Goal: Contribute content: Contribute content

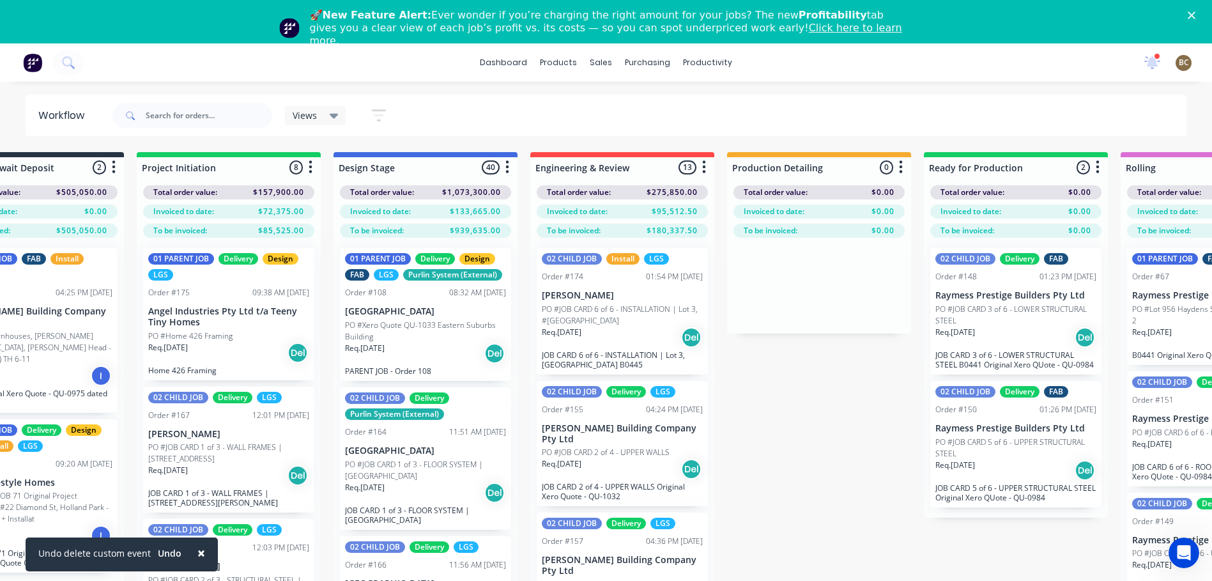
scroll to position [0, 601]
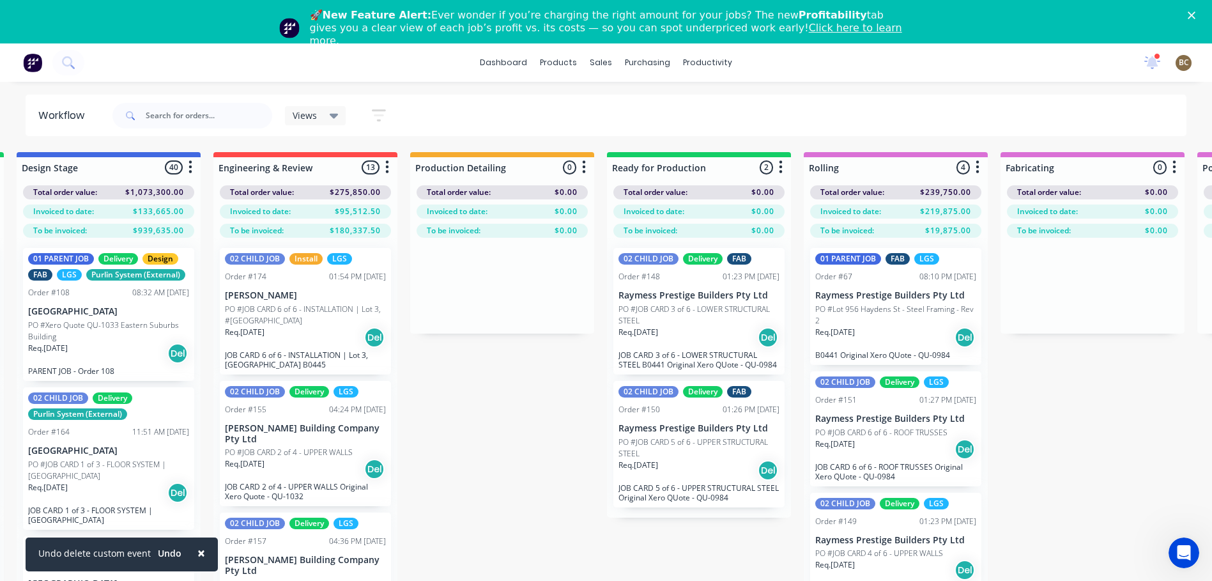
click at [387, 170] on icon "button" at bounding box center [387, 167] width 4 height 16
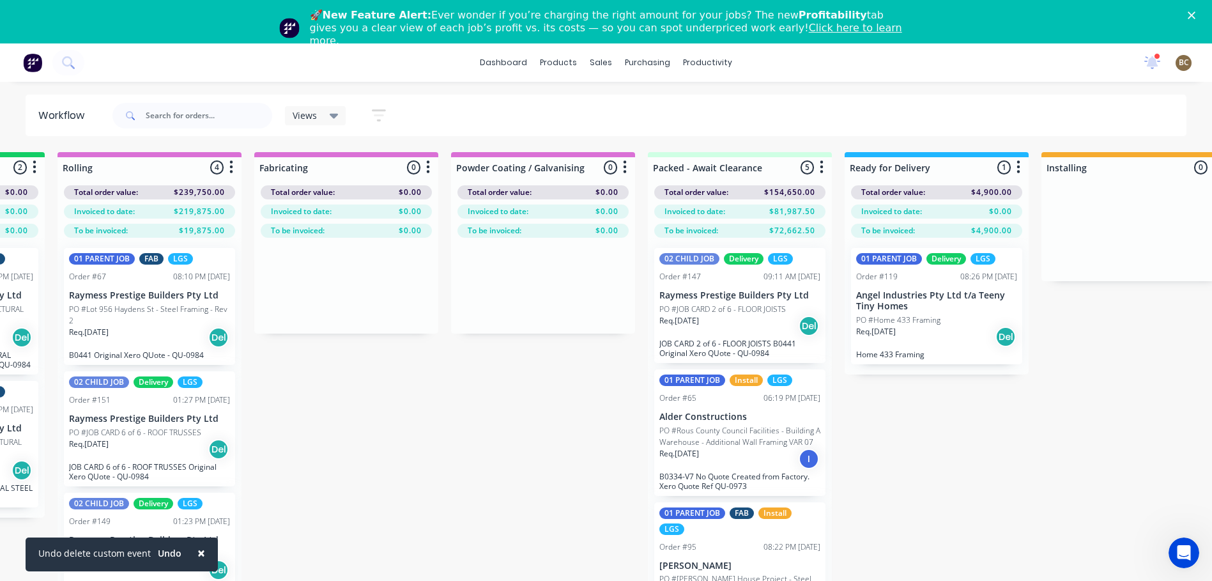
scroll to position [0, 1834]
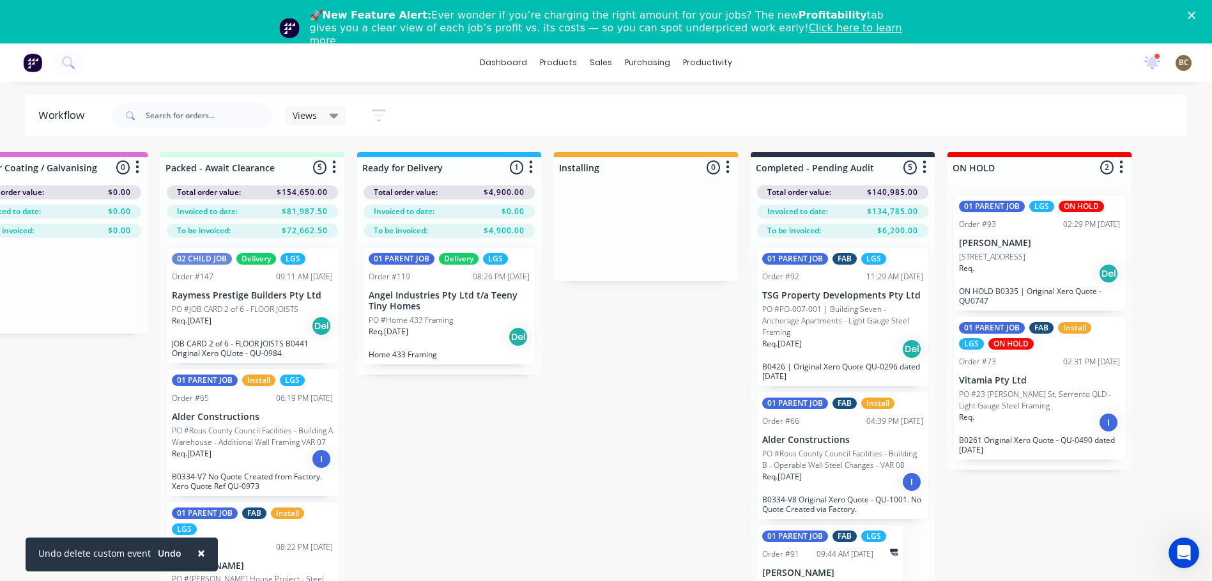
click at [338, 116] on icon at bounding box center [334, 116] width 9 height 14
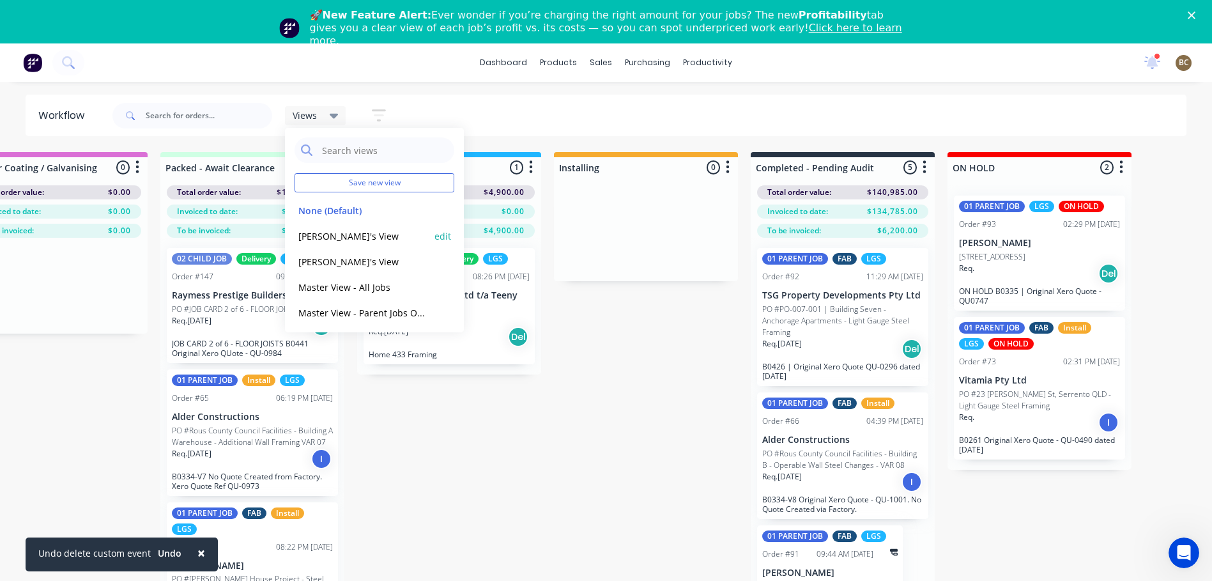
scroll to position [3, 0]
click at [372, 120] on icon "button" at bounding box center [379, 115] width 14 height 16
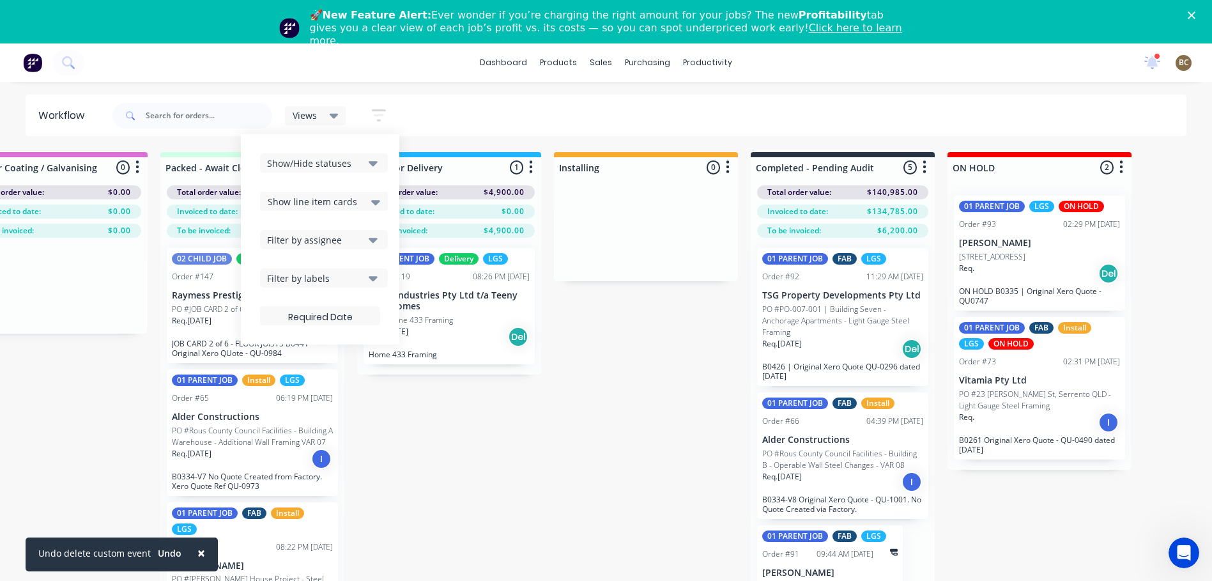
click at [367, 160] on button "Show/Hide statuses" at bounding box center [324, 162] width 128 height 19
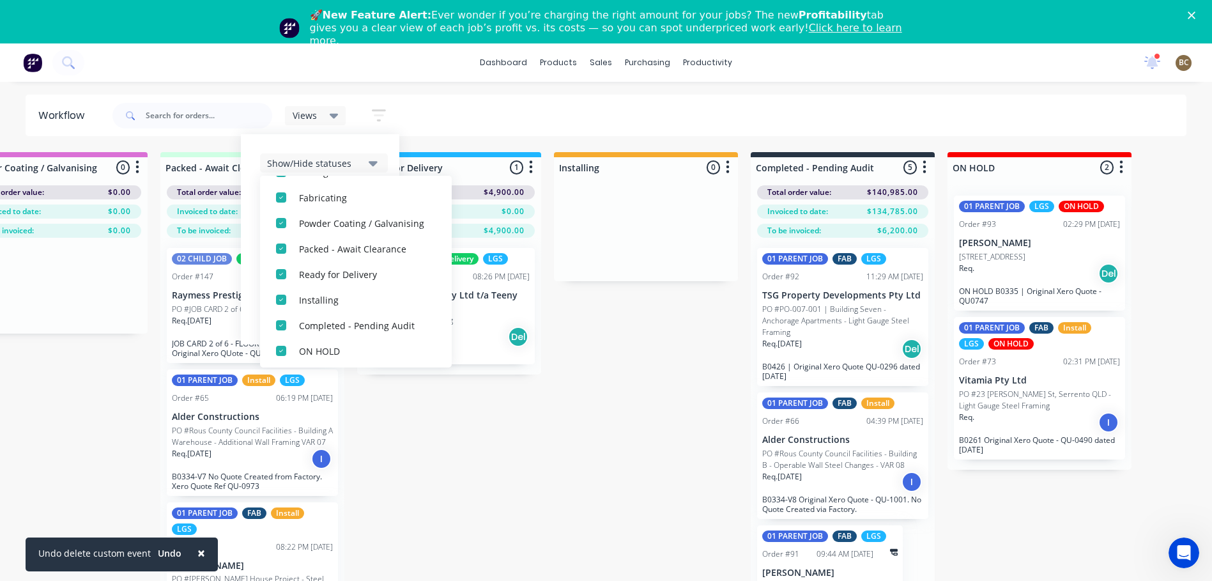
scroll to position [268, 0]
click at [376, 163] on icon "button" at bounding box center [373, 163] width 9 height 5
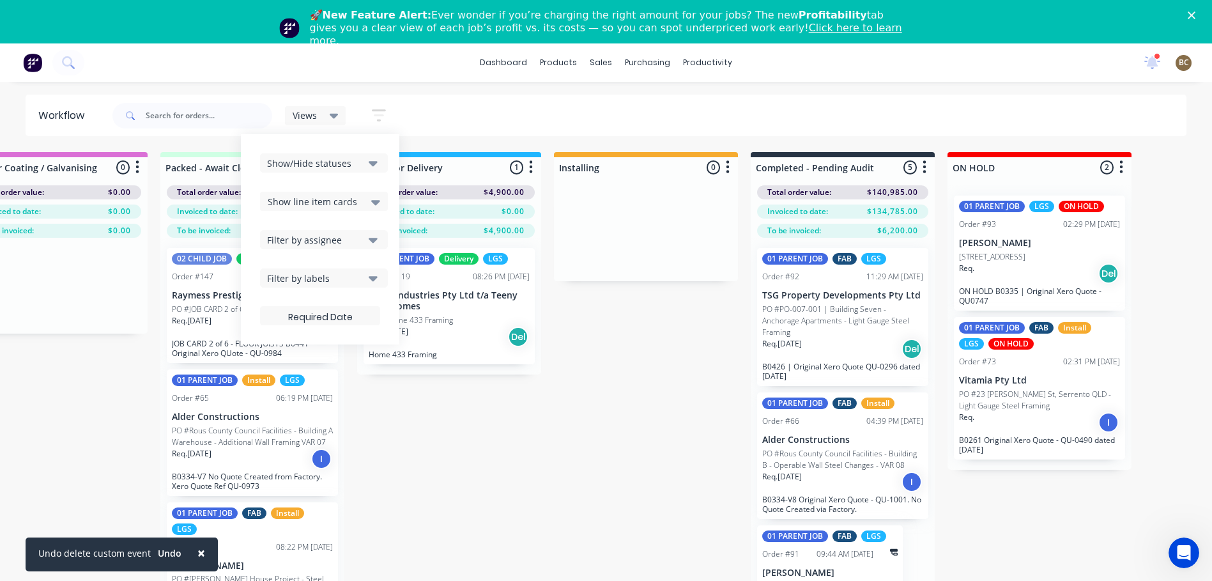
click at [369, 190] on div "Show/Hide statuses Show line item cards Show line item cards Hide line item car…" at bounding box center [320, 239] width 120 height 172
click at [369, 199] on div "Show line item cards" at bounding box center [324, 201] width 112 height 15
click at [367, 232] on button "Filter by assignee" at bounding box center [324, 239] width 128 height 19
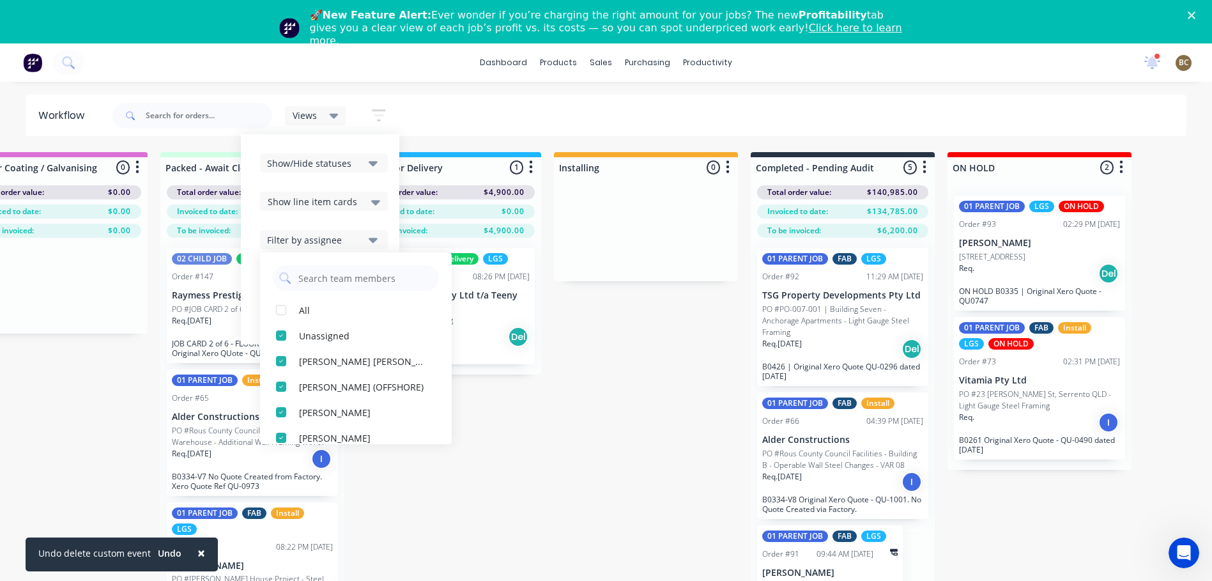
click at [370, 245] on icon "button" at bounding box center [373, 239] width 9 height 14
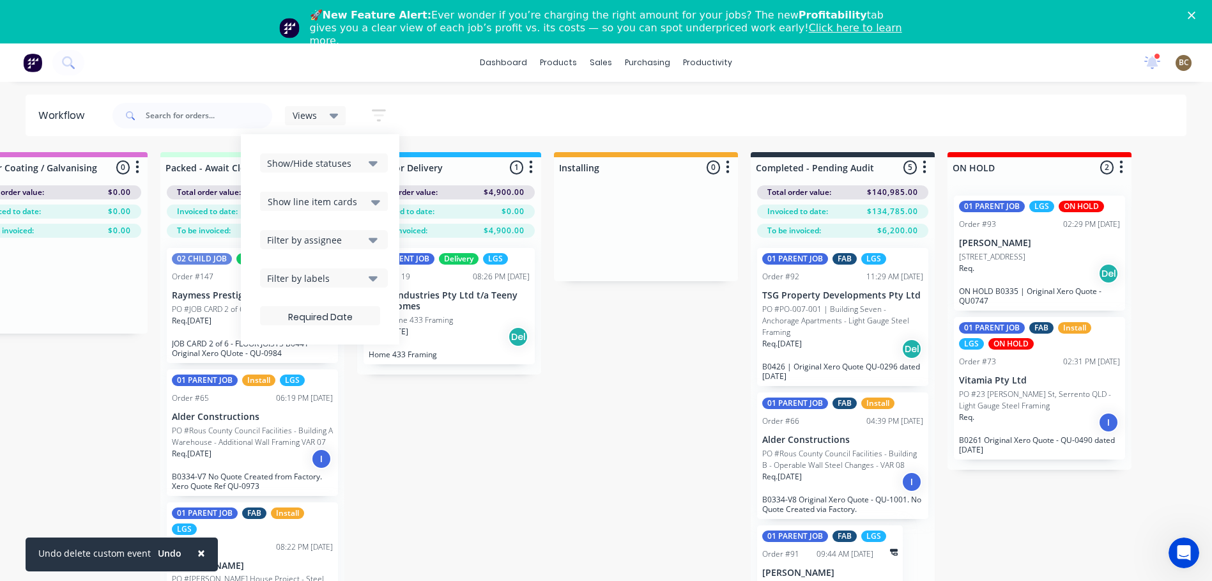
click at [359, 279] on div "Filter by labels" at bounding box center [315, 277] width 96 height 13
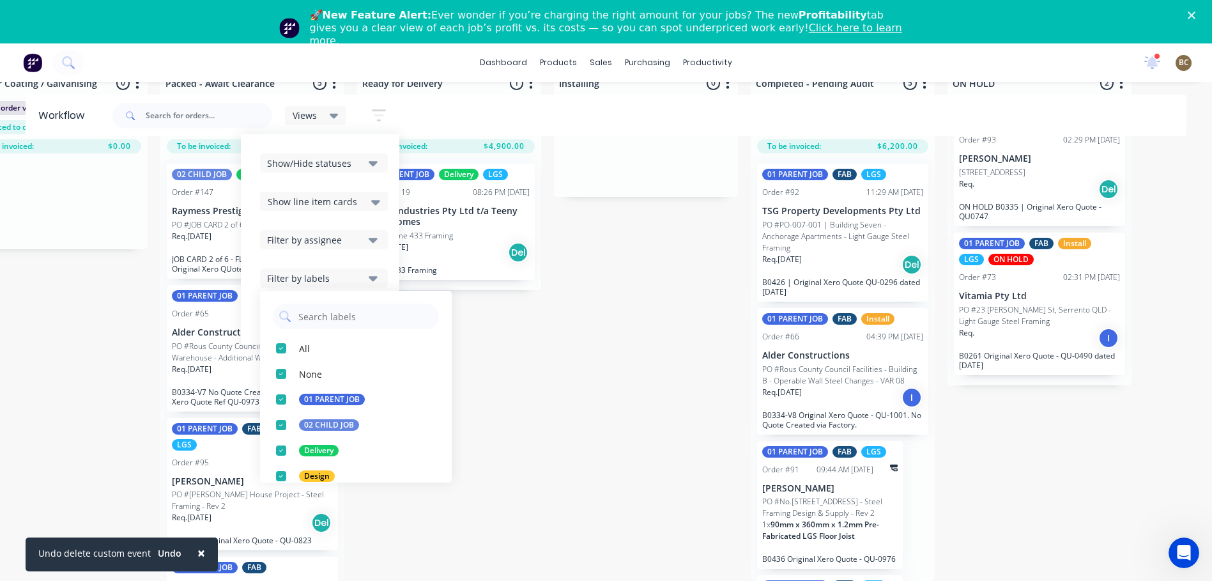
scroll to position [94, 1834]
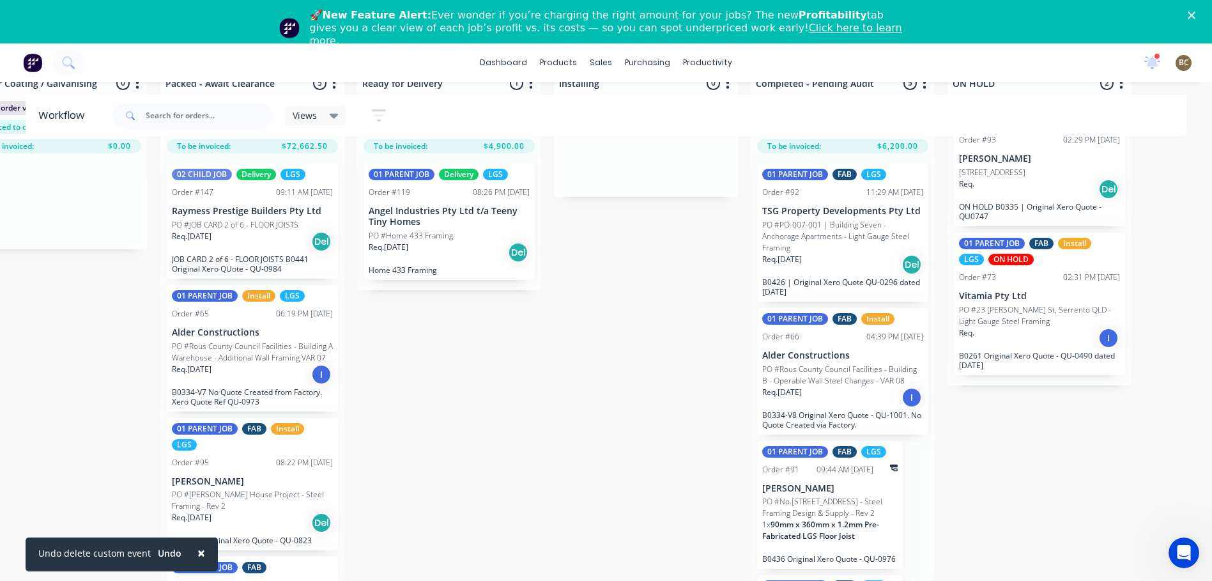
scroll to position [0, 1834]
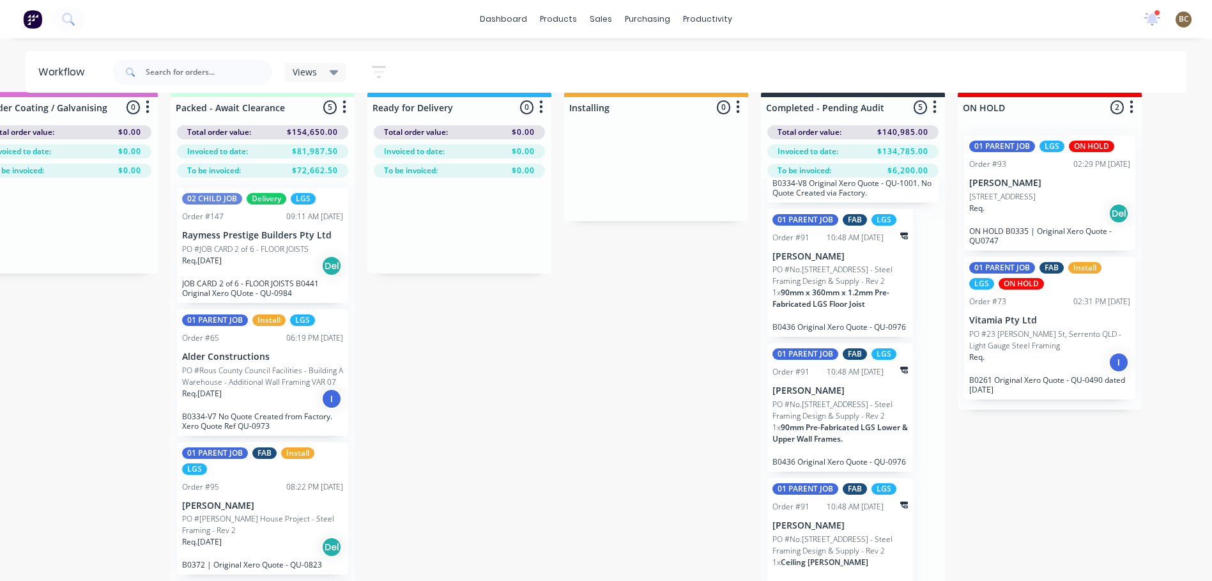
scroll to position [0, 1824]
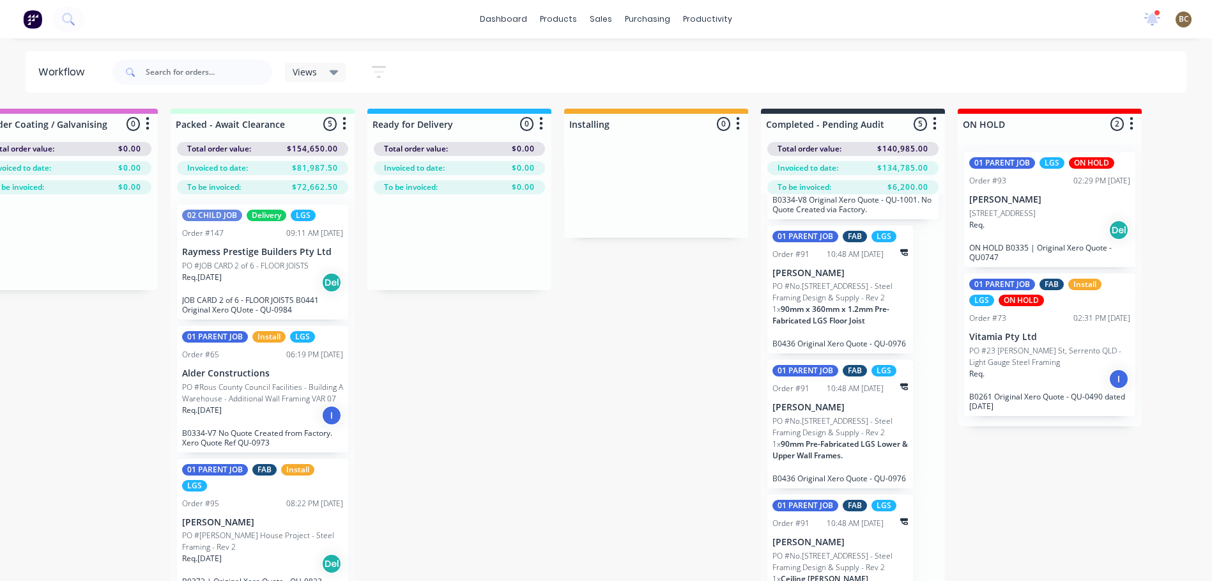
click at [918, 121] on div at bounding box center [853, 124] width 184 height 20
click at [932, 125] on icon "button" at bounding box center [934, 124] width 4 height 16
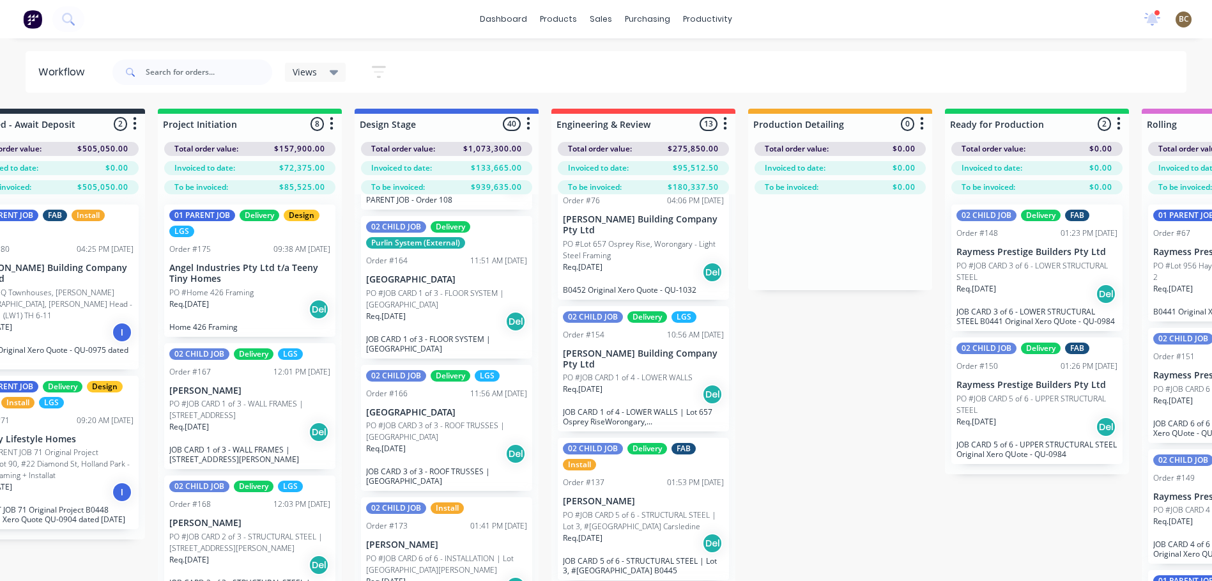
scroll to position [0, 129]
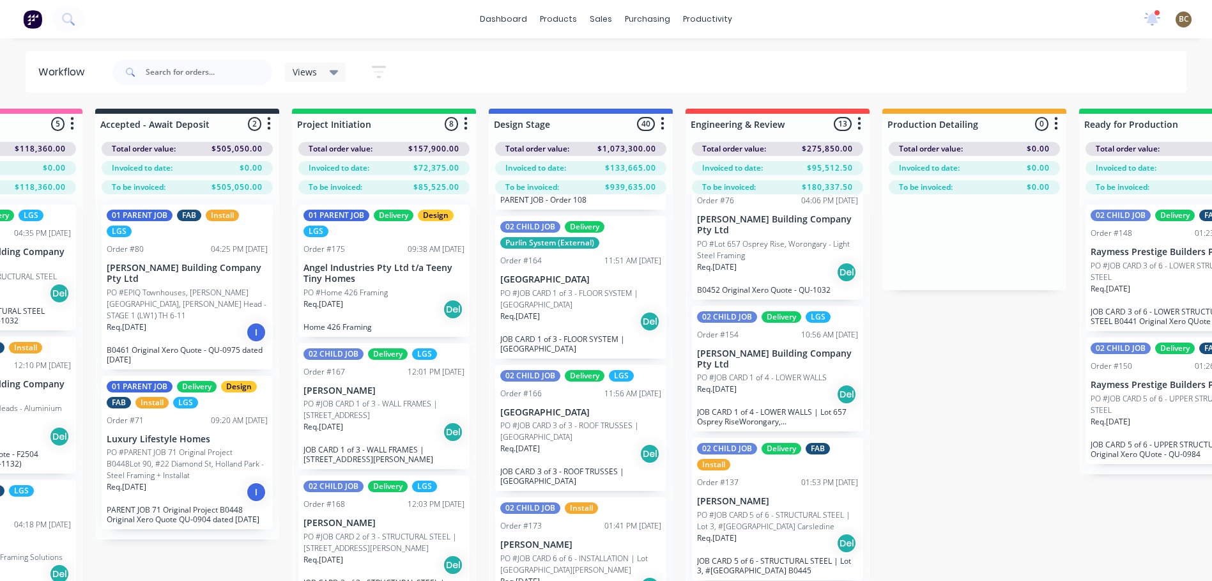
click at [461, 128] on button "button" at bounding box center [465, 123] width 15 height 15
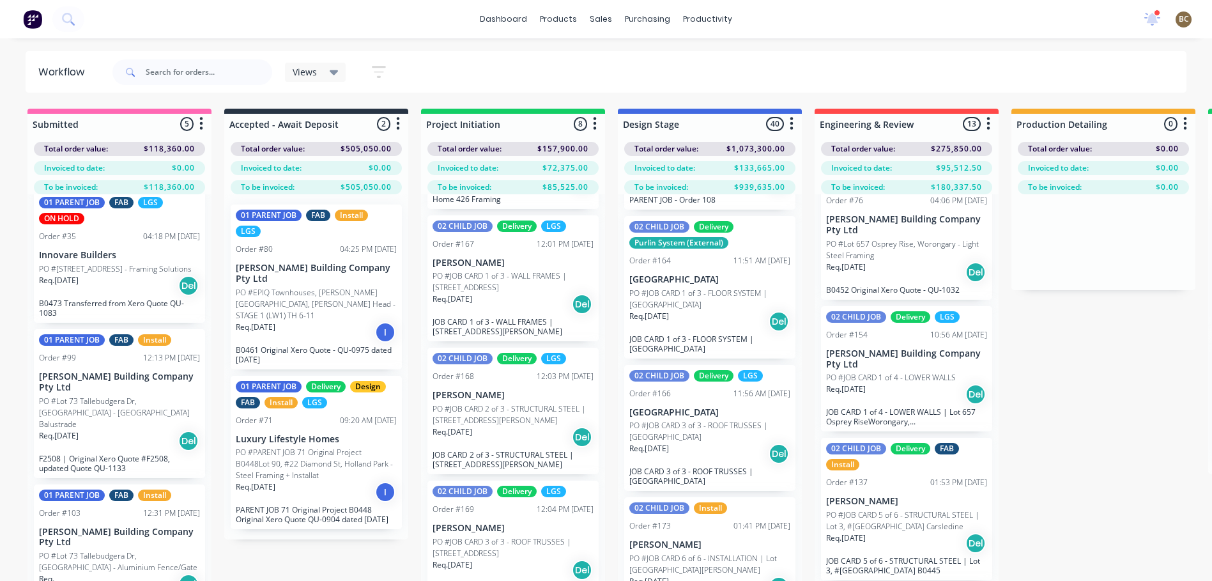
scroll to position [50, 0]
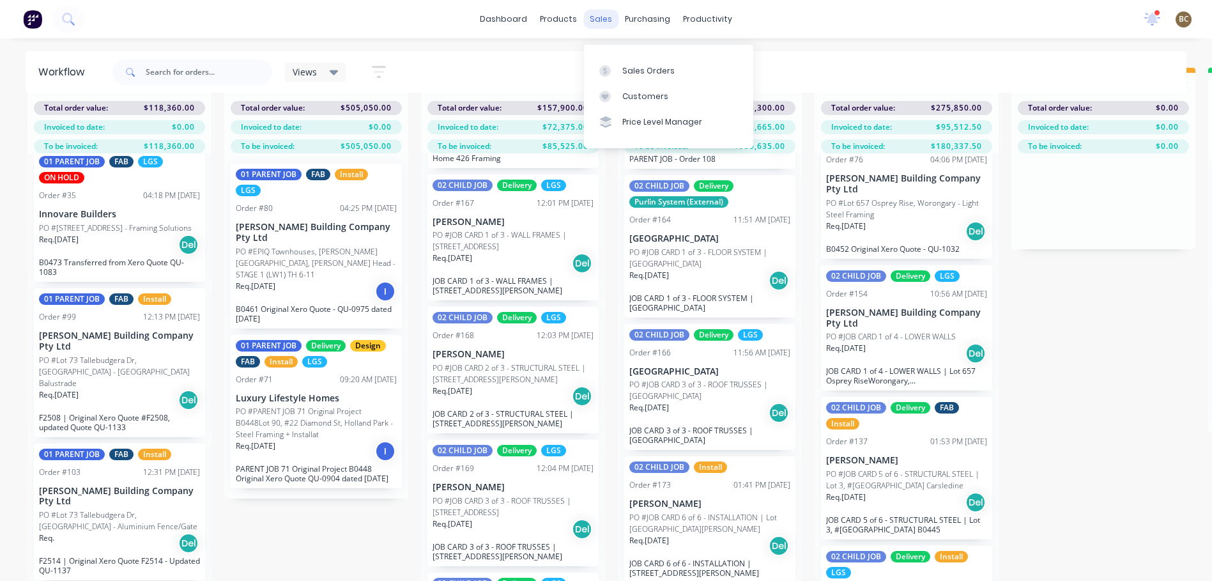
click at [593, 19] on div "sales" at bounding box center [600, 19] width 35 height 19
click at [1161, 22] on div "8 new notifications [PERSON_NAME] all as read [PERSON_NAME] [PERSON_NAME] menti…" at bounding box center [1173, 19] width 78 height 19
click at [1152, 20] on icon at bounding box center [1151, 17] width 11 height 11
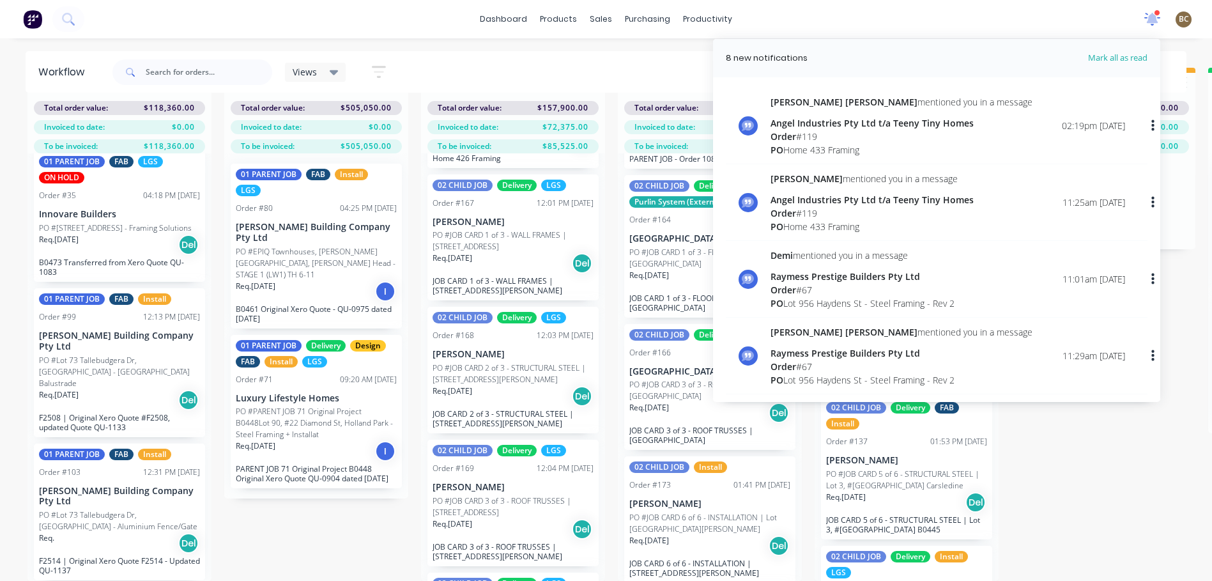
click at [1152, 20] on icon at bounding box center [1152, 17] width 12 height 11
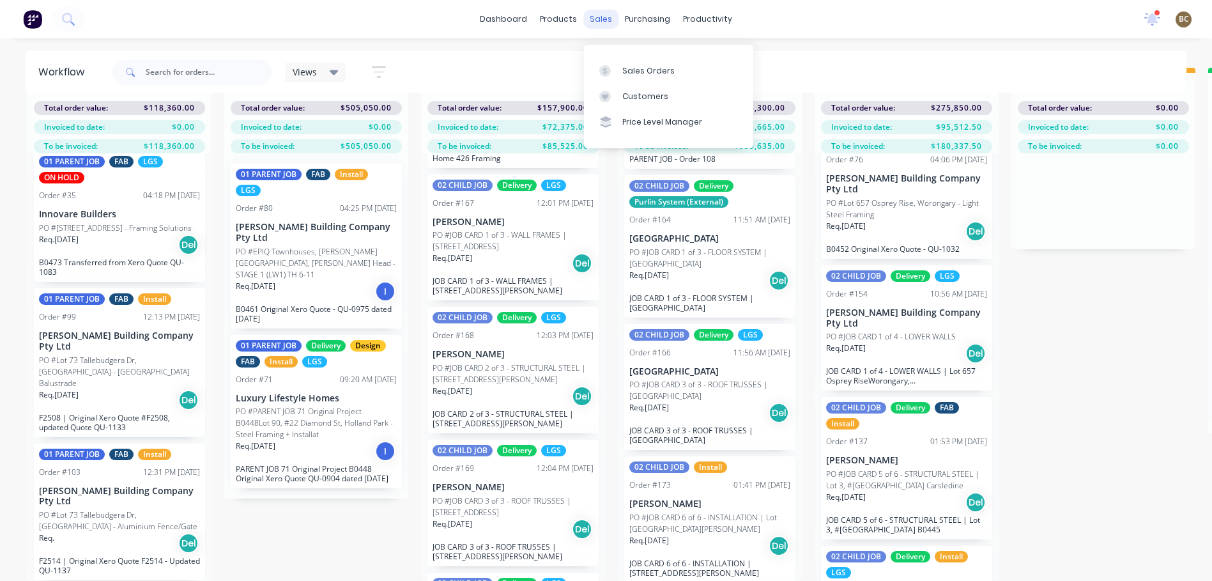
click at [607, 26] on div "sales" at bounding box center [600, 19] width 35 height 19
click at [619, 57] on link "Sales Orders" at bounding box center [668, 70] width 169 height 26
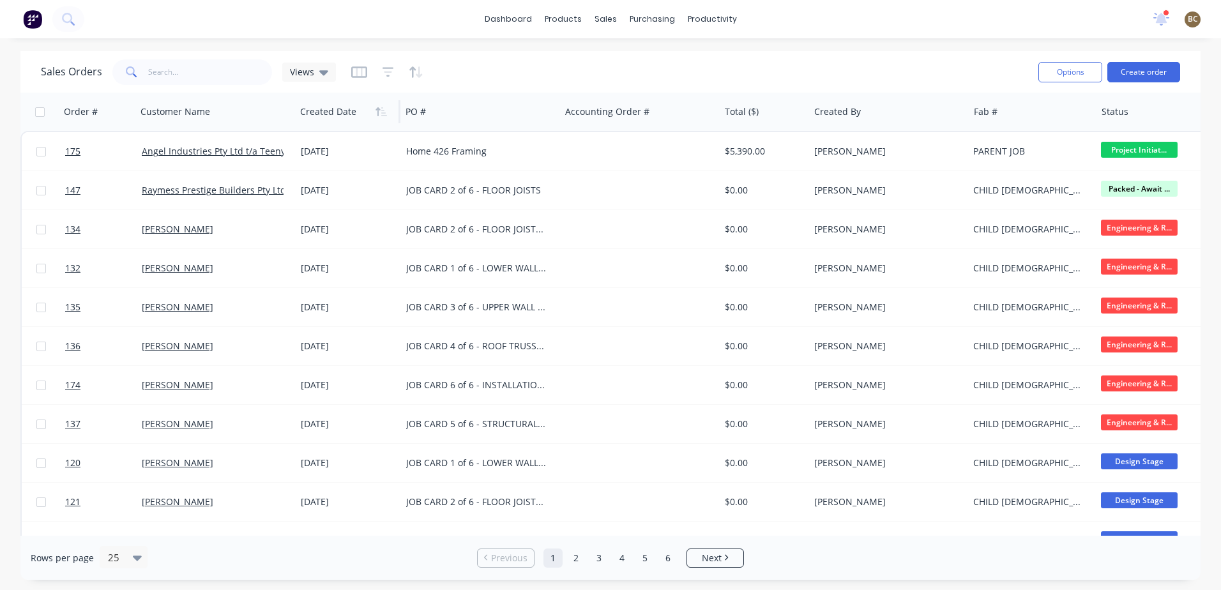
click at [340, 117] on div at bounding box center [345, 112] width 91 height 26
click at [380, 119] on button "button" at bounding box center [381, 111] width 19 height 19
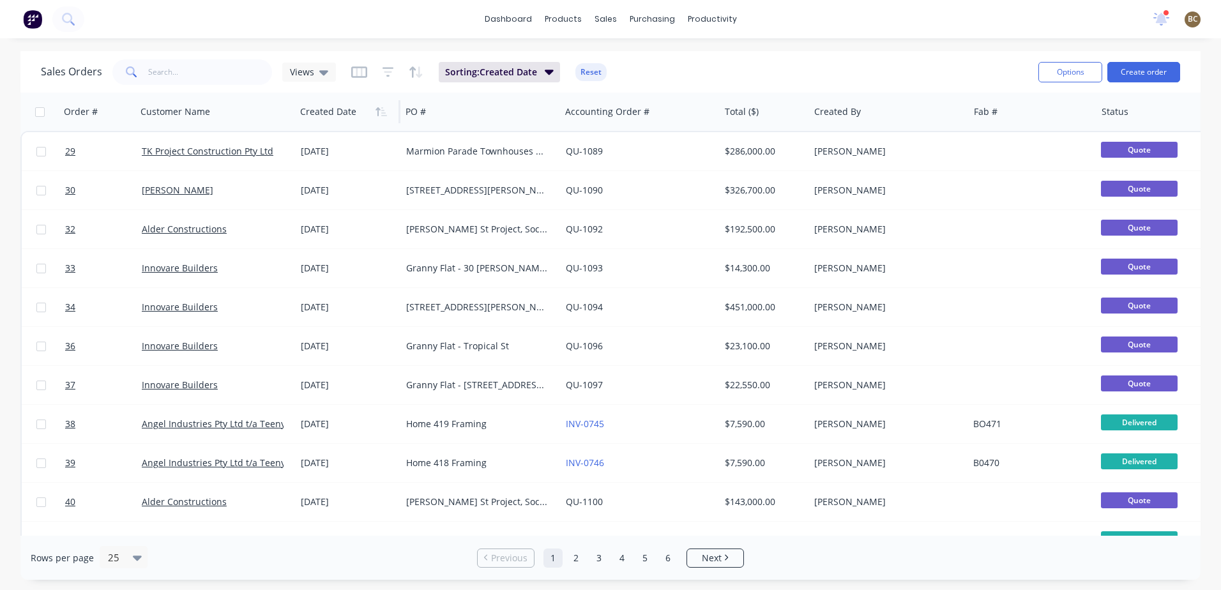
click at [380, 119] on button "button" at bounding box center [381, 111] width 19 height 19
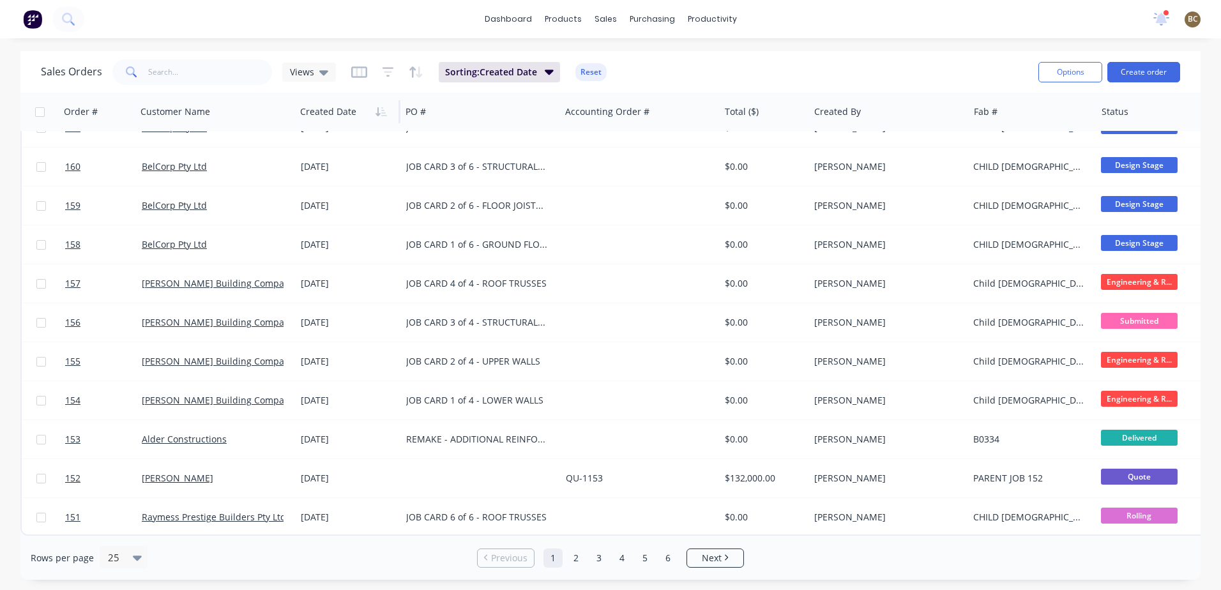
scroll to position [575, 0]
click at [718, 565] on li "Next" at bounding box center [715, 558] width 57 height 19
click at [729, 559] on link "Next" at bounding box center [715, 558] width 56 height 13
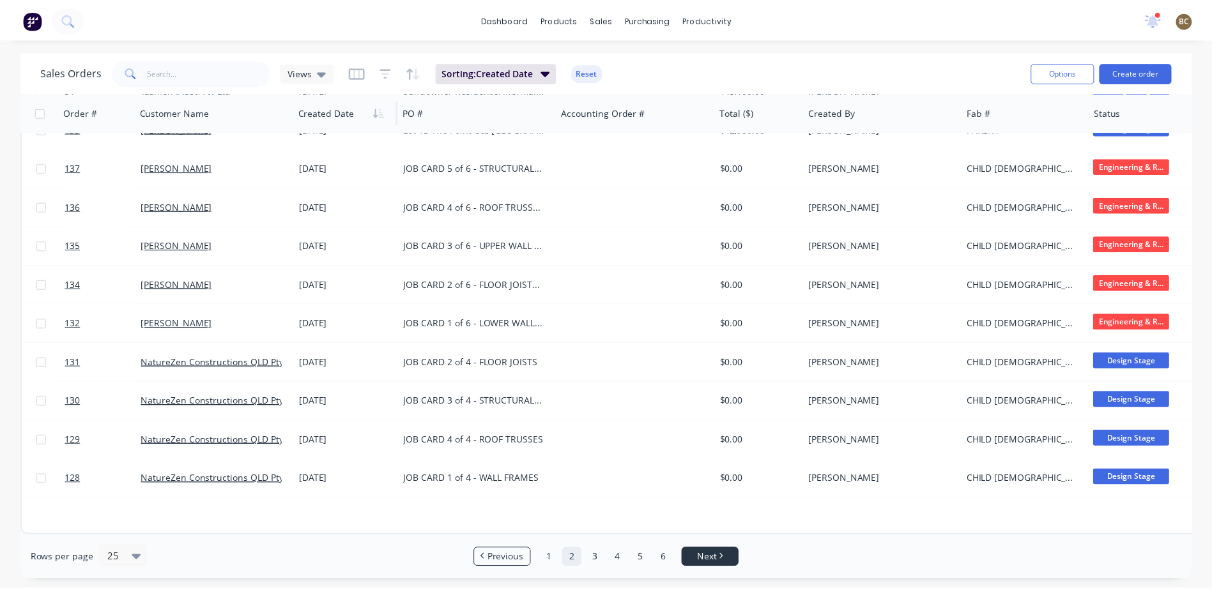
scroll to position [0, 0]
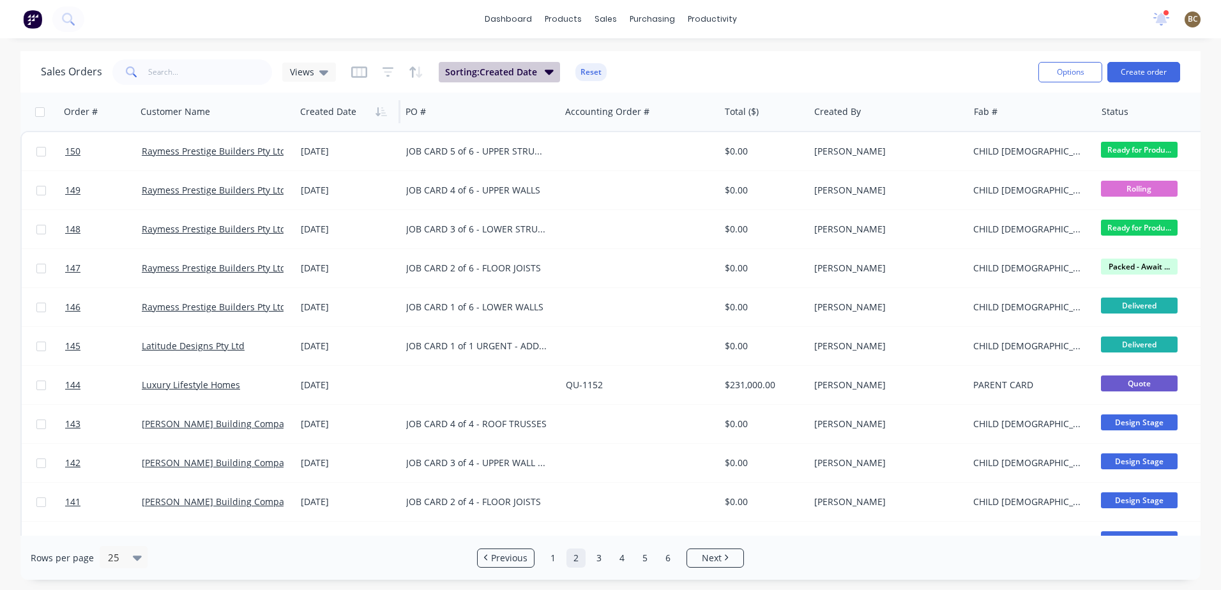
click at [483, 70] on span "Sorting: Created Date" at bounding box center [491, 72] width 92 height 13
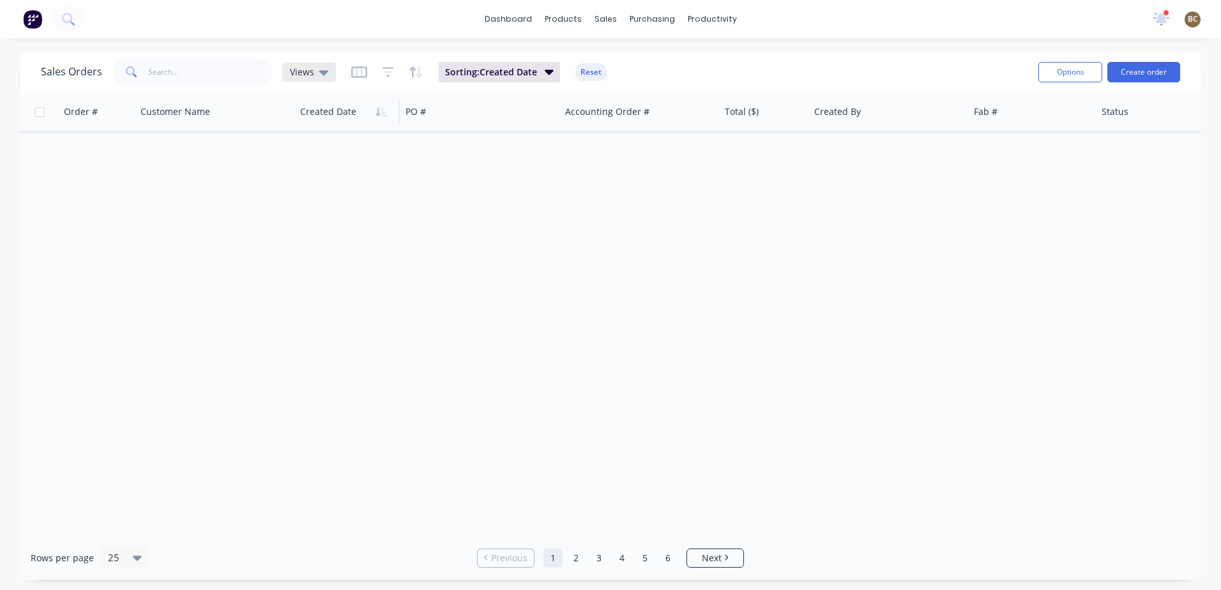
click at [328, 75] on div "Views" at bounding box center [309, 72] width 54 height 19
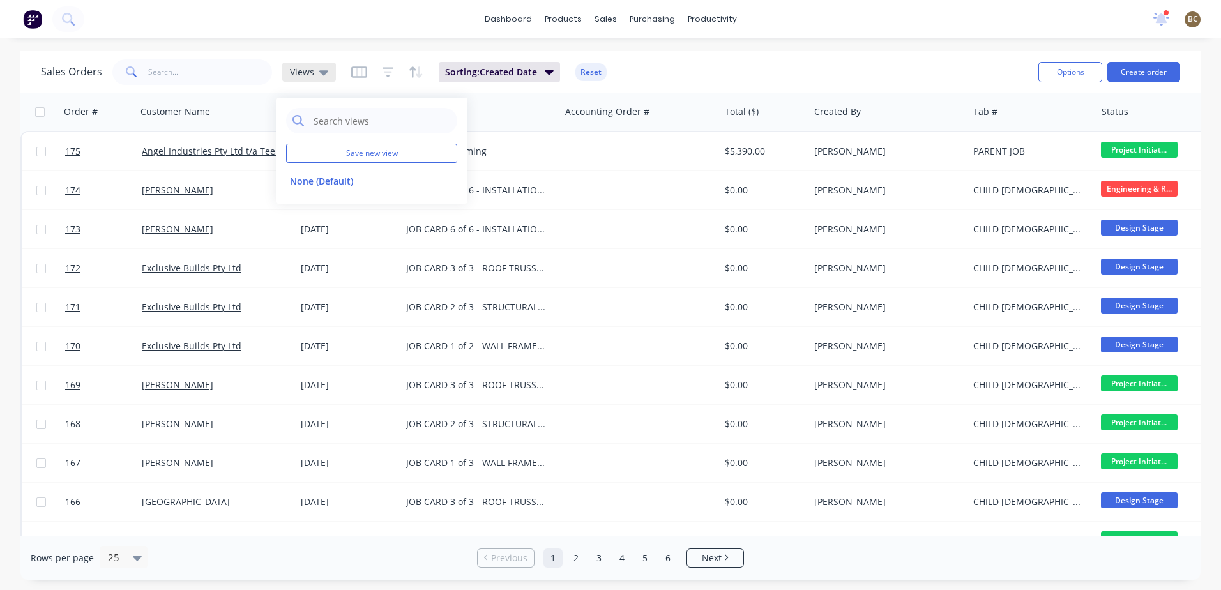
click at [328, 75] on div "Views" at bounding box center [309, 72] width 54 height 19
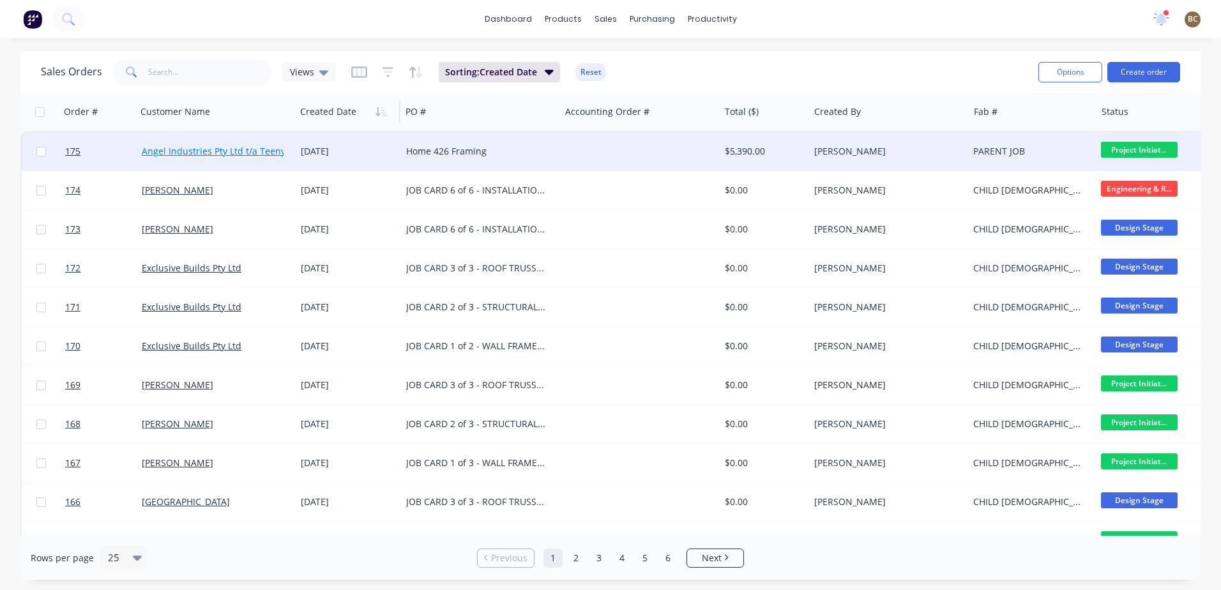
click at [234, 151] on link "Angel Industries Pty Ltd t/a Teeny Tiny Homes" at bounding box center [240, 151] width 196 height 12
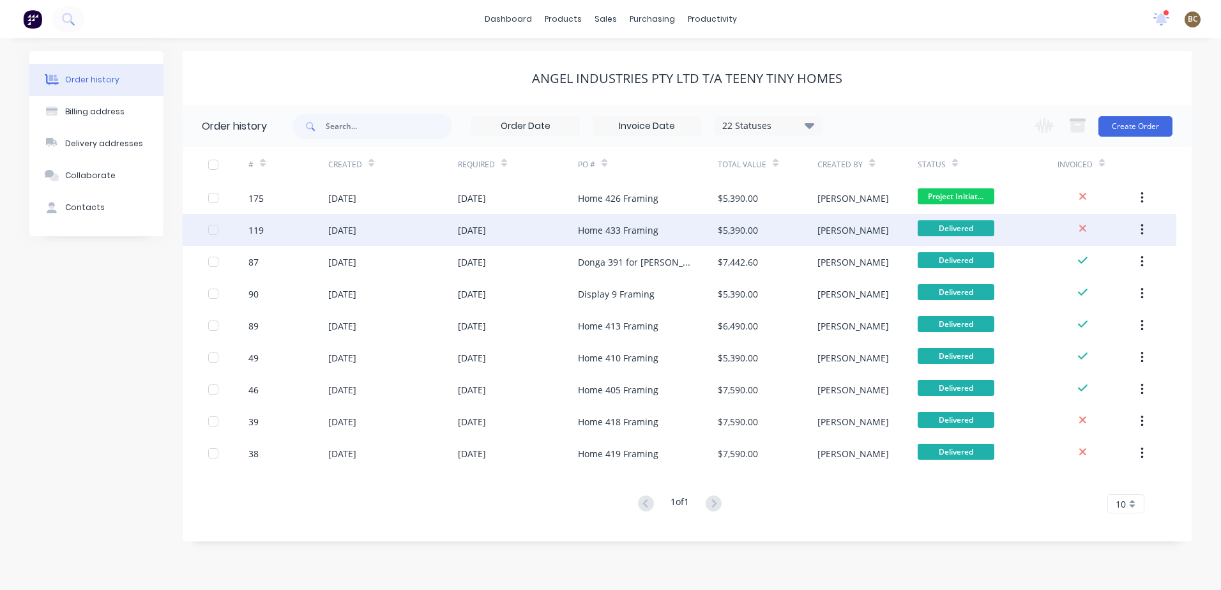
click at [857, 234] on div "[PERSON_NAME]" at bounding box center [867, 230] width 100 height 32
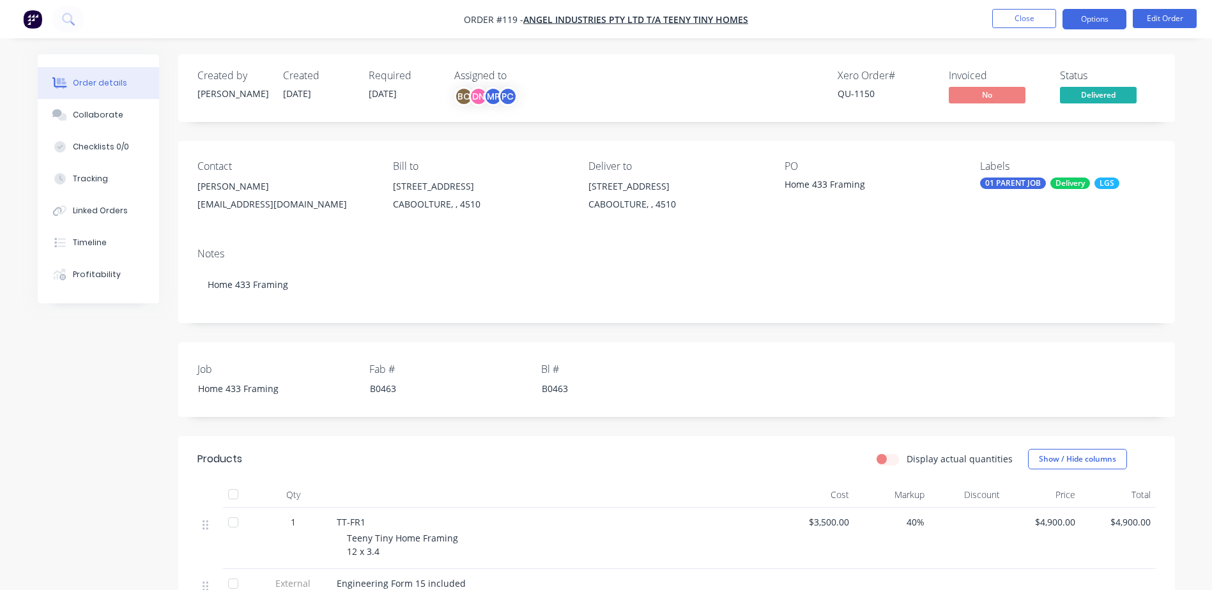
click at [1094, 20] on button "Options" at bounding box center [1094, 19] width 64 height 20
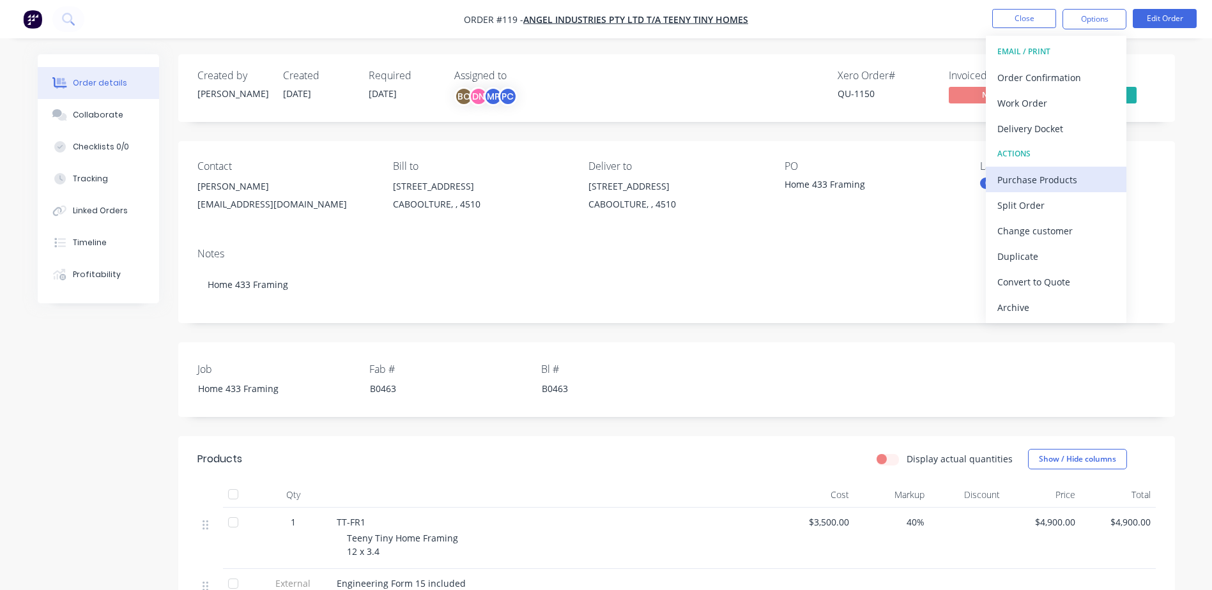
click at [1037, 174] on div "Purchase Products" at bounding box center [1056, 180] width 118 height 19
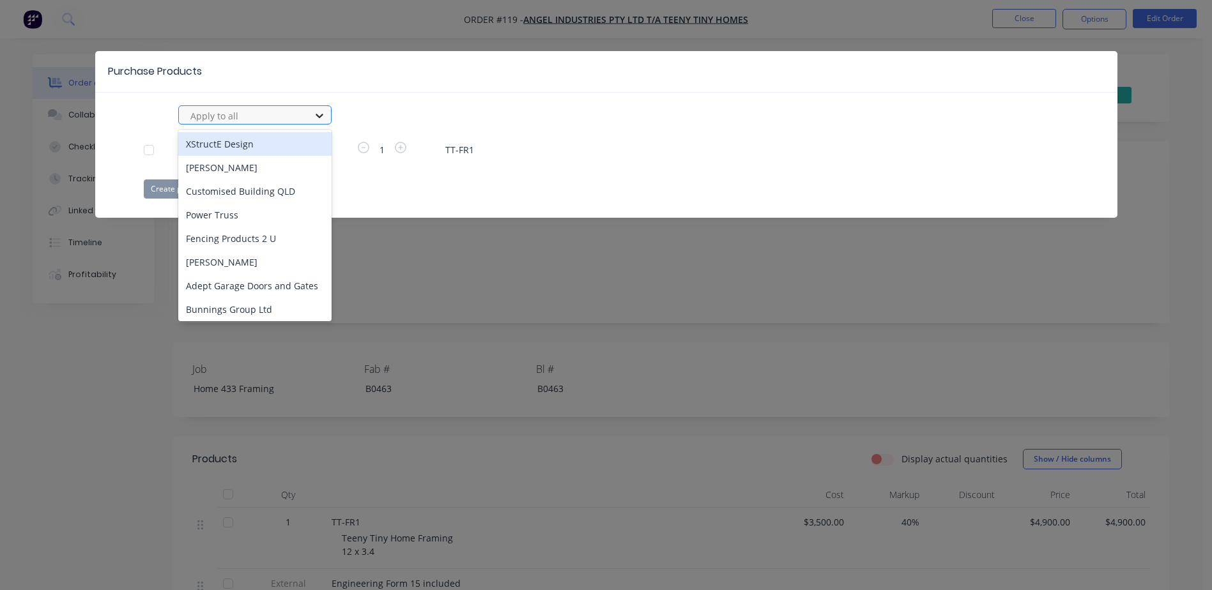
click at [311, 115] on div at bounding box center [319, 115] width 23 height 20
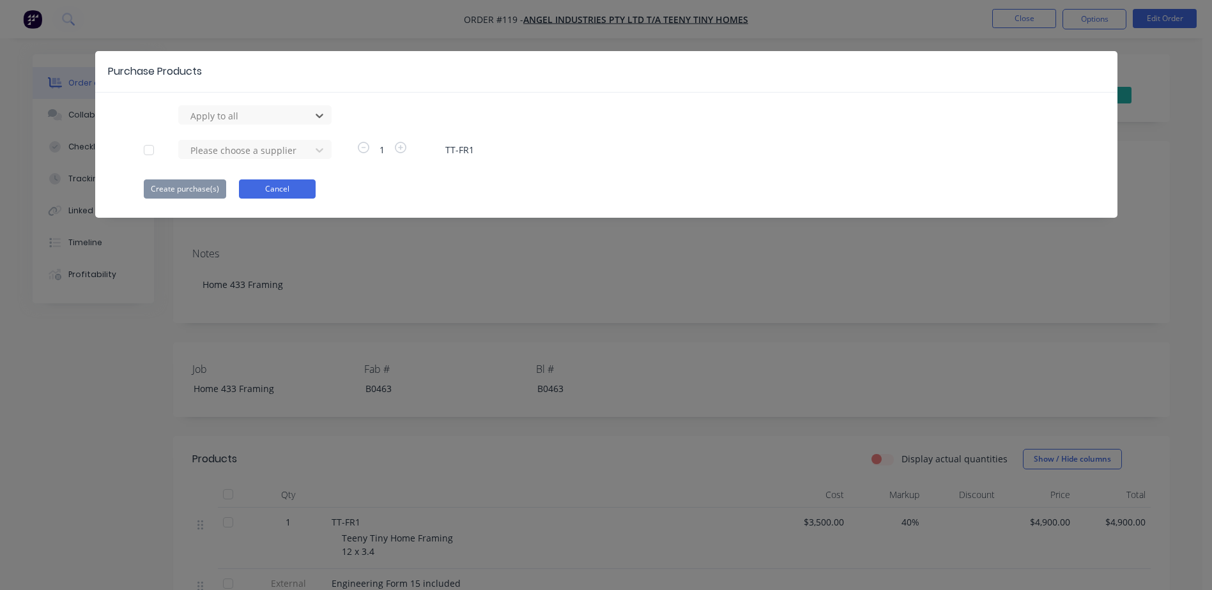
click at [293, 187] on button "Cancel" at bounding box center [277, 188] width 77 height 19
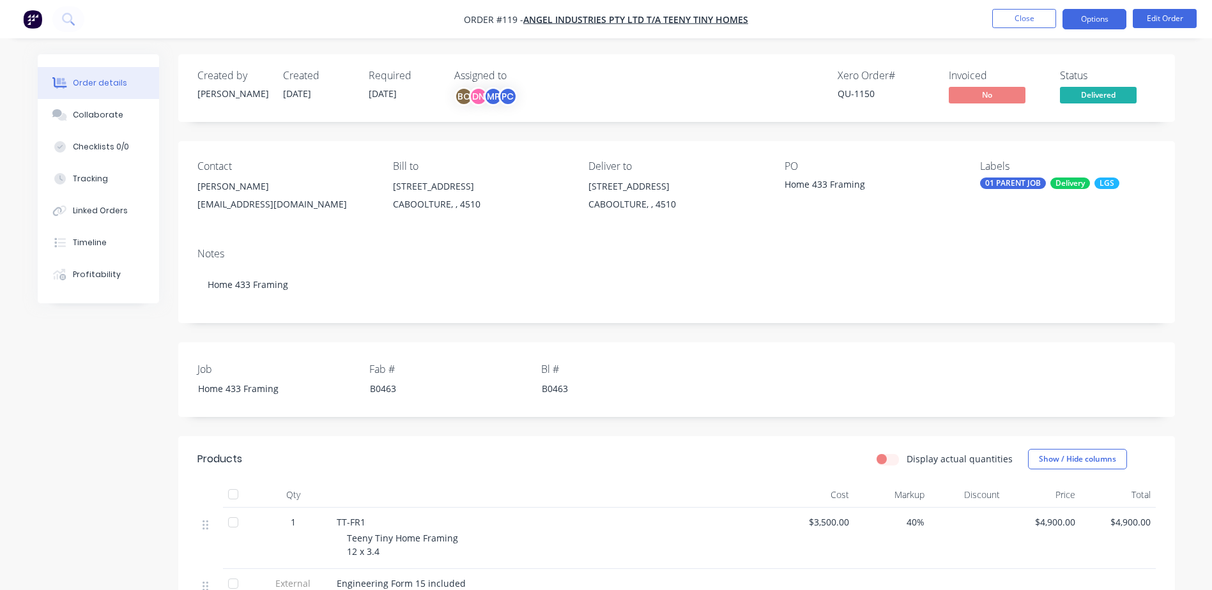
click at [1095, 22] on button "Options" at bounding box center [1094, 19] width 64 height 20
click at [110, 119] on div "Collaborate" at bounding box center [98, 114] width 50 height 11
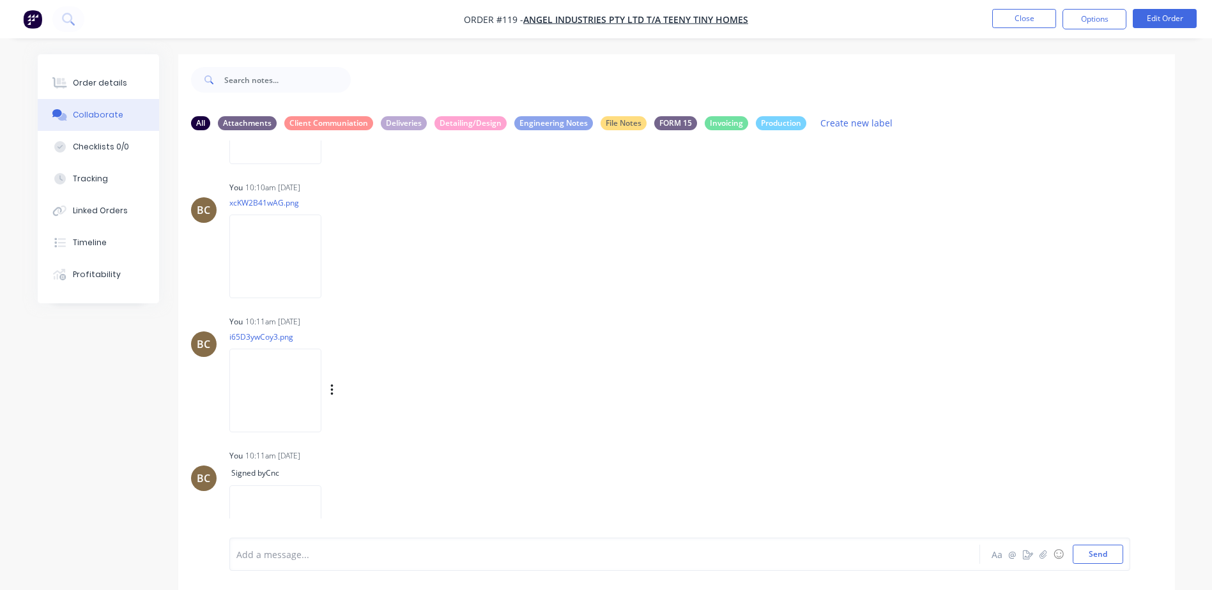
scroll to position [2327, 0]
click at [273, 236] on img at bounding box center [275, 246] width 92 height 84
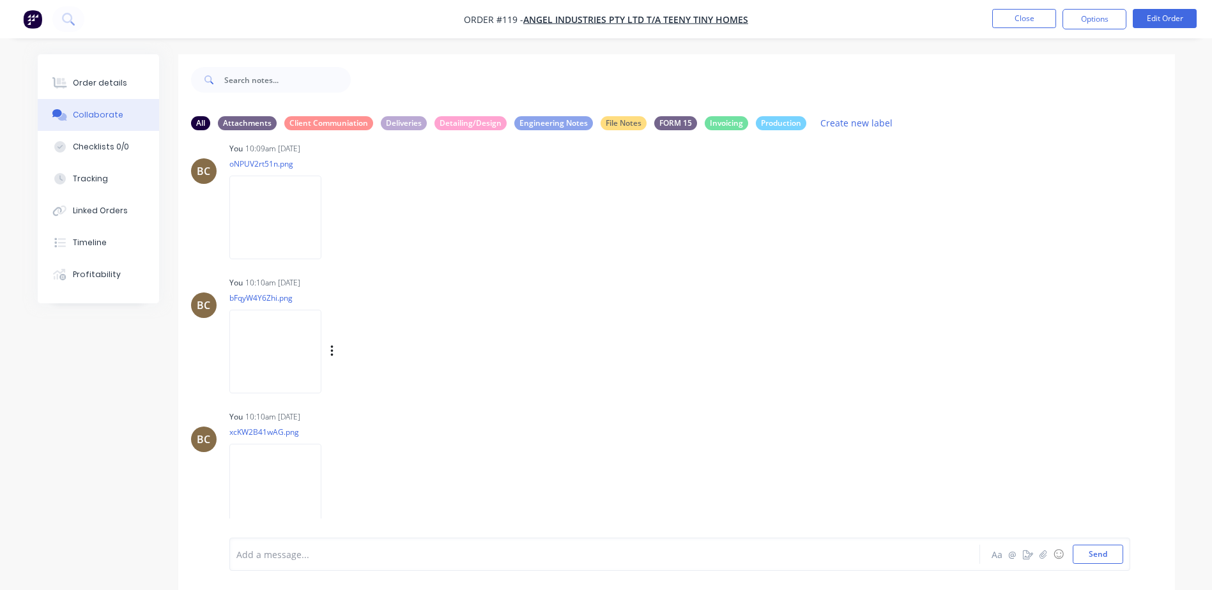
scroll to position [2008, 0]
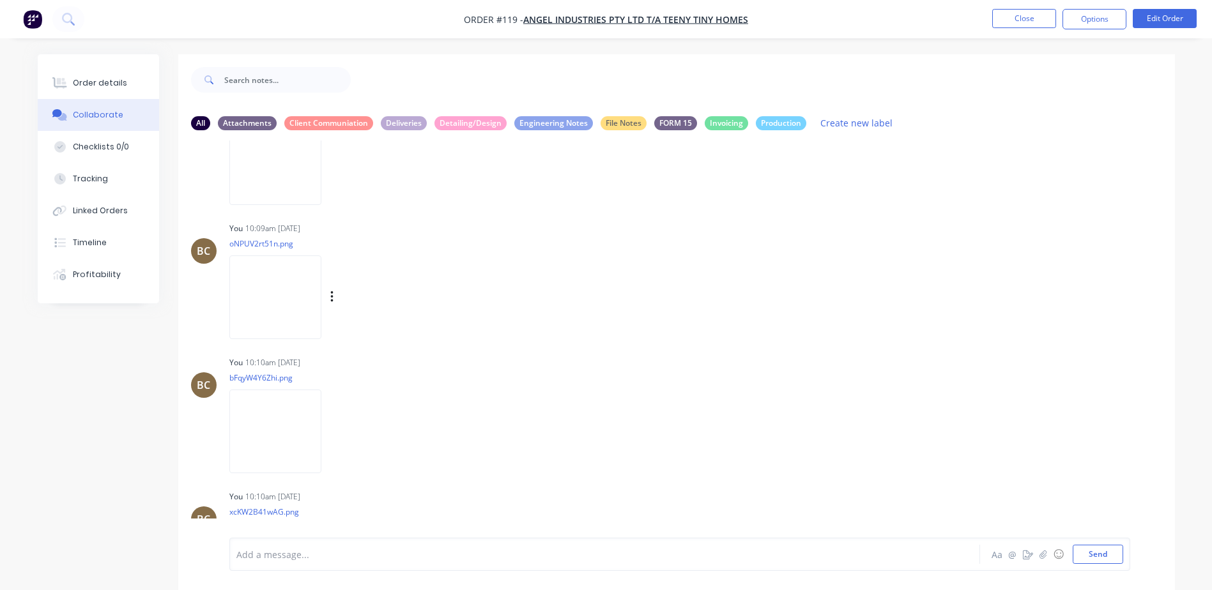
click at [276, 270] on img at bounding box center [275, 297] width 92 height 84
click at [111, 214] on div "Linked Orders" at bounding box center [100, 210] width 55 height 11
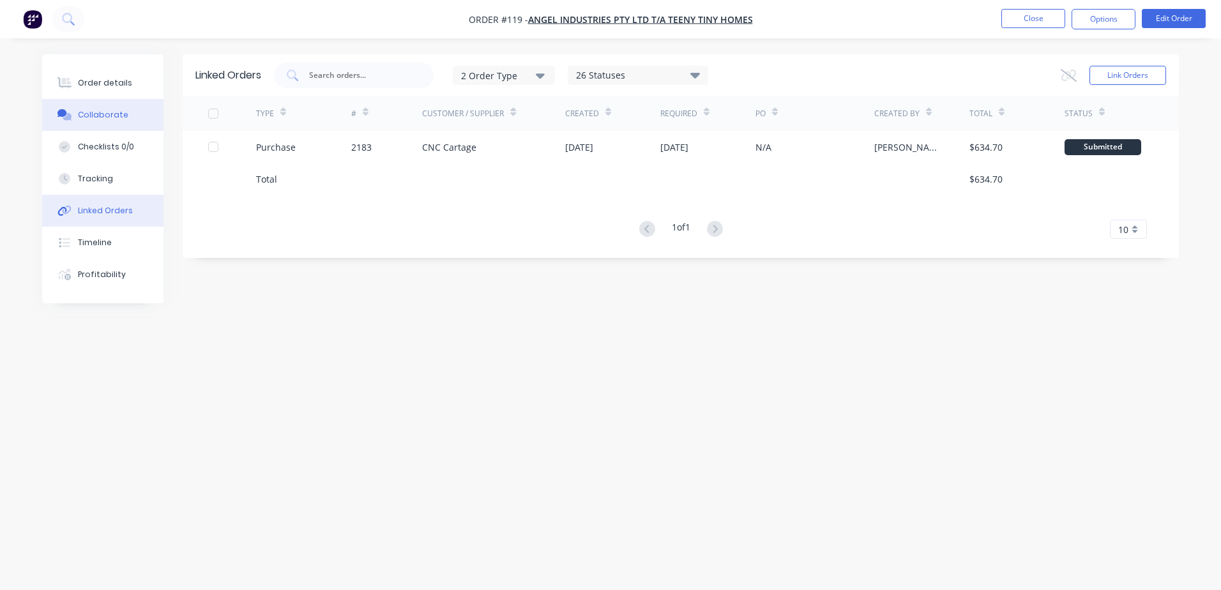
click at [122, 118] on div "Collaborate" at bounding box center [103, 114] width 50 height 11
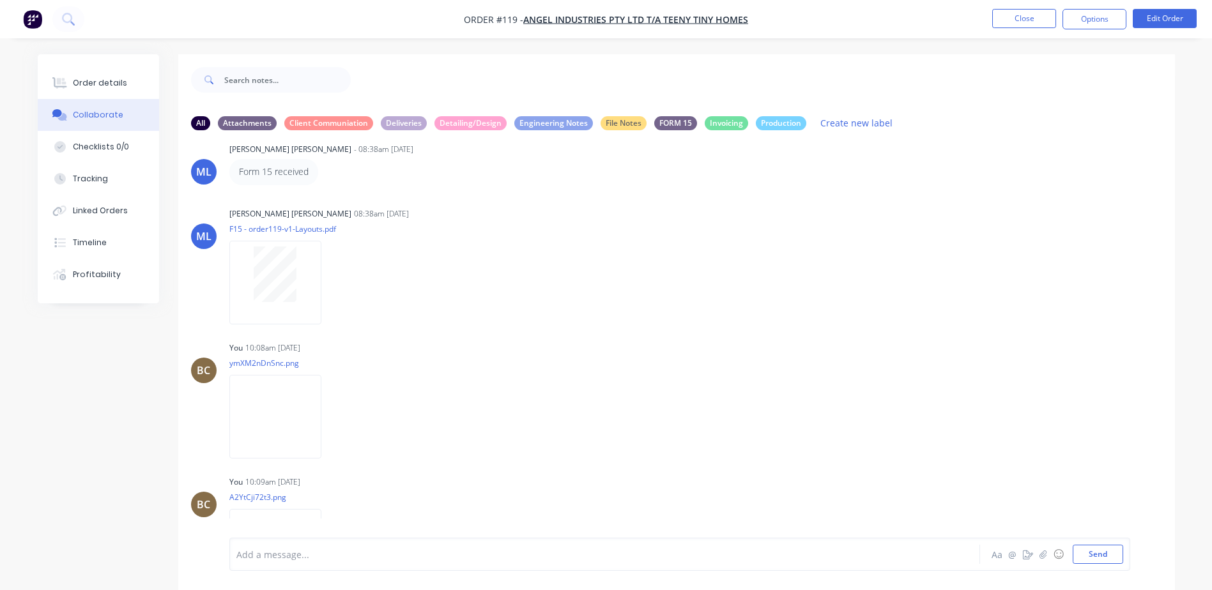
scroll to position [1469, 0]
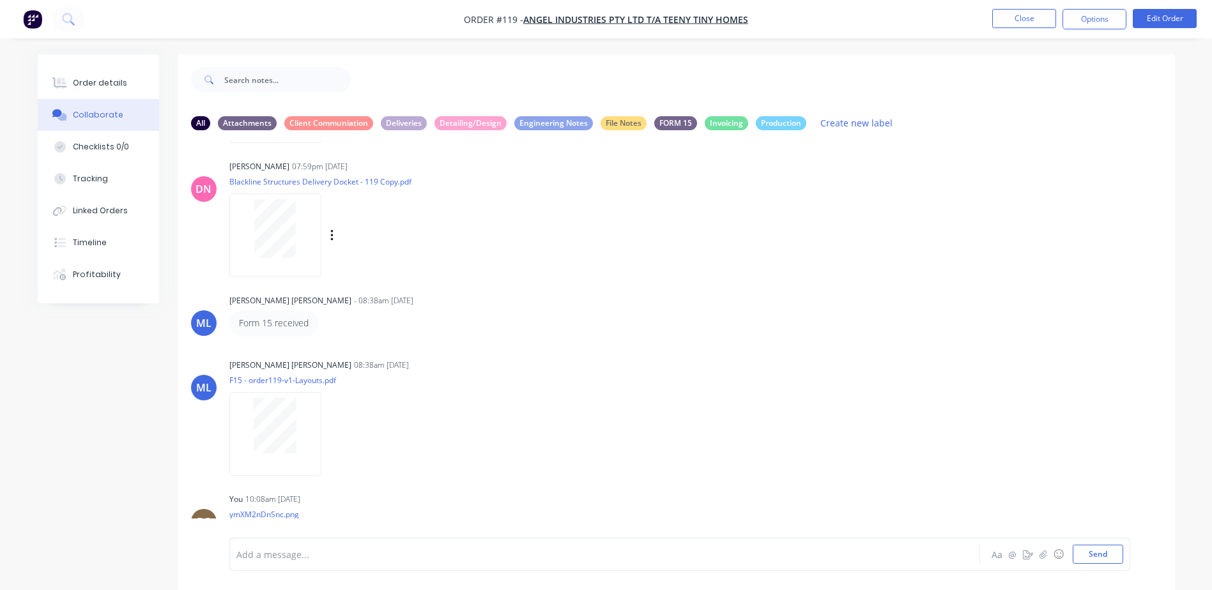
click at [275, 255] on div at bounding box center [275, 236] width 92 height 84
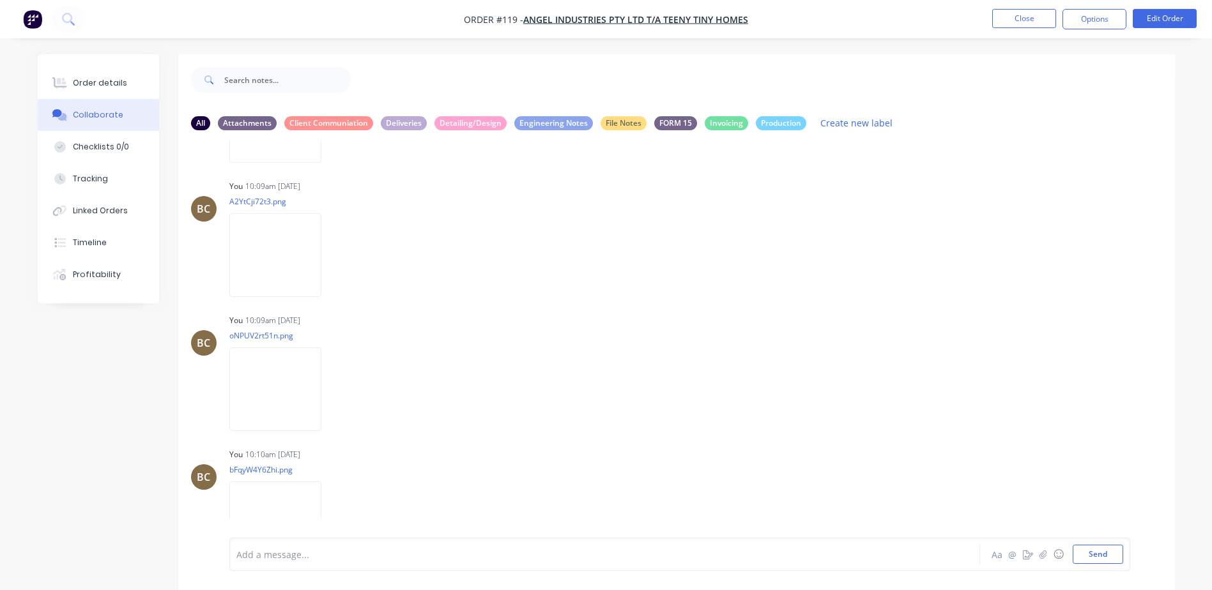
scroll to position [2044, 0]
click at [294, 252] on img at bounding box center [275, 262] width 92 height 84
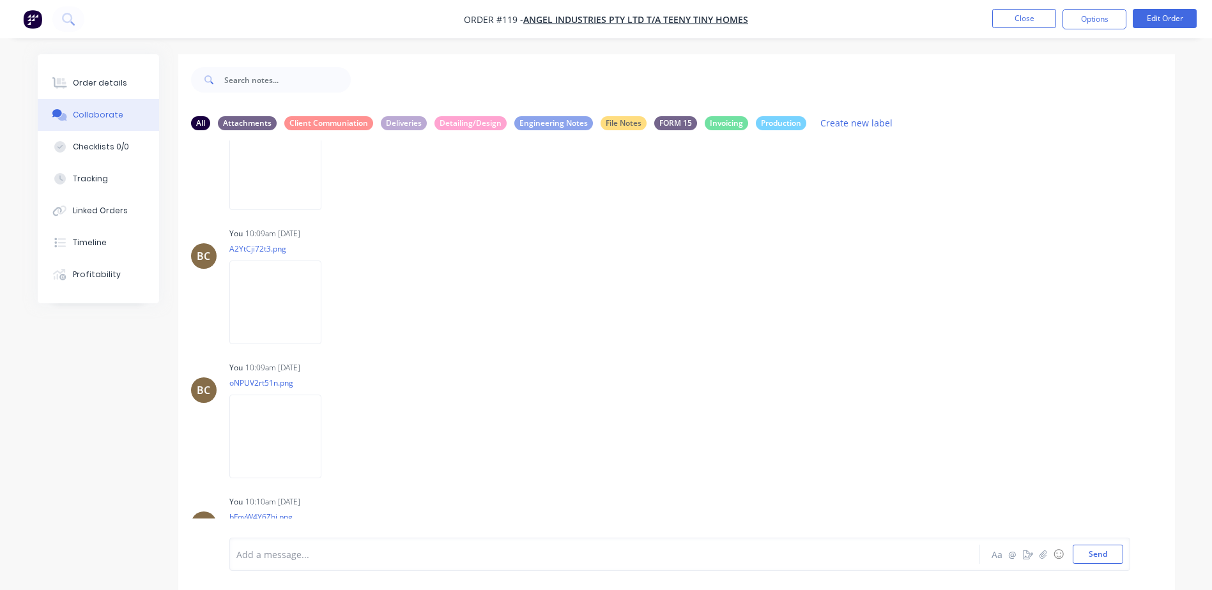
scroll to position [1832, 0]
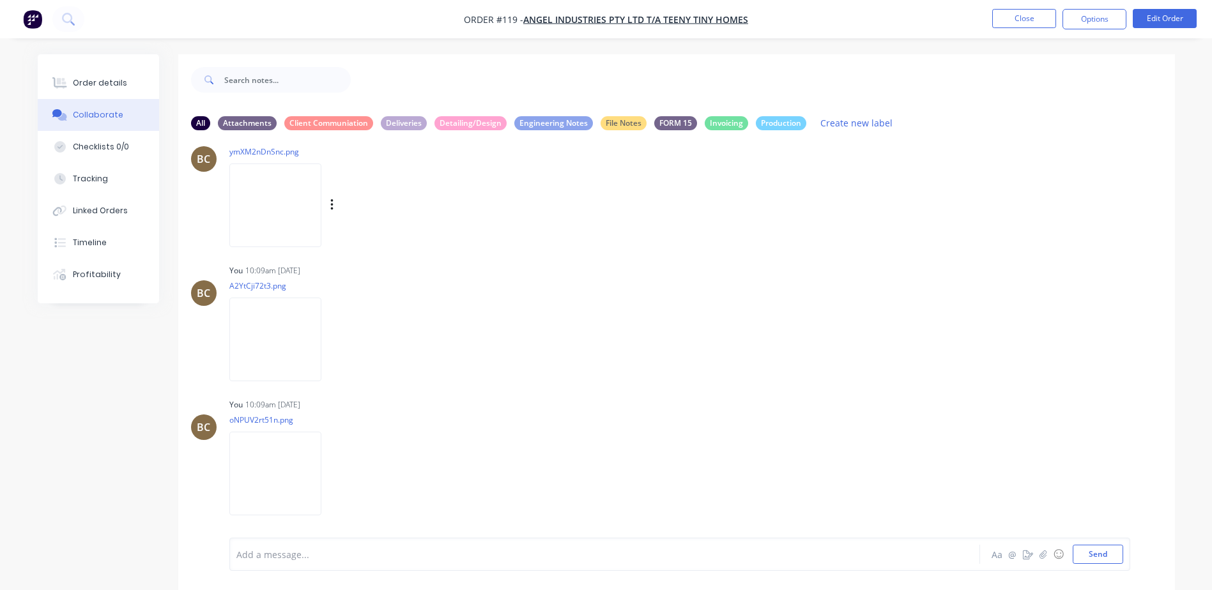
click at [261, 199] on img at bounding box center [275, 205] width 92 height 84
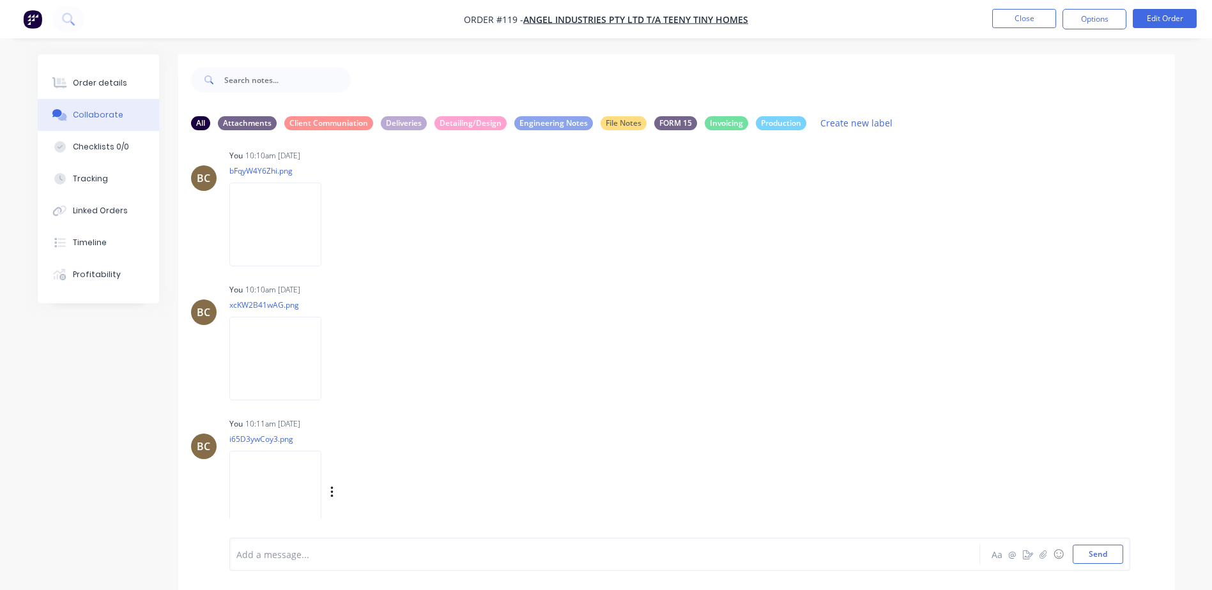
scroll to position [2343, 0]
click at [277, 347] on img at bounding box center [275, 365] width 92 height 84
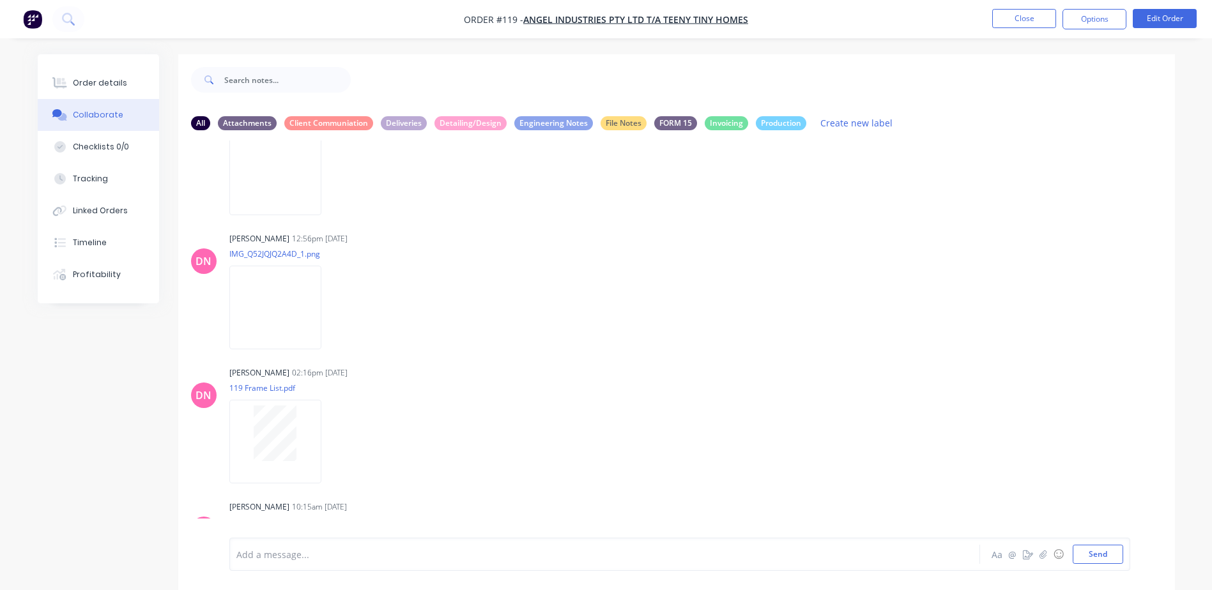
scroll to position [810, 0]
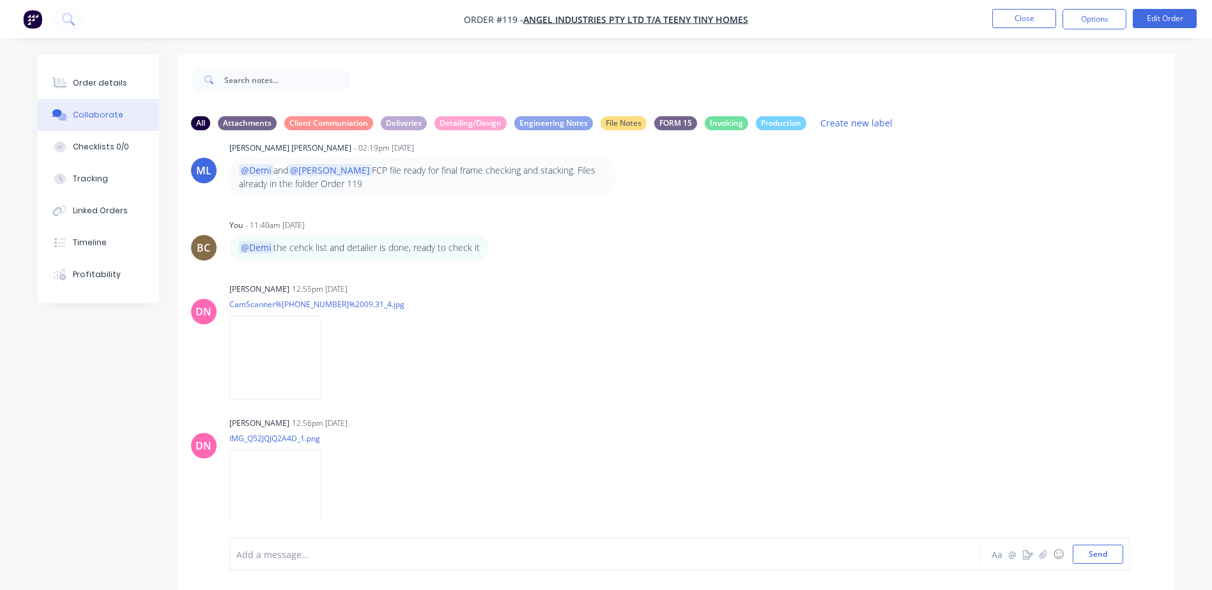
click at [289, 346] on img at bounding box center [275, 358] width 92 height 84
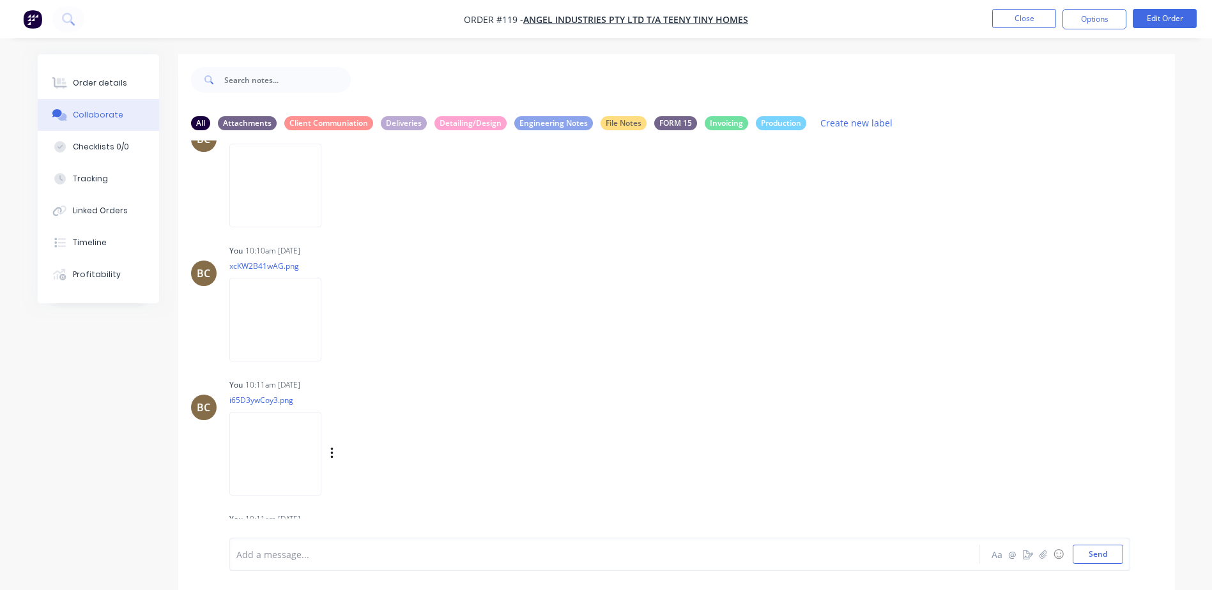
scroll to position [2343, 0]
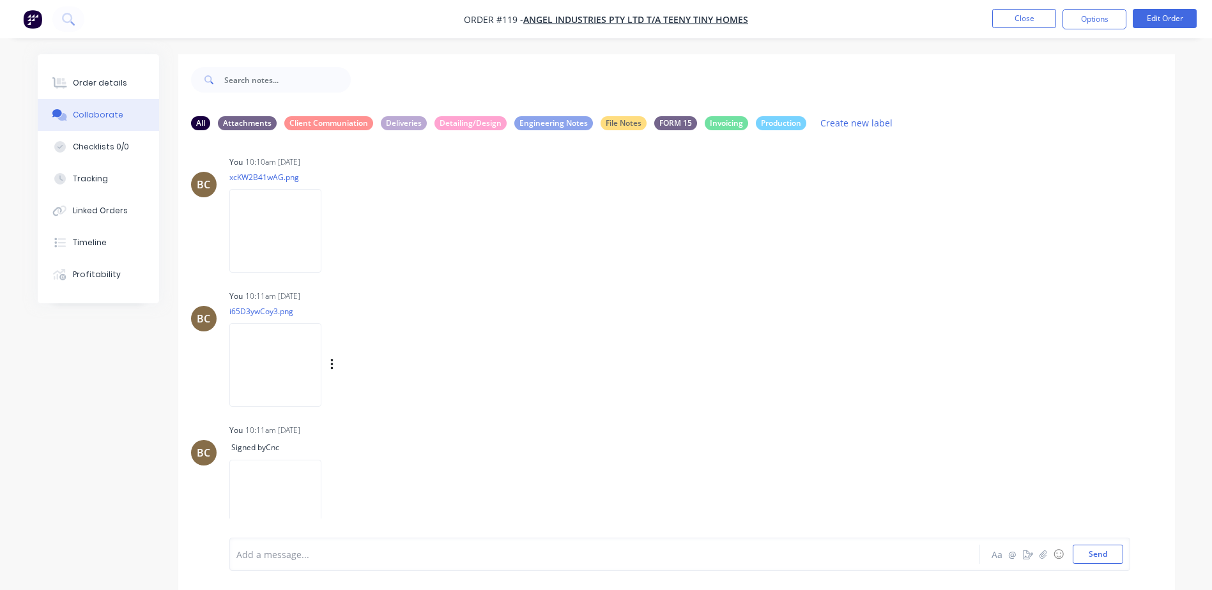
click at [291, 347] on img at bounding box center [275, 365] width 92 height 84
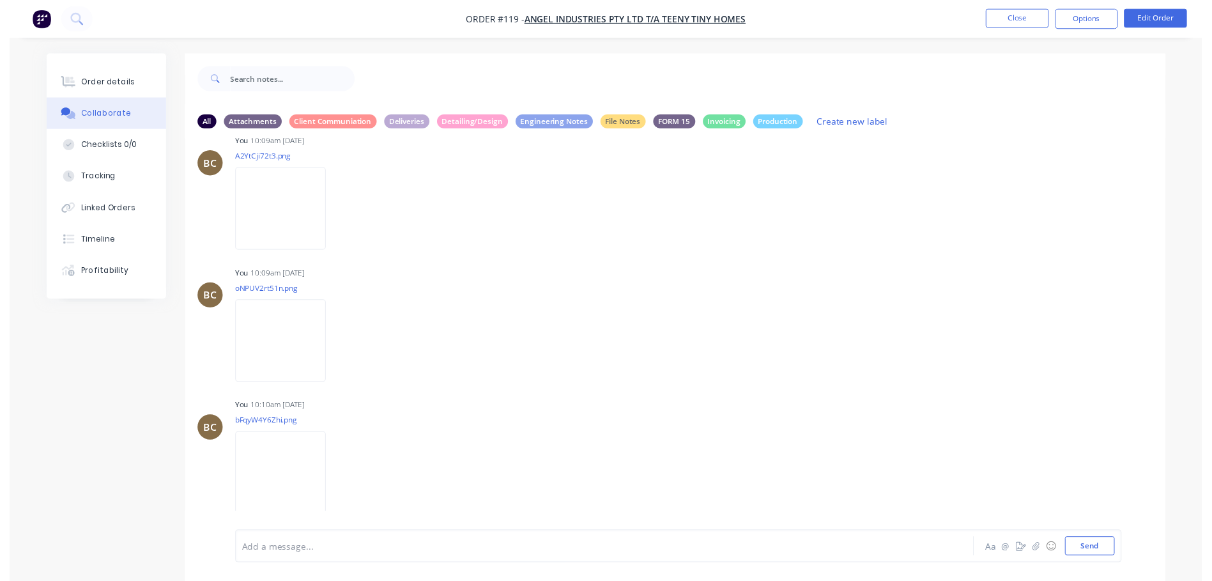
scroll to position [1704, 0]
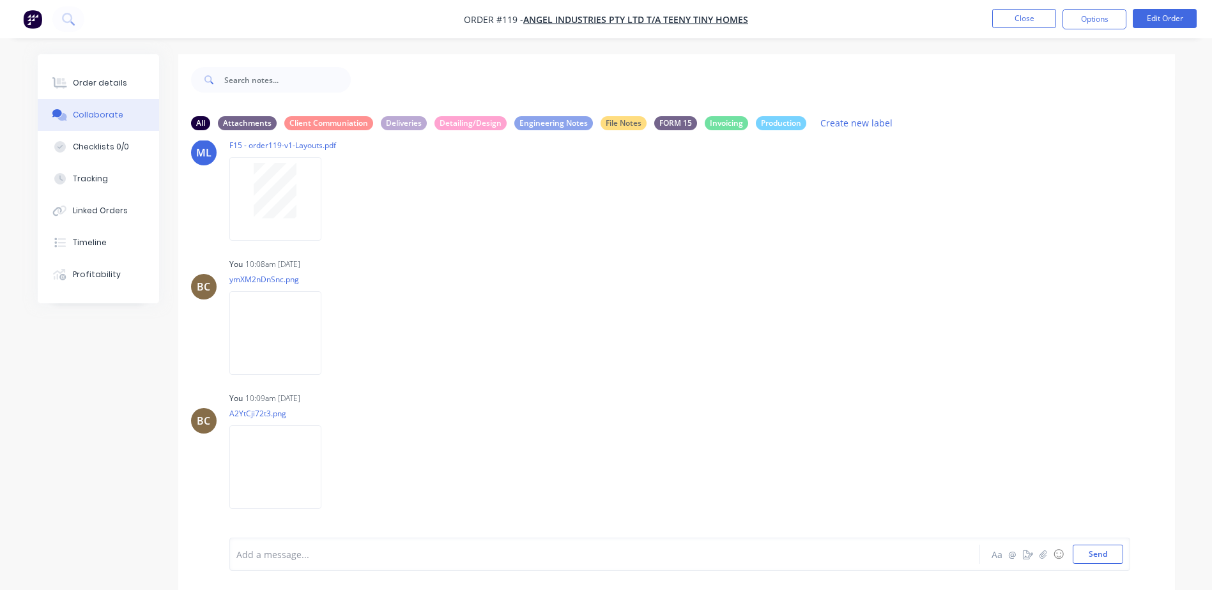
click at [27, 15] on img "button" at bounding box center [32, 19] width 19 height 19
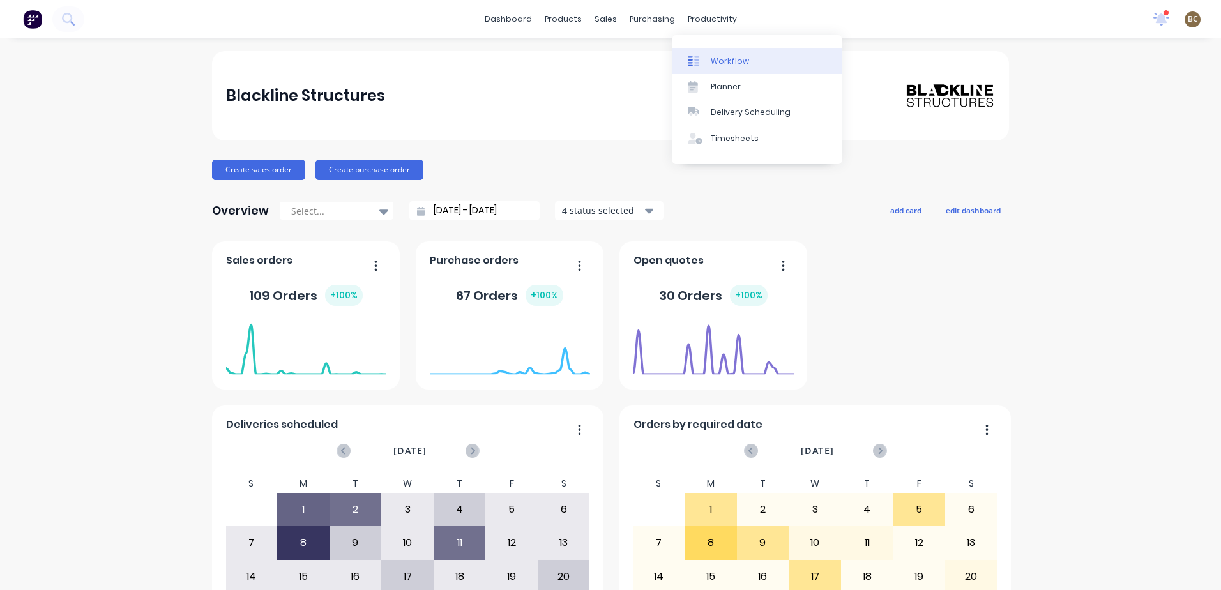
click at [716, 70] on link "Workflow" at bounding box center [757, 61] width 169 height 26
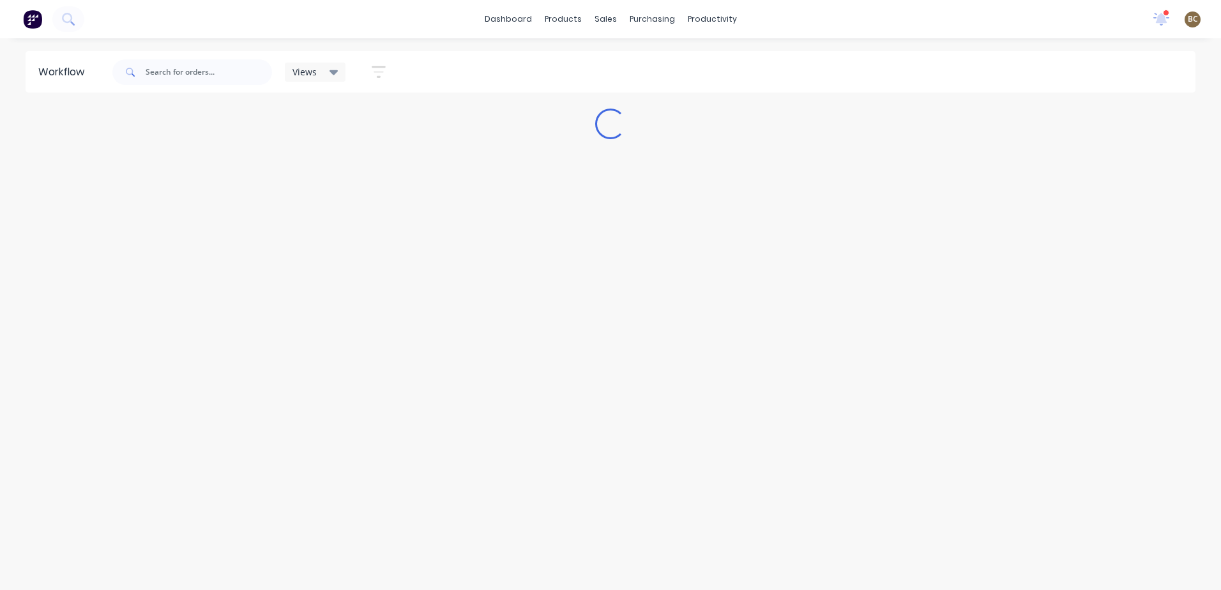
click at [321, 72] on div "Views" at bounding box center [316, 71] width 46 height 11
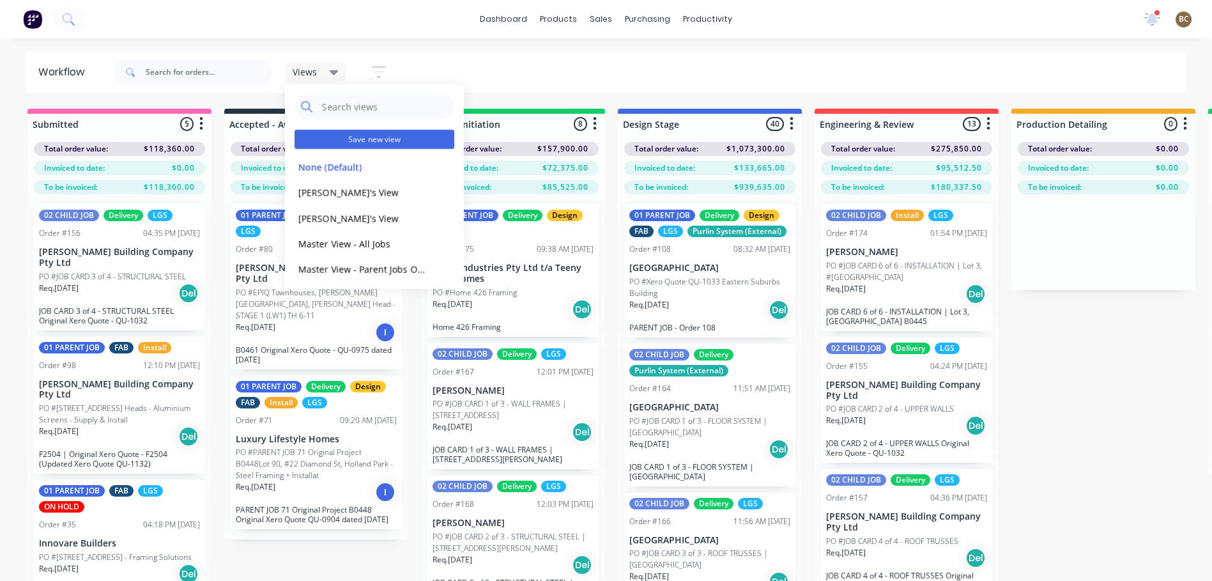
click at [357, 137] on button "Save new view" at bounding box center [374, 139] width 160 height 19
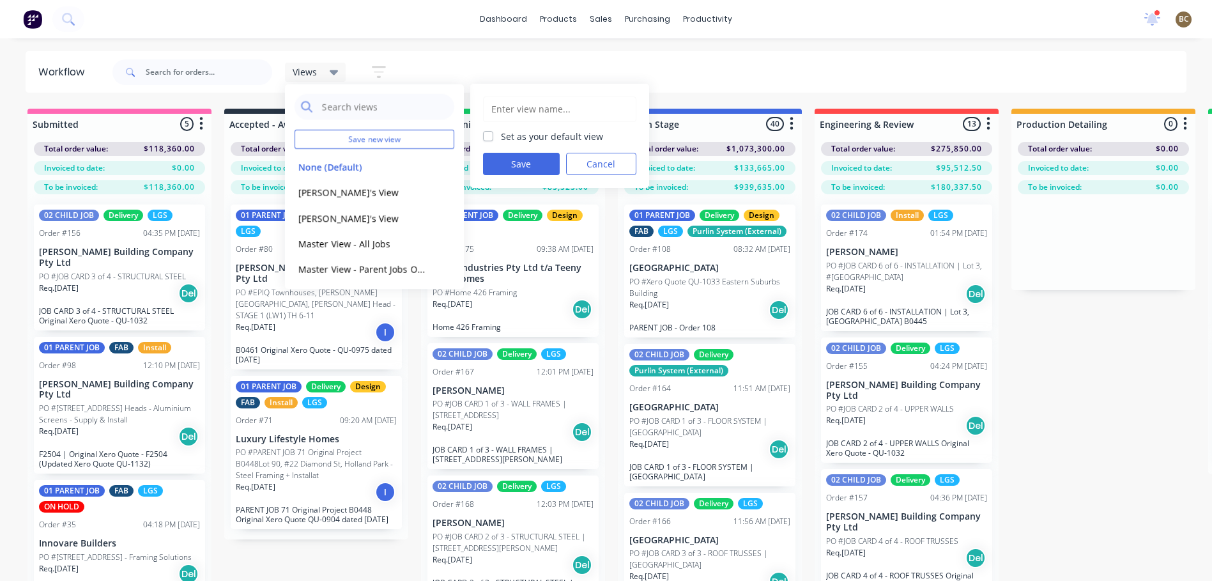
click at [568, 110] on input "text" at bounding box center [559, 109] width 139 height 24
type input "[PERSON_NAME] View"
click at [501, 139] on label "Set as your default view" at bounding box center [552, 136] width 102 height 13
click at [488, 139] on input "Set as your default view" at bounding box center [488, 136] width 10 height 12
checkbox input "true"
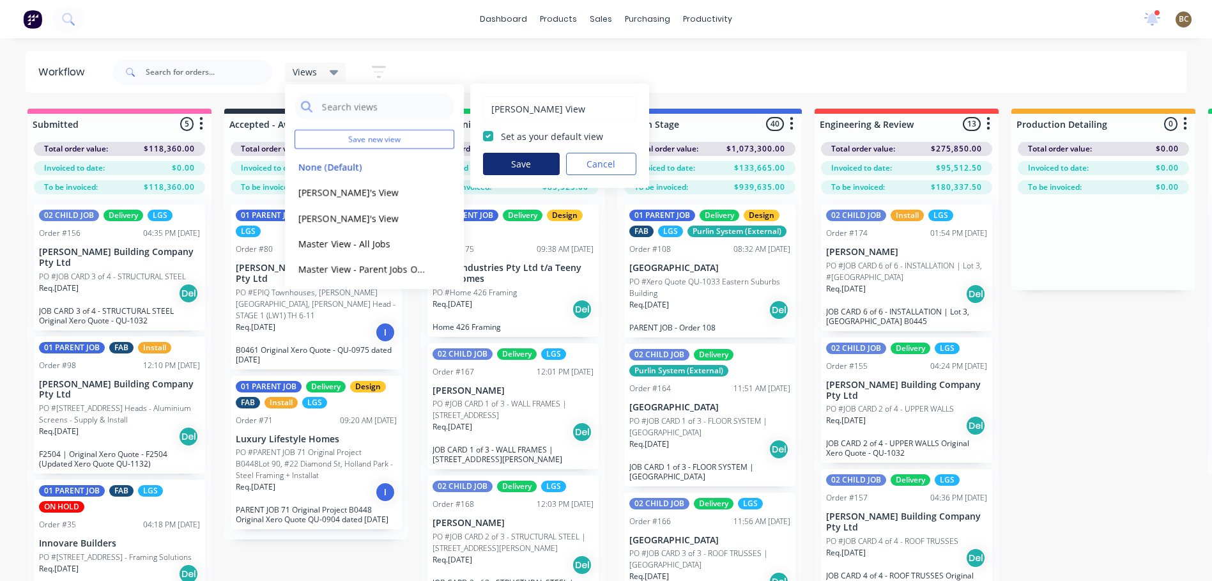
click at [506, 161] on button "Save" at bounding box center [521, 164] width 77 height 22
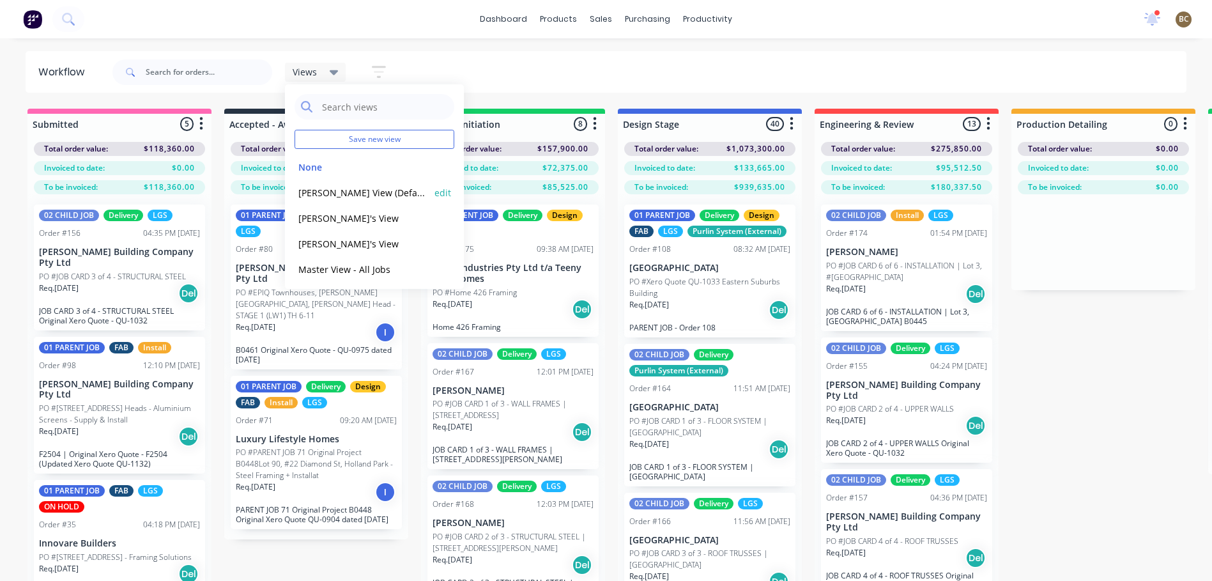
click at [368, 197] on button "[PERSON_NAME] View (Default)" at bounding box center [362, 192] width 136 height 15
click at [441, 66] on icon "button" at bounding box center [448, 72] width 14 height 12
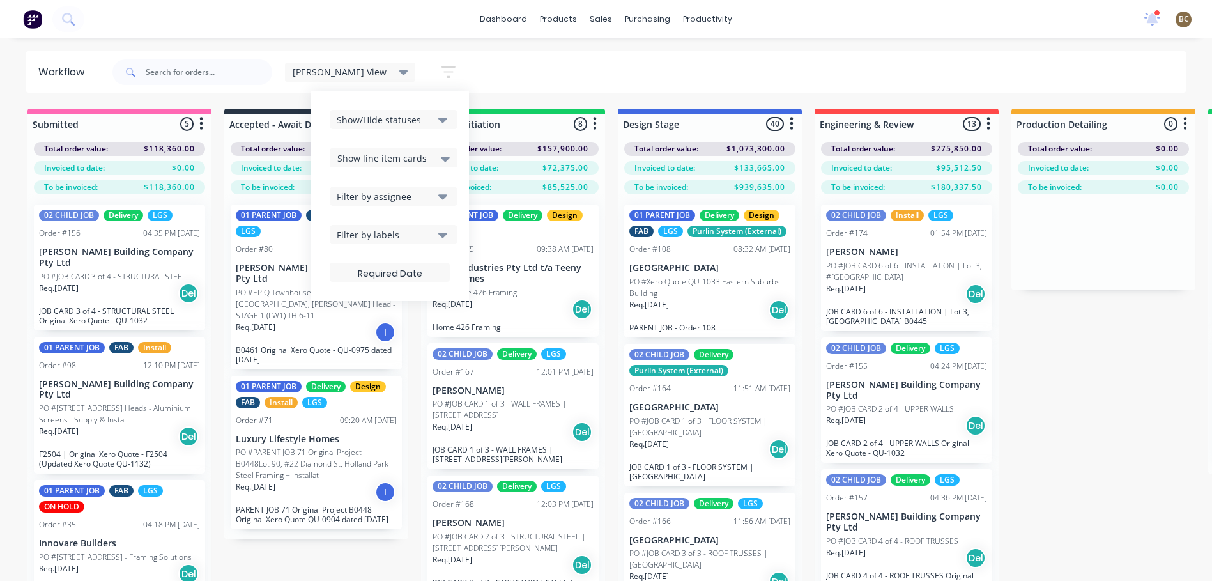
click at [499, 75] on div "[PERSON_NAME] View Save new view None edit [PERSON_NAME] View (Default) edit [P…" at bounding box center [648, 72] width 1077 height 38
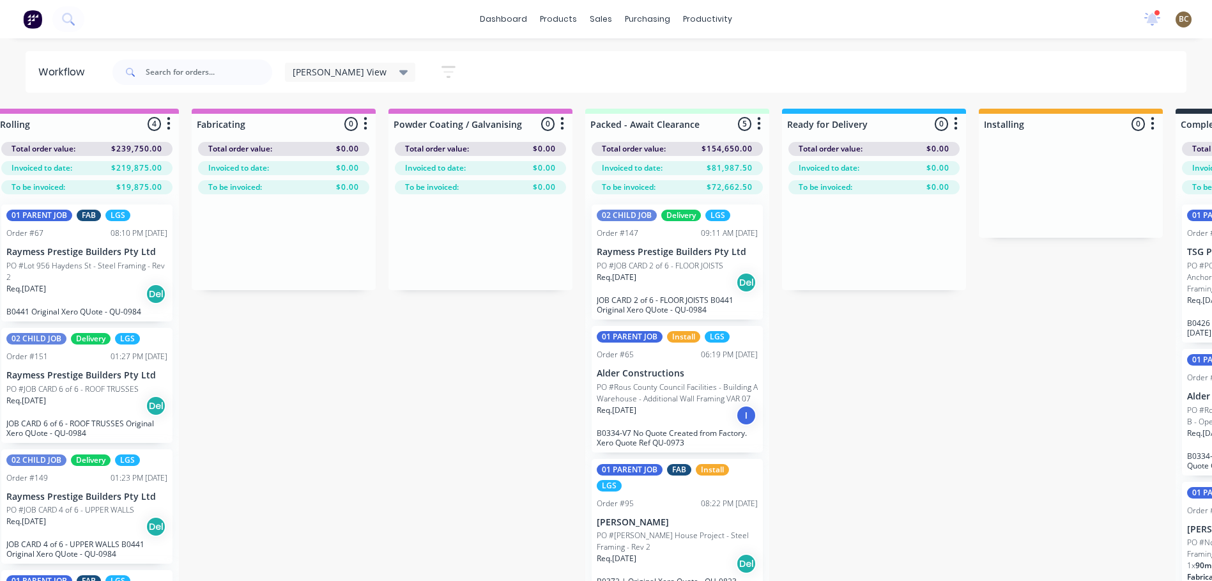
scroll to position [0, 1565]
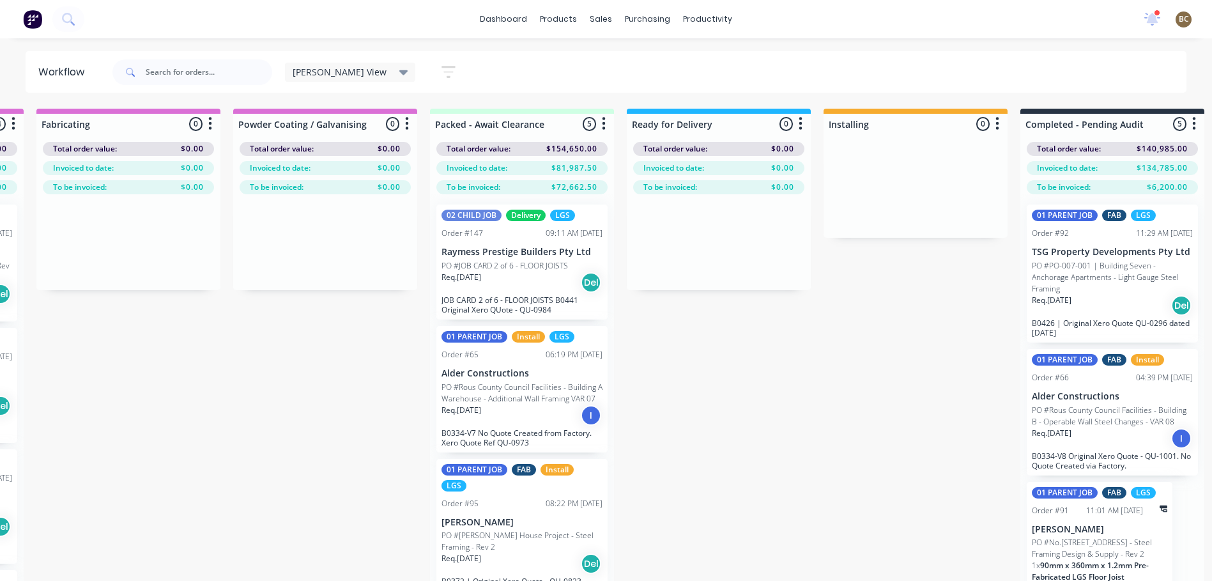
click at [800, 123] on icon "button" at bounding box center [800, 124] width 3 height 13
click at [441, 65] on icon "button" at bounding box center [448, 72] width 14 height 16
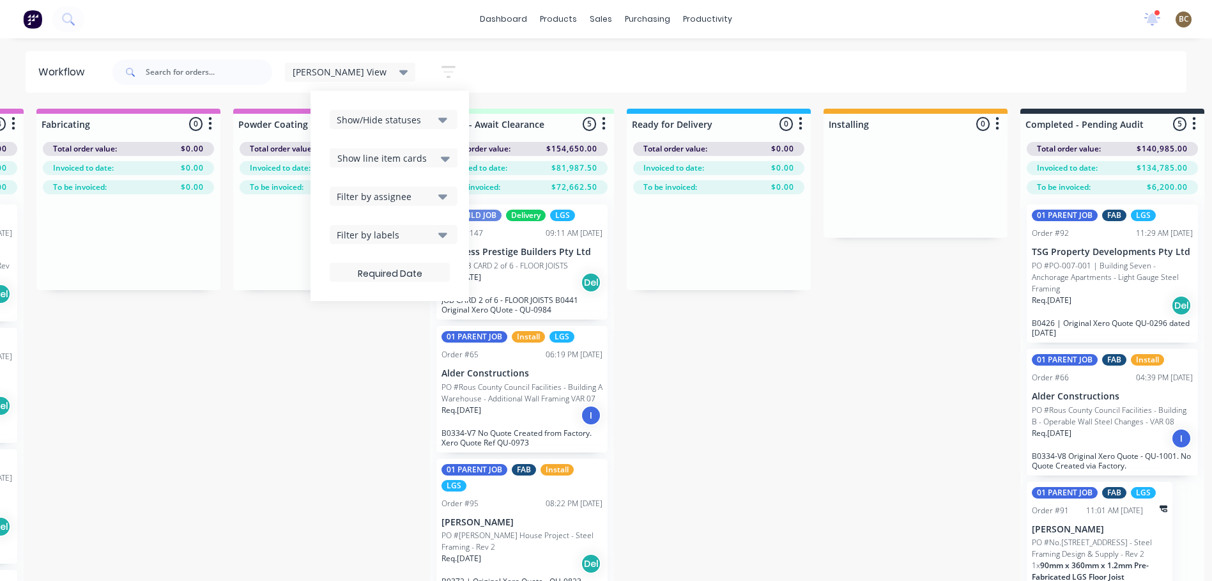
click at [400, 224] on div "Show/Hide statuses Show line item cards Show line item cards Hide line item car…" at bounding box center [390, 196] width 120 height 172
click at [401, 245] on div "Show/Hide statuses Show line item cards Show line item cards Hide line item car…" at bounding box center [390, 196] width 120 height 172
click at [438, 232] on icon "button" at bounding box center [442, 234] width 9 height 14
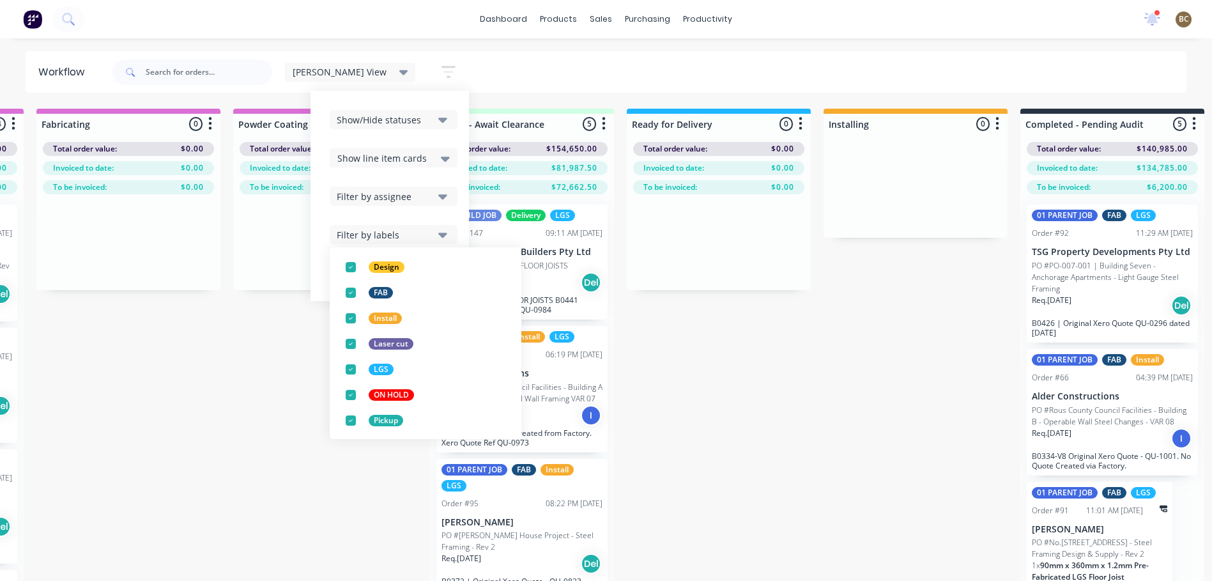
scroll to position [192, 0]
click at [406, 204] on button "Filter by assignee" at bounding box center [394, 195] width 128 height 19
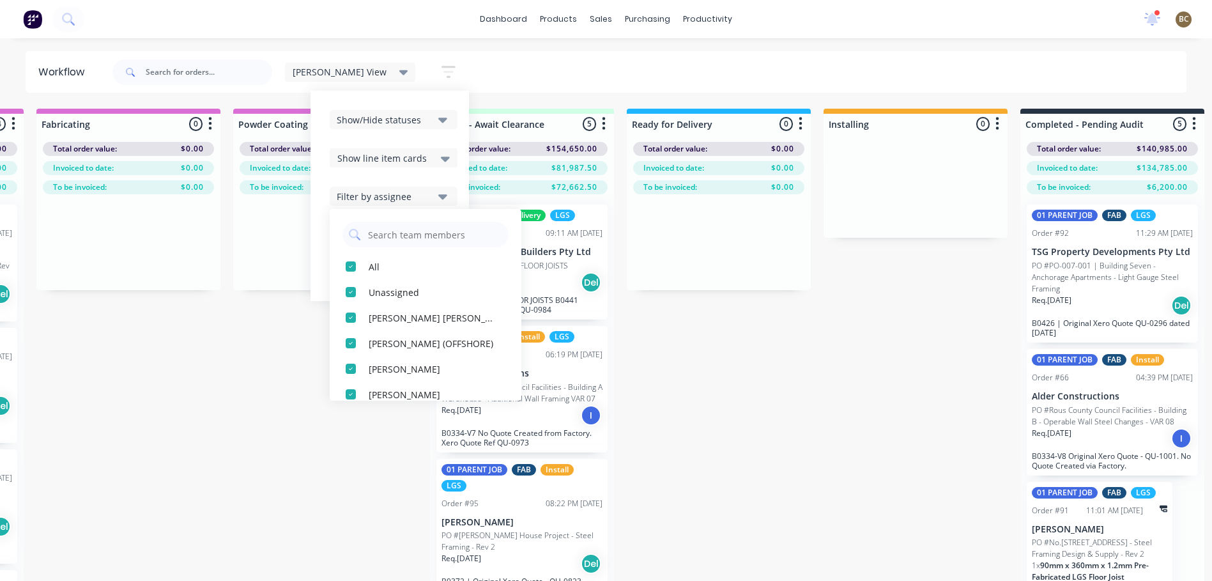
click at [401, 161] on div "Show line item cards" at bounding box center [393, 157] width 112 height 15
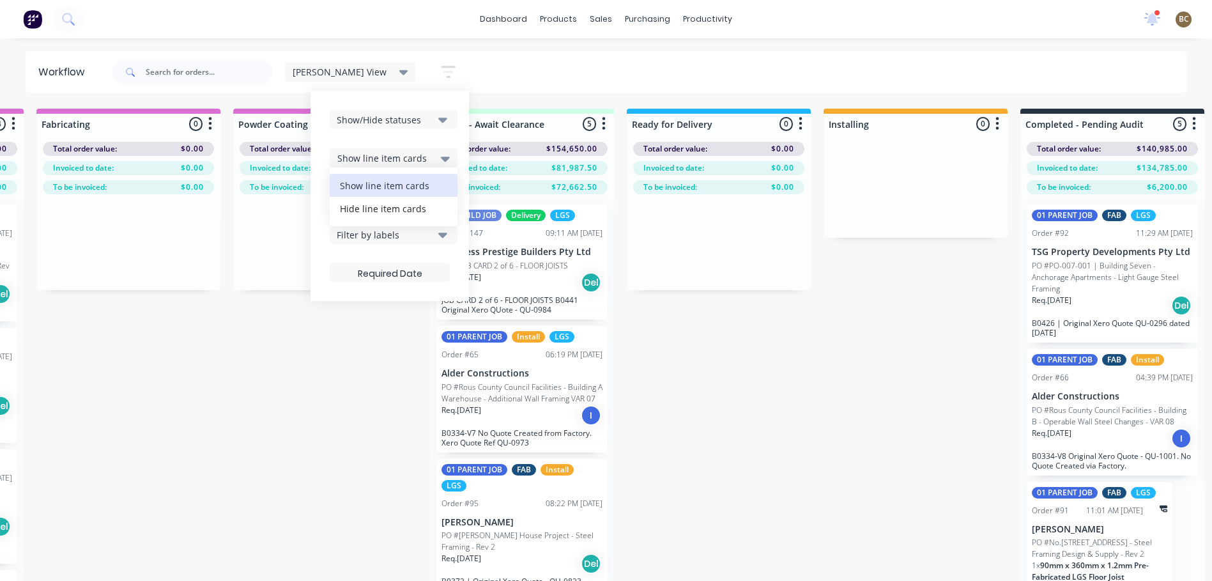
click at [399, 125] on div "Show/Hide statuses" at bounding box center [385, 119] width 96 height 13
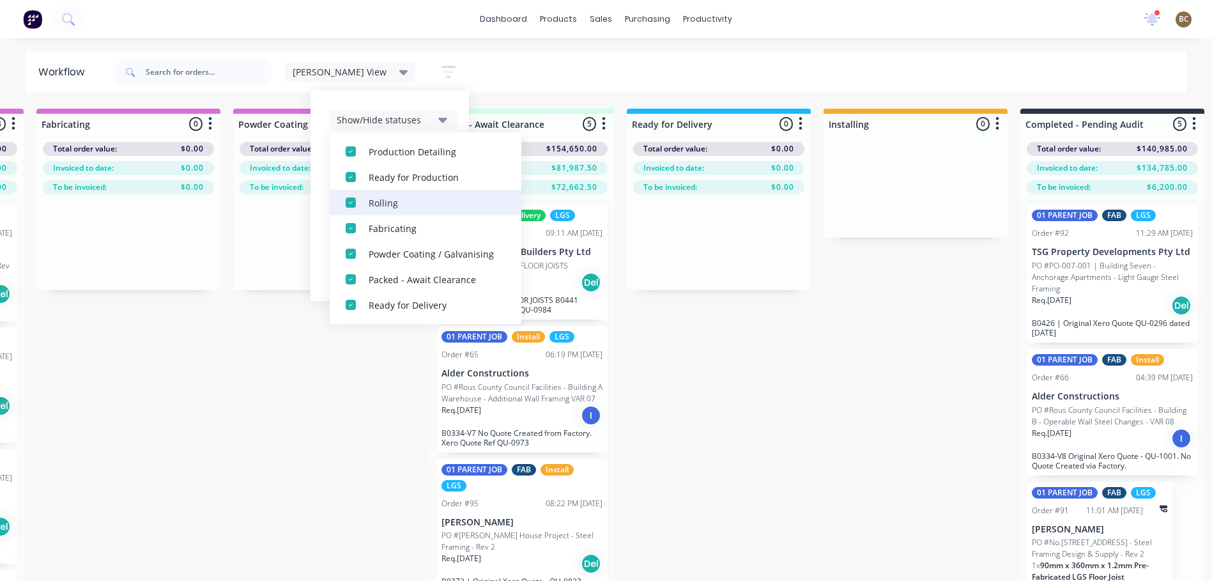
scroll to position [255, 0]
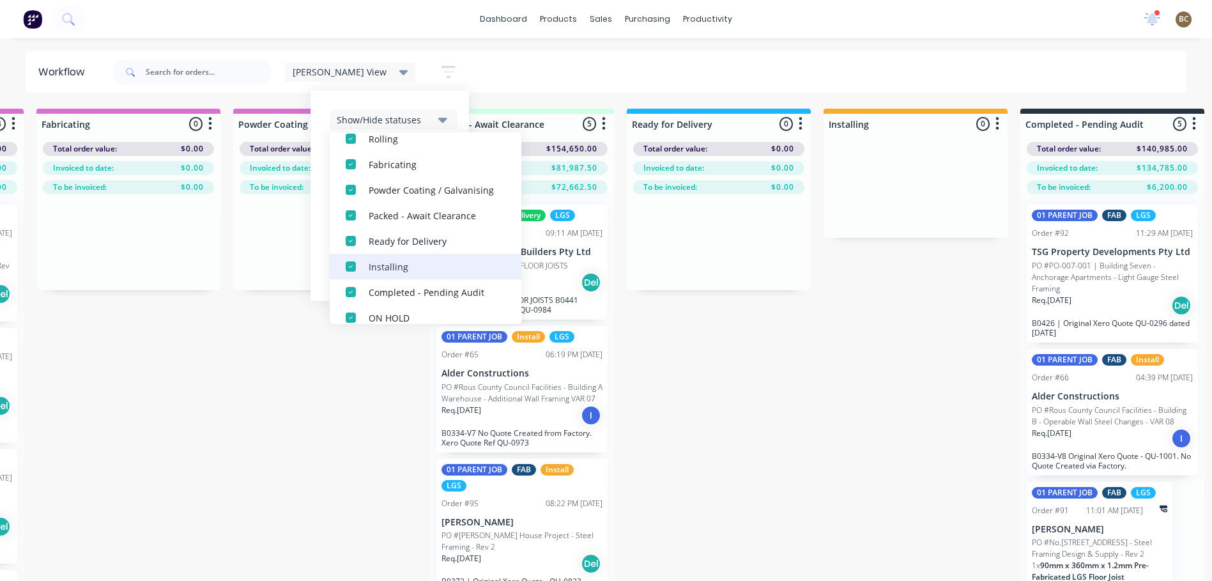
click at [338, 266] on div "button" at bounding box center [351, 267] width 26 height 26
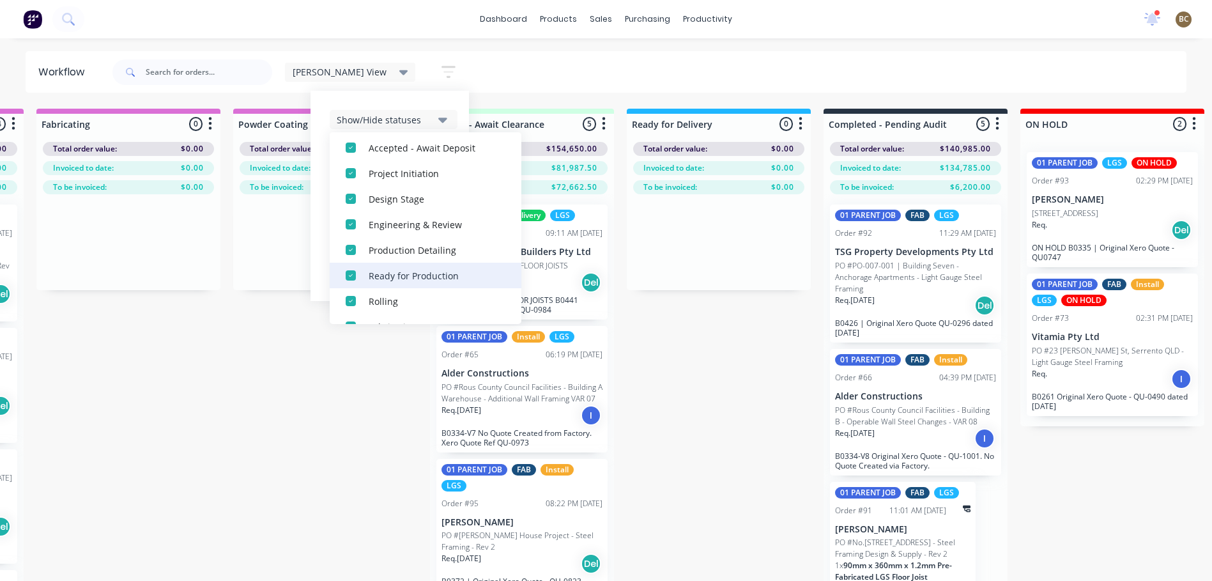
scroll to position [64, 0]
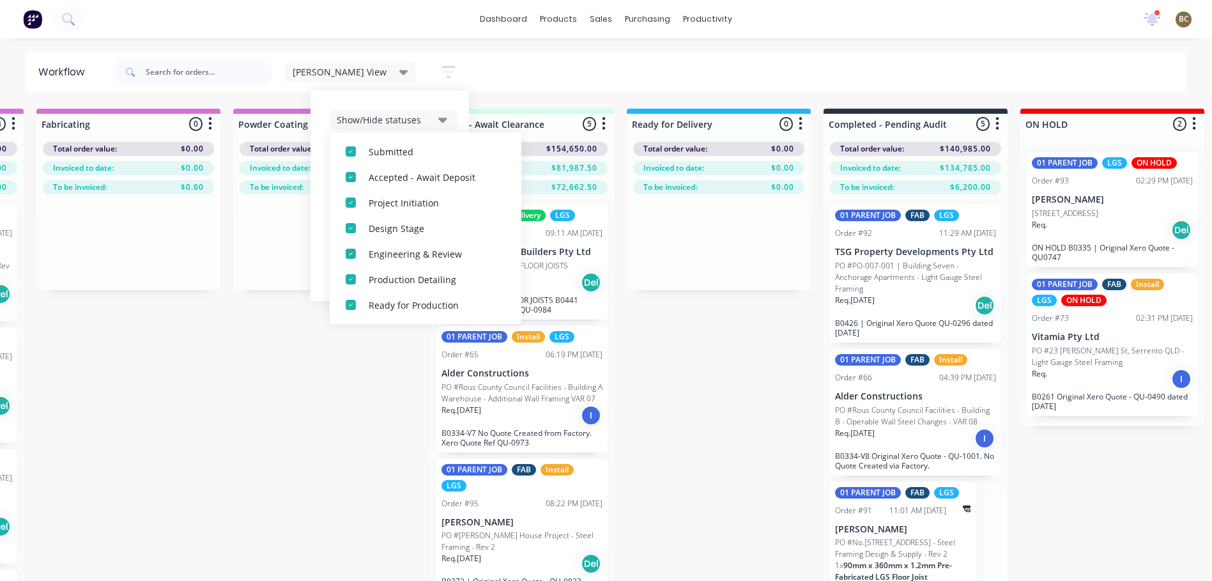
click at [315, 393] on div "Submitted 5 Summaries Total order value Invoiced to date To be invoiced Total o…" at bounding box center [46, 365] width 3241 height 513
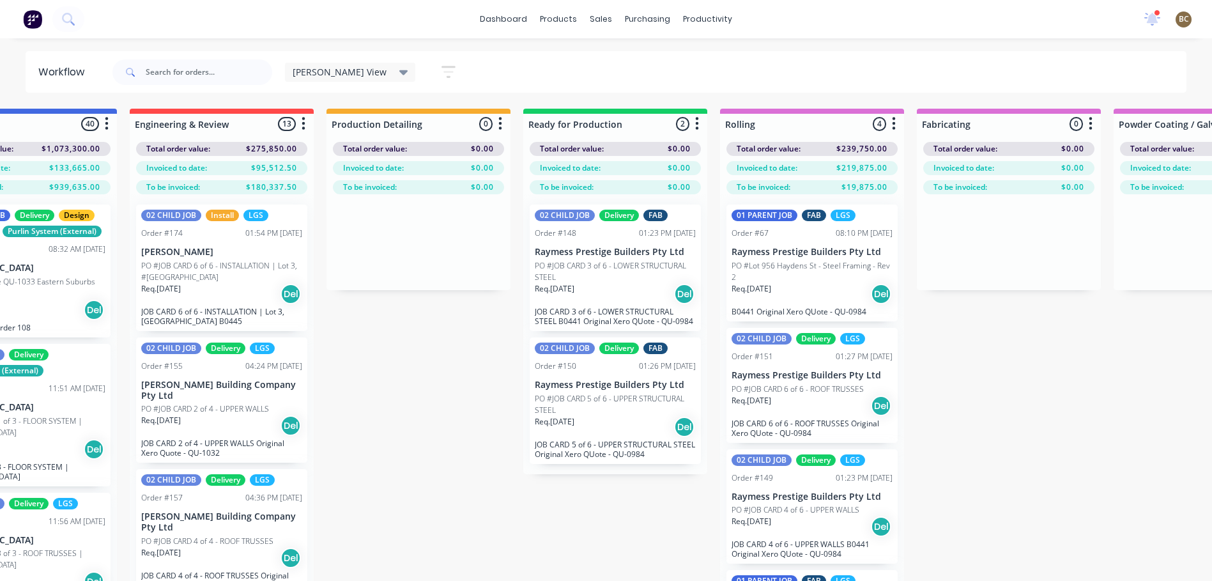
scroll to position [0, 678]
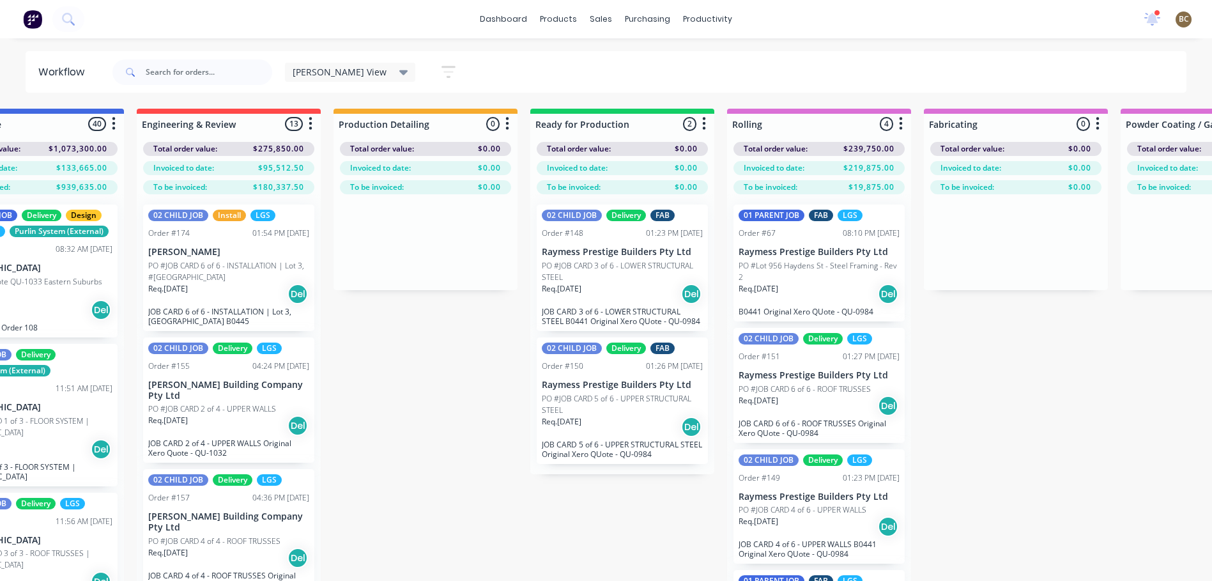
click at [507, 123] on icon "button" at bounding box center [507, 124] width 3 height 13
click at [1172, 14] on div "9 new notifications [PERSON_NAME] all as read [PERSON_NAME] [PERSON_NAME] menti…" at bounding box center [1173, 19] width 78 height 19
click at [1179, 17] on span "BC" at bounding box center [1183, 18] width 10 height 11
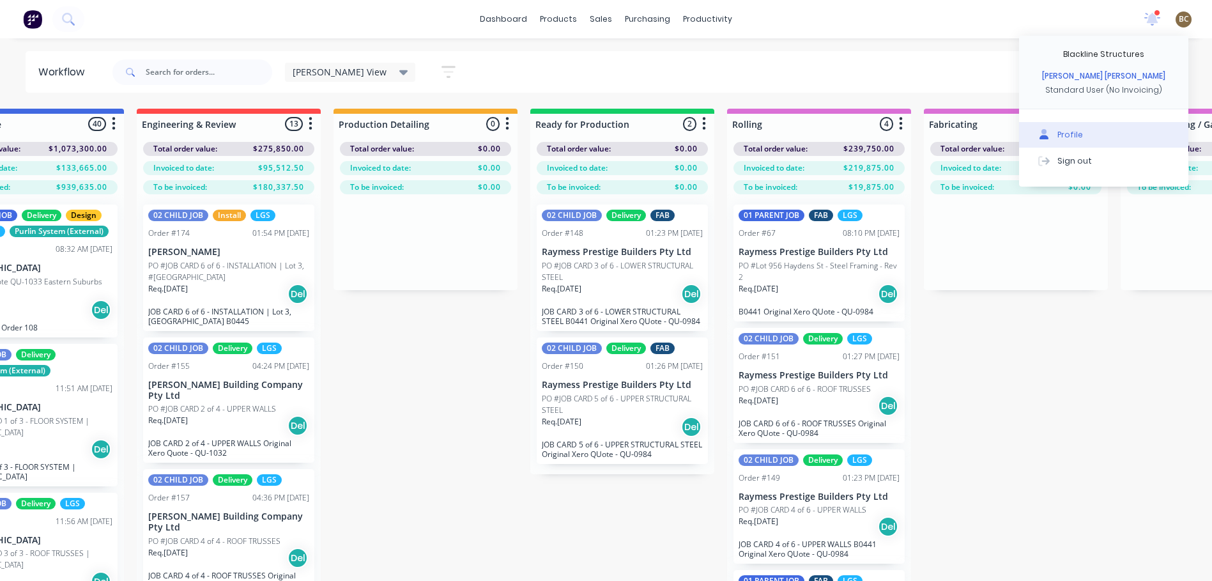
click at [1056, 131] on button "Profile" at bounding box center [1103, 135] width 169 height 26
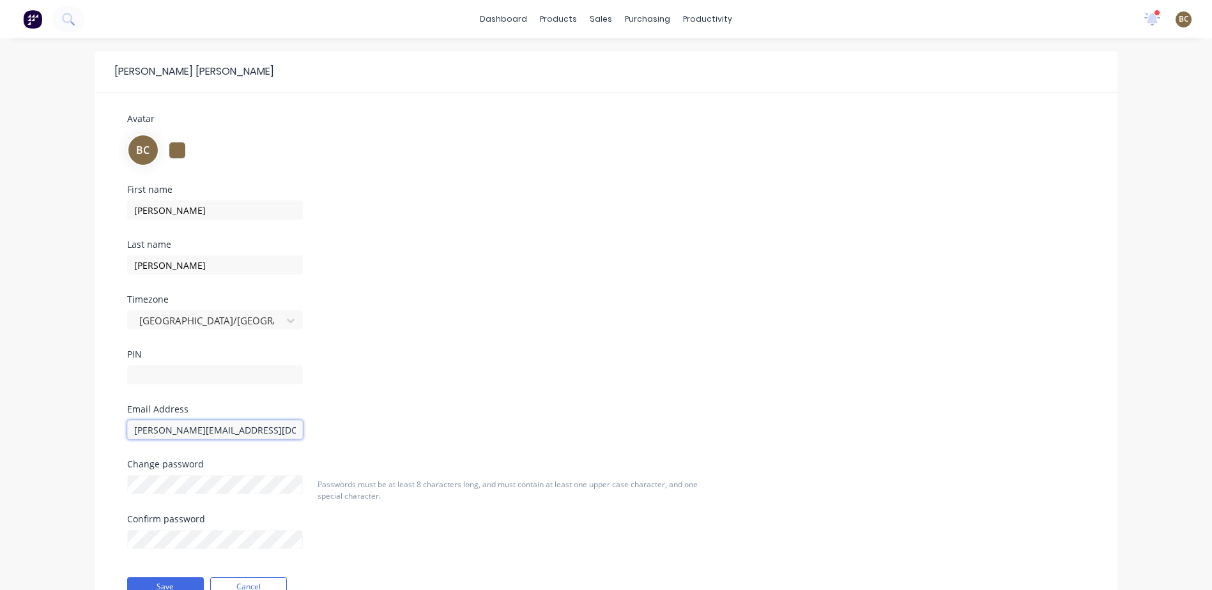
click at [201, 433] on input "[PERSON_NAME][EMAIL_ADDRESS][DOMAIN_NAME]" at bounding box center [215, 429] width 176 height 19
click at [668, 314] on div "First name [PERSON_NAME] Last name [PERSON_NAME] Timezone [GEOGRAPHIC_DATA]/[GE…" at bounding box center [606, 295] width 977 height 220
click at [1185, 24] on span "BC" at bounding box center [1183, 18] width 10 height 11
click at [1068, 132] on div "Profile" at bounding box center [1070, 134] width 26 height 11
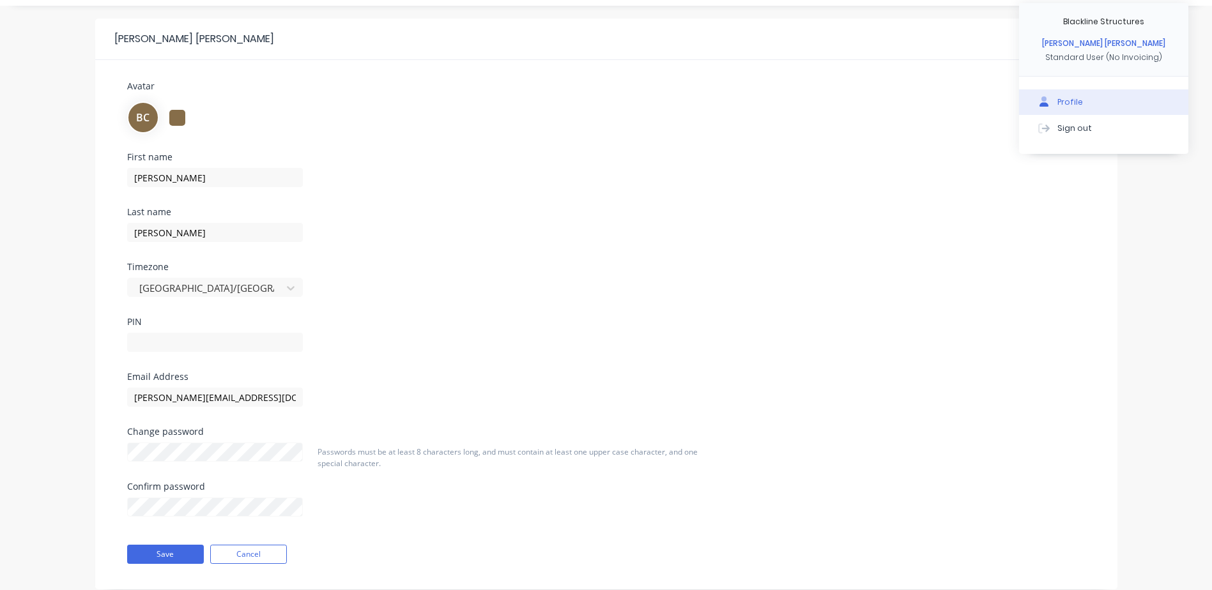
scroll to position [64, 0]
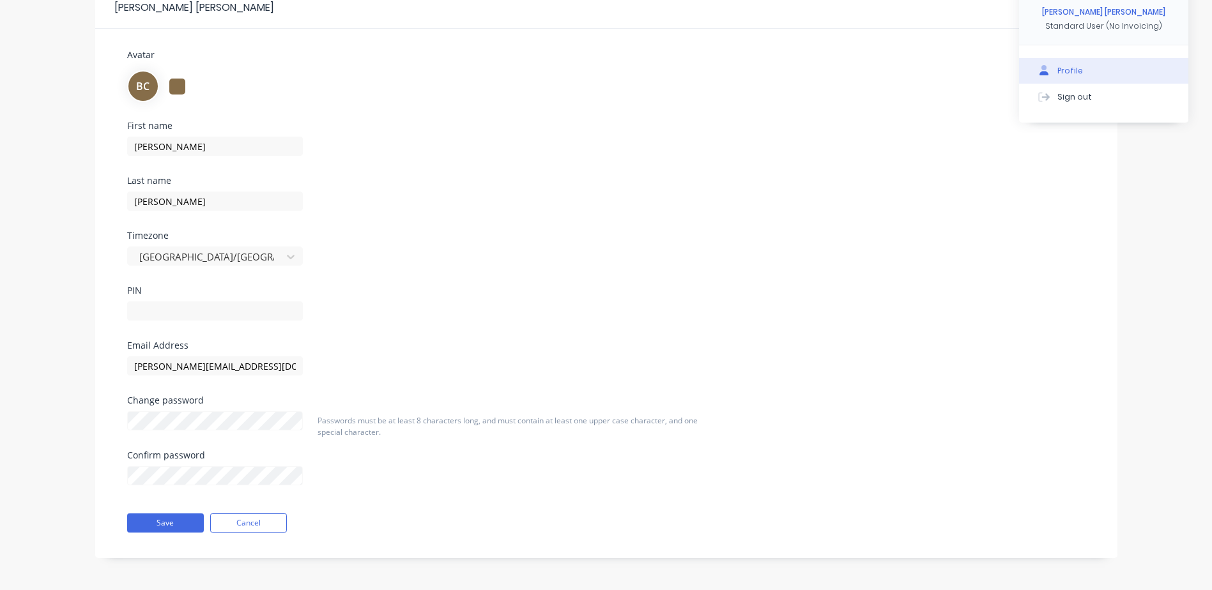
click at [182, 301] on div at bounding box center [280, 309] width 307 height 22
click at [176, 317] on input "text" at bounding box center [215, 310] width 176 height 19
click at [514, 337] on div "First name [PERSON_NAME] Last name [PERSON_NAME] Timezone [GEOGRAPHIC_DATA]/[GE…" at bounding box center [606, 231] width 977 height 220
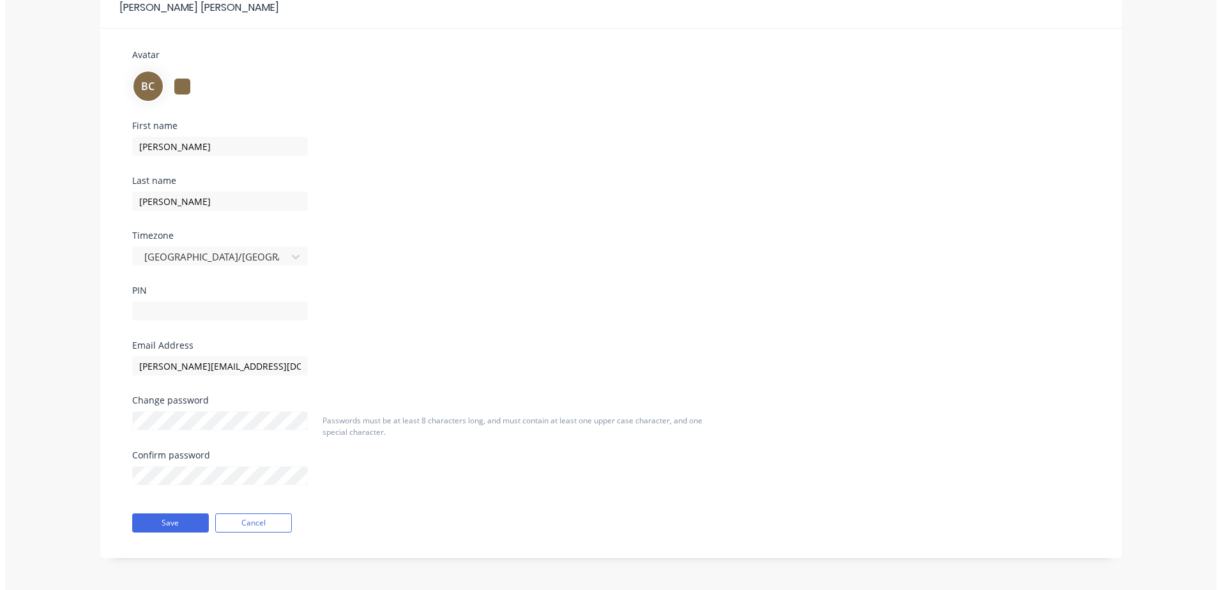
scroll to position [0, 0]
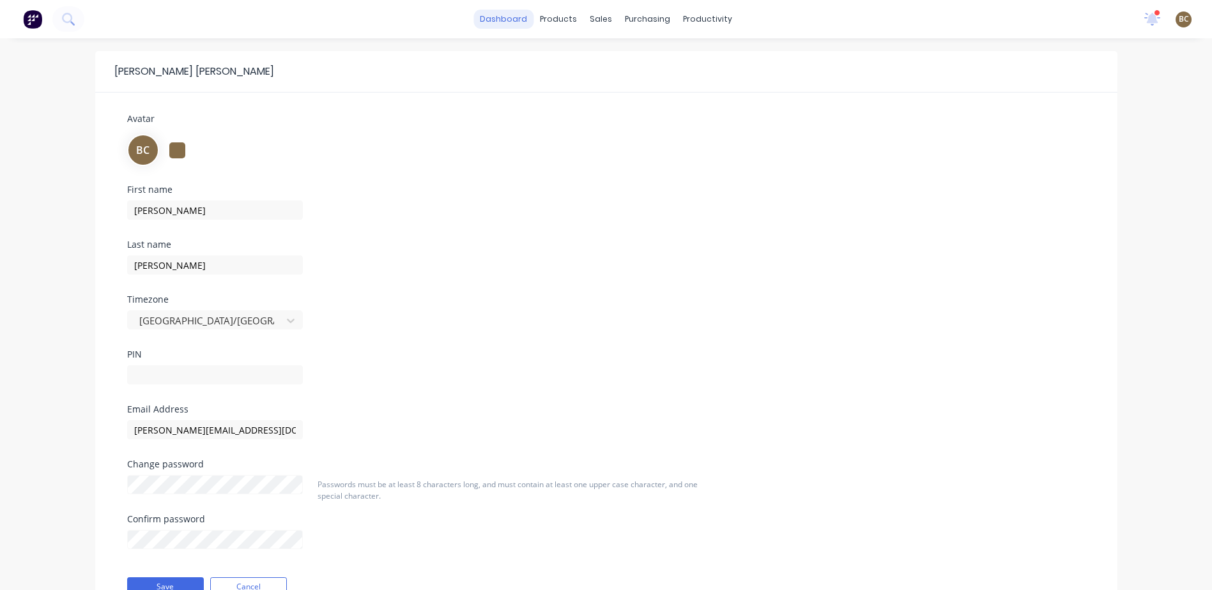
click at [496, 20] on link "dashboard" at bounding box center [503, 19] width 60 height 19
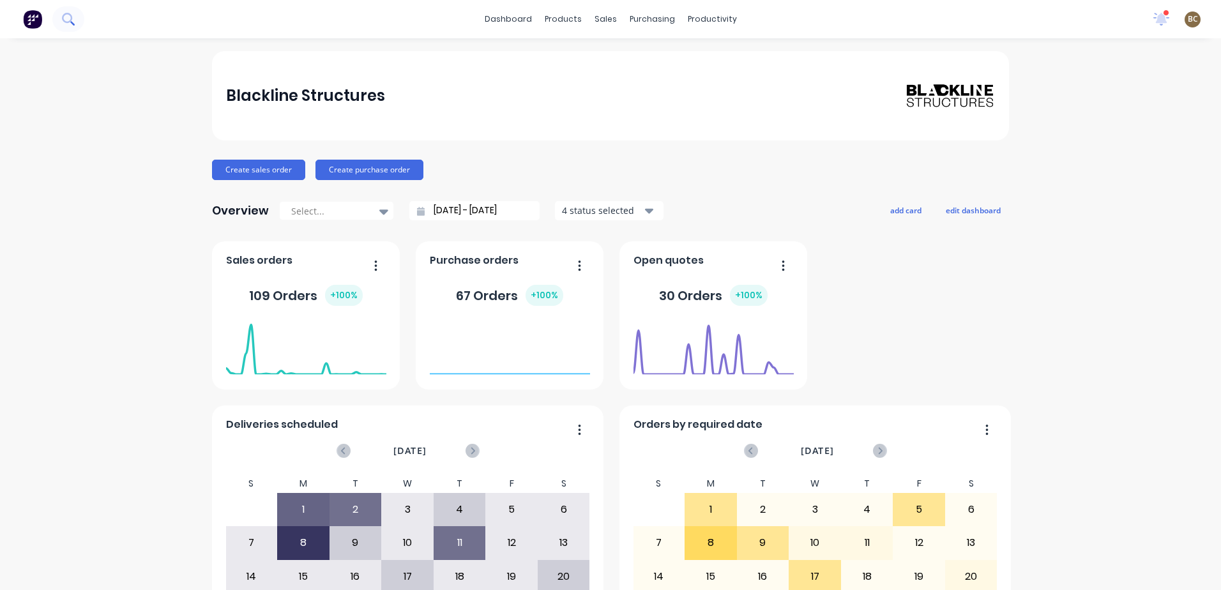
click at [76, 21] on button at bounding box center [68, 19] width 32 height 26
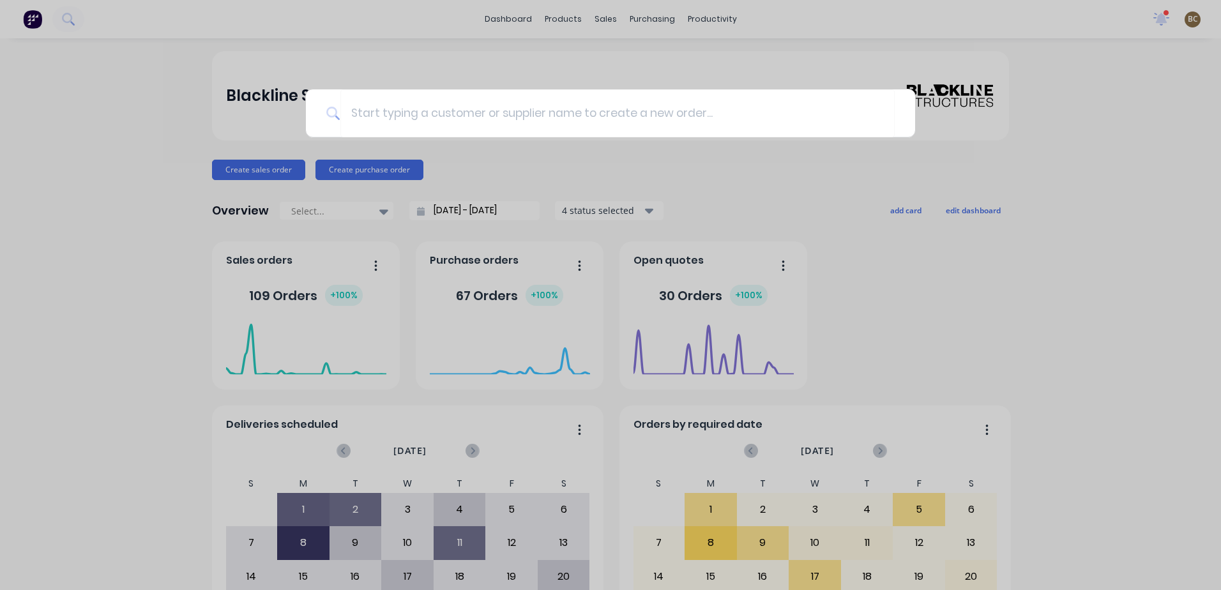
click at [826, 181] on div at bounding box center [610, 295] width 1221 height 590
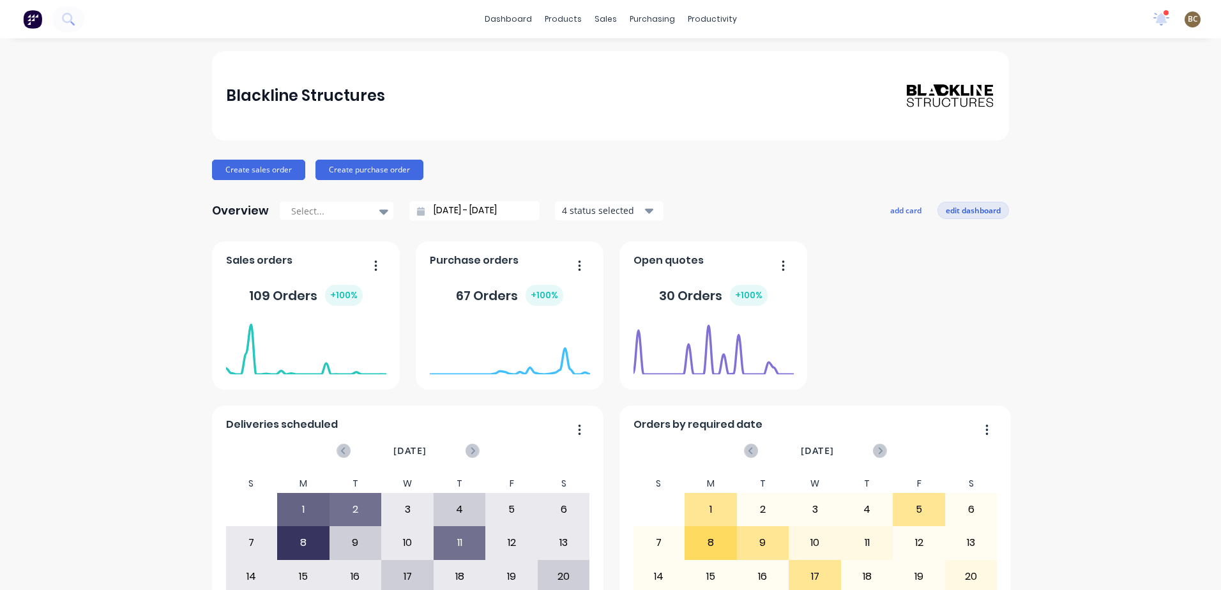
click at [973, 213] on button "edit dashboard" at bounding box center [974, 210] width 72 height 17
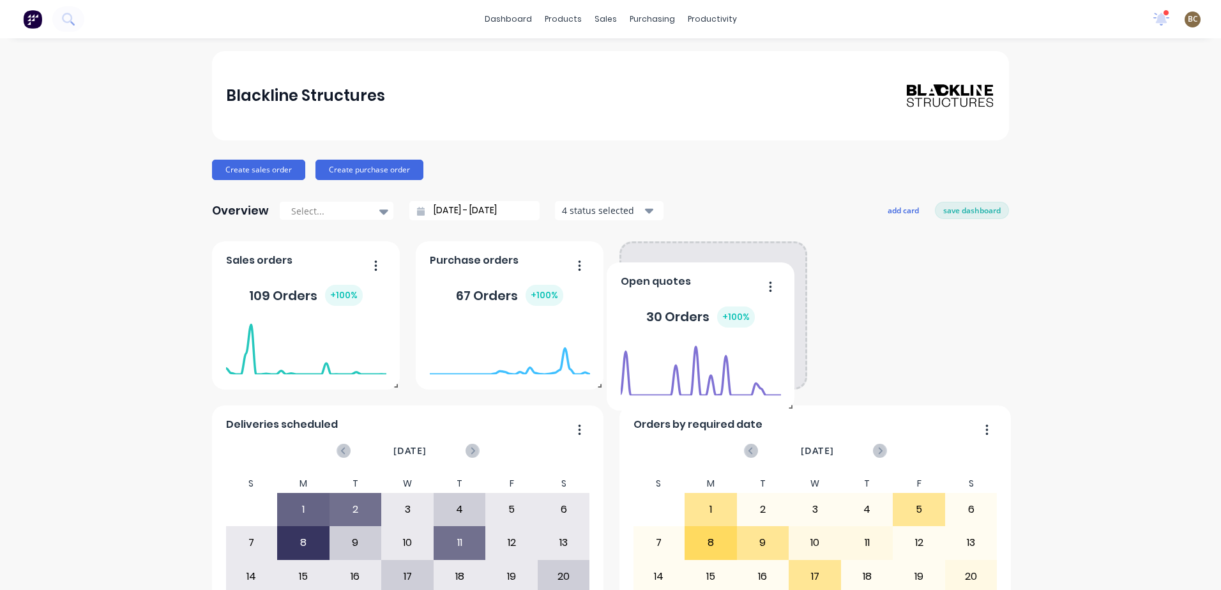
drag, startPoint x: 779, startPoint y: 262, endPoint x: 766, endPoint y: 206, distance: 58.3
click at [766, 206] on div "Blackline Structures Create sales order Create purchase order Overview Select..…" at bounding box center [610, 384] width 797 height 667
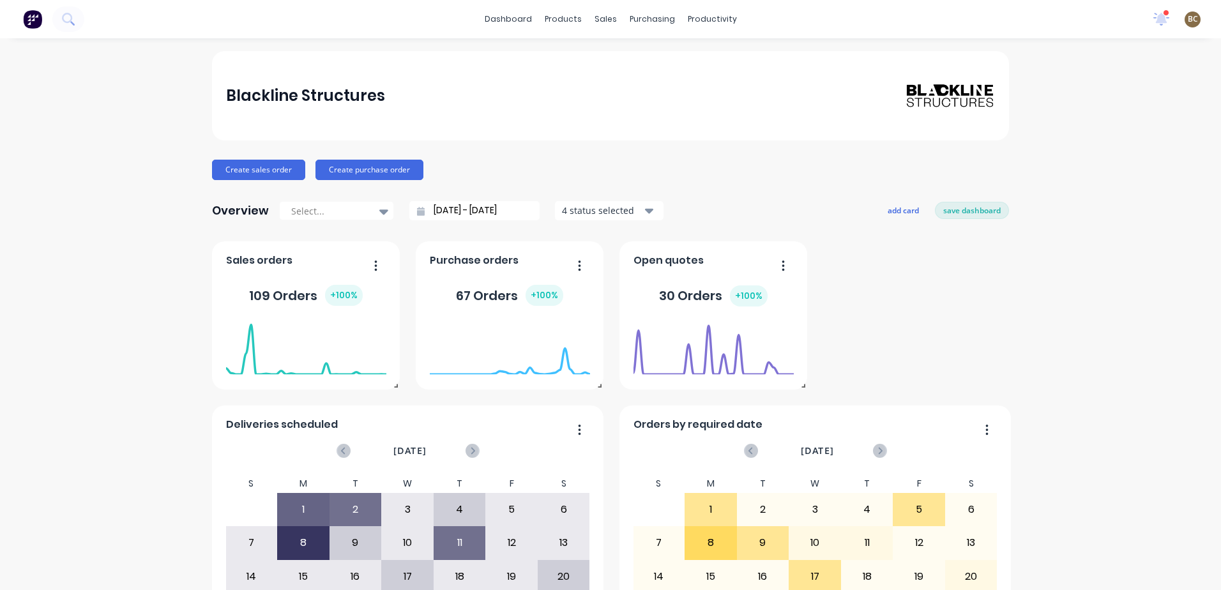
drag, startPoint x: 770, startPoint y: 262, endPoint x: 834, endPoint y: 259, distance: 64.6
click at [840, 252] on div "Deliveries scheduled [DATE] S M T W T F S 27 28 29 30 31 1 2 3 4 5 6 7 8 9 10 1…" at bounding box center [610, 479] width 797 height 476
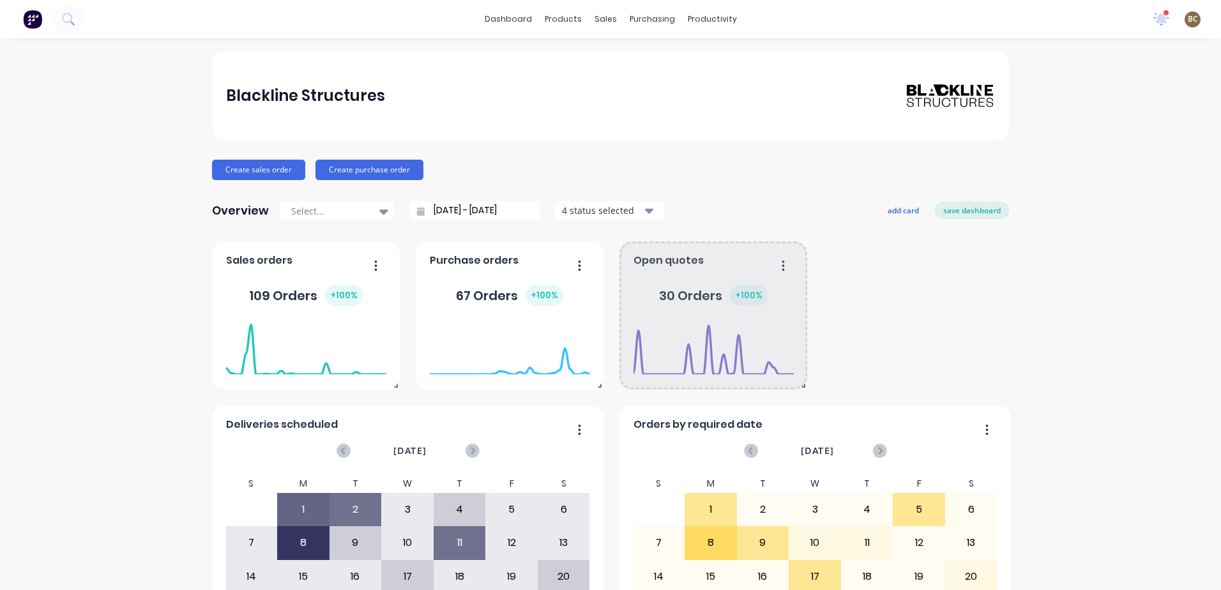
click at [782, 269] on icon "button" at bounding box center [783, 265] width 3 height 10
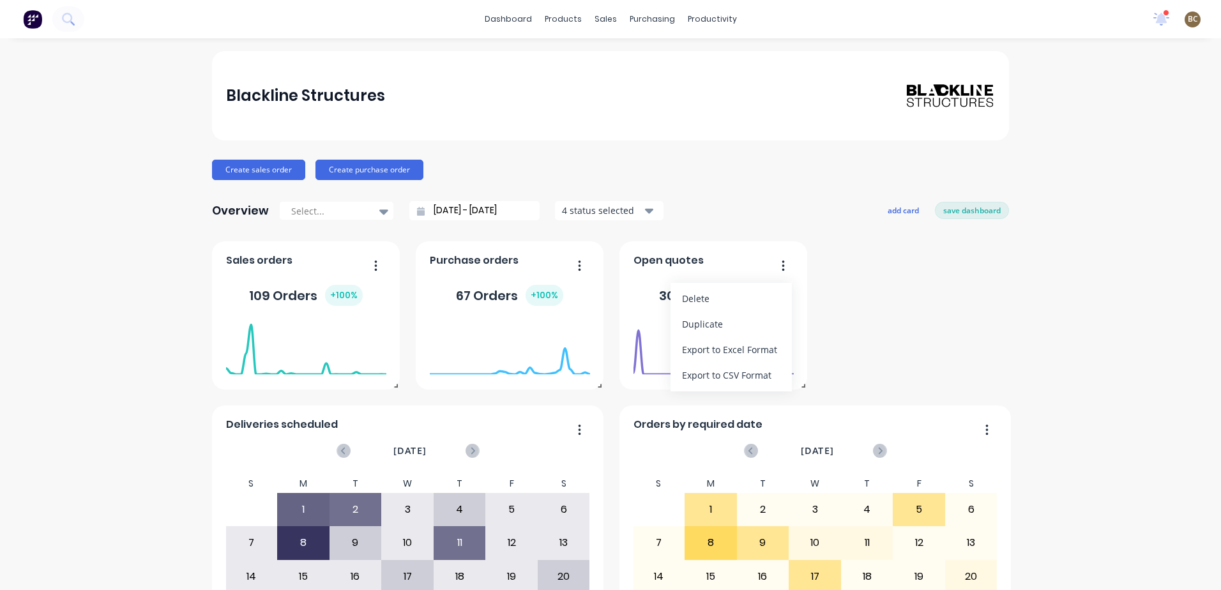
scroll to position [141, 0]
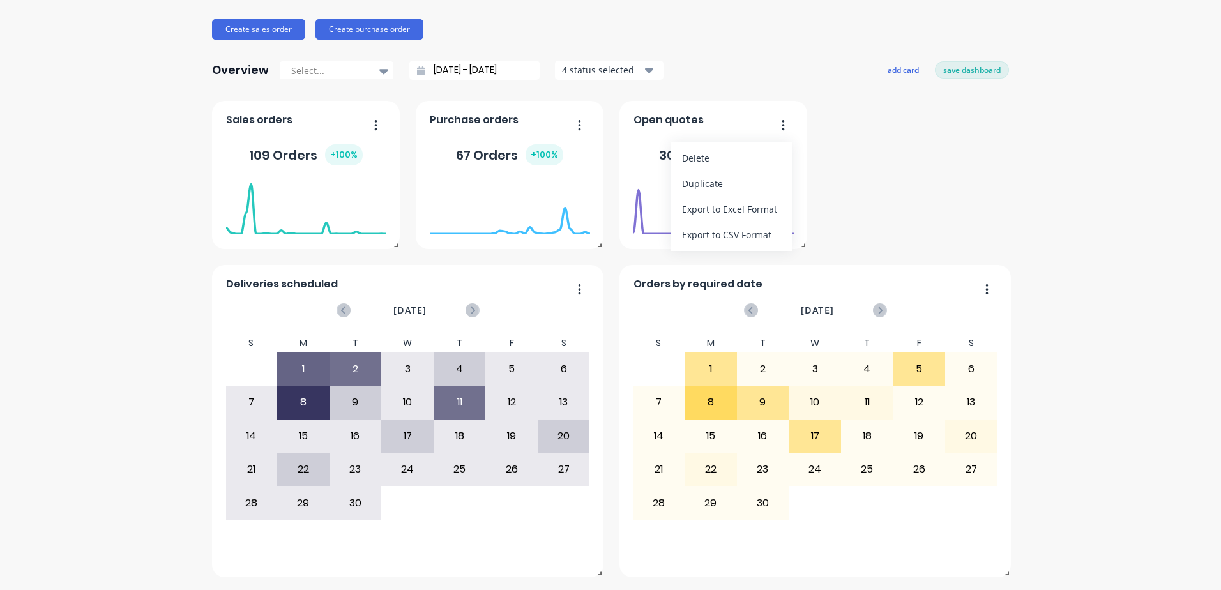
click at [904, 132] on div "Deliveries scheduled [DATE] S M T W T F S 27 28 29 30 31 1 2 3 4 5 6 7 8 9 10 1…" at bounding box center [610, 339] width 797 height 476
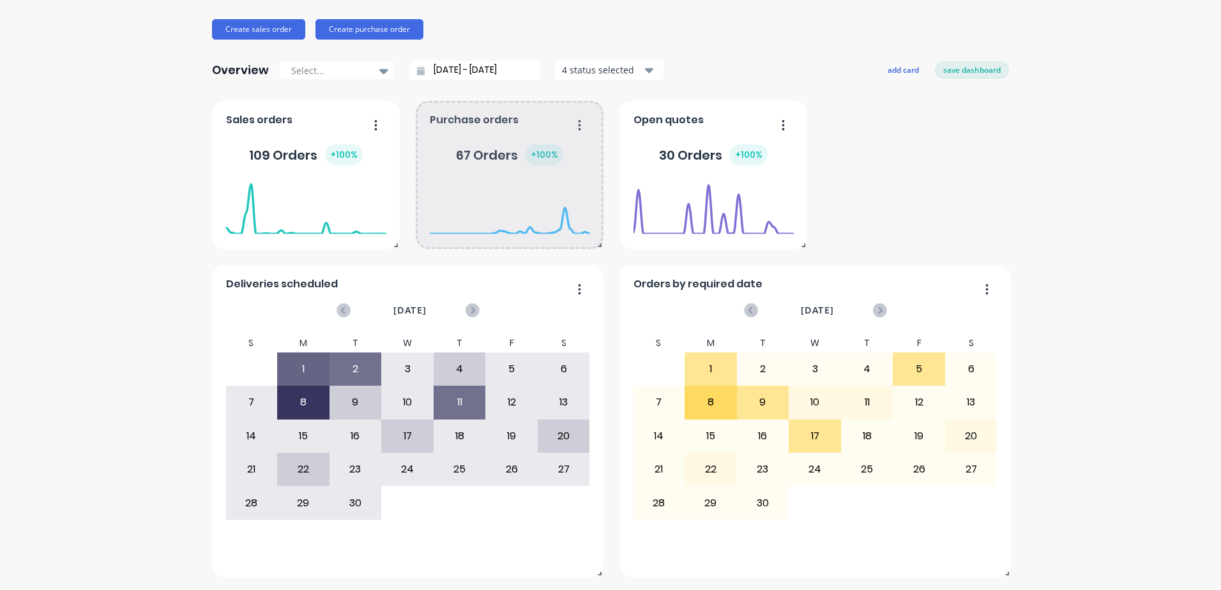
click at [578, 127] on icon "button" at bounding box center [579, 125] width 3 height 13
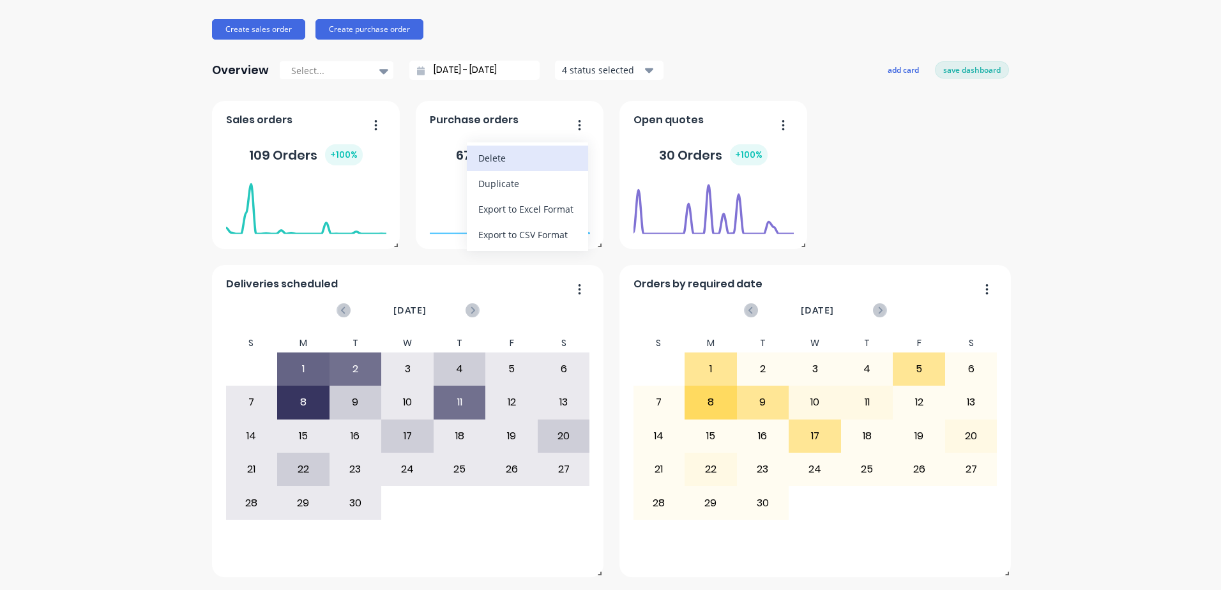
click at [539, 155] on div "Delete" at bounding box center [527, 158] width 98 height 19
click at [538, 156] on div "Deliveries scheduled [DATE] S M T W T F S 27 28 29 30 31 1 2 3 4 5 6 7 8 9 10 1…" at bounding box center [610, 339] width 797 height 476
click at [537, 156] on div "Deliveries scheduled [DATE] S M T W T F S 27 28 29 30 31 1 2 3 4 5 6 7 8 9 10 1…" at bounding box center [610, 339] width 797 height 476
click at [777, 125] on button "button" at bounding box center [778, 126] width 27 height 20
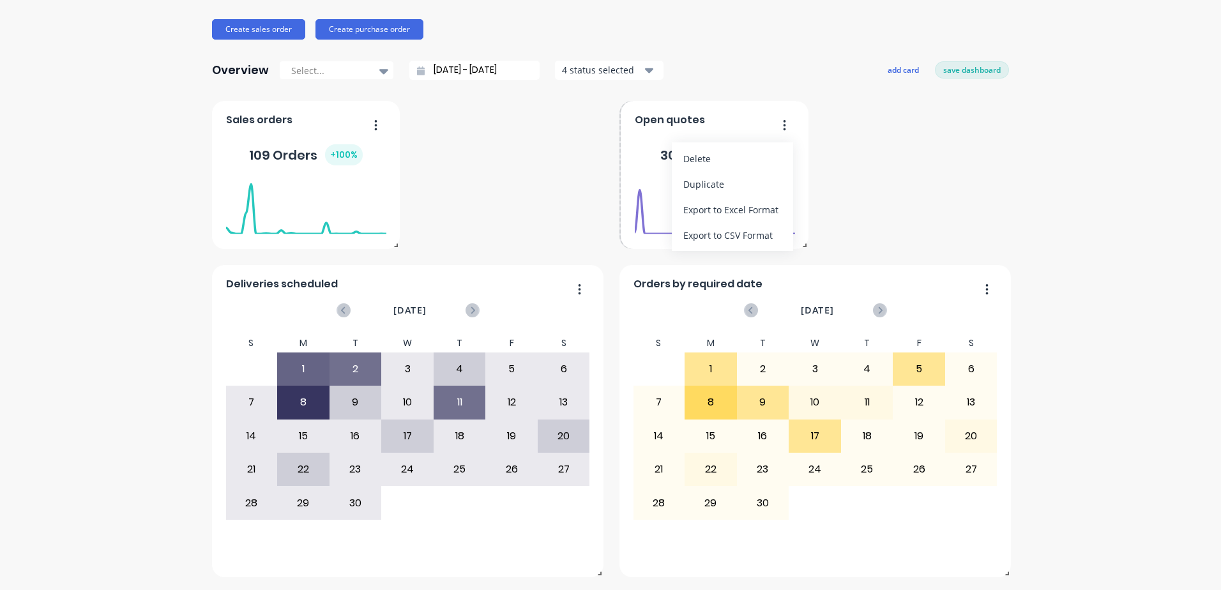
click at [777, 125] on button "button" at bounding box center [779, 126] width 27 height 20
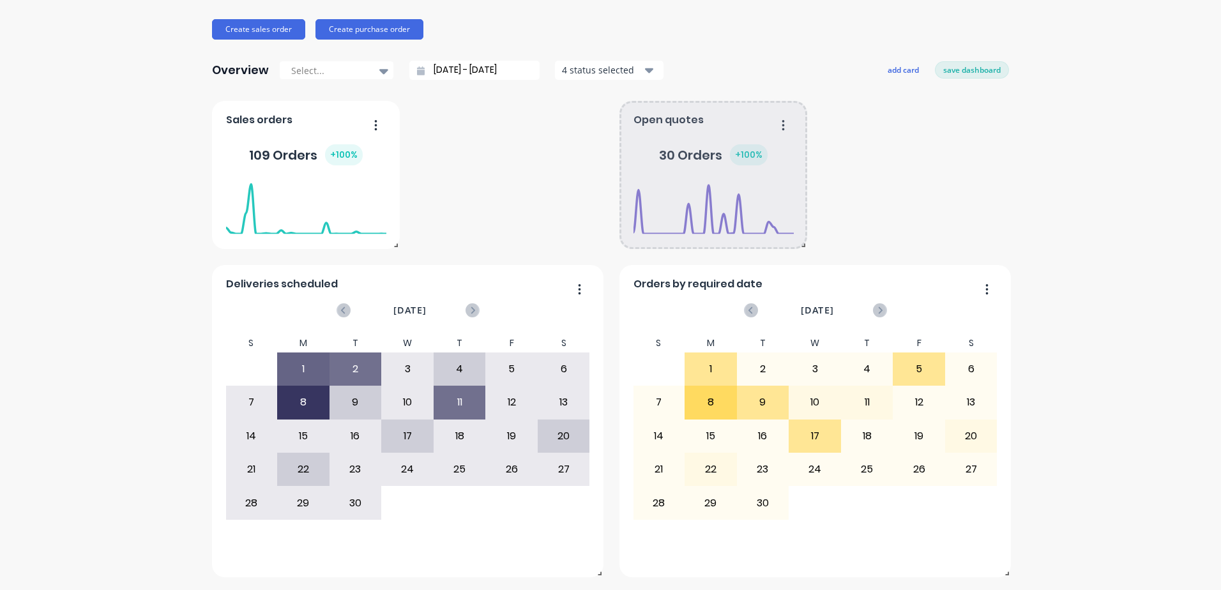
click at [776, 129] on button "button" at bounding box center [778, 126] width 27 height 20
click at [690, 168] on button "Delete" at bounding box center [731, 159] width 121 height 26
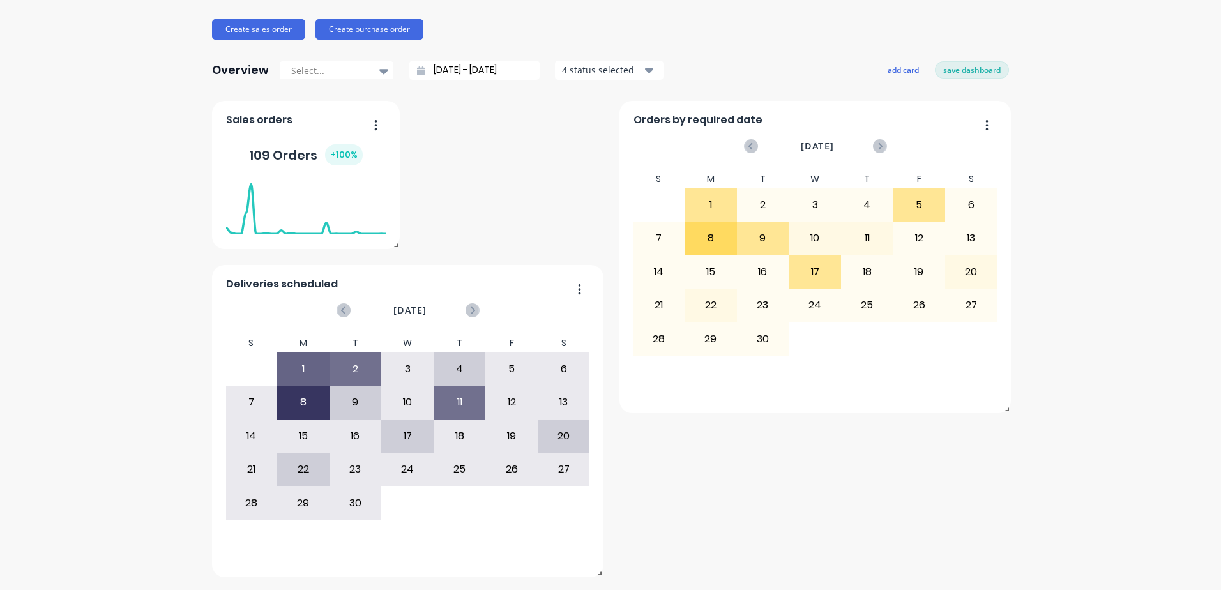
click at [695, 157] on div "Deliveries scheduled [DATE] S M T W T F S 27 28 29 30 31 1 2 3 4 5 6 7 8 9 10 1…" at bounding box center [610, 339] width 797 height 476
click at [900, 72] on button "add card" at bounding box center [903, 69] width 48 height 17
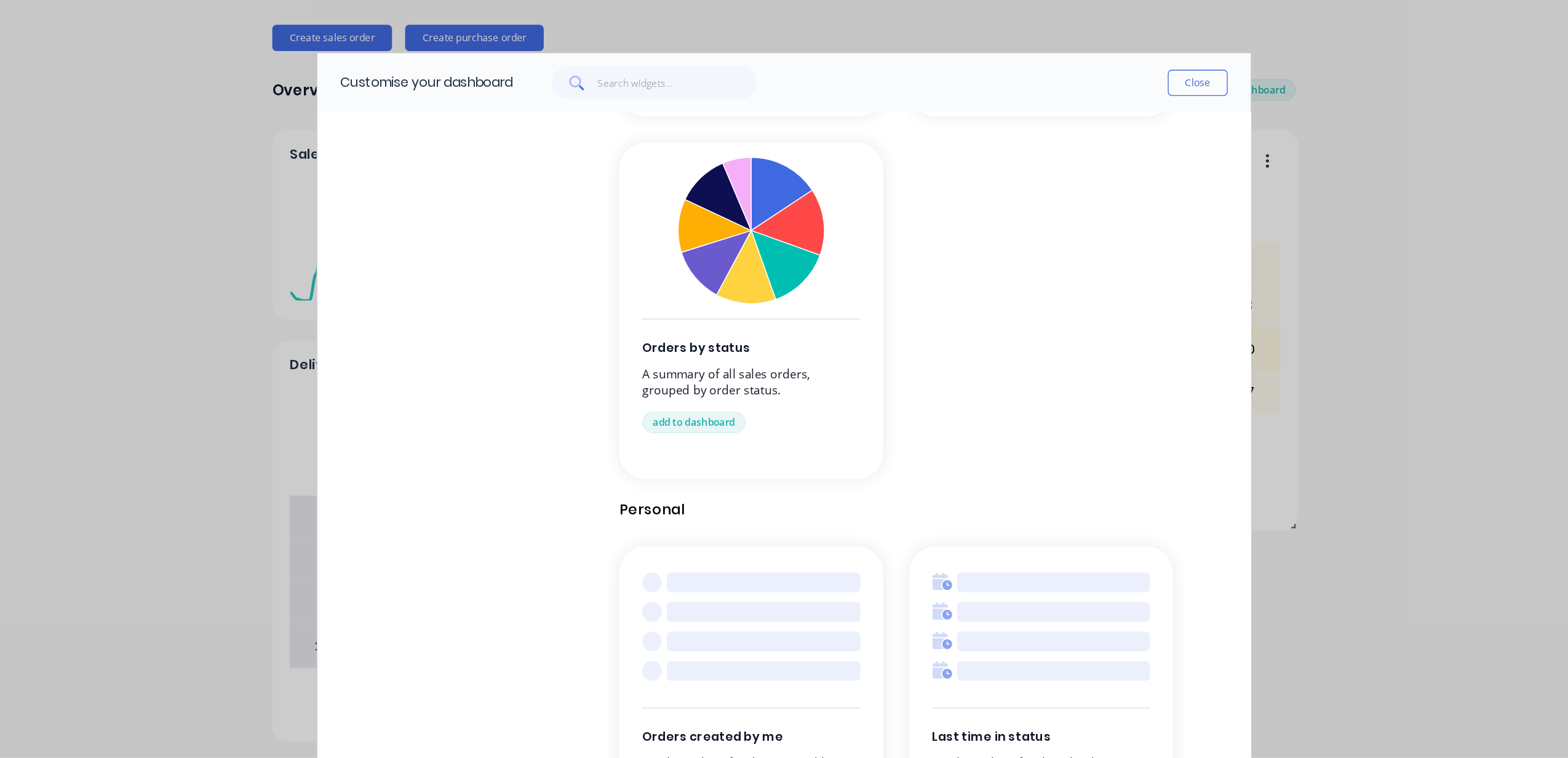
scroll to position [1210, 0]
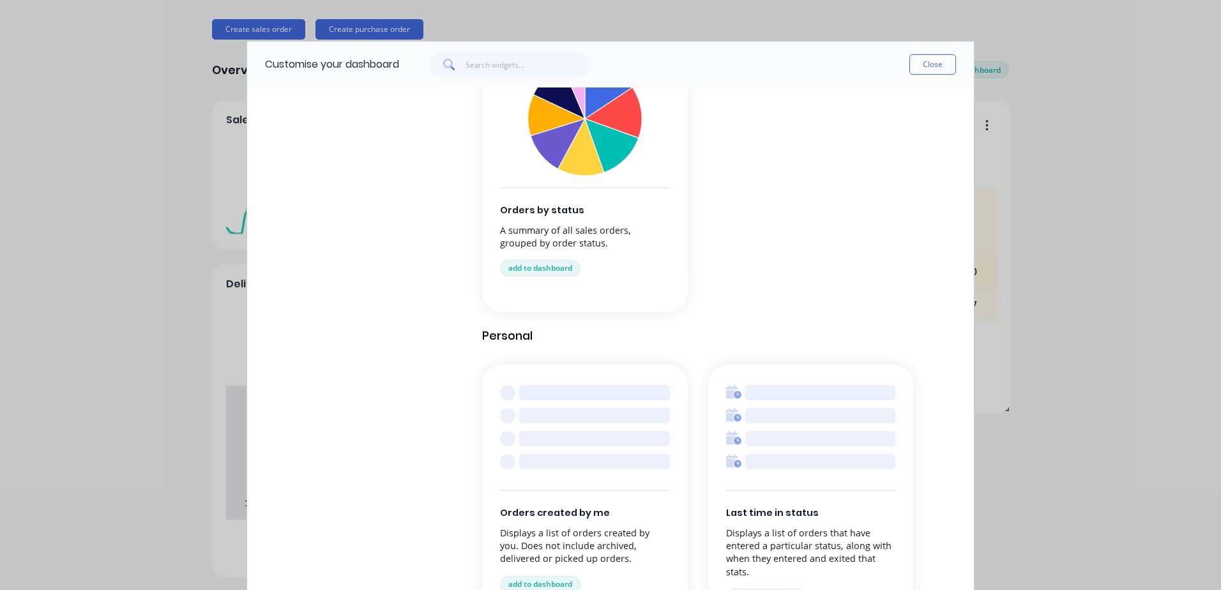
click at [800, 578] on p "Displays a list of orders that have entered a particular status, along with whe…" at bounding box center [811, 553] width 170 height 52
drag, startPoint x: 1217, startPoint y: 439, endPoint x: 1211, endPoint y: 508, distance: 69.3
click at [1217, 509] on div "Customise your dashboard Close Browse by category All cards Business Management…" at bounding box center [610, 295] width 1221 height 590
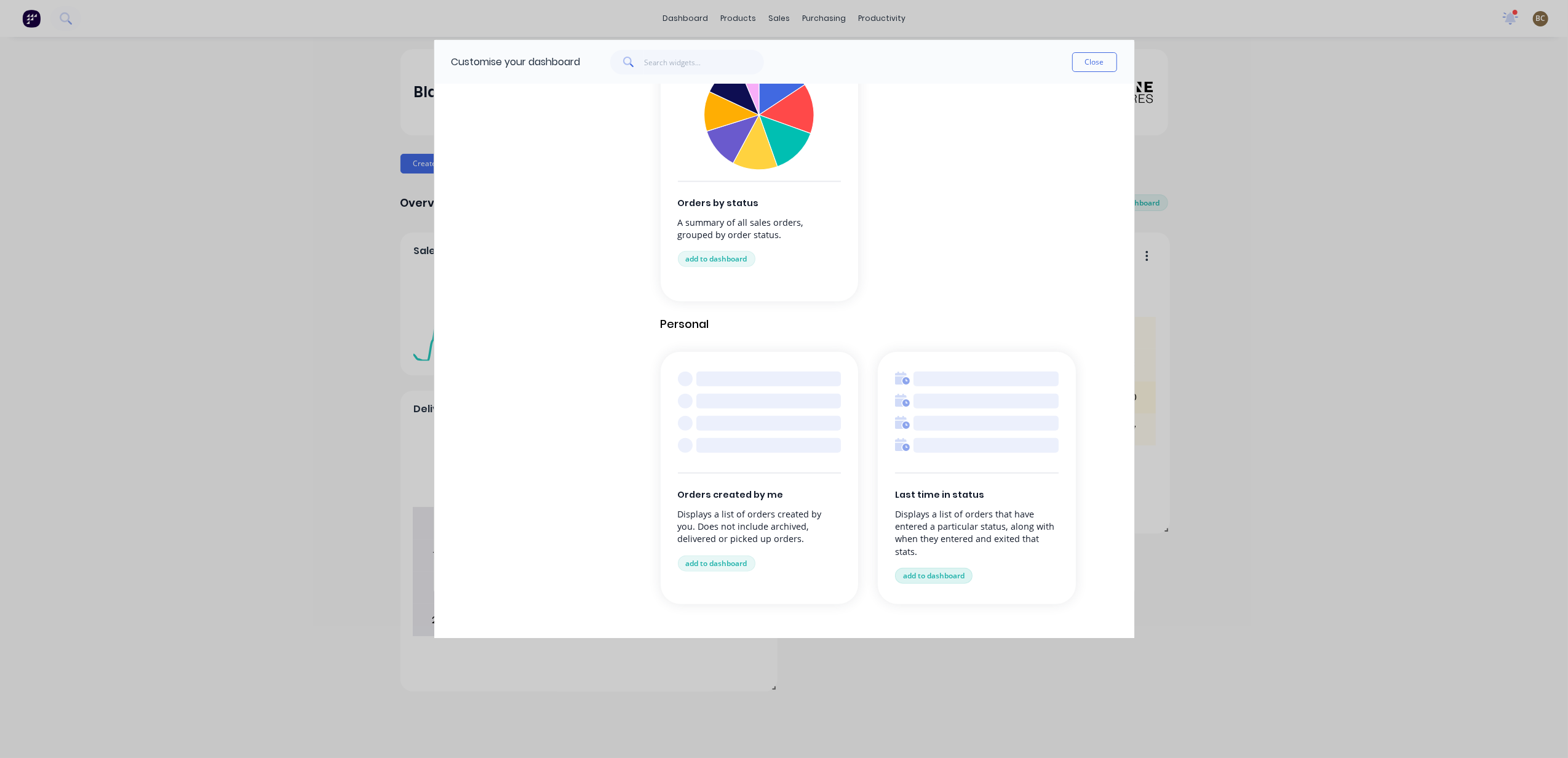
click at [943, 567] on button "add to dashboard" at bounding box center [933, 575] width 77 height 16
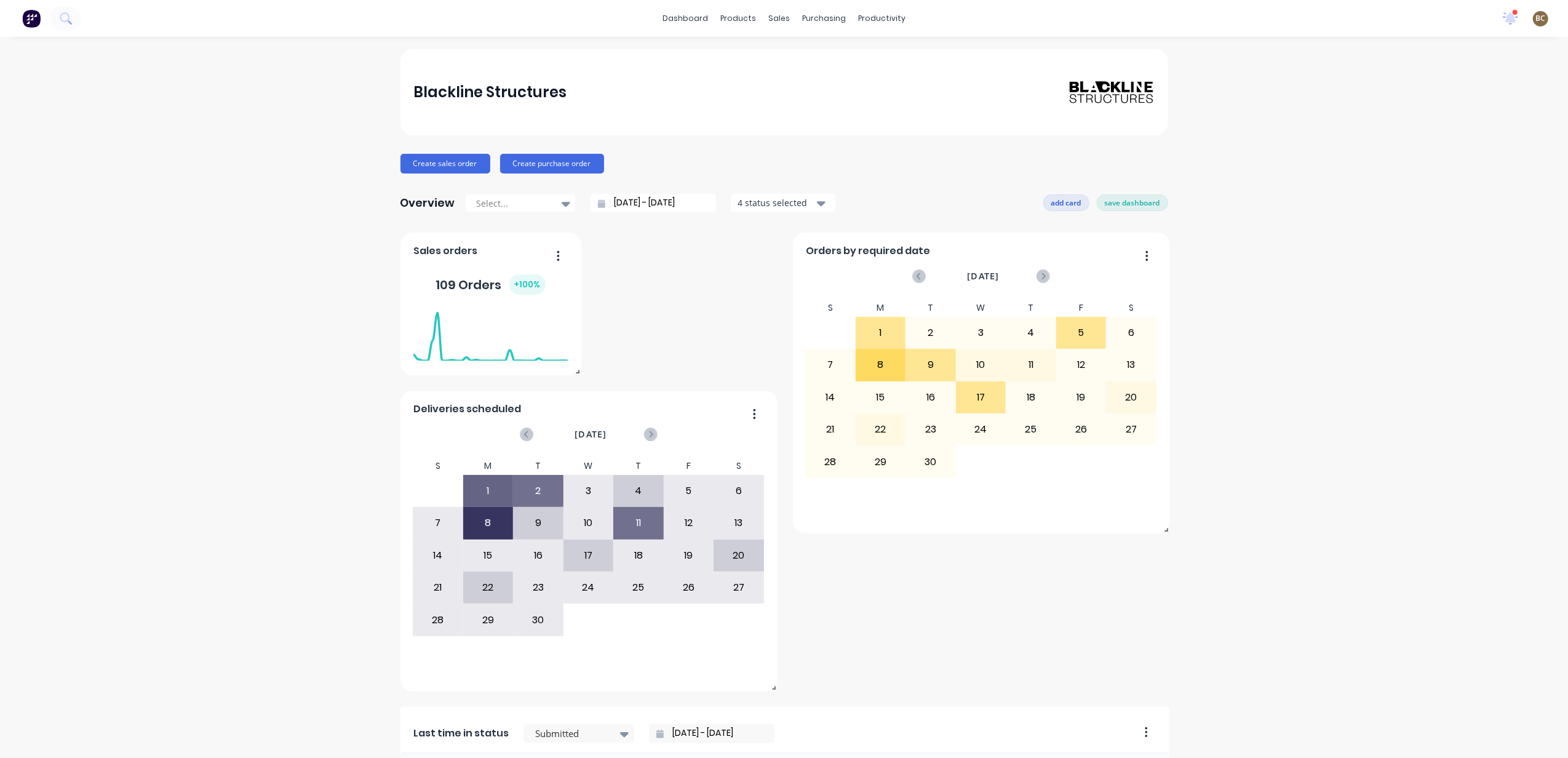
click at [1054, 205] on button "add card" at bounding box center [1066, 202] width 46 height 16
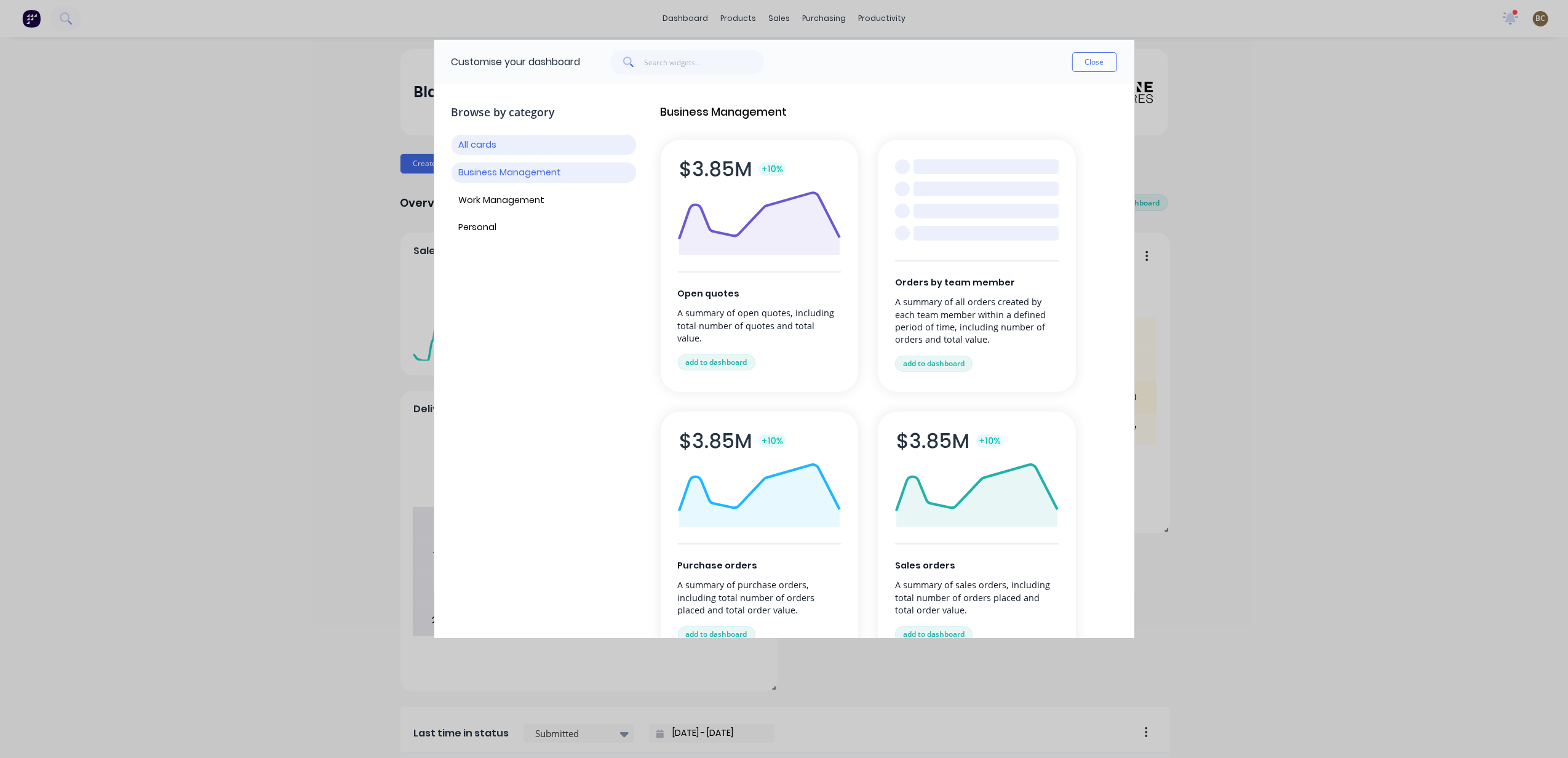
click at [483, 173] on button "Business Management" at bounding box center [544, 172] width 185 height 20
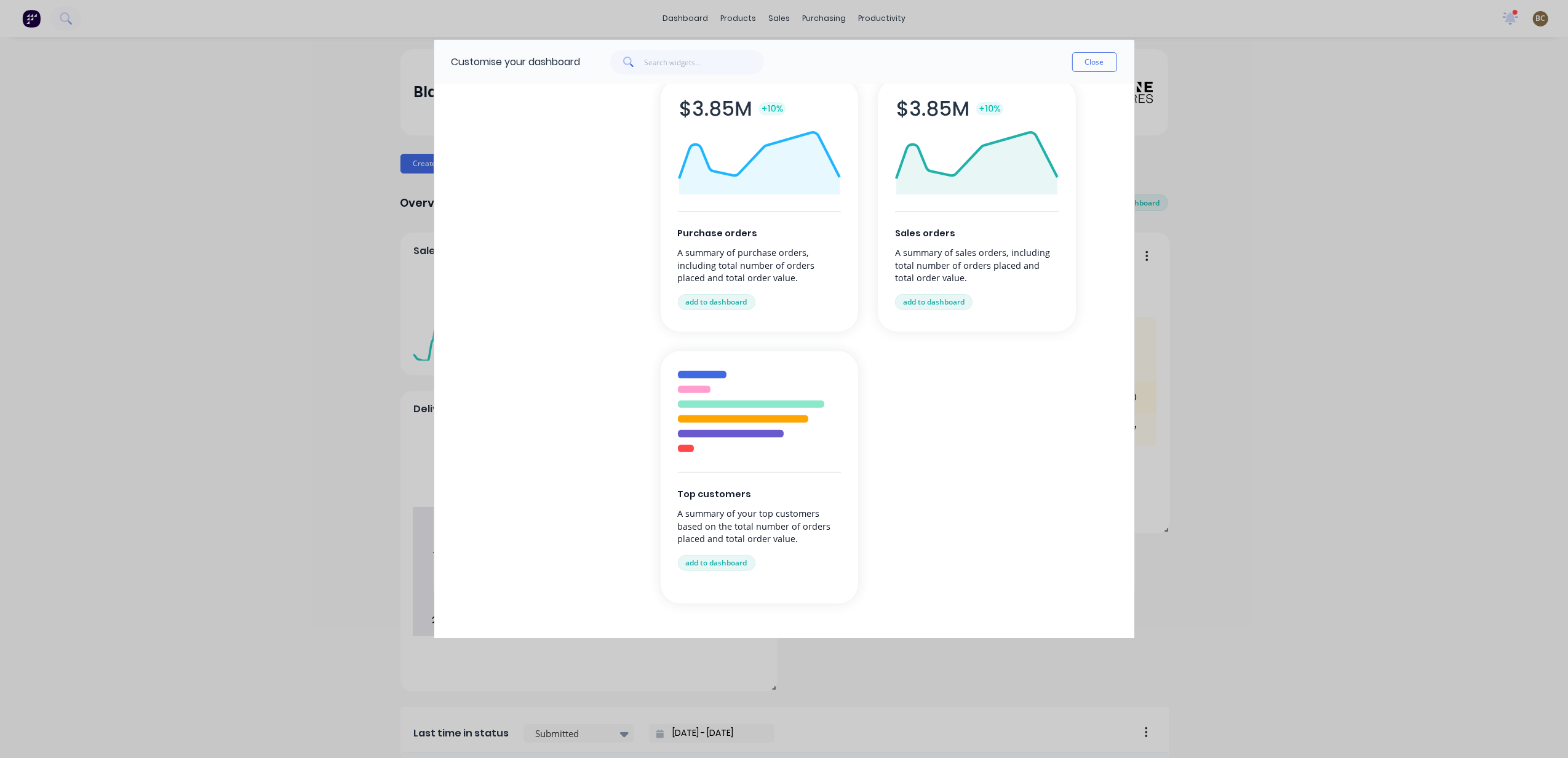
scroll to position [0, 0]
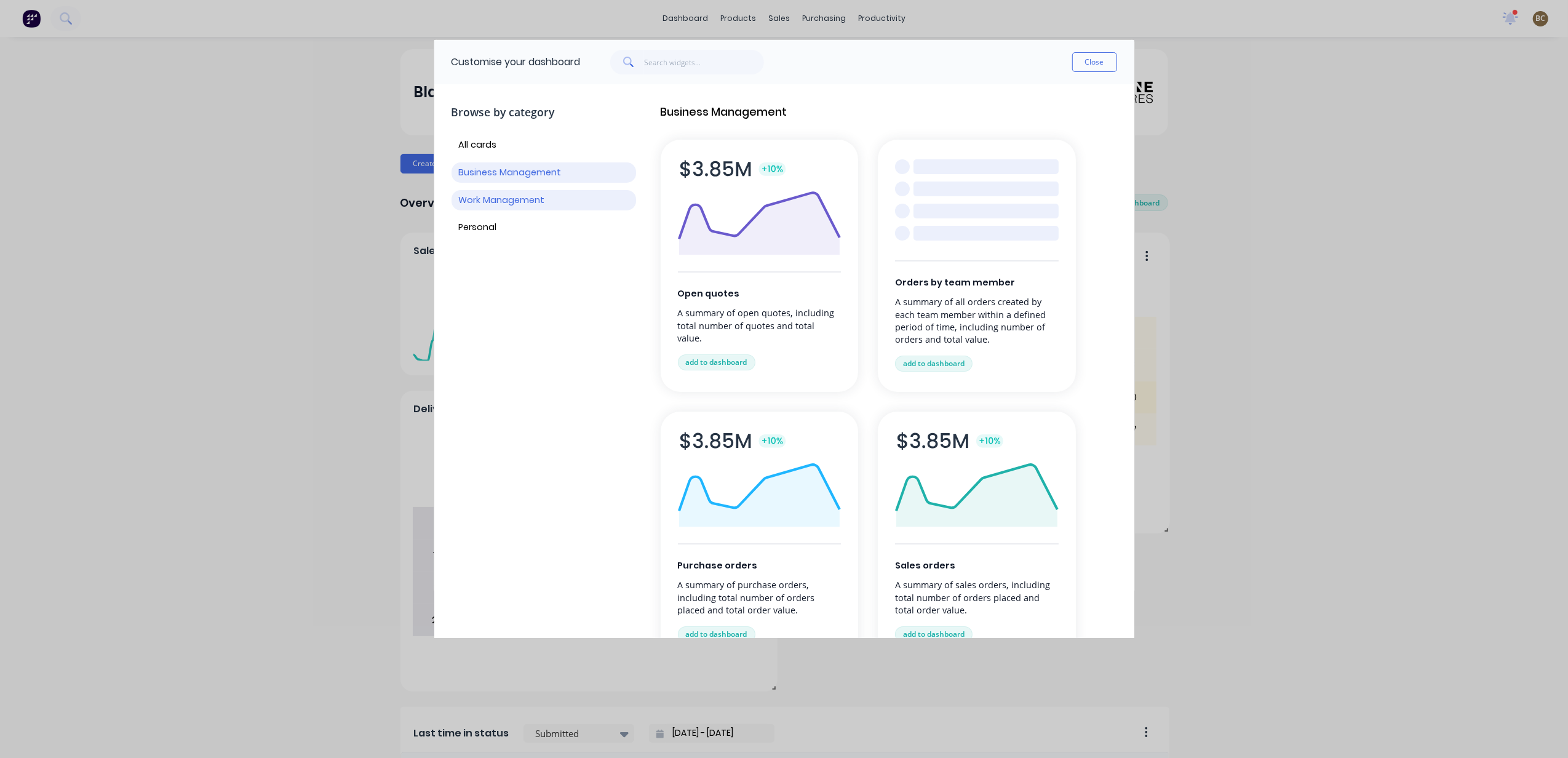
click at [527, 205] on button "Work Management" at bounding box center [544, 199] width 185 height 20
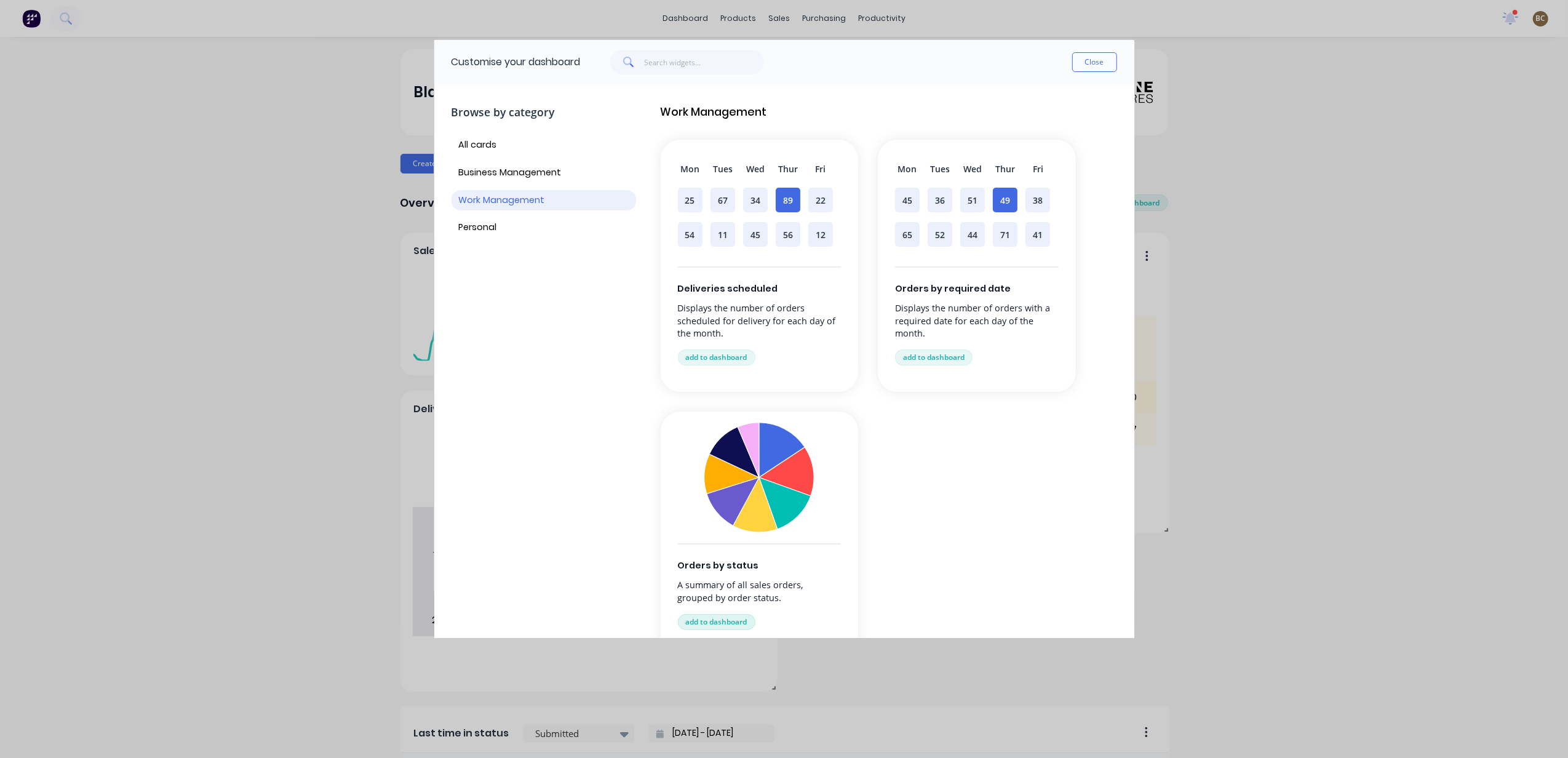
click at [723, 567] on button "add to dashboard" at bounding box center [717, 621] width 77 height 16
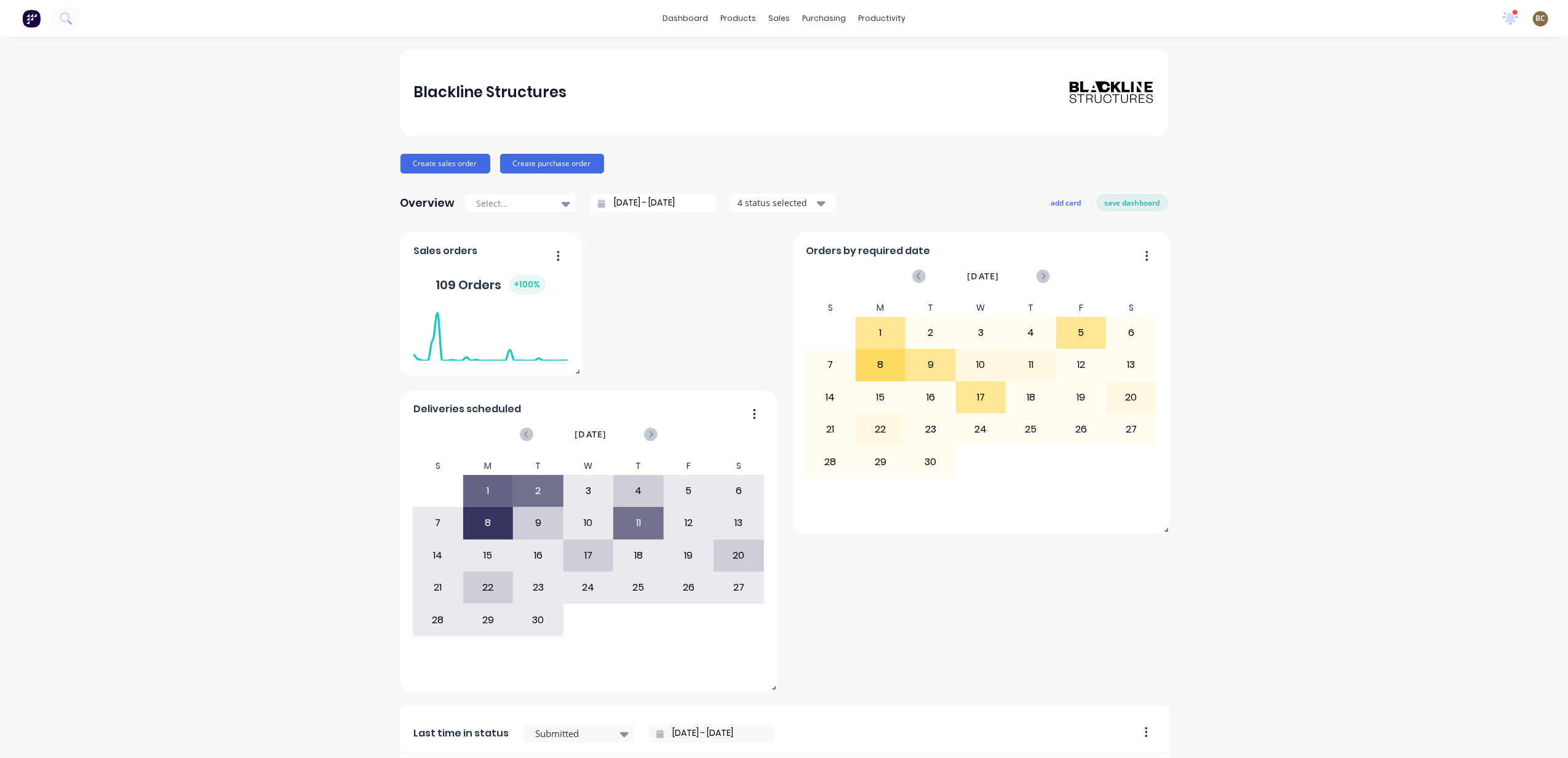
click at [557, 254] on icon "button" at bounding box center [558, 255] width 3 height 13
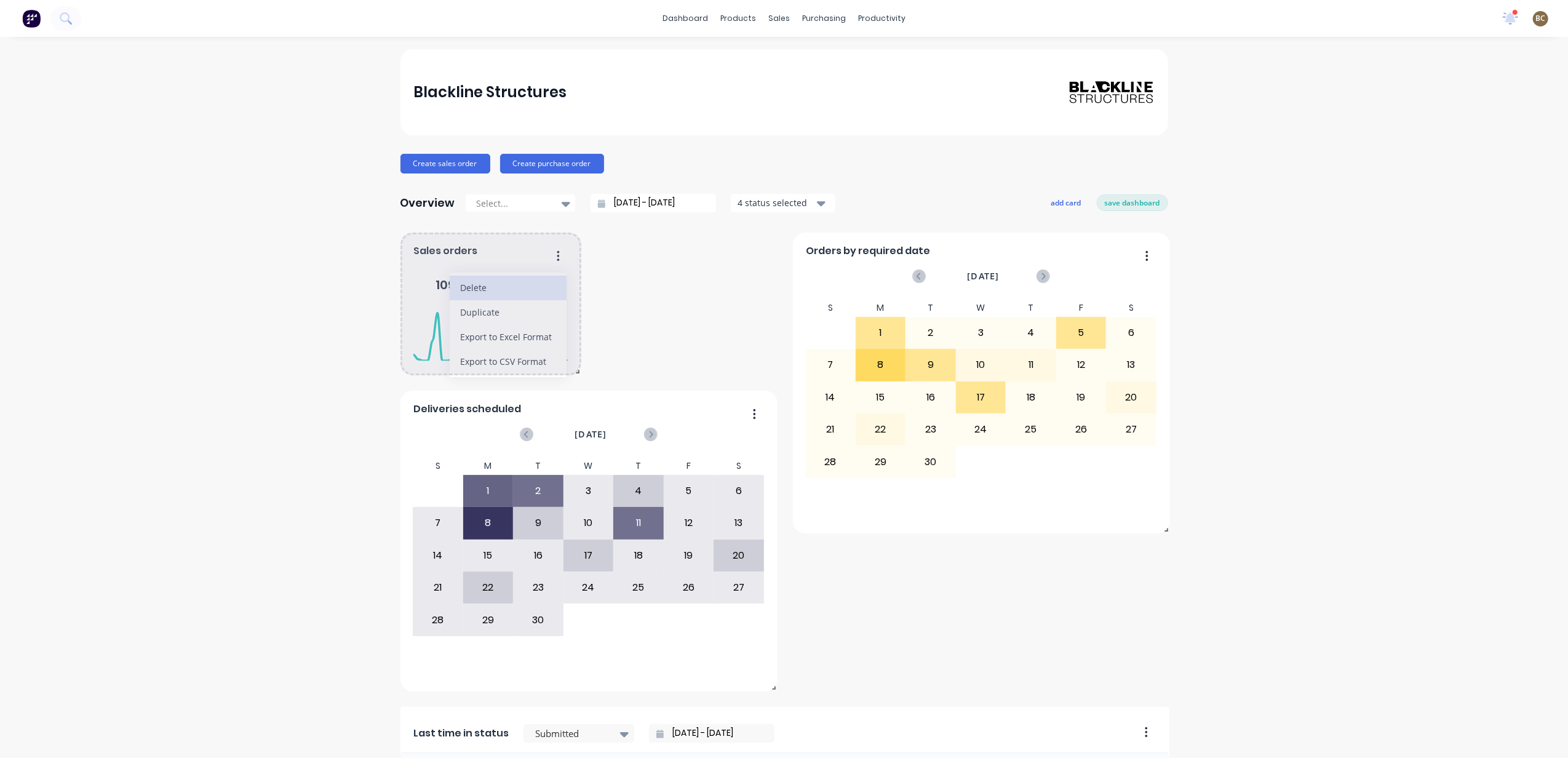
click at [460, 288] on div "Delete" at bounding box center [508, 287] width 94 height 18
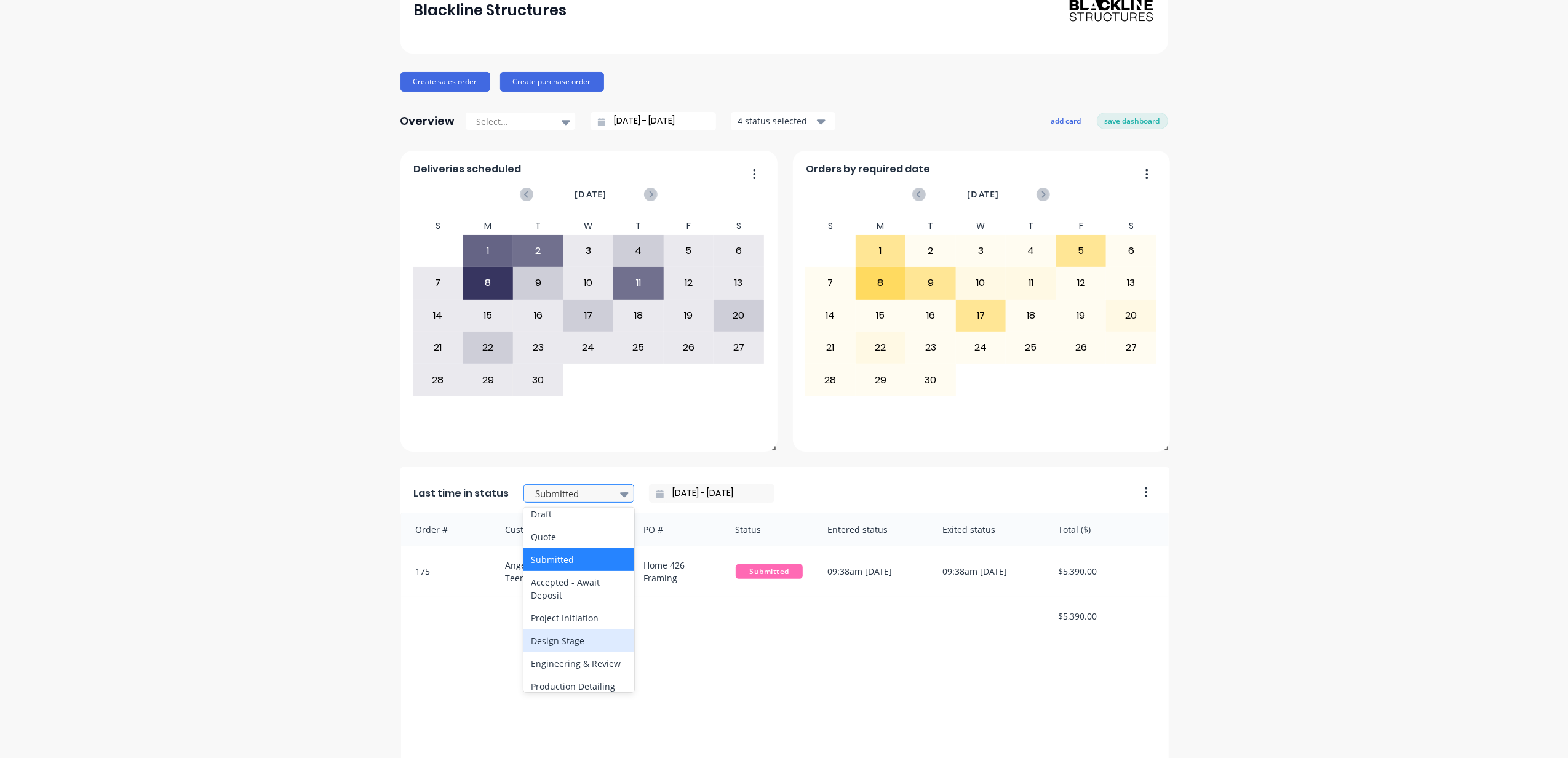
scroll to position [82, 0]
click at [574, 567] on div "Engineering & Review" at bounding box center [579, 635] width 111 height 23
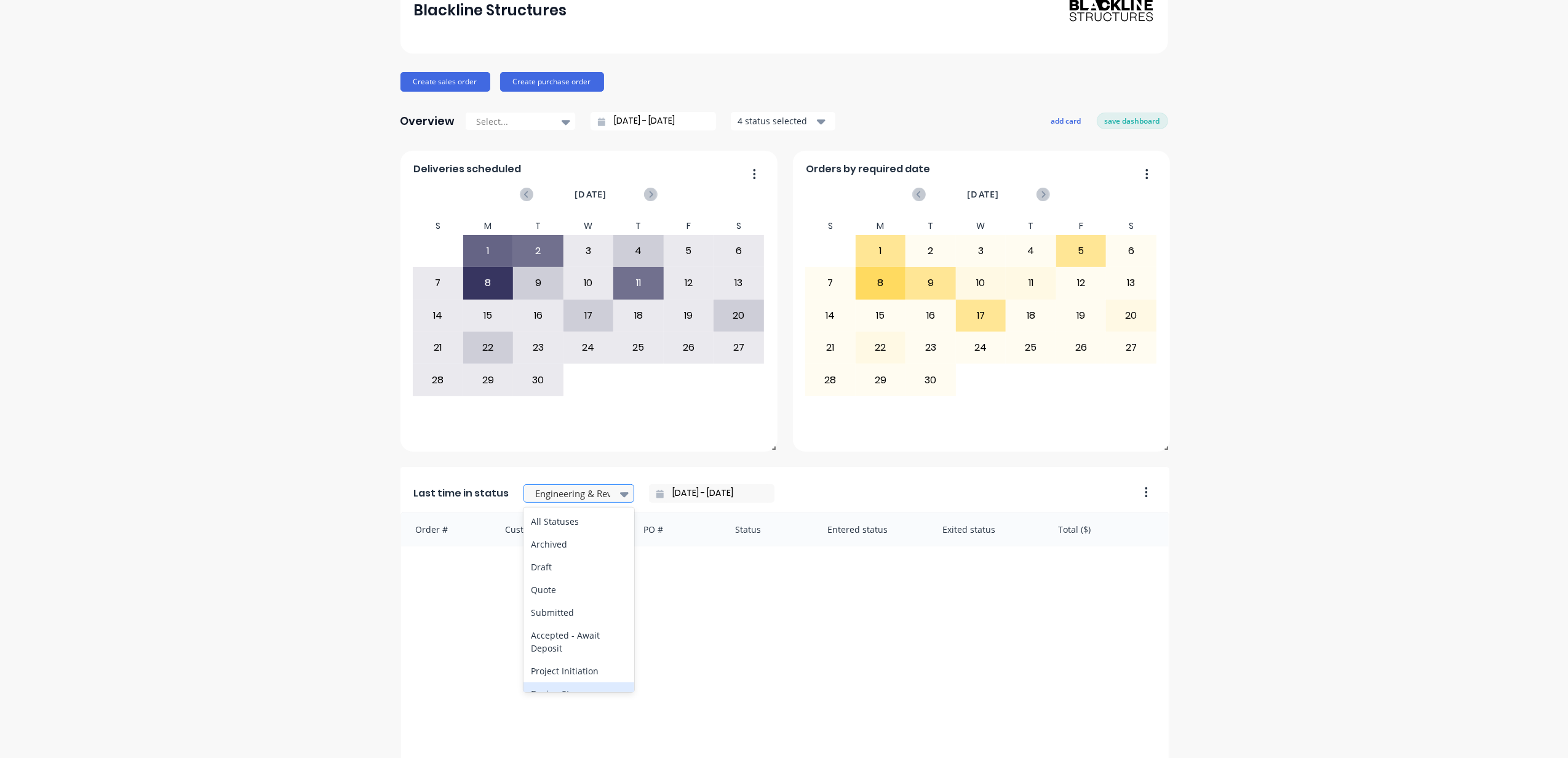
scroll to position [164, 0]
click at [591, 567] on div "Production Detailing" at bounding box center [579, 576] width 111 height 23
click at [697, 496] on input "[DATE] - [DATE]" at bounding box center [717, 493] width 106 height 18
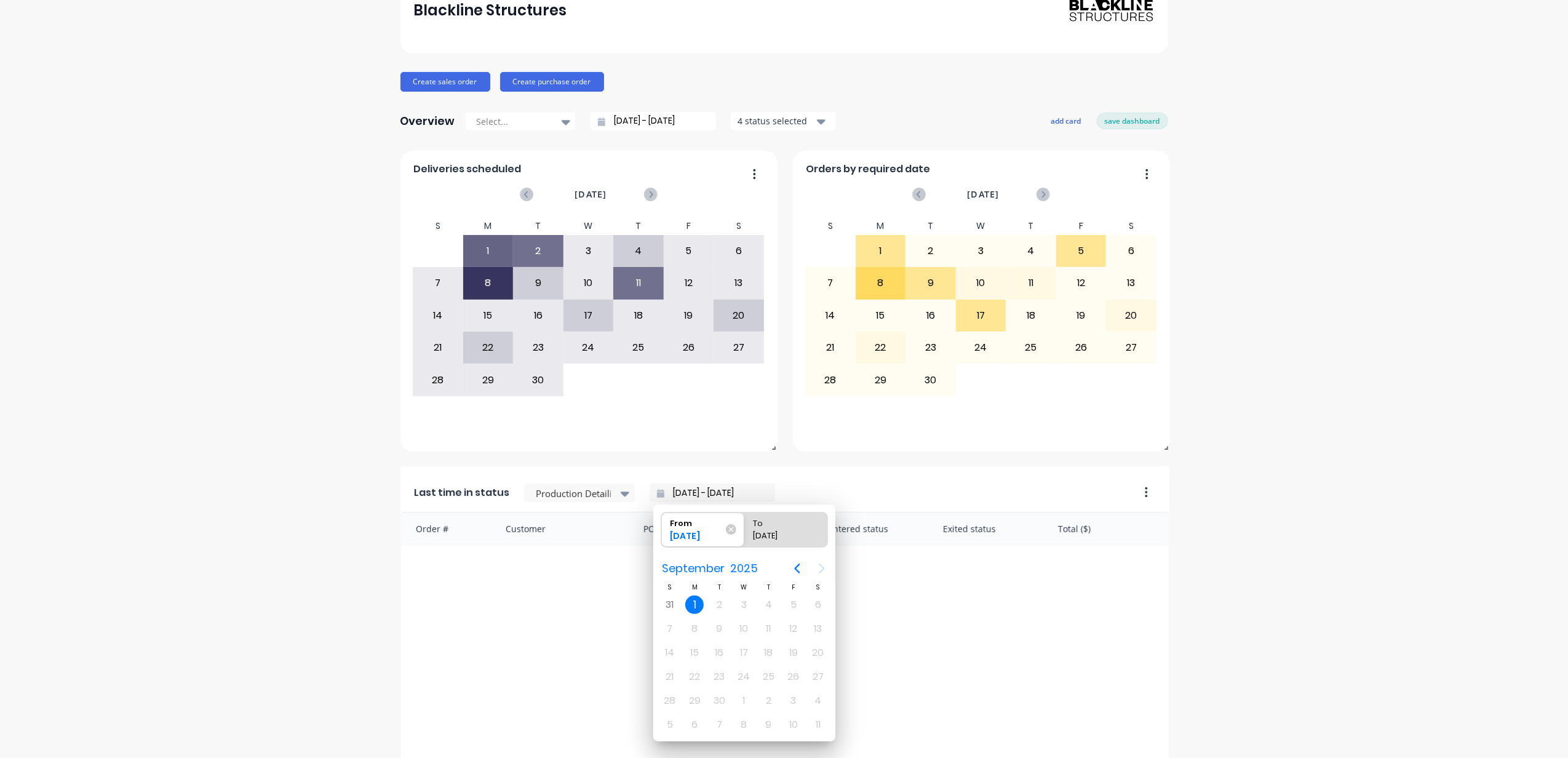
click at [656, 492] on icon at bounding box center [660, 493] width 8 height 9
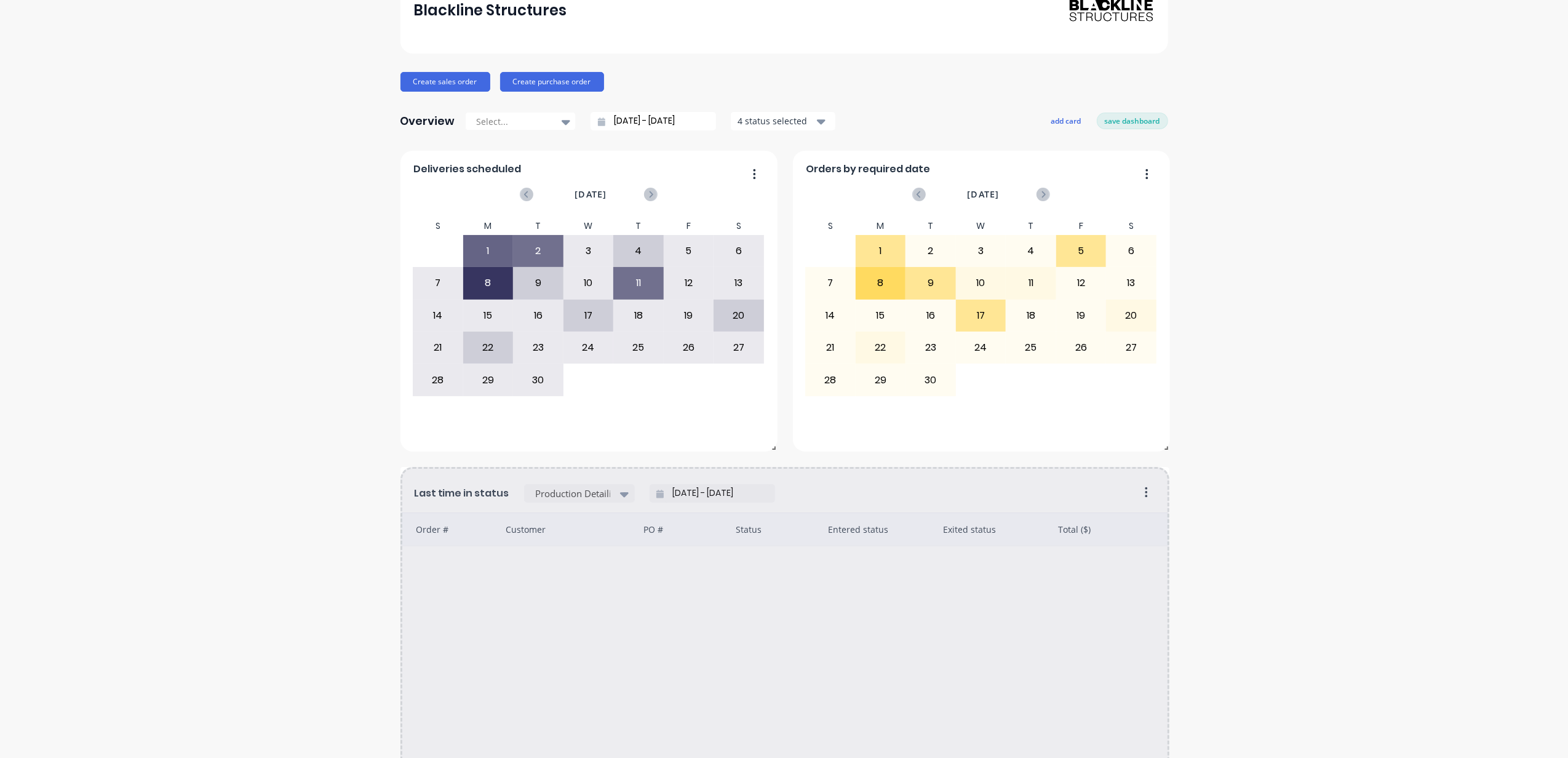
drag, startPoint x: 651, startPoint y: 495, endPoint x: 685, endPoint y: 489, distance: 34.5
click at [653, 494] on div "[DATE] - [DATE]" at bounding box center [712, 493] width 125 height 18
click at [685, 489] on input "[DATE] - [DATE]" at bounding box center [717, 493] width 106 height 18
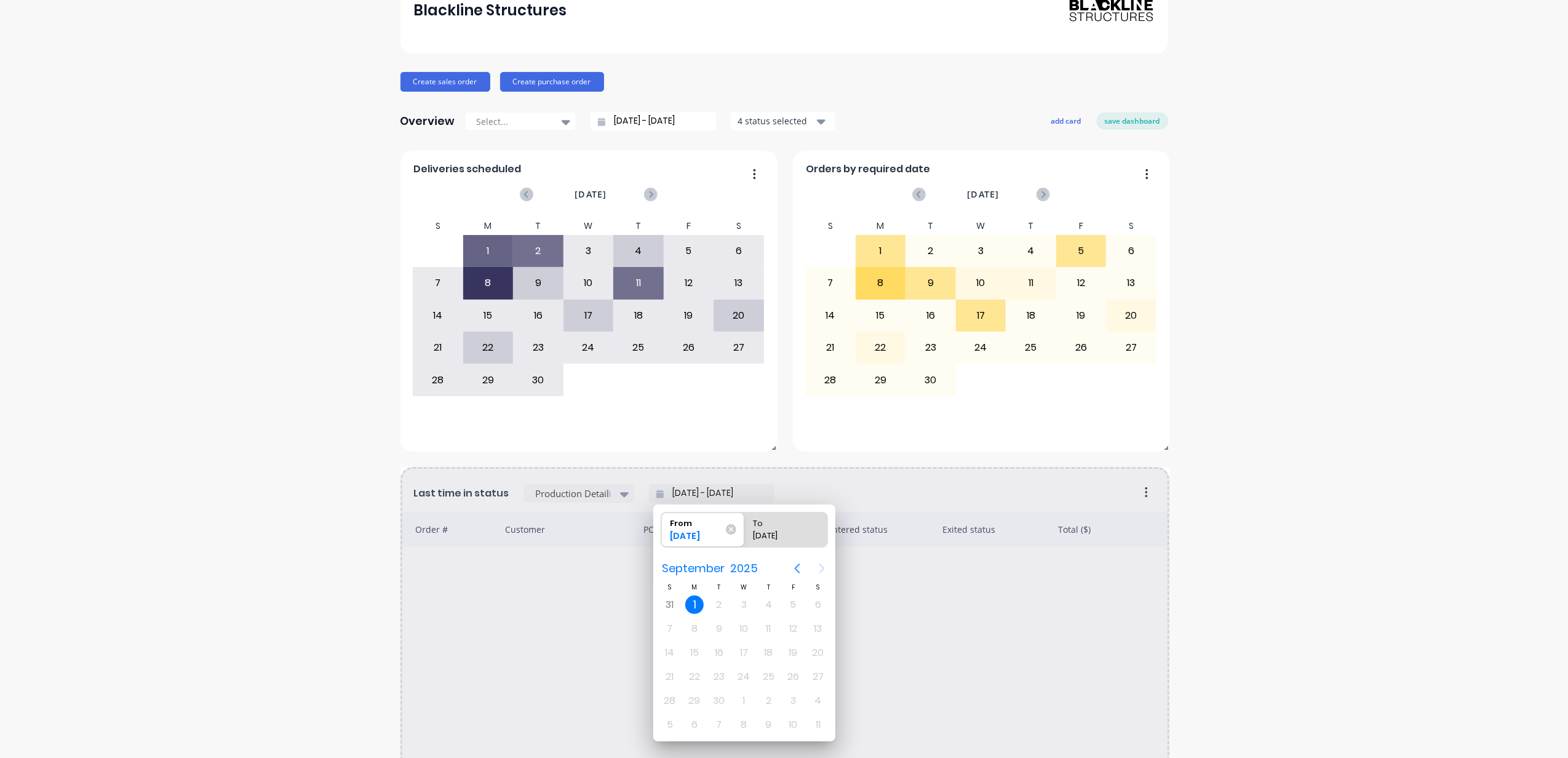
click at [799, 567] on icon "Previous page" at bounding box center [797, 568] width 6 height 10
click at [791, 567] on icon "Previous page" at bounding box center [797, 567] width 14 height 14
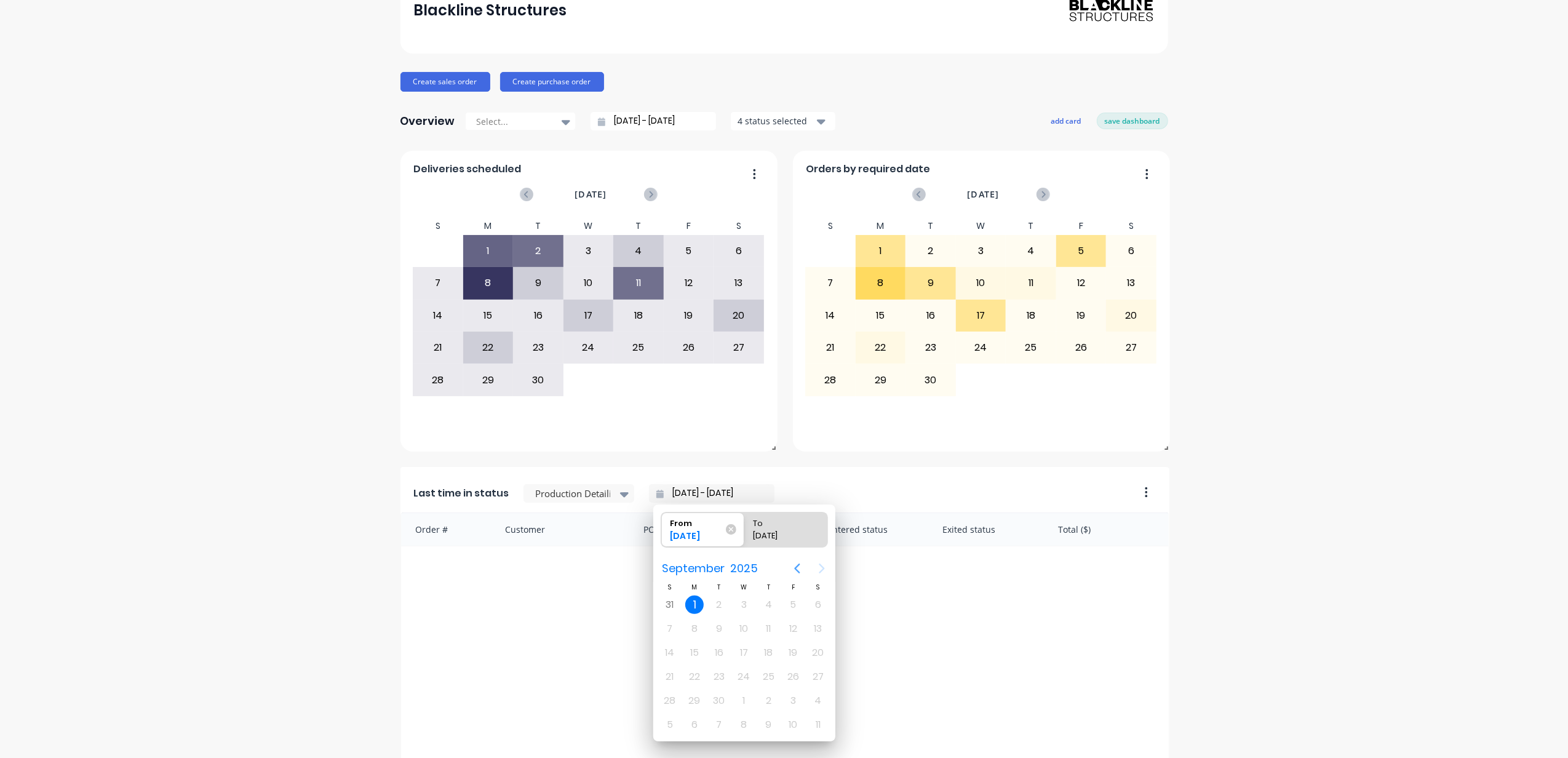
click at [793, 567] on icon "Previous page" at bounding box center [797, 567] width 14 height 14
click at [680, 567] on div "31 [DATE] 2 3 4 5 6" at bounding box center [744, 604] width 172 height 24
click at [789, 535] on div "[DATE]" at bounding box center [779, 538] width 63 height 17
click at [745, 535] on input "To [DATE]" at bounding box center [745, 530] width 1 height 35
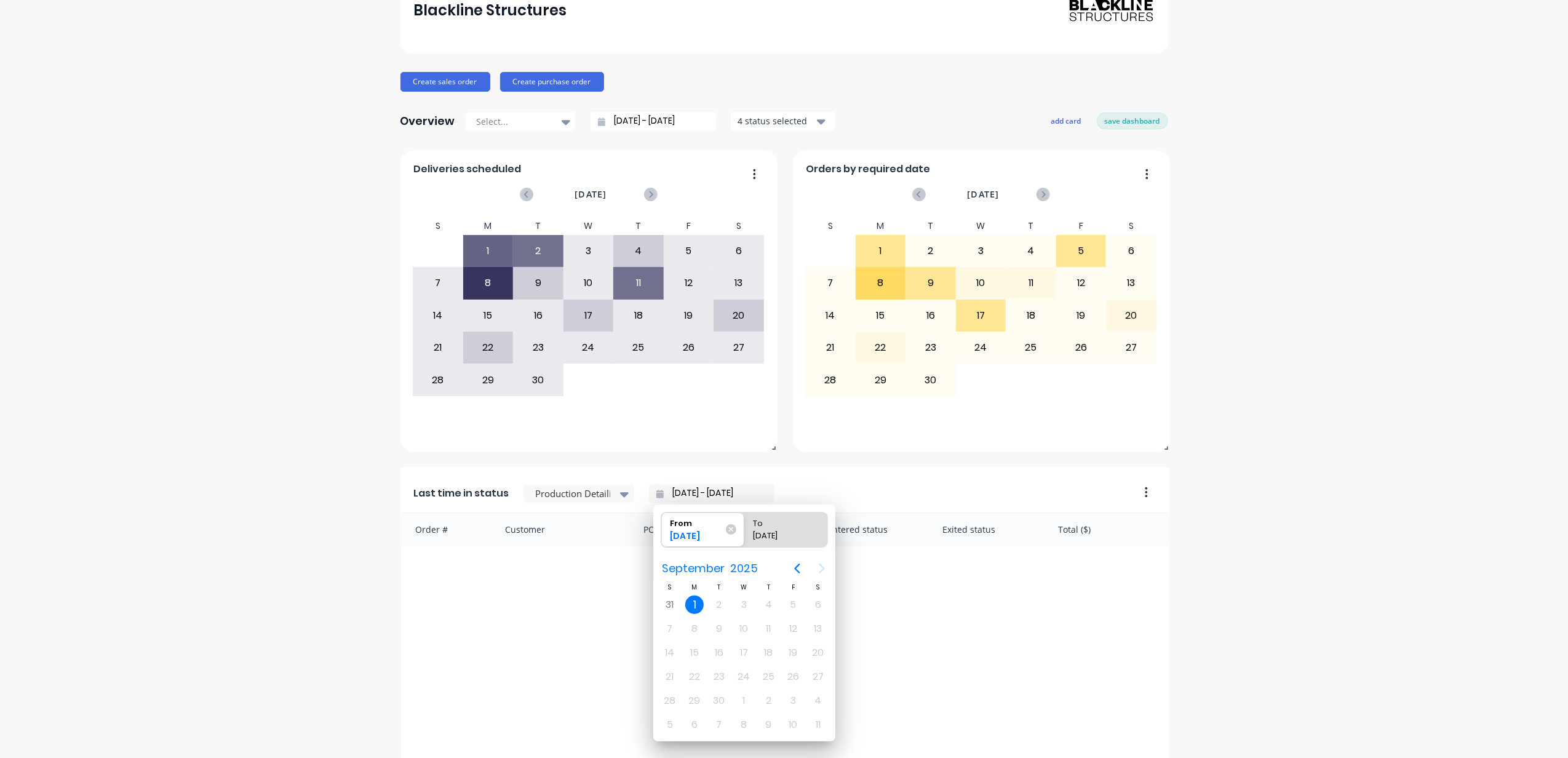
radio input "true"
click at [721, 536] on div "[DATE]" at bounding box center [695, 538] width 63 height 17
click at [662, 536] on input "From [DATE]" at bounding box center [662, 530] width 1 height 35
radio input "true"
click at [794, 567] on icon "Previous page" at bounding box center [797, 567] width 14 height 14
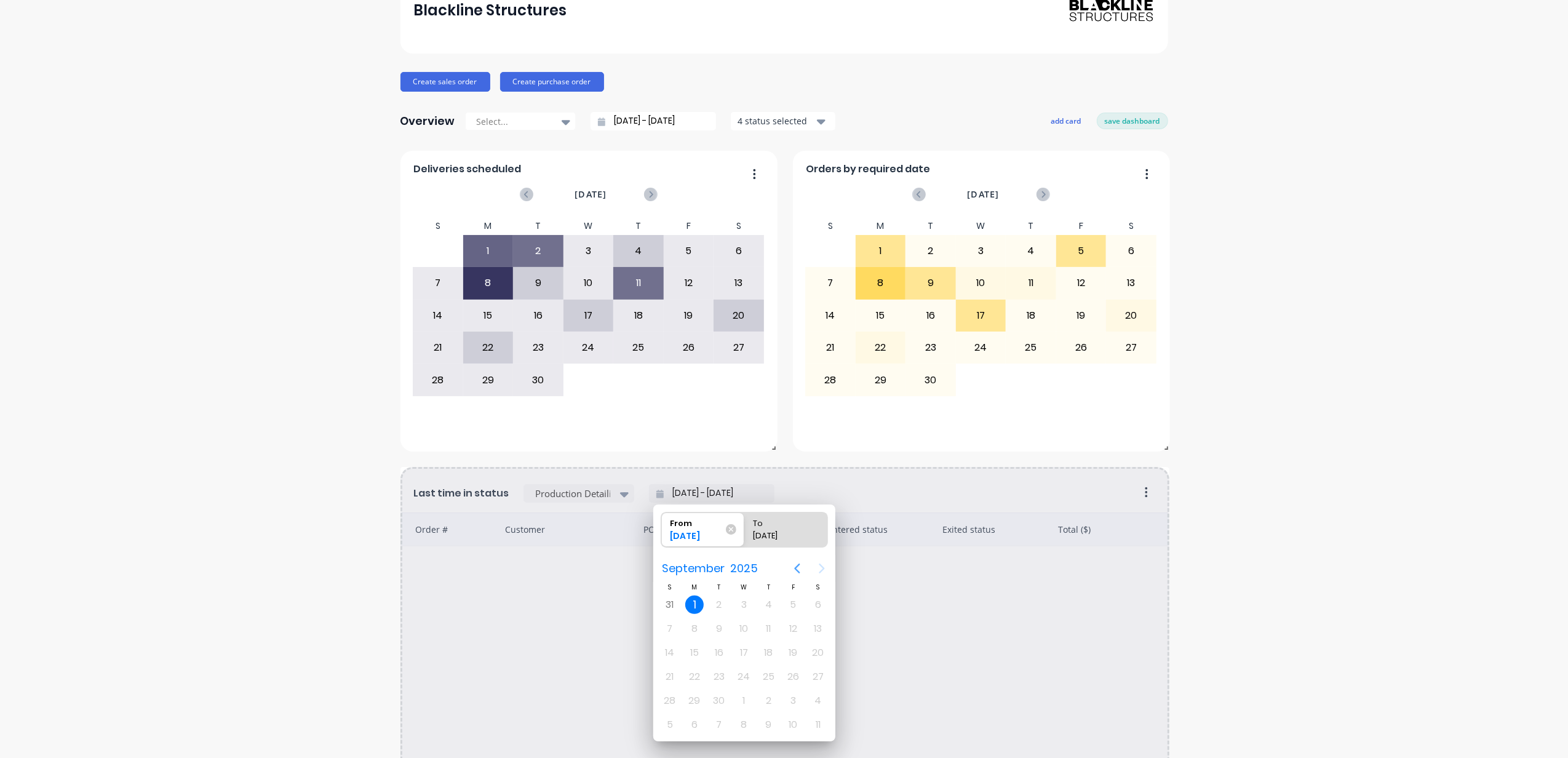
click at [796, 567] on icon "Previous page" at bounding box center [797, 568] width 6 height 10
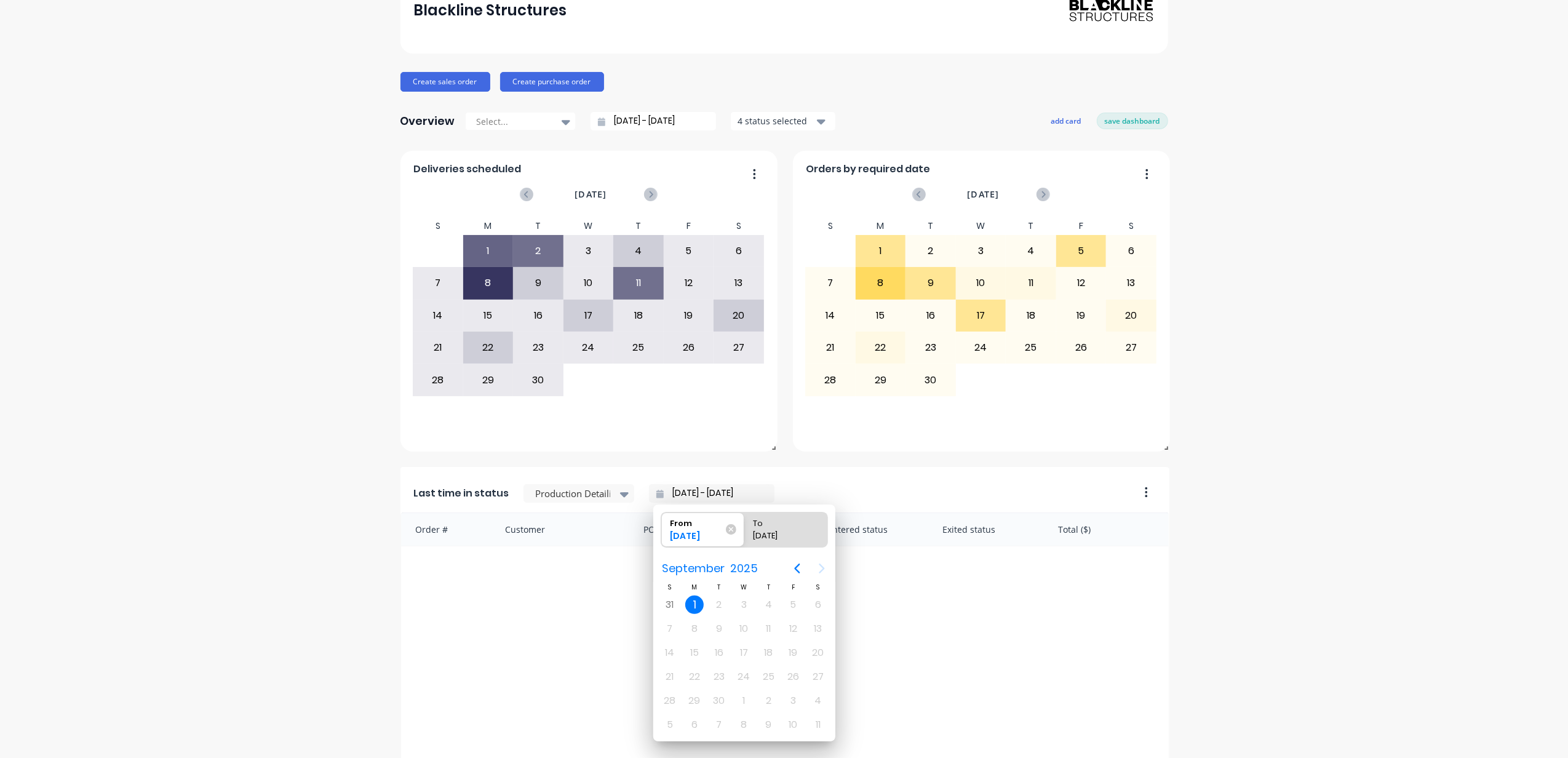
click at [685, 533] on div "[DATE]" at bounding box center [695, 538] width 63 height 17
click at [662, 533] on input "From [DATE]" at bounding box center [662, 530] width 1 height 35
click at [1175, 487] on div "Blackline Structures Create sales order Create purchase order Overview Select..…" at bounding box center [784, 604] width 1568 height 1274
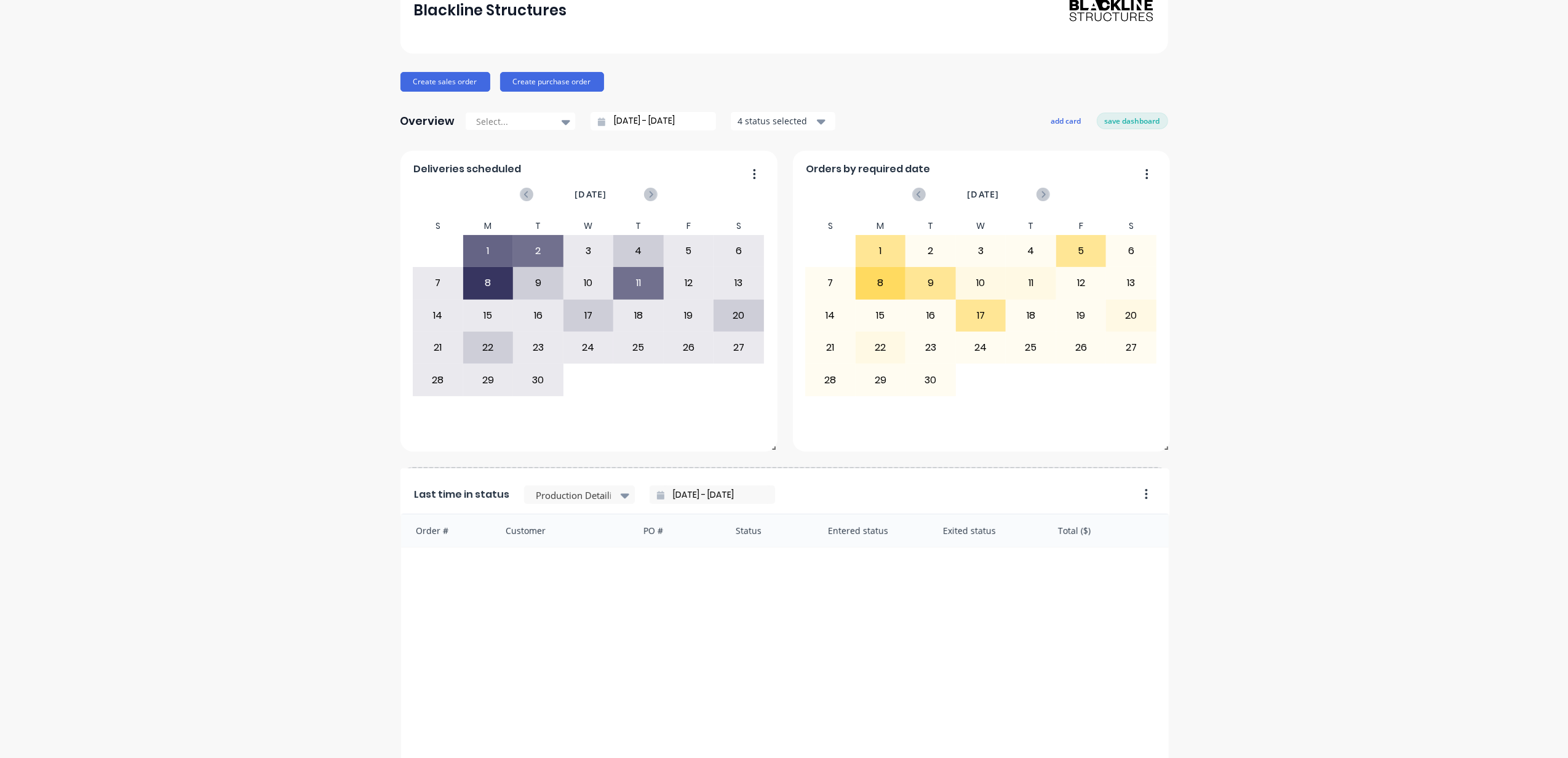
click at [1114, 567] on div "Order # Customer PO # Status Entered status Exited status Total ($)" at bounding box center [785, 699] width 769 height 372
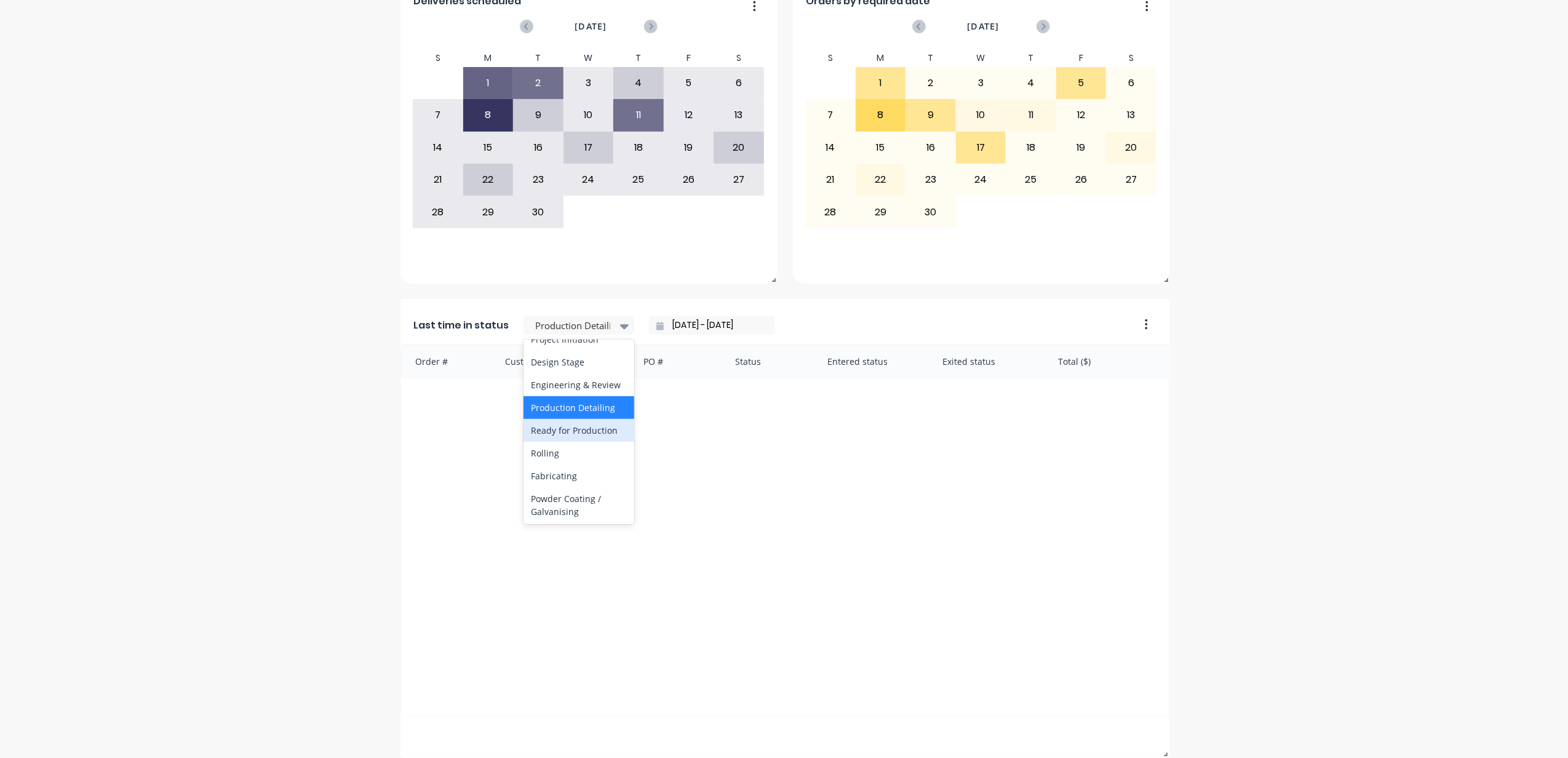
scroll to position [246, 0]
click at [572, 499] on div "Ready for Delivery" at bounding box center [579, 487] width 111 height 23
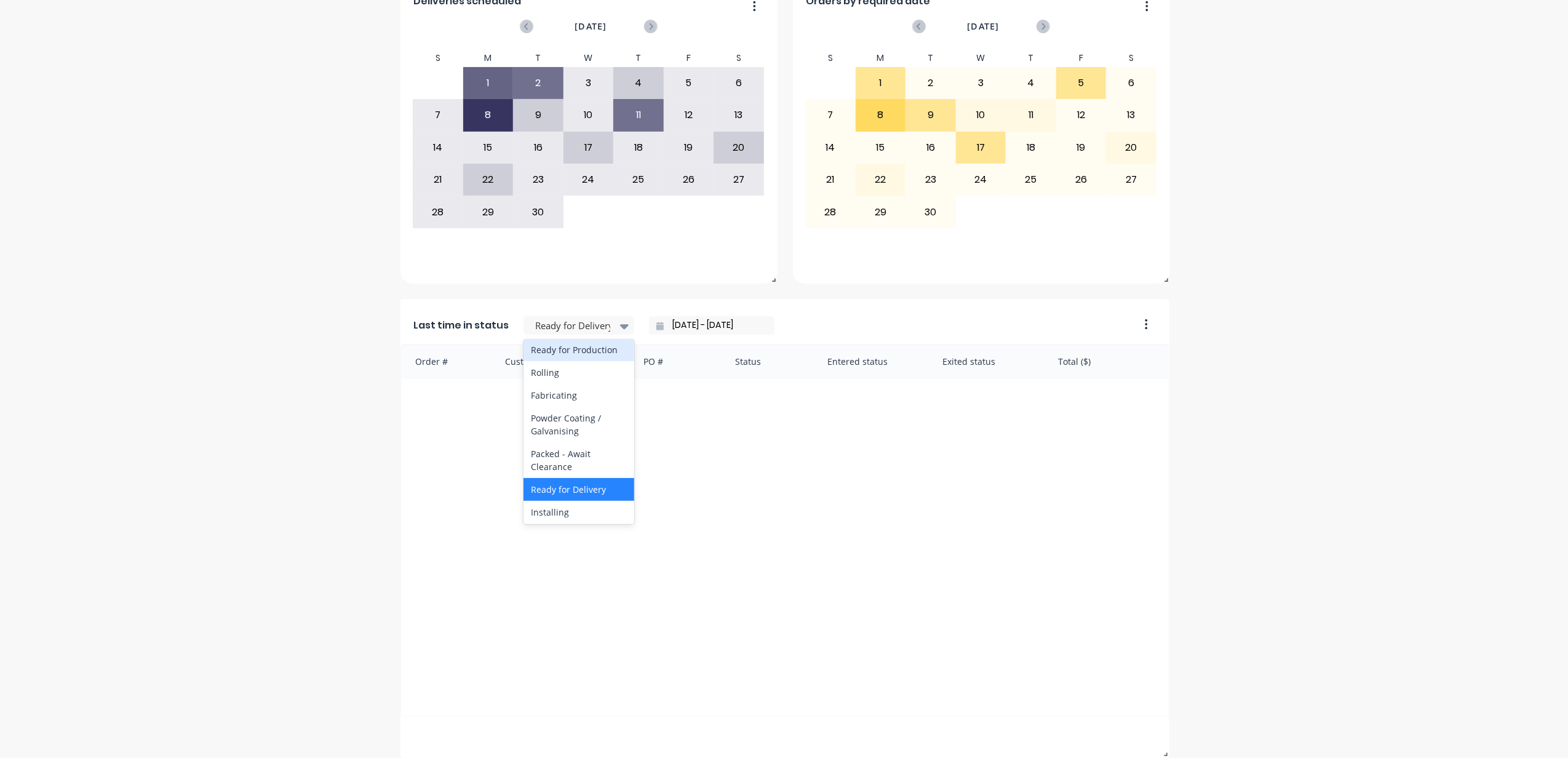
scroll to position [327, 0]
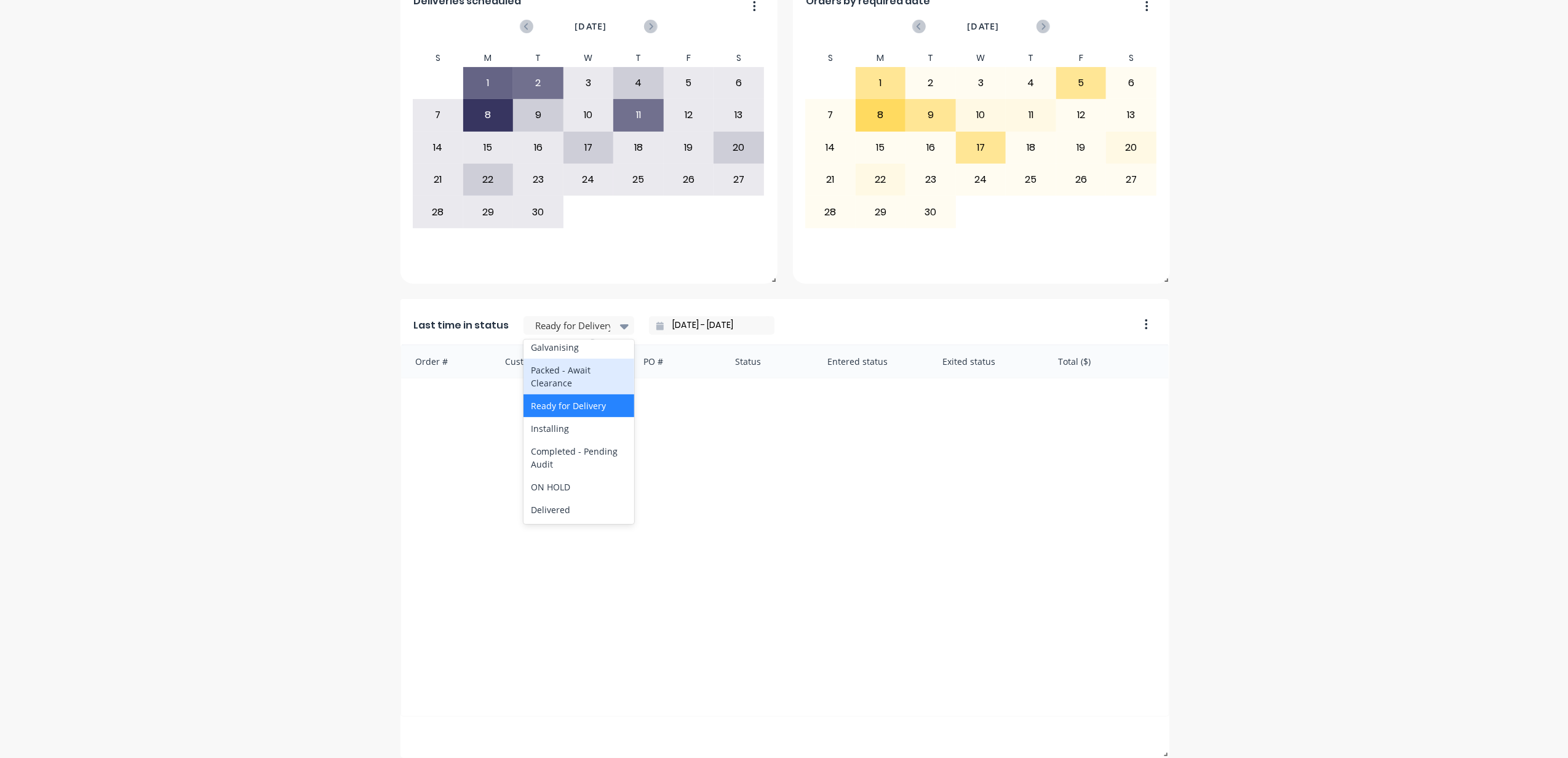
click at [582, 394] on div "Packed - Await Clearance" at bounding box center [579, 376] width 111 height 36
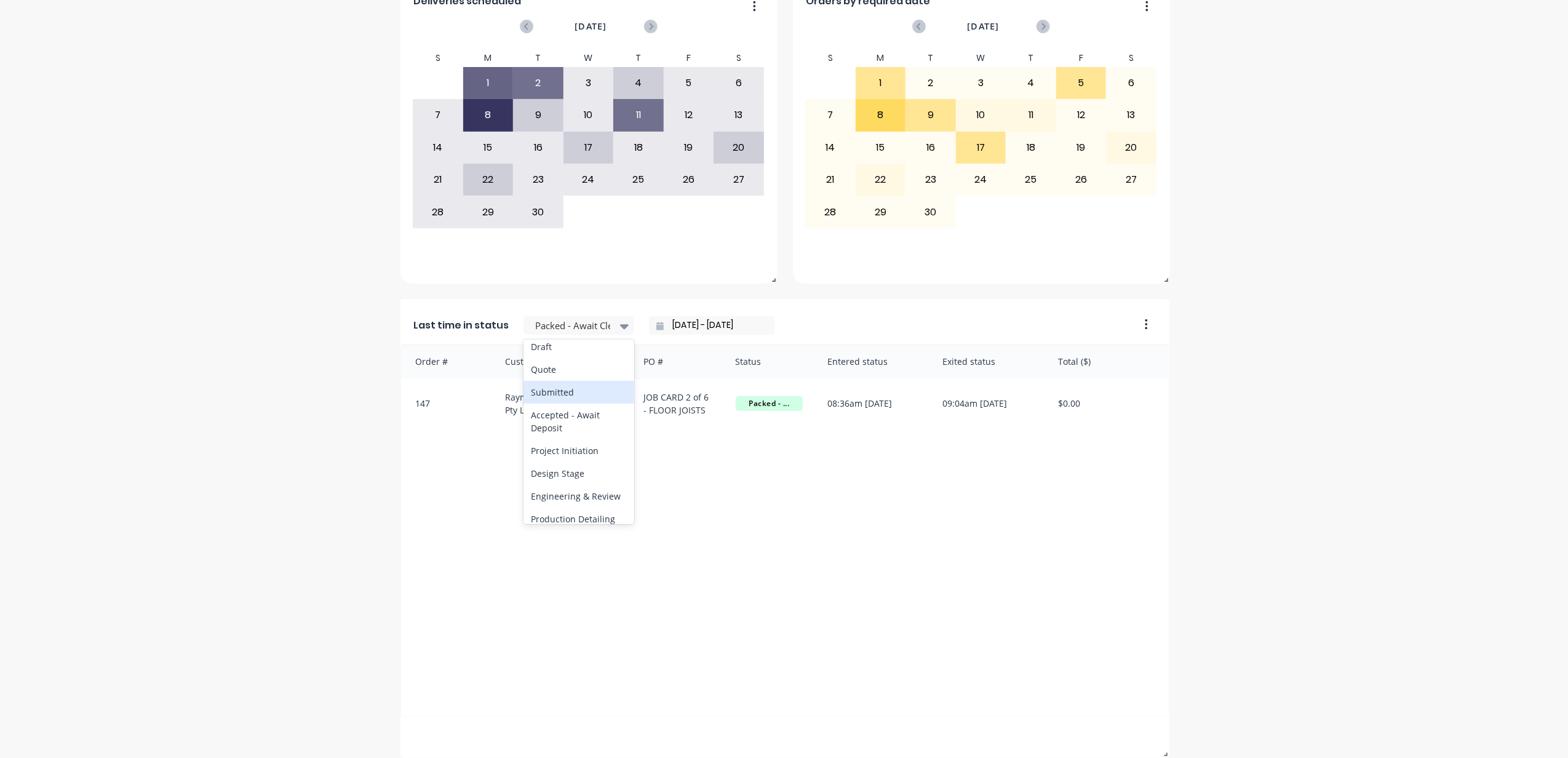
scroll to position [82, 0]
click at [569, 496] on div "Production Detailing" at bounding box center [579, 489] width 111 height 23
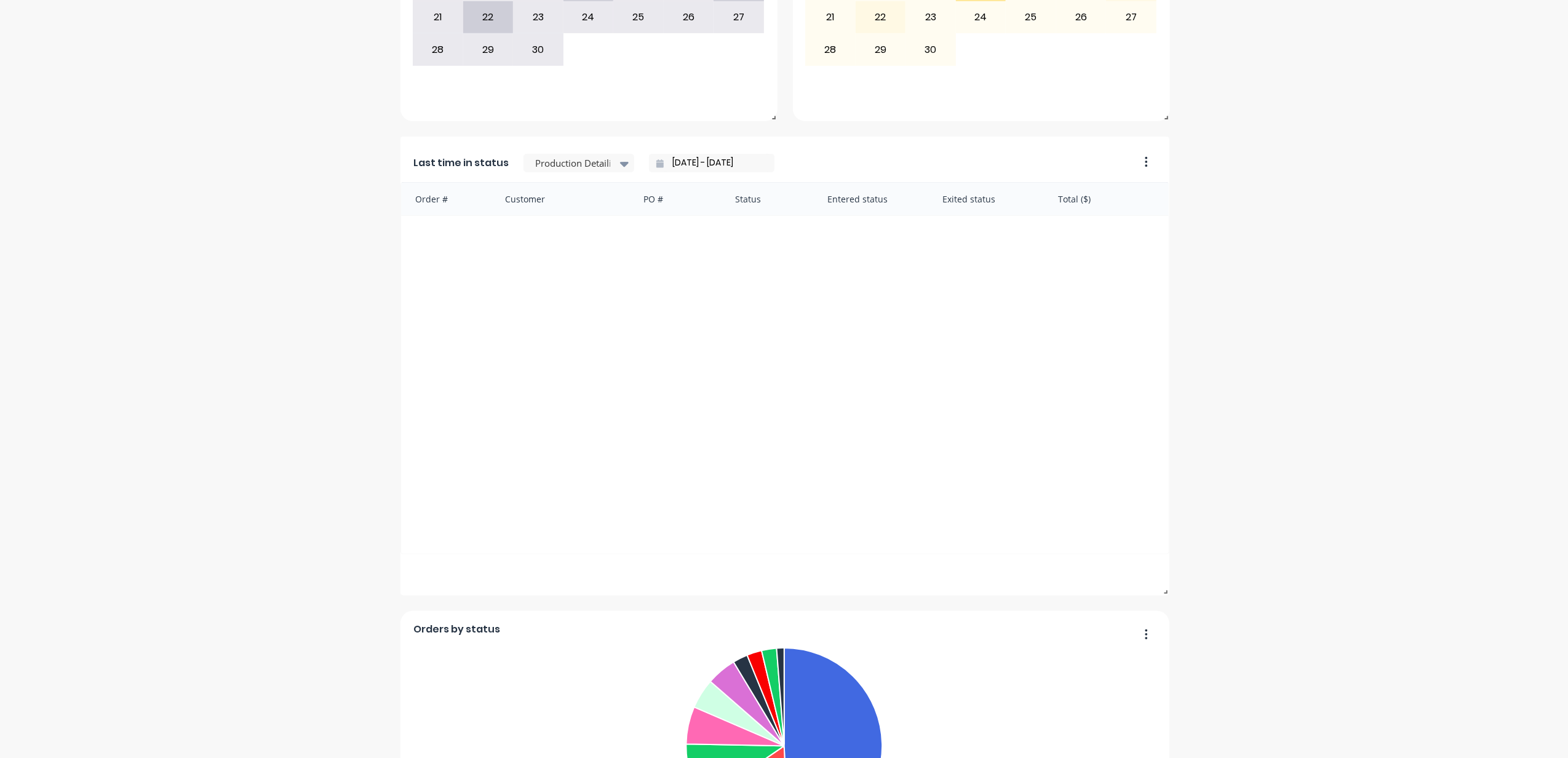
scroll to position [168, 0]
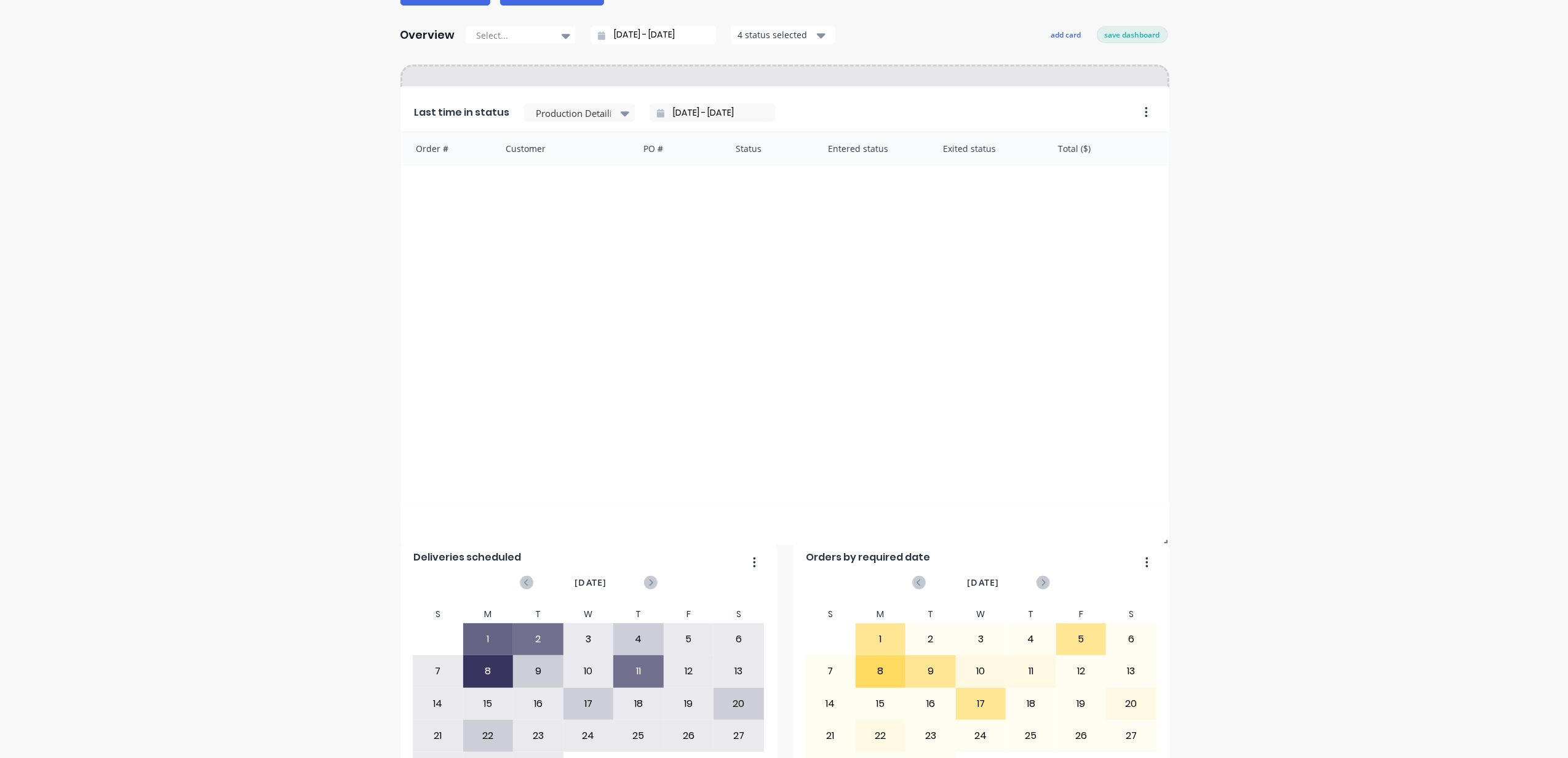
drag, startPoint x: 1139, startPoint y: 404, endPoint x: 1096, endPoint y: 109, distance: 298.1
click at [1096, 109] on div "Last time in status Production Detailing [DATE] - [DATE]" at bounding box center [766, 108] width 731 height 45
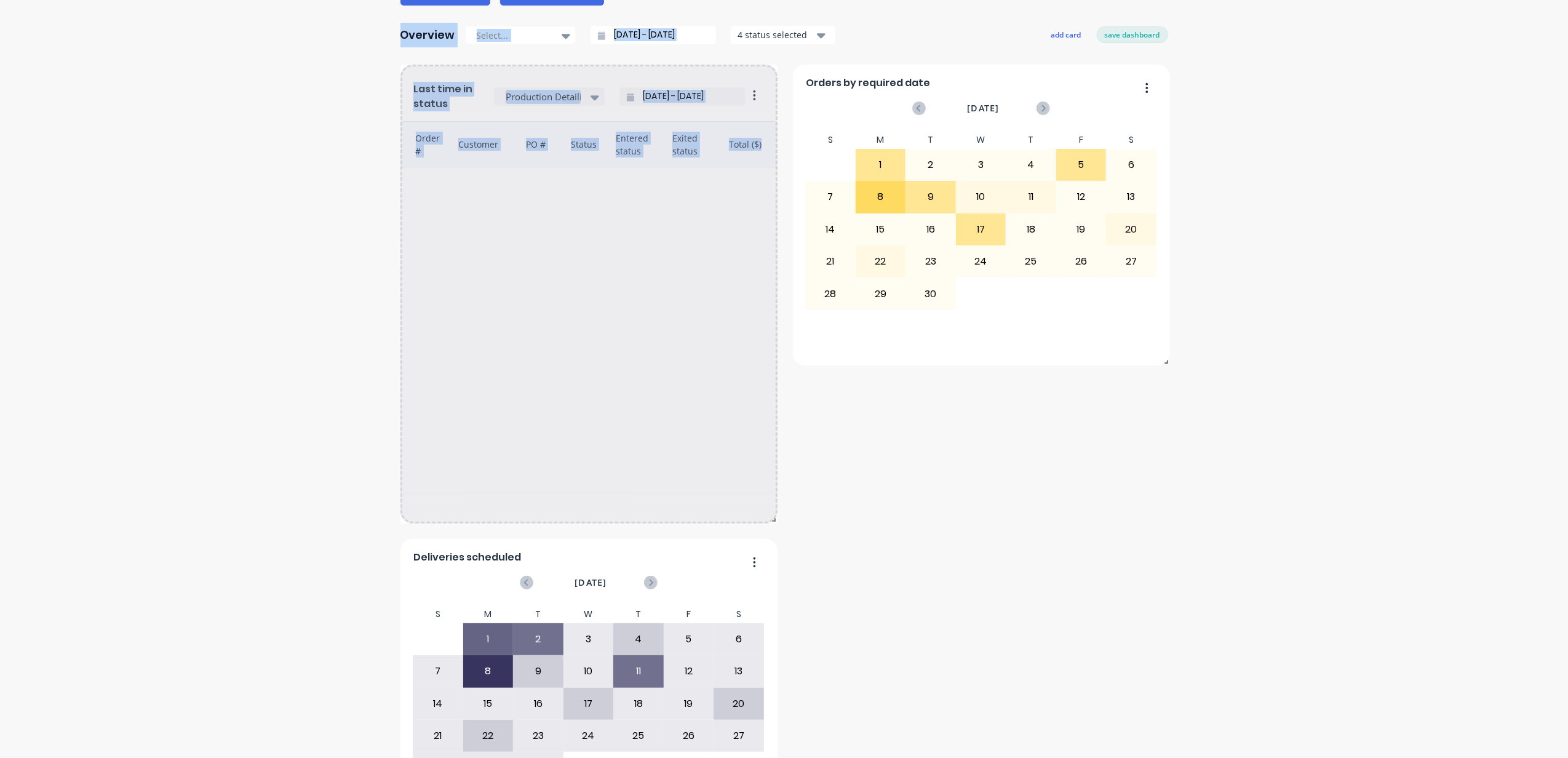
drag, startPoint x: 1162, startPoint y: 522, endPoint x: 608, endPoint y: 246, distance: 618.9
drag, startPoint x: 769, startPoint y: 522, endPoint x: 608, endPoint y: 490, distance: 164.1
drag, startPoint x: 769, startPoint y: 518, endPoint x: 852, endPoint y: 330, distance: 205.5
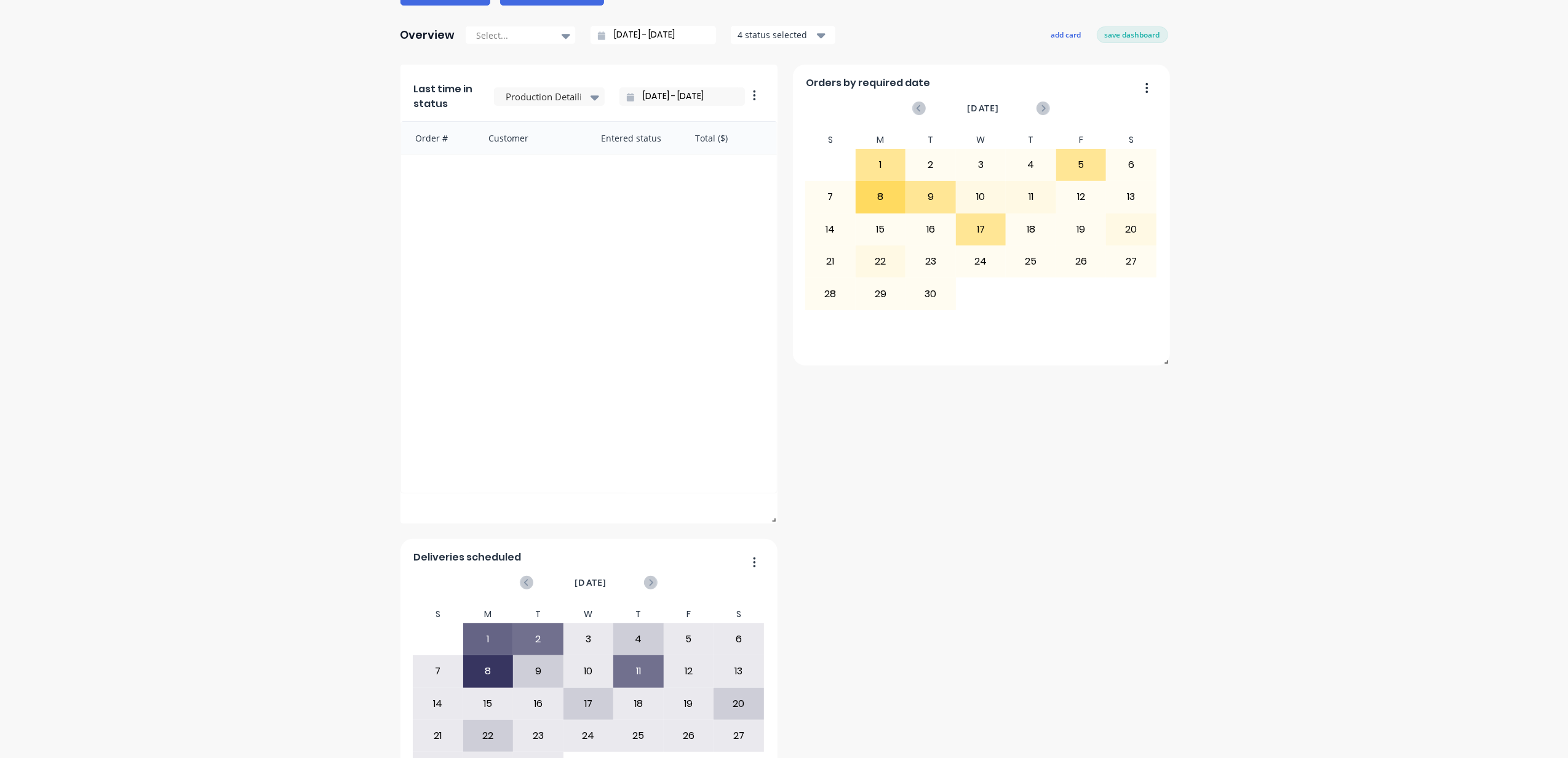
click at [687, 37] on input "[DATE] - [DATE]" at bounding box center [658, 35] width 106 height 18
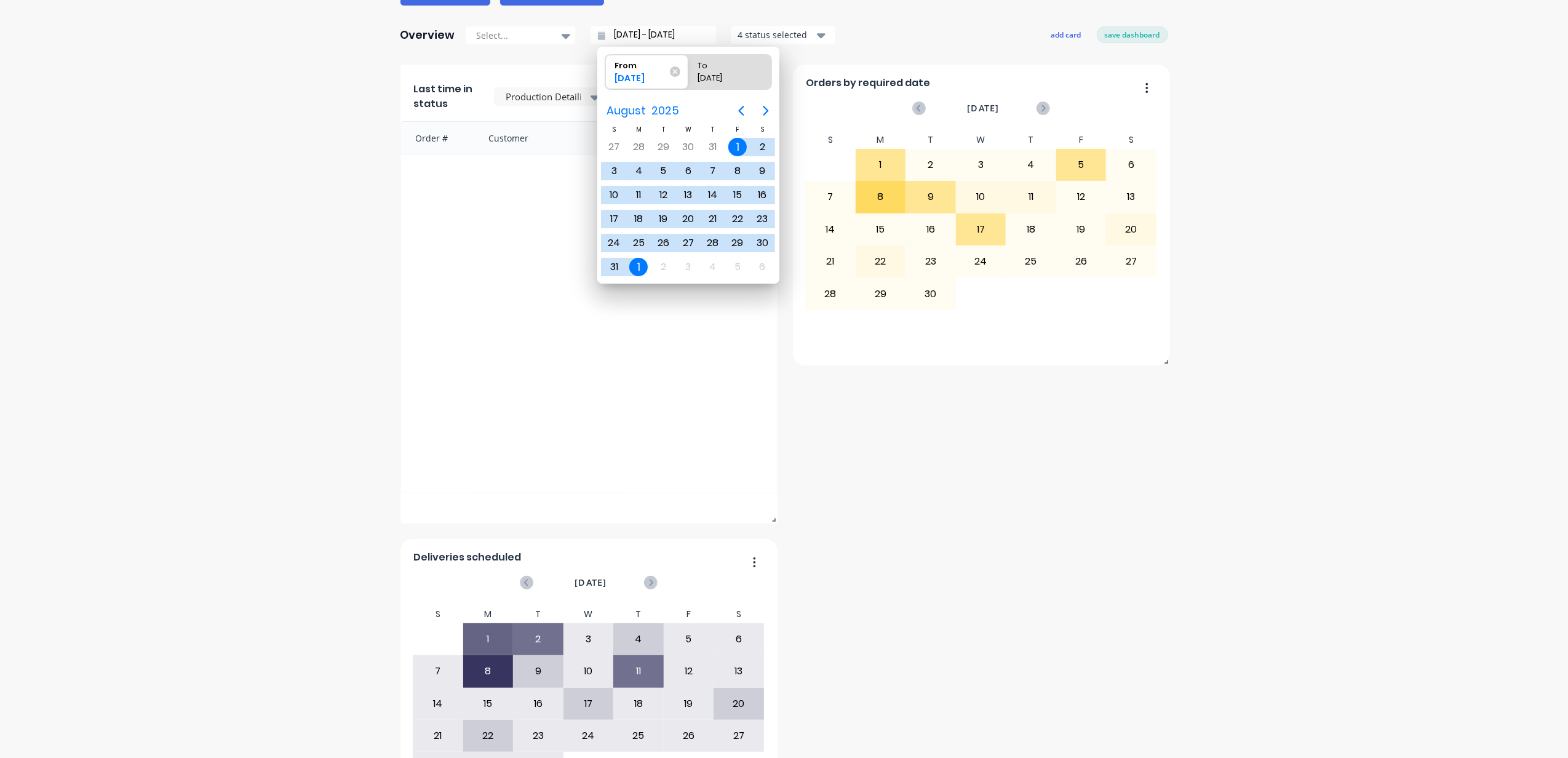
click at [741, 77] on div "[DATE]" at bounding box center [723, 81] width 63 height 17
click at [689, 77] on input "To [DATE]" at bounding box center [689, 72] width 1 height 35
radio input "true"
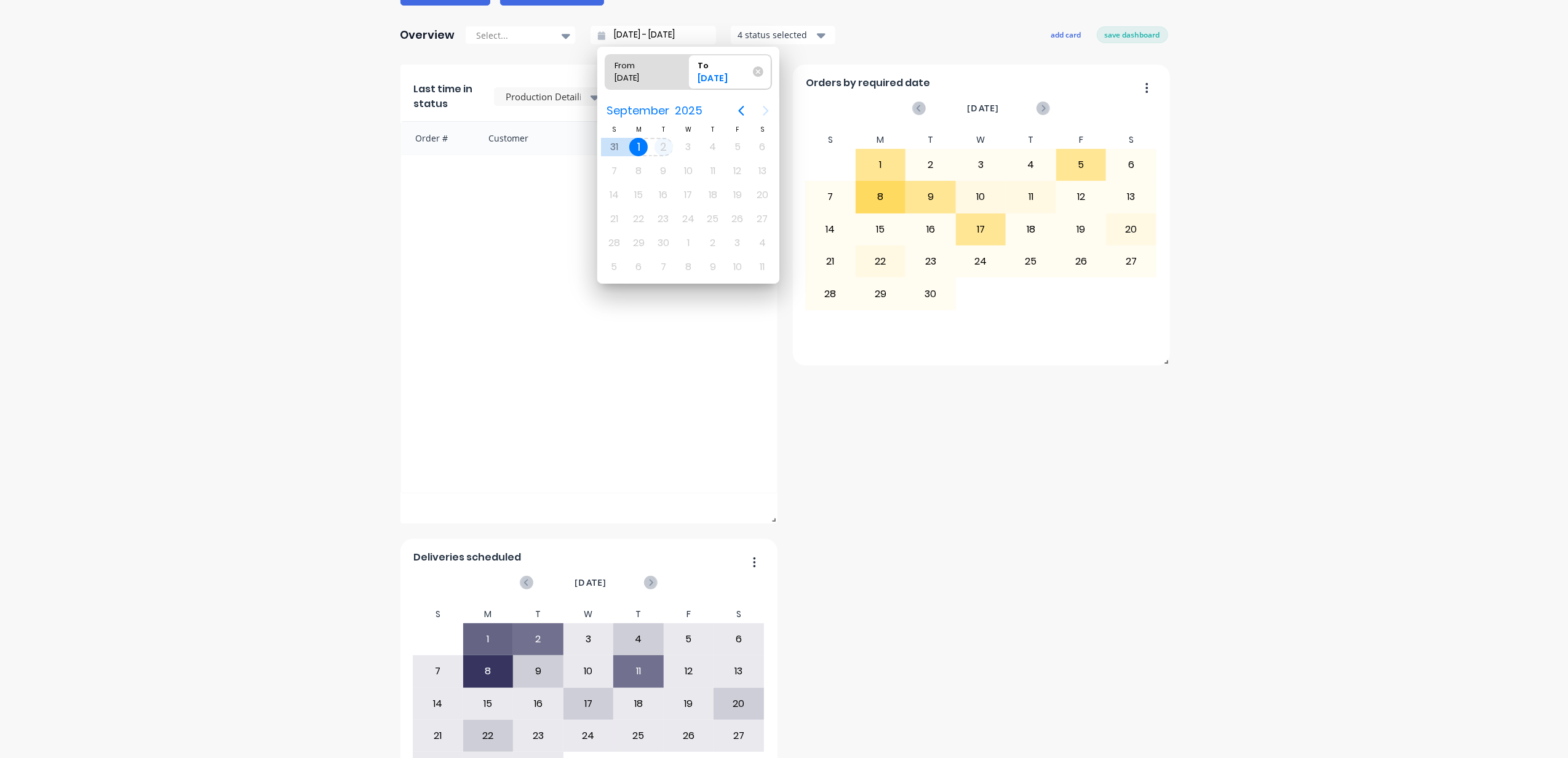
click at [658, 143] on div "2" at bounding box center [664, 146] width 18 height 18
click at [645, 79] on div "[DATE]" at bounding box center [640, 81] width 63 height 17
click at [606, 79] on input "From [DATE]" at bounding box center [605, 72] width 1 height 35
radio input "true"
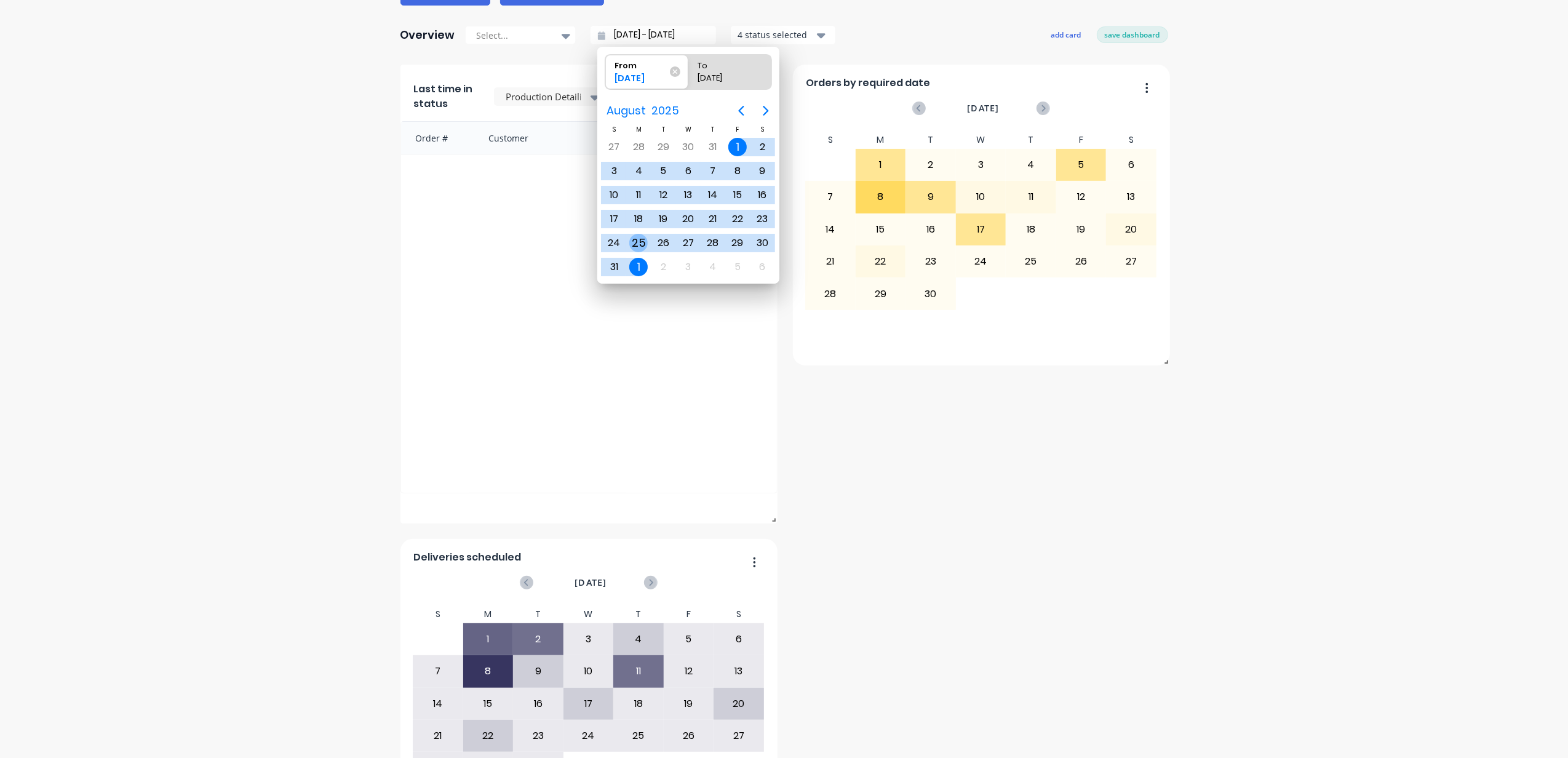
click at [640, 244] on div "25" at bounding box center [638, 243] width 18 height 18
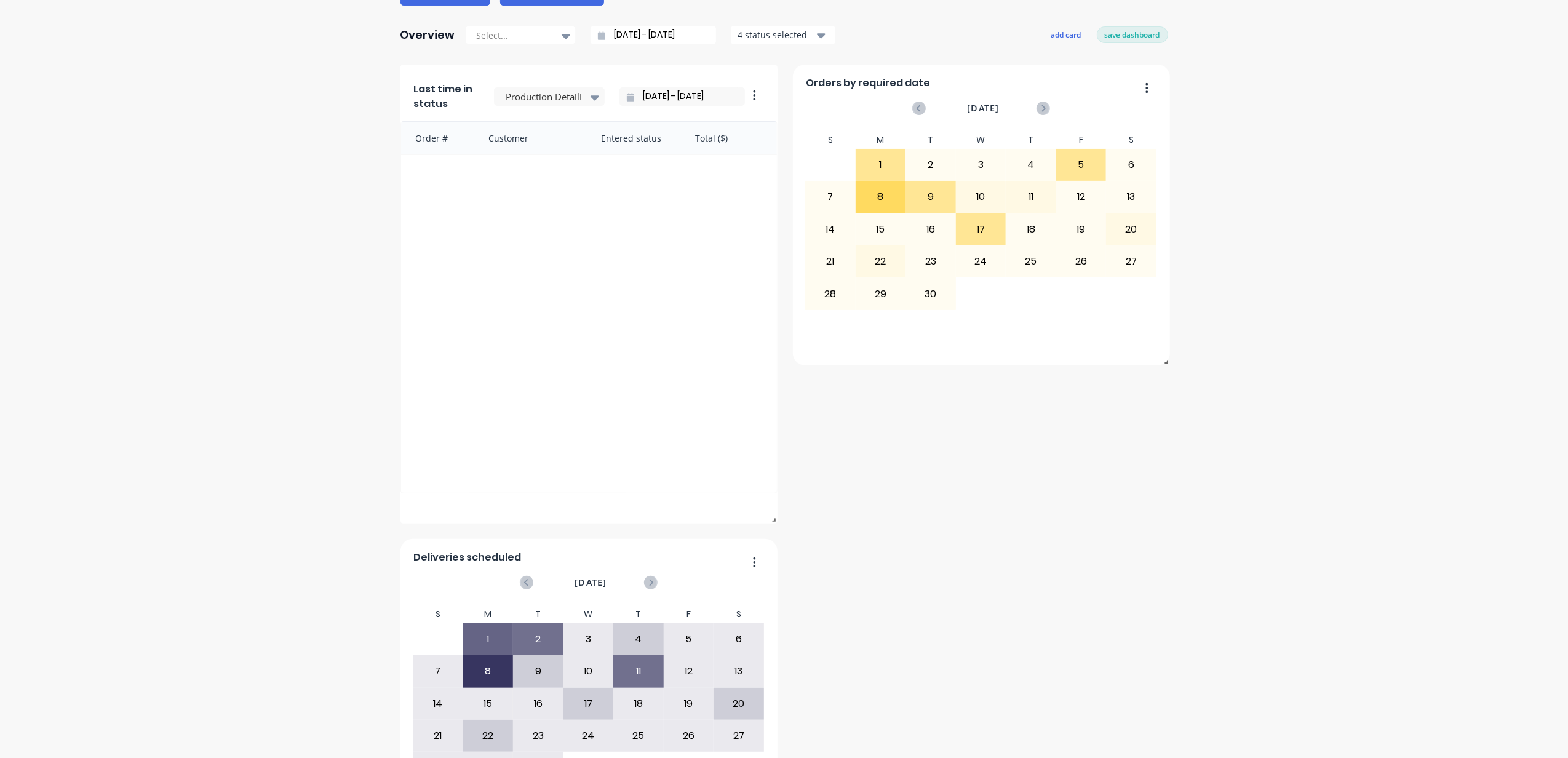
click at [642, 258] on div "1" at bounding box center [638, 267] width 18 height 18
type input "[DATE] - [DATE]"
click at [787, 39] on div "4 status selected" at bounding box center [776, 34] width 77 height 13
click at [744, 66] on div "button" at bounding box center [751, 65] width 25 height 25
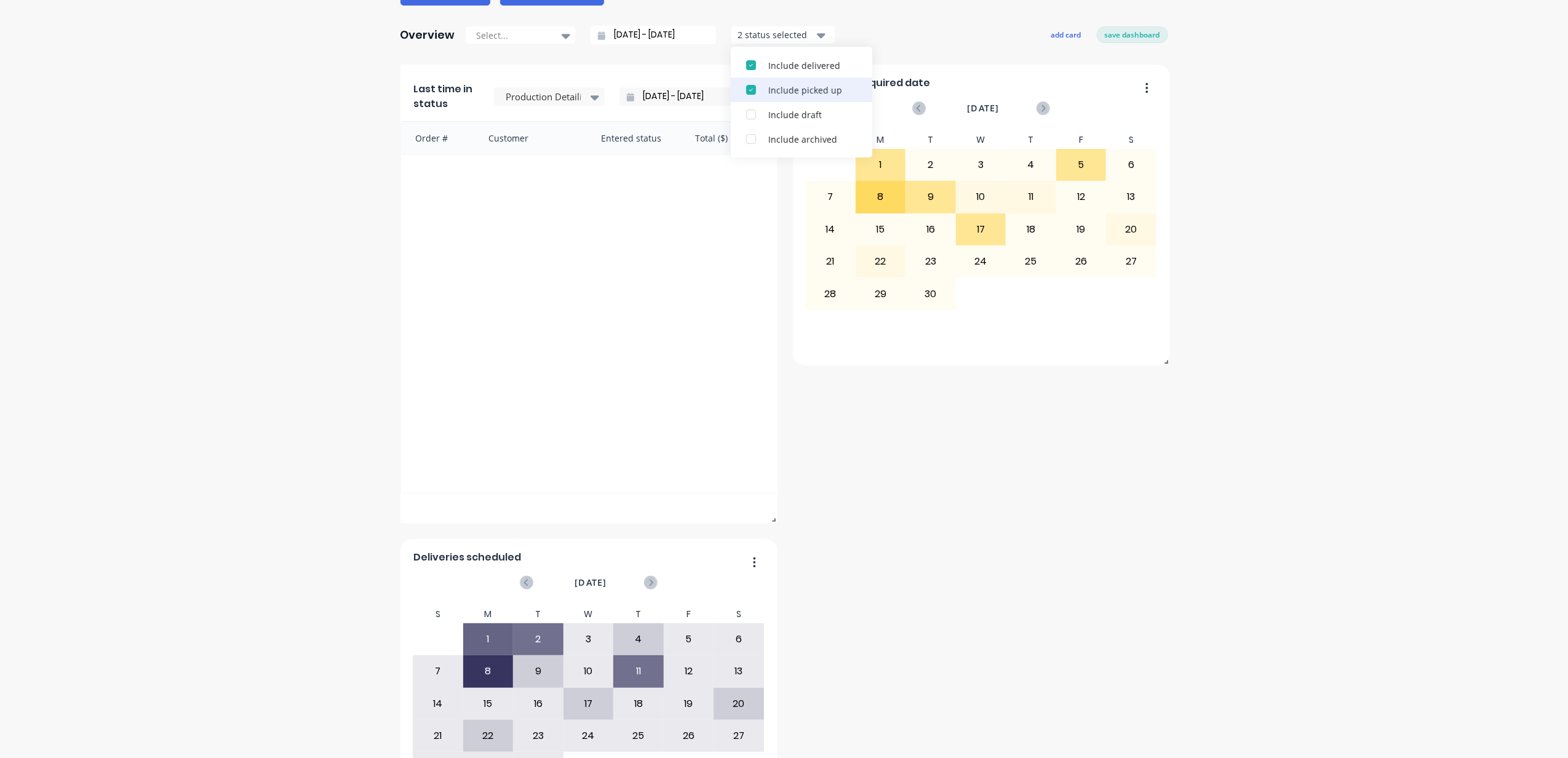
click at [744, 67] on div "button" at bounding box center [751, 65] width 25 height 25
click at [973, 534] on div "Orders by status Project Initiation Last time in status Production Detailing [D…" at bounding box center [784, 610] width 768 height 1091
click at [924, 52] on div "Blackline Structures Create sales order Create purchase order Overview Select..…" at bounding box center [784, 518] width 768 height 1274
click at [545, 37] on div "Select..." at bounding box center [514, 35] width 85 height 18
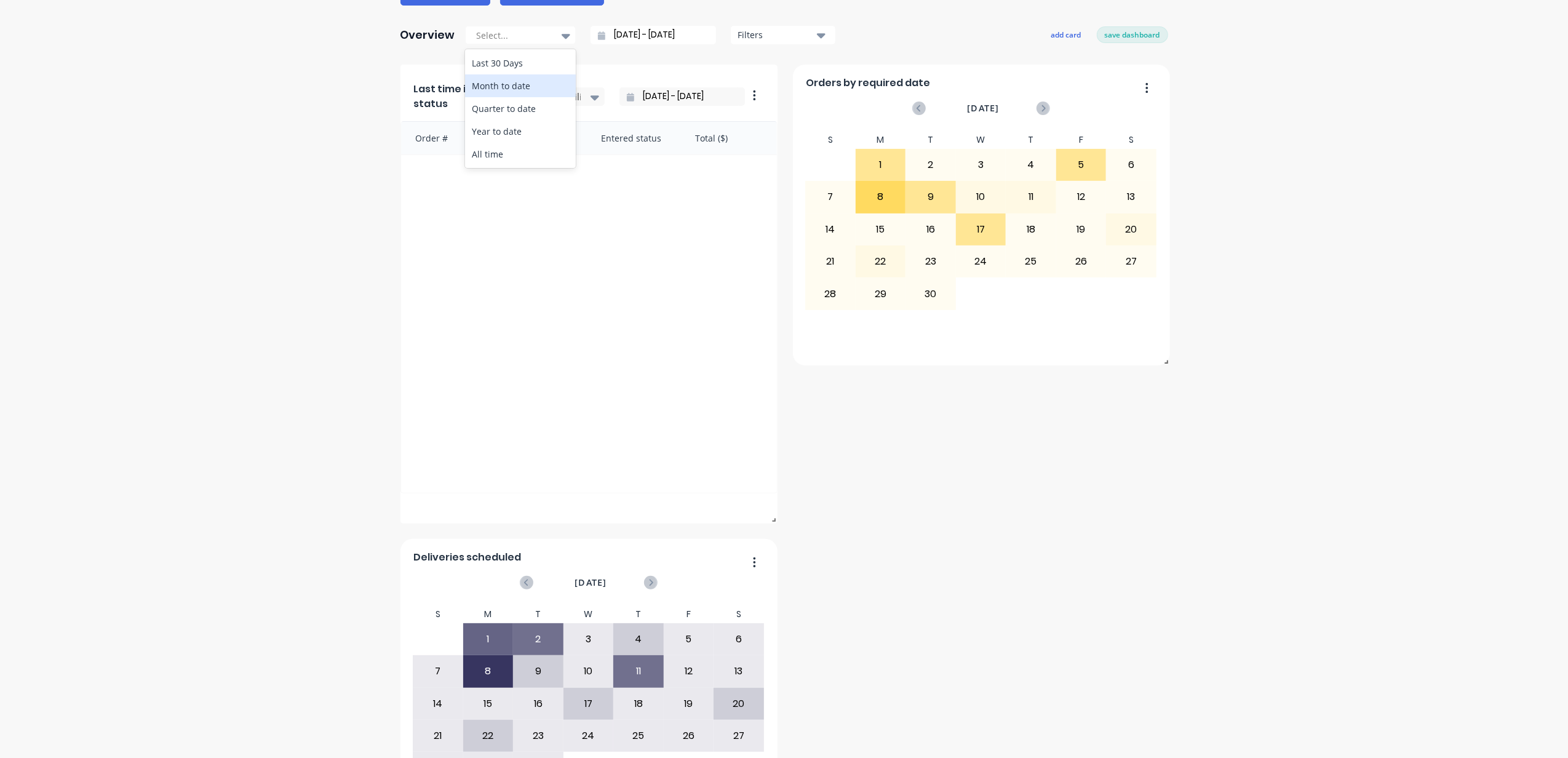
click at [536, 77] on div "Month to date" at bounding box center [520, 86] width 111 height 23
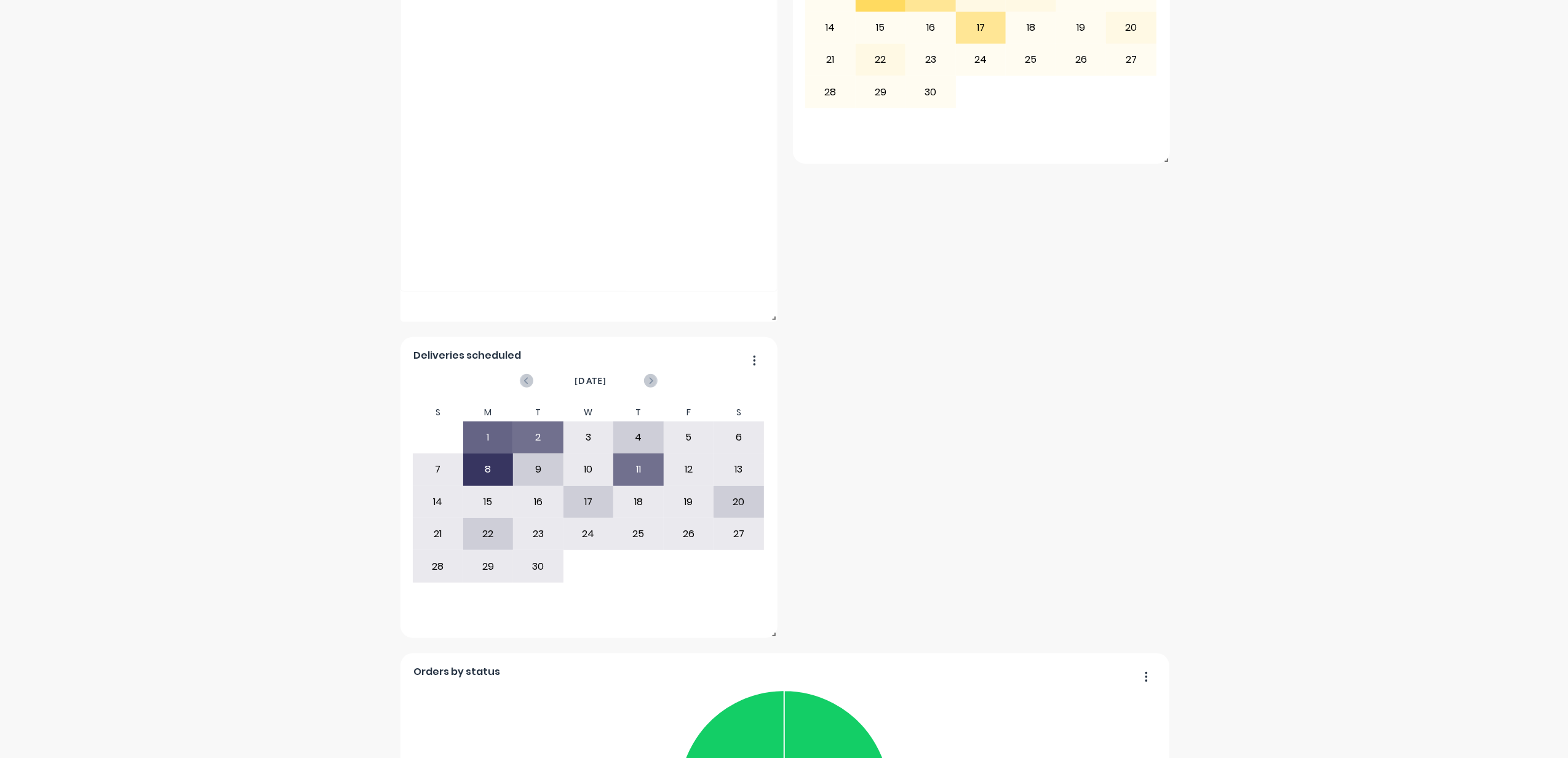
scroll to position [574, 0]
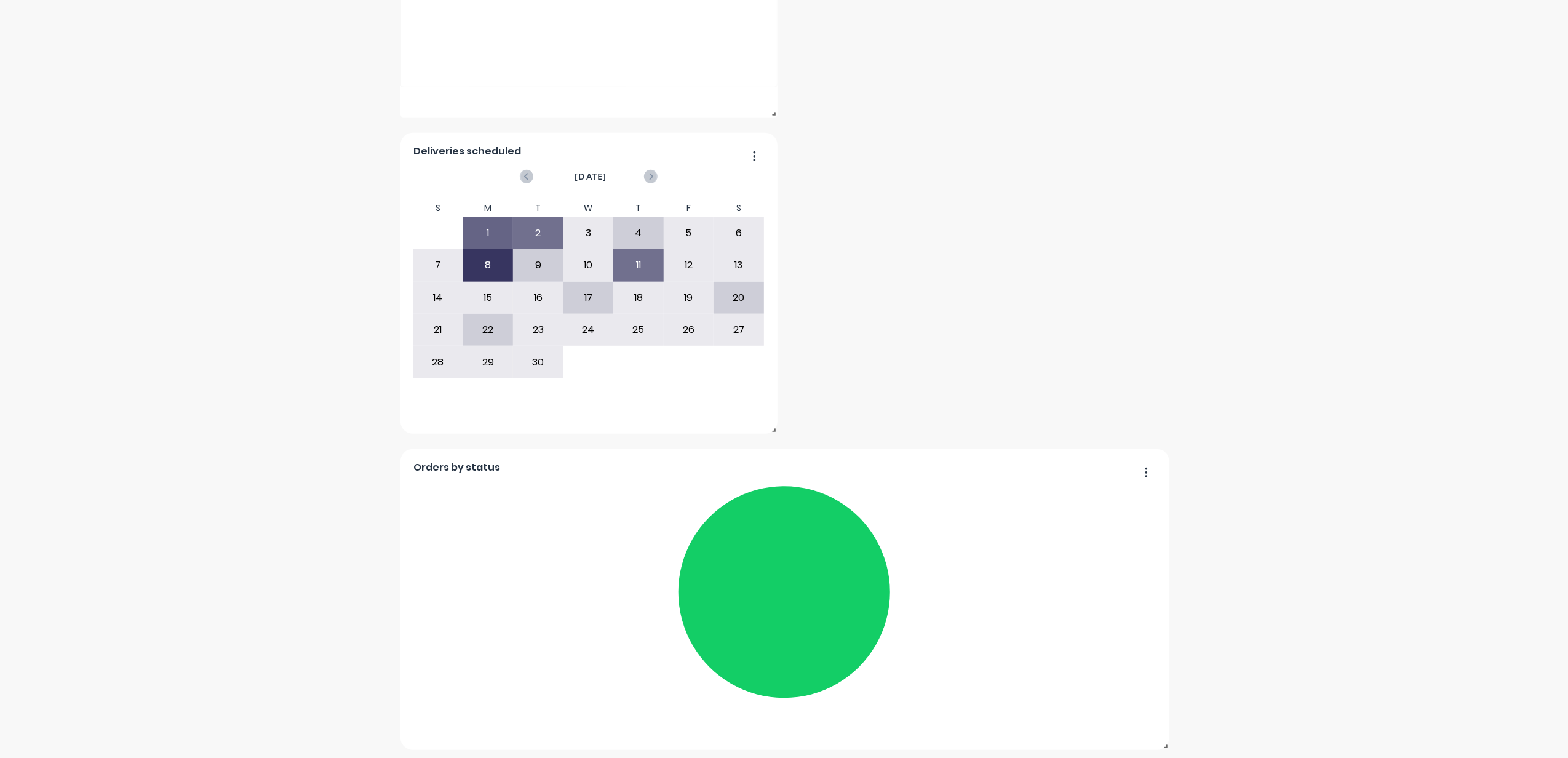
click at [1092, 284] on div "Orders by status Project Initiation Last time in status Production Detailing [D…" at bounding box center [784, 204] width 768 height 1091
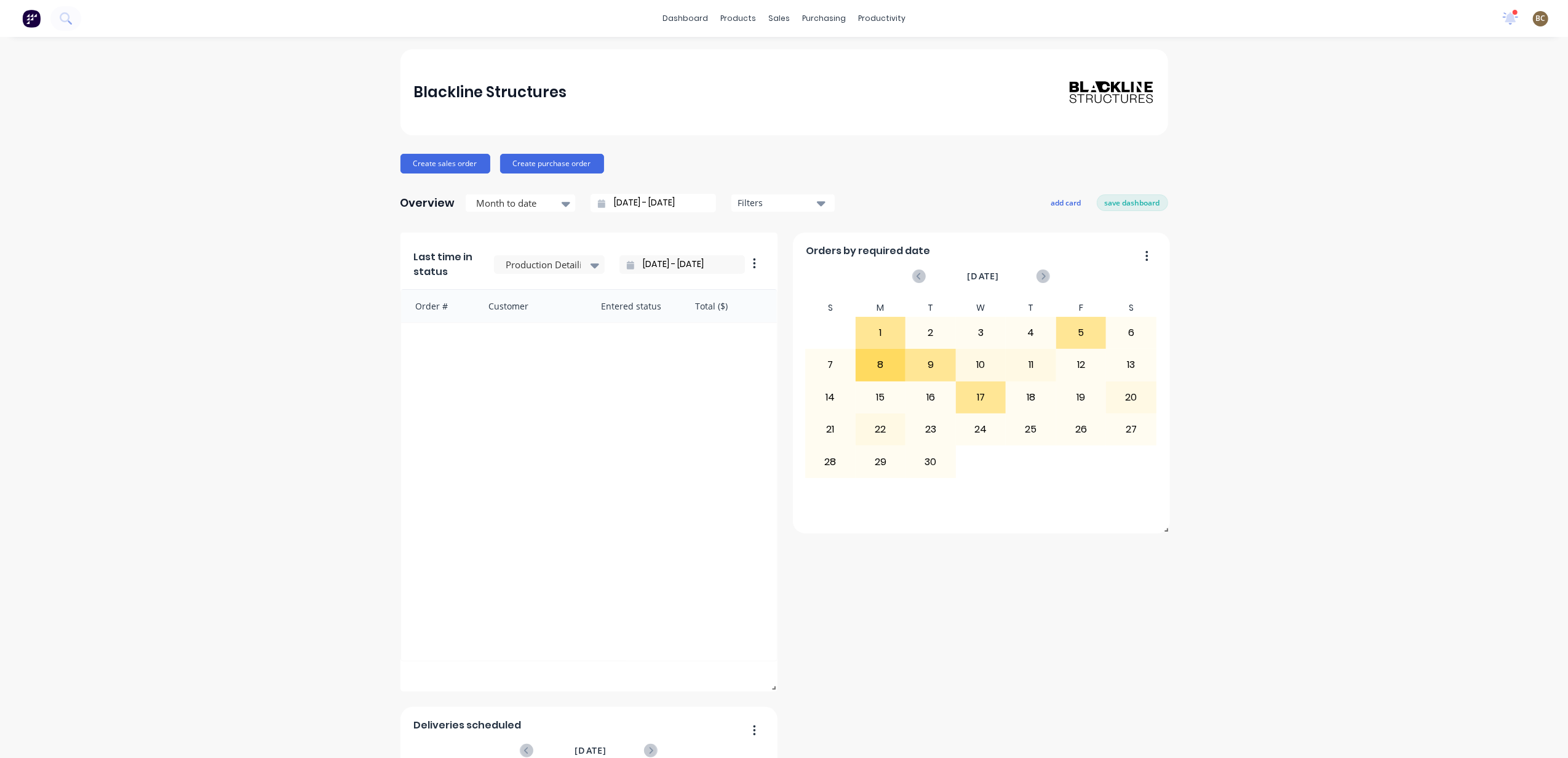
click at [741, 200] on div "Filters" at bounding box center [776, 202] width 77 height 13
click at [744, 235] on div "button" at bounding box center [751, 233] width 25 height 25
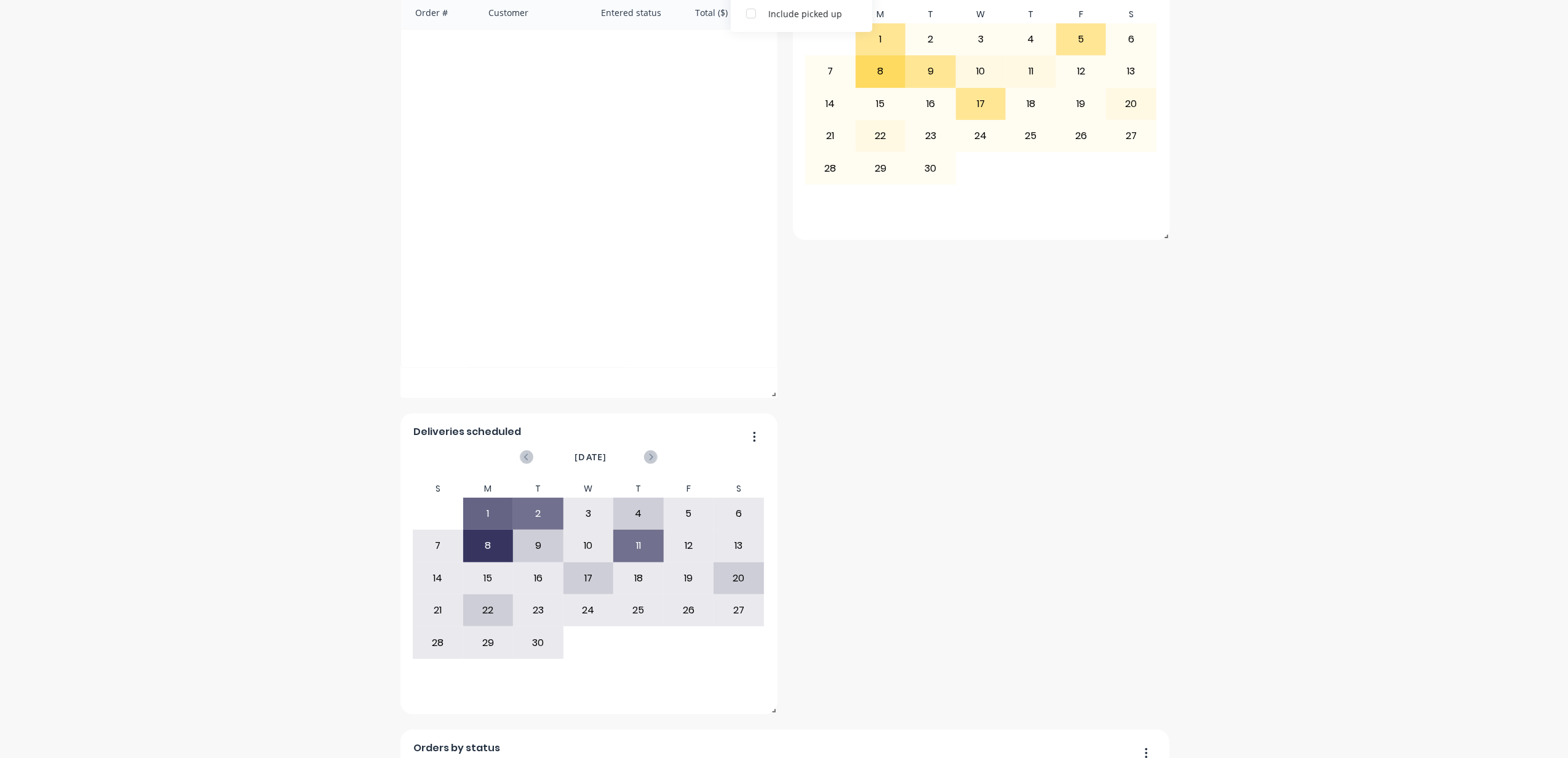
scroll to position [164, 0]
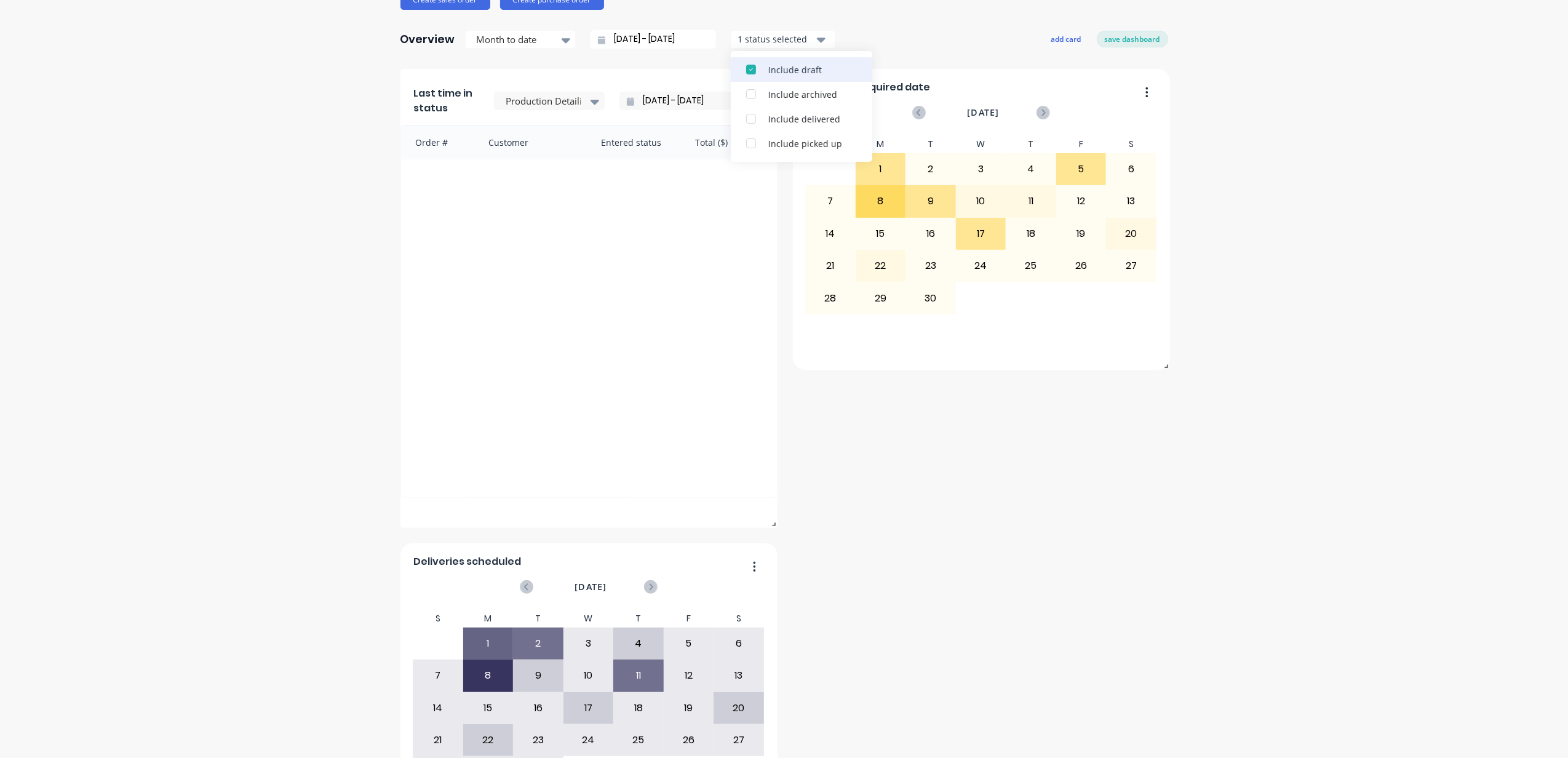
click at [742, 65] on div "button" at bounding box center [751, 69] width 25 height 25
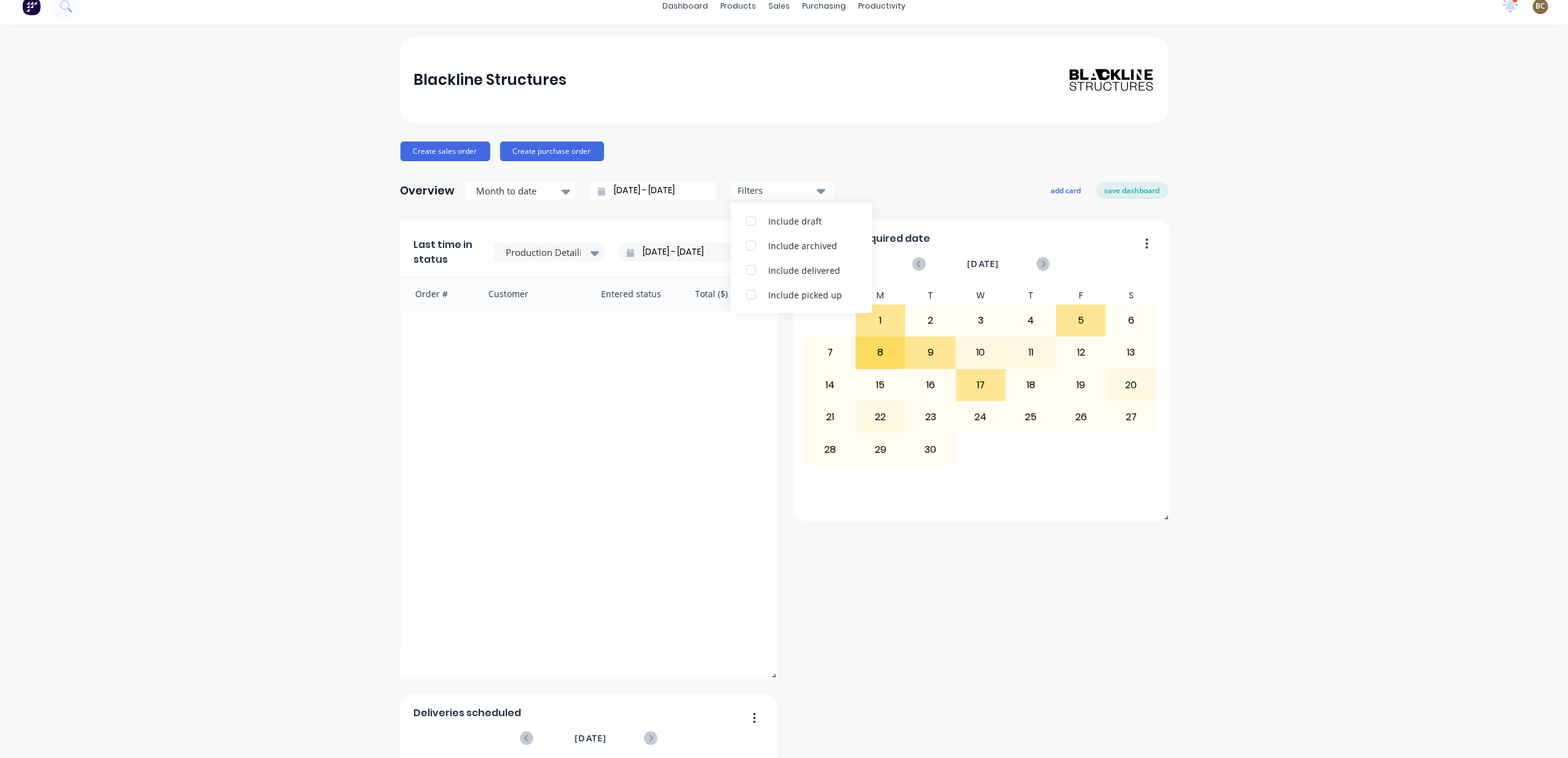
scroll to position [0, 0]
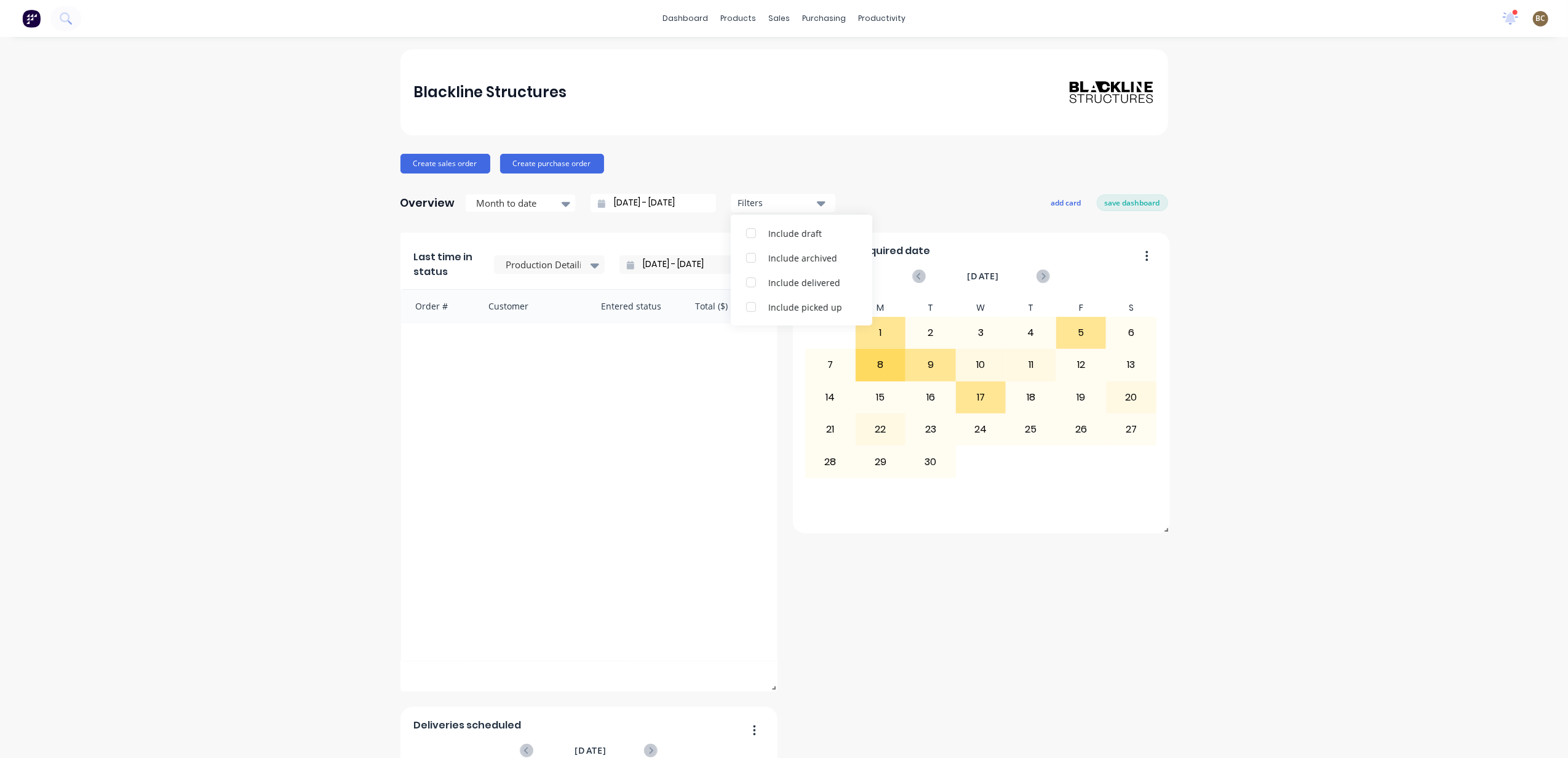
click at [35, 19] on img at bounding box center [31, 18] width 18 height 18
click at [753, 50] on link "Product Catalogue" at bounding box center [793, 59] width 163 height 25
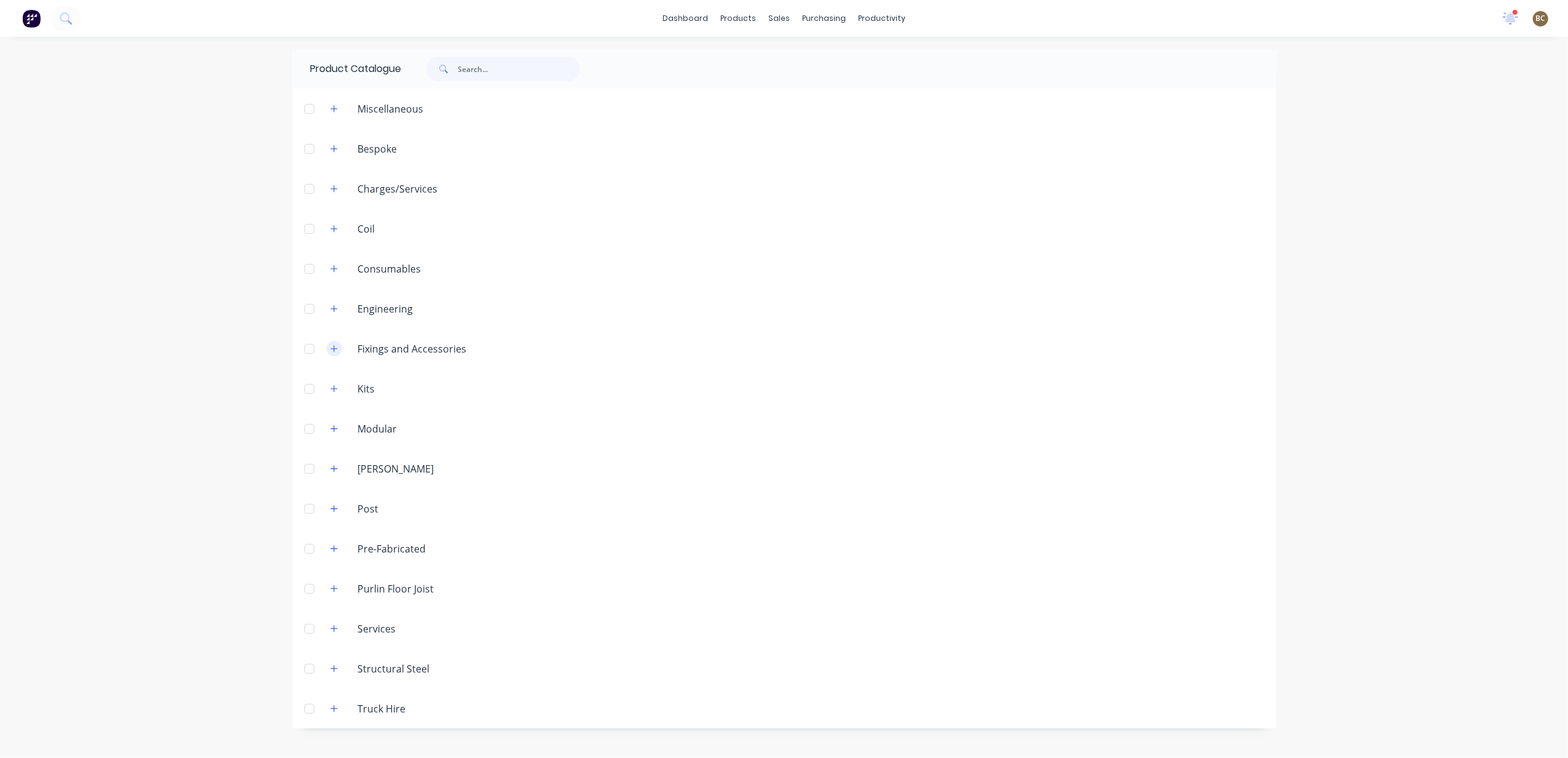
click at [338, 345] on button "button" at bounding box center [334, 349] width 15 height 15
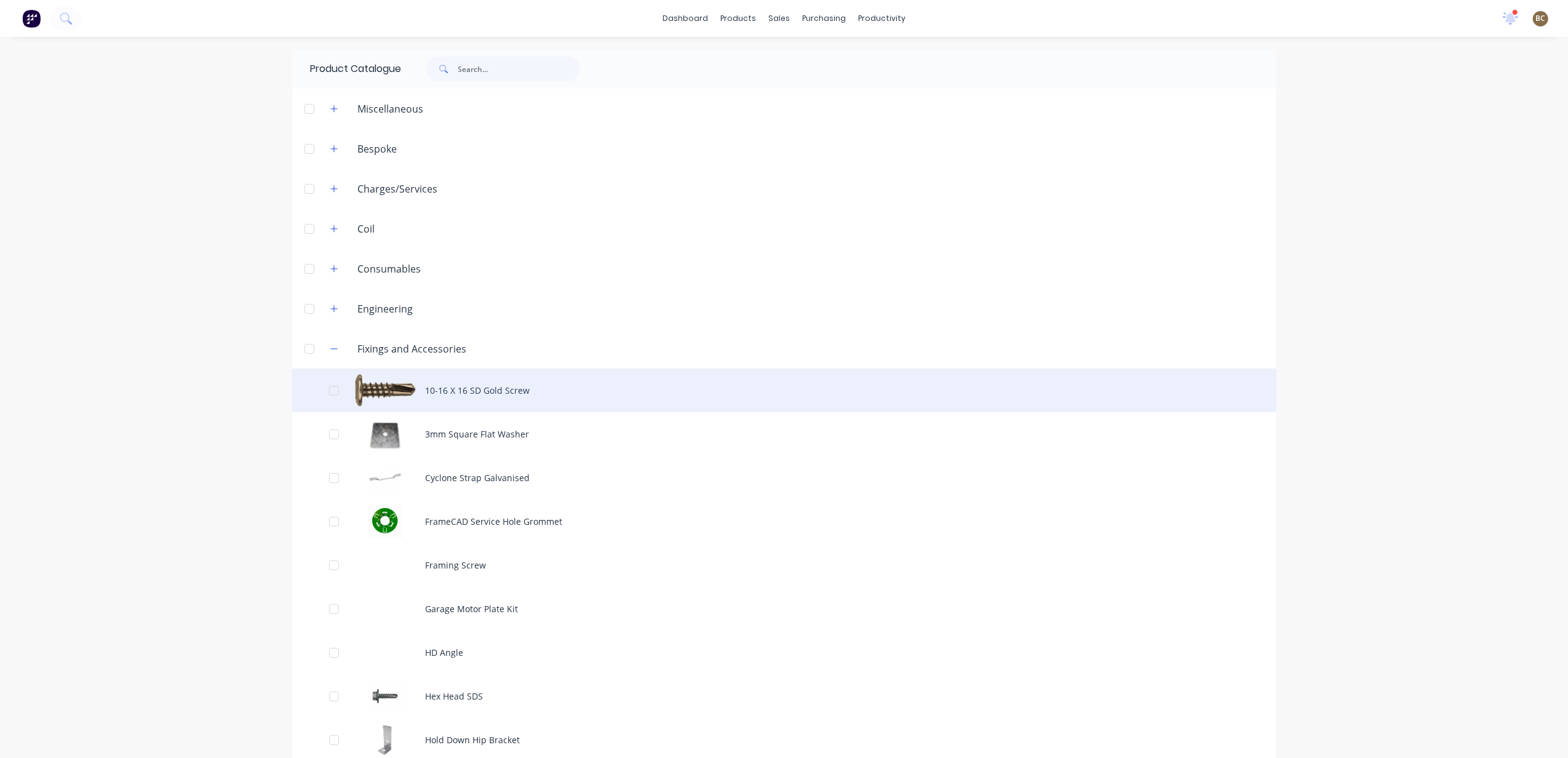
click at [443, 399] on div "10-16 X 16 SD Gold Screw" at bounding box center [784, 390] width 984 height 43
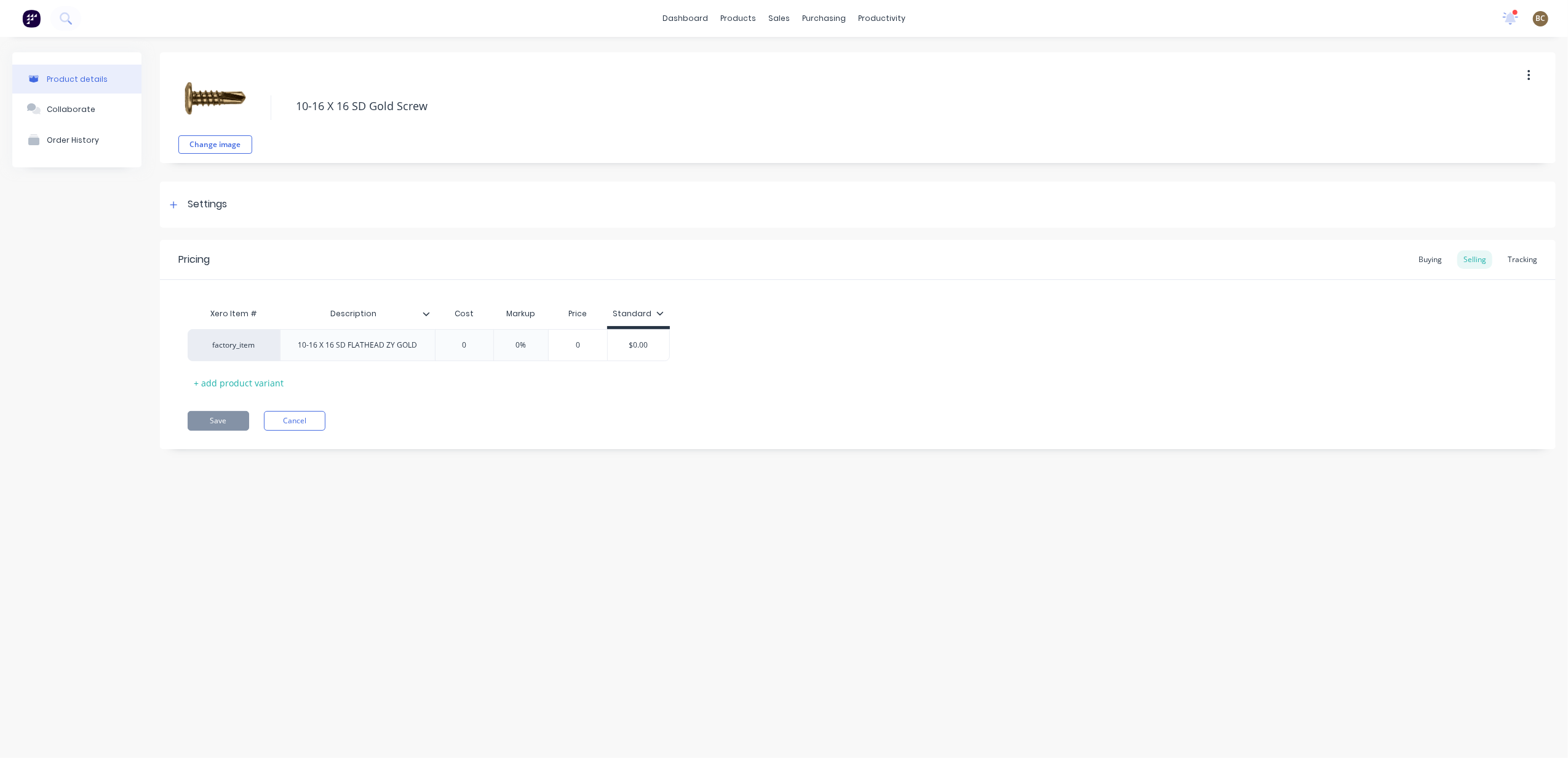
type textarea "x"
click at [1175, 74] on icon "button" at bounding box center [1529, 76] width 3 height 13
click at [1135, 90] on div "Change image 10-16 X 16 SD Gold Screw" at bounding box center [857, 107] width 1396 height 111
click at [1175, 264] on div "Buying" at bounding box center [1429, 259] width 36 height 18
click at [1175, 261] on div "Tracking" at bounding box center [1522, 259] width 41 height 18
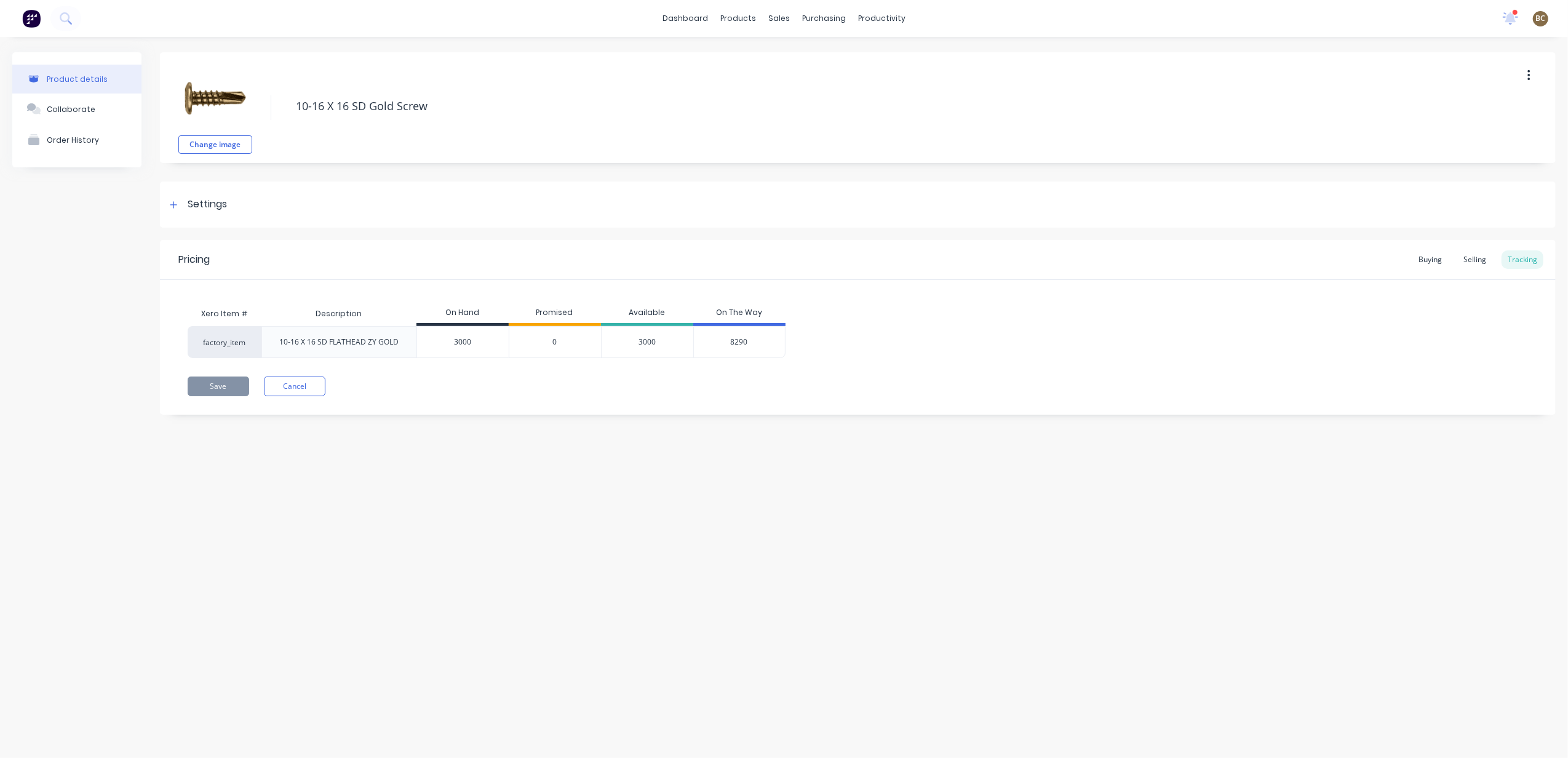
click at [554, 337] on span "0" at bounding box center [555, 341] width 4 height 11
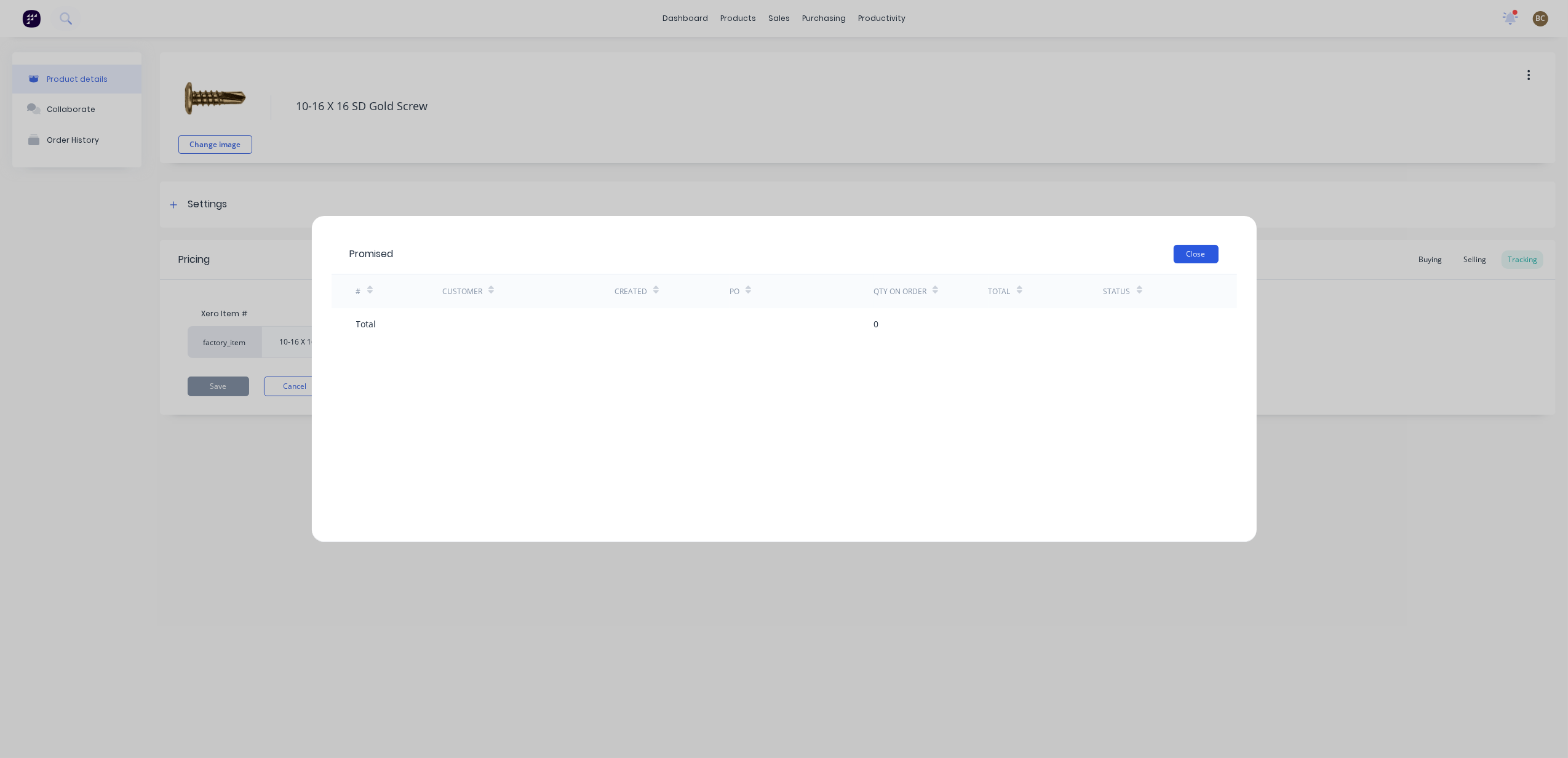
click at [1175, 252] on button "Close" at bounding box center [1196, 253] width 45 height 18
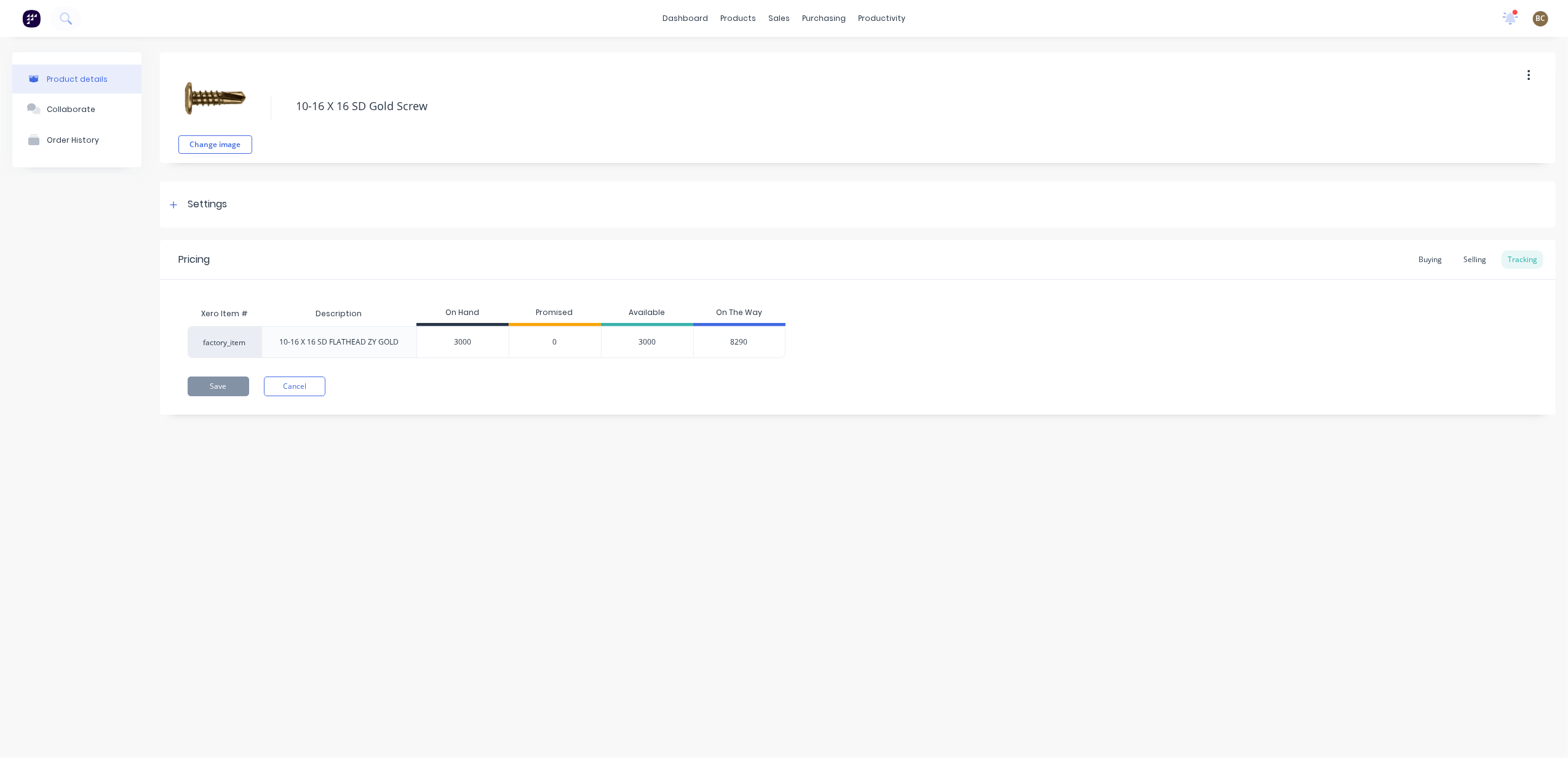
click at [471, 345] on input "3000" at bounding box center [462, 341] width 91 height 11
drag, startPoint x: 480, startPoint y: 338, endPoint x: 197, endPoint y: 345, distance: 283.1
click at [197, 345] on div "factory_item 10-16 X 16 SD FLATHEAD ZY GOLD 3000 3000 0 3000 8290" at bounding box center [486, 341] width 598 height 32
type input "1"
type textarea "x"
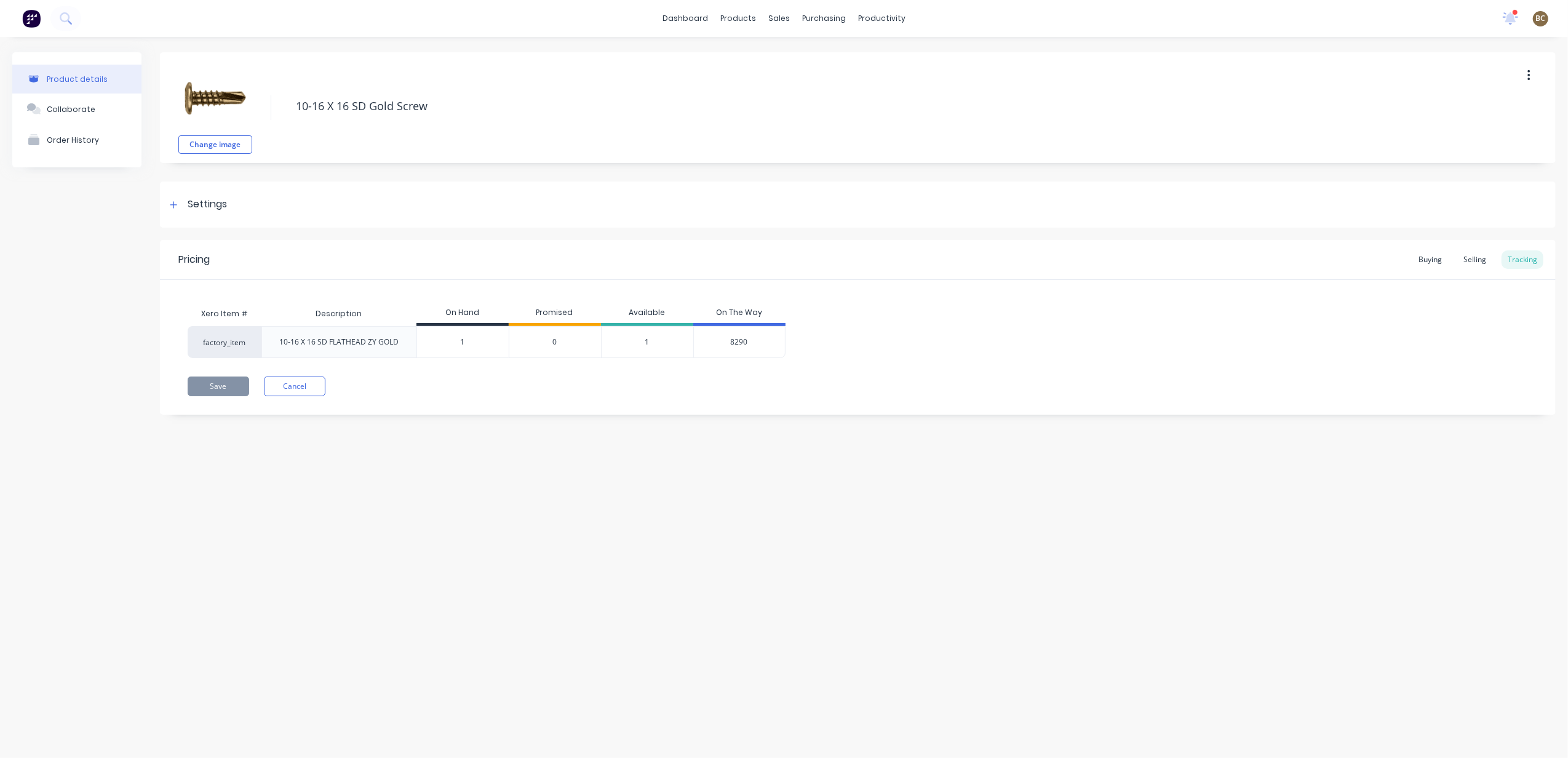
type input "1"
click at [650, 562] on div "Product details Collaborate Order History Change image 10-16 X 16 SD Gold Screw…" at bounding box center [784, 384] width 1568 height 696
drag, startPoint x: 467, startPoint y: 340, endPoint x: 458, endPoint y: 343, distance: 9.5
click at [468, 340] on input "1" at bounding box center [462, 341] width 91 height 11
click at [764, 58] on div "Product Catalogue" at bounding box center [793, 59] width 76 height 11
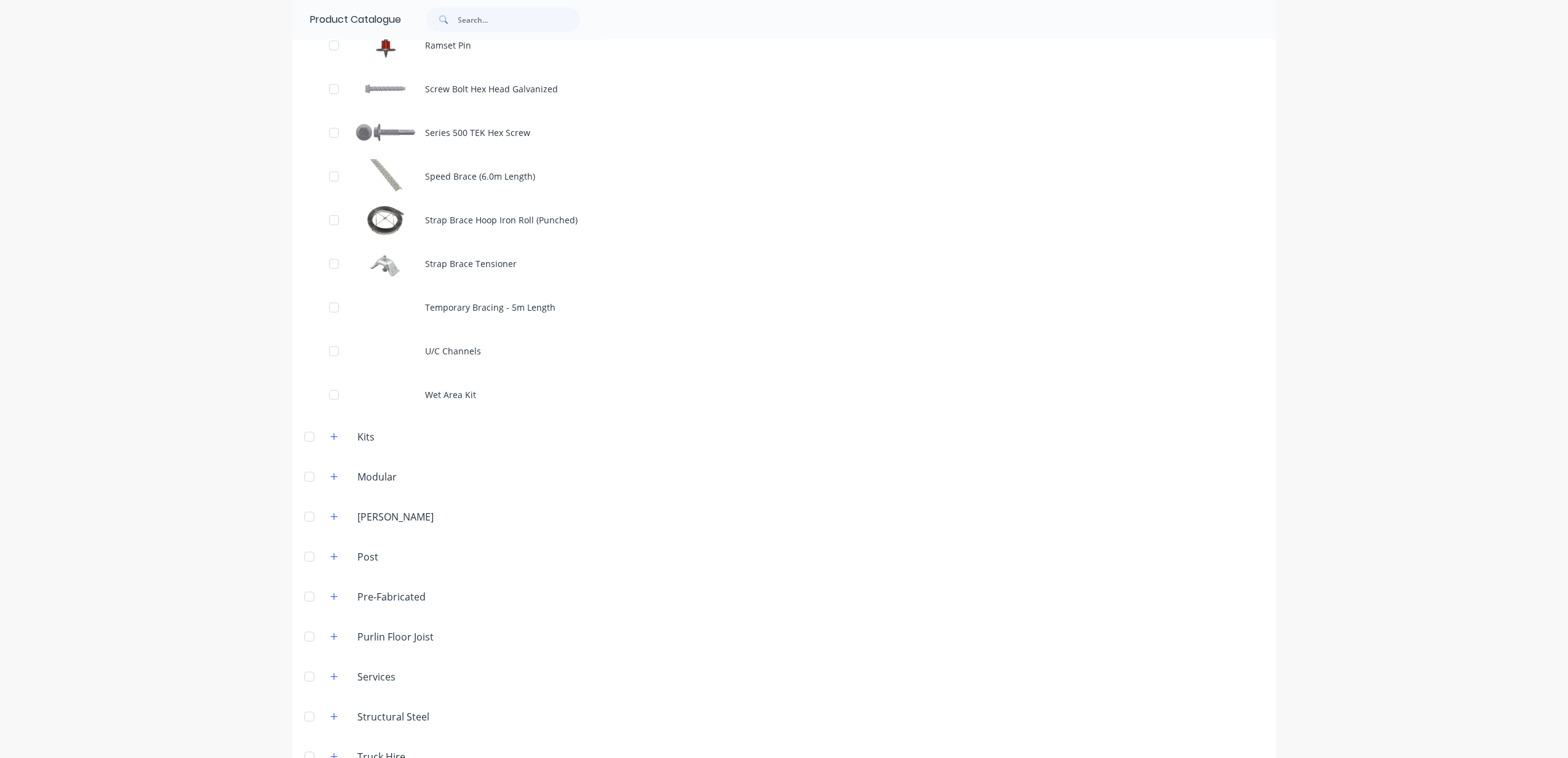
scroll to position [856, 0]
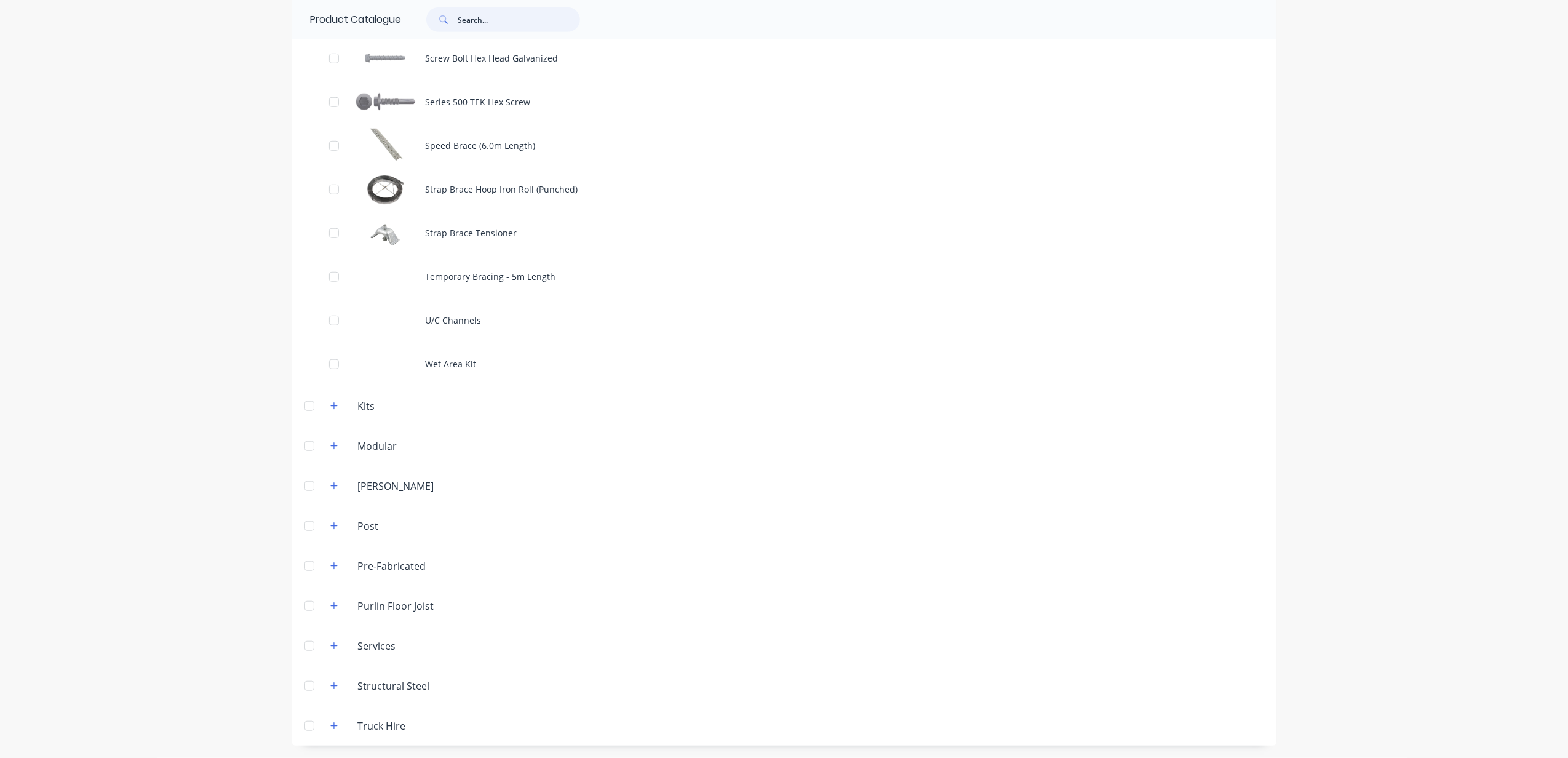
click at [523, 28] on input "text" at bounding box center [519, 20] width 121 height 25
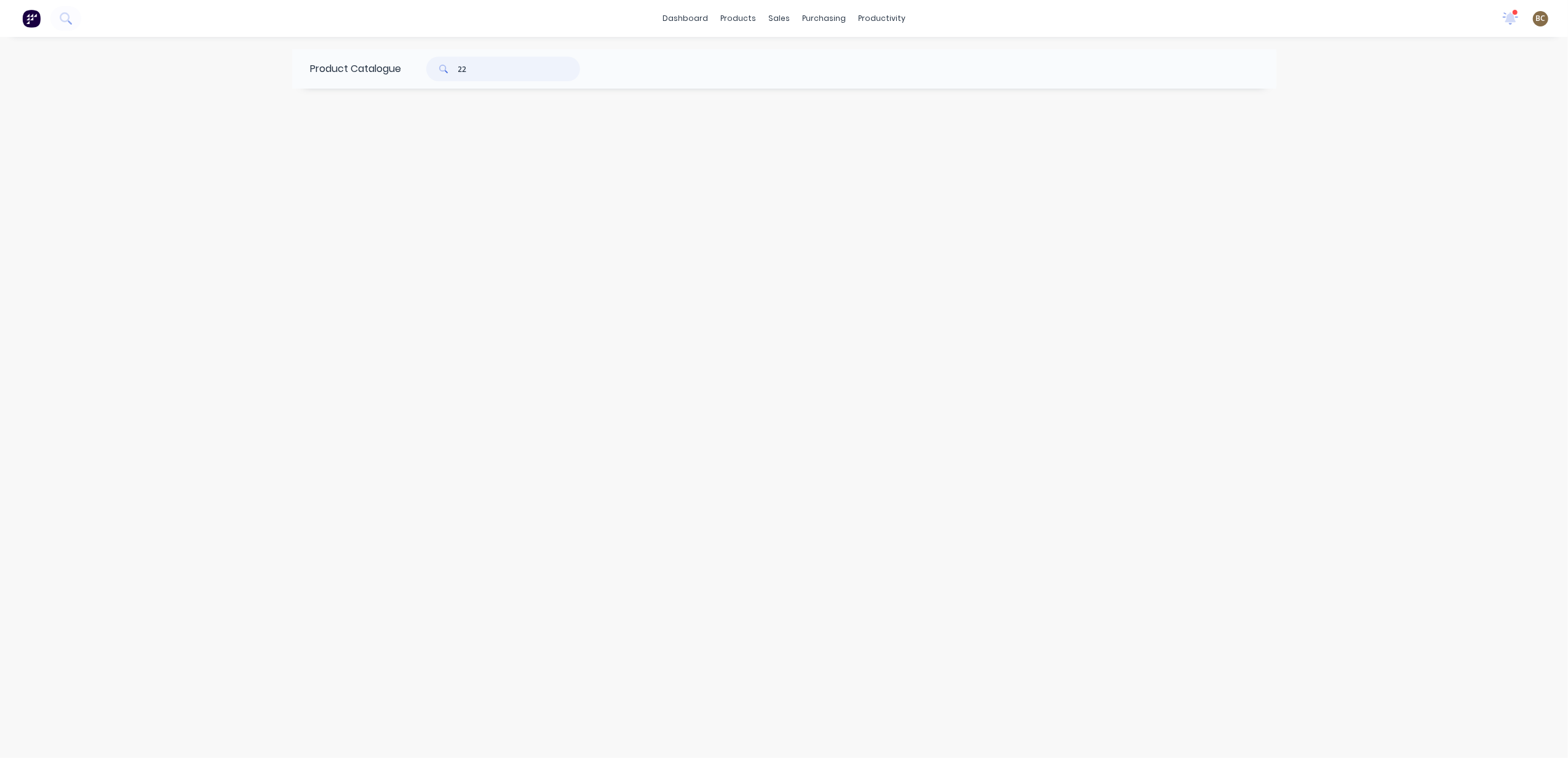
drag, startPoint x: 505, startPoint y: 74, endPoint x: 272, endPoint y: 88, distance: 233.4
click at [272, 88] on div "dashboard products sales purchasing productivity dashboard products Product Cat…" at bounding box center [784, 379] width 1568 height 758
type input "ceiling"
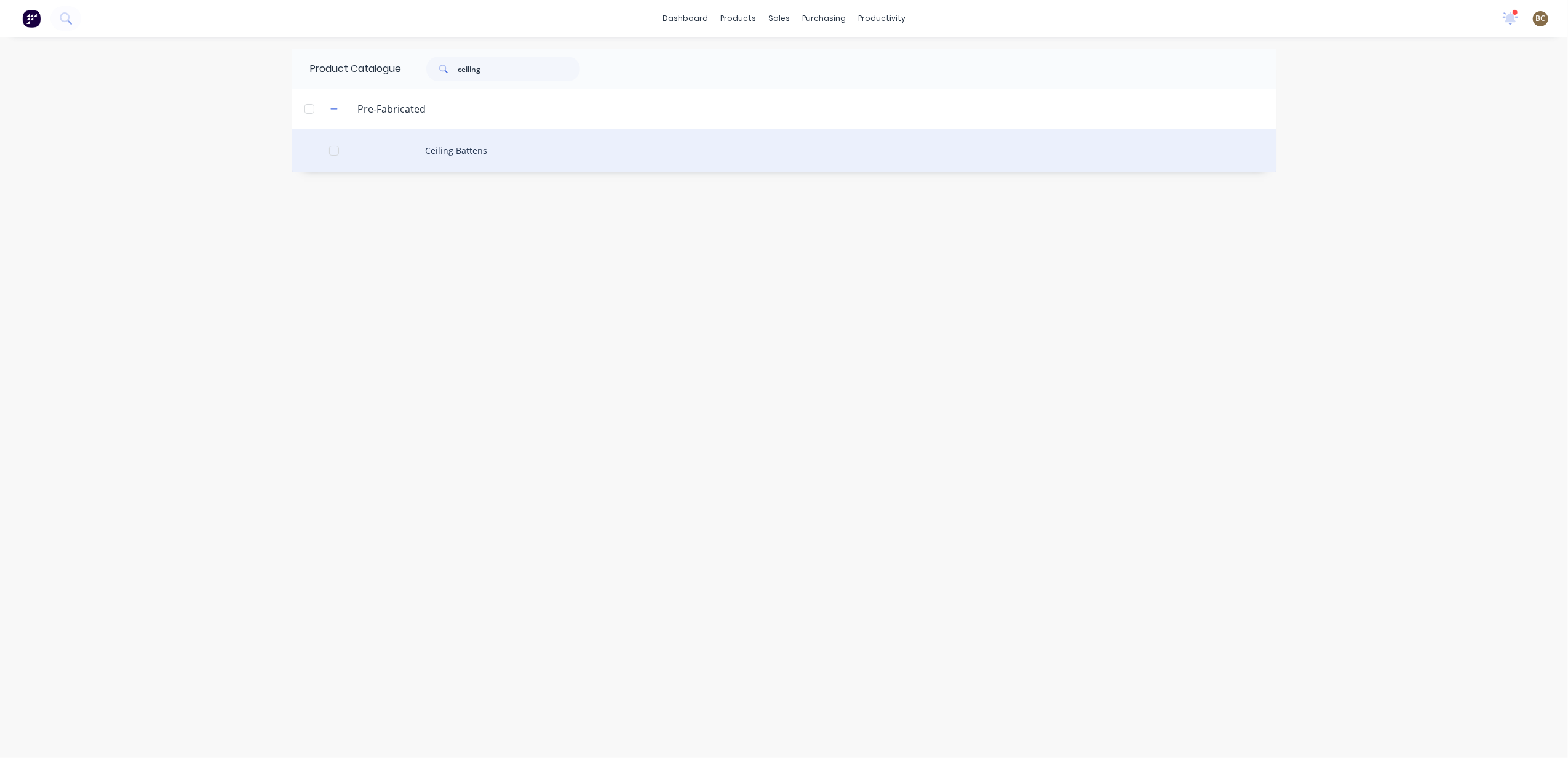
click at [439, 144] on div "Ceiling Battens" at bounding box center [784, 149] width 984 height 43
type textarea "x"
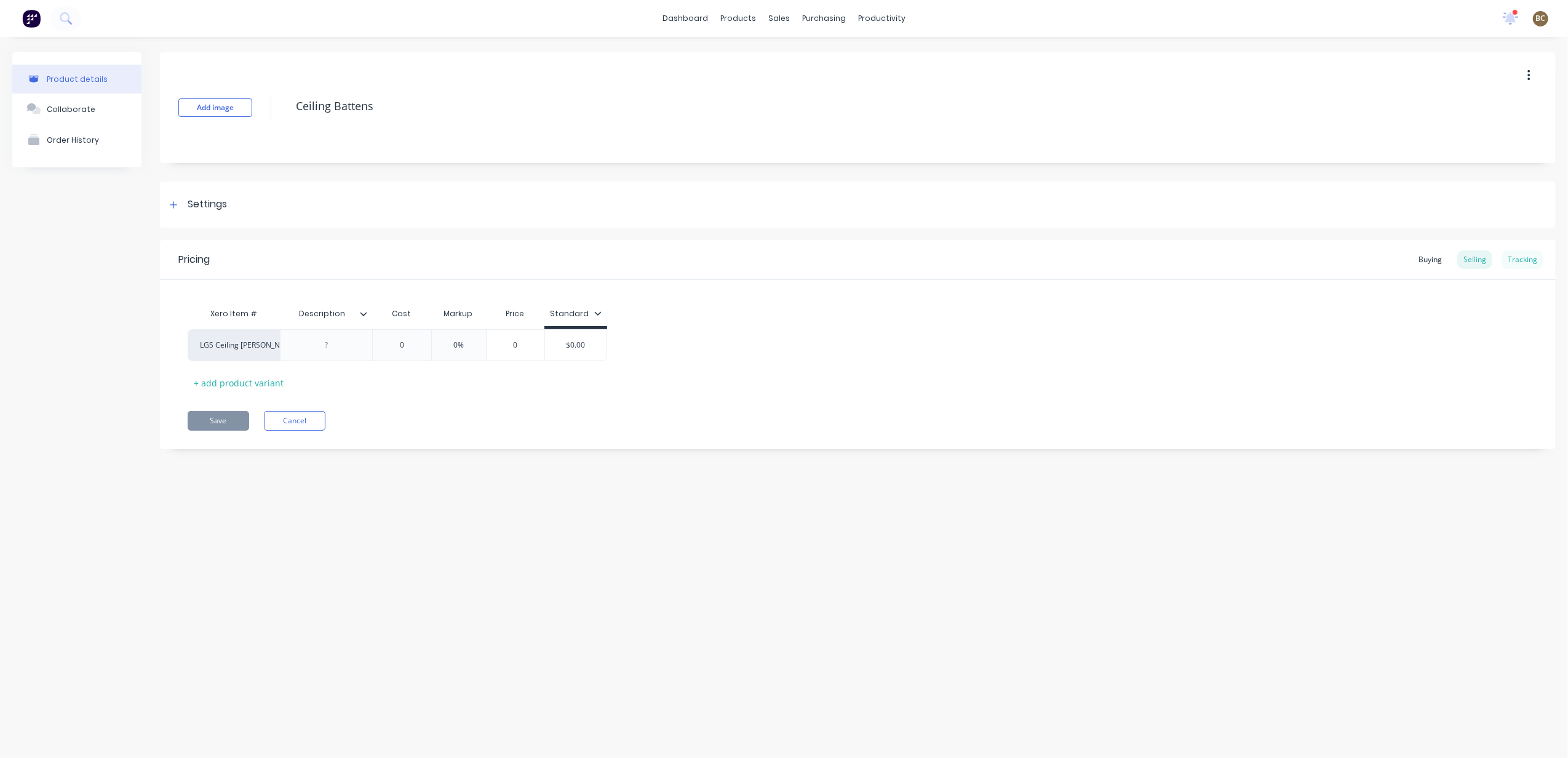
click at [1175, 254] on div "Tracking" at bounding box center [1522, 259] width 41 height 18
type input "-283"
click at [401, 340] on input "-283" at bounding box center [382, 341] width 91 height 11
drag, startPoint x: 251, startPoint y: 342, endPoint x: 237, endPoint y: 342, distance: 14.0
click at [237, 342] on div "LGS Ceiling [PERSON_NAME] -283 -283 11 -294 500" at bounding box center [447, 341] width 518 height 32
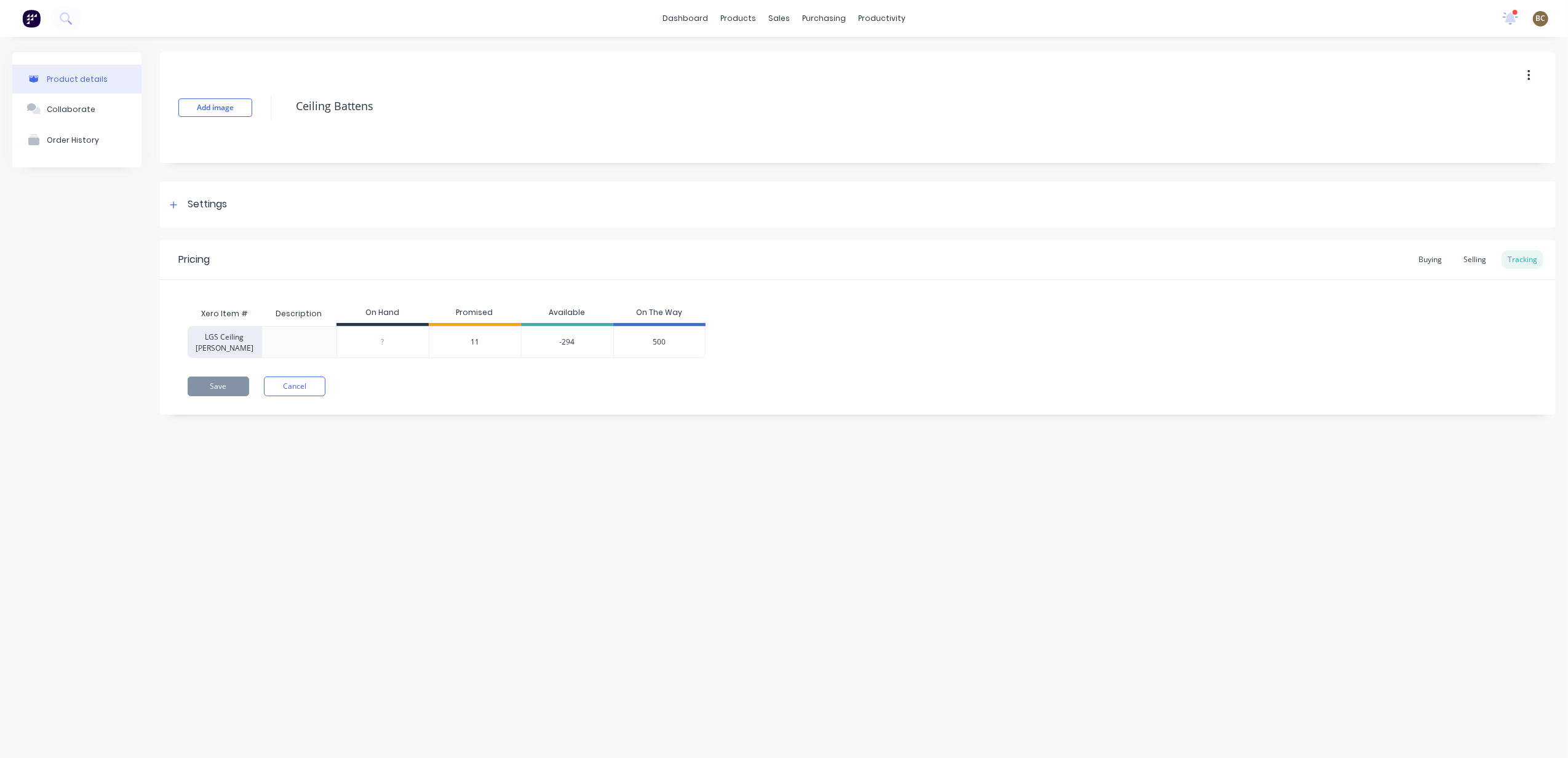
type textarea "x"
click at [645, 341] on div "500" at bounding box center [660, 341] width 92 height 32
click at [668, 340] on div "500" at bounding box center [660, 341] width 92 height 32
type input "0"
click at [382, 340] on input "0" at bounding box center [382, 341] width 91 height 11
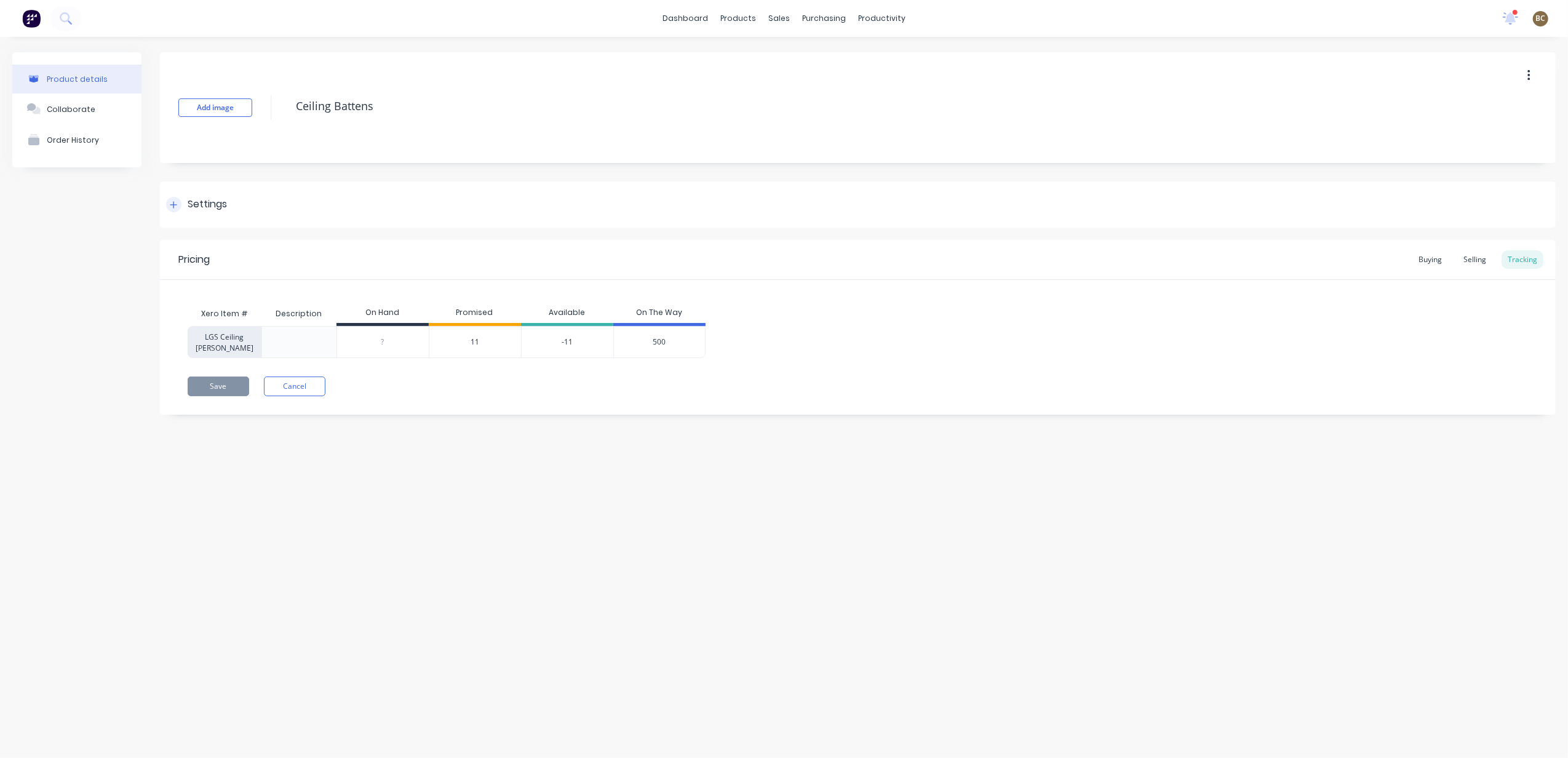
click at [190, 205] on div "Settings" at bounding box center [207, 204] width 39 height 15
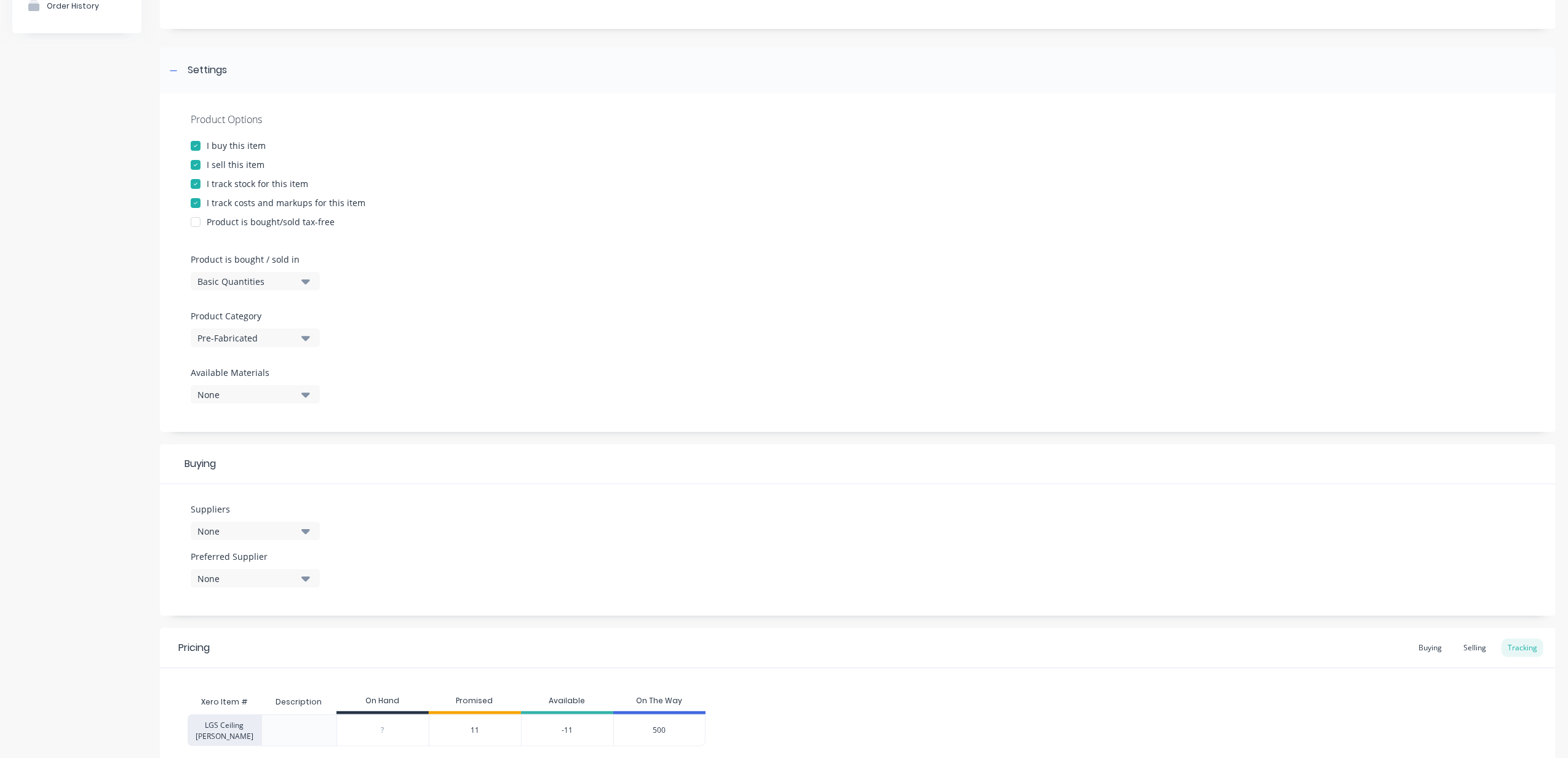
scroll to position [164, 0]
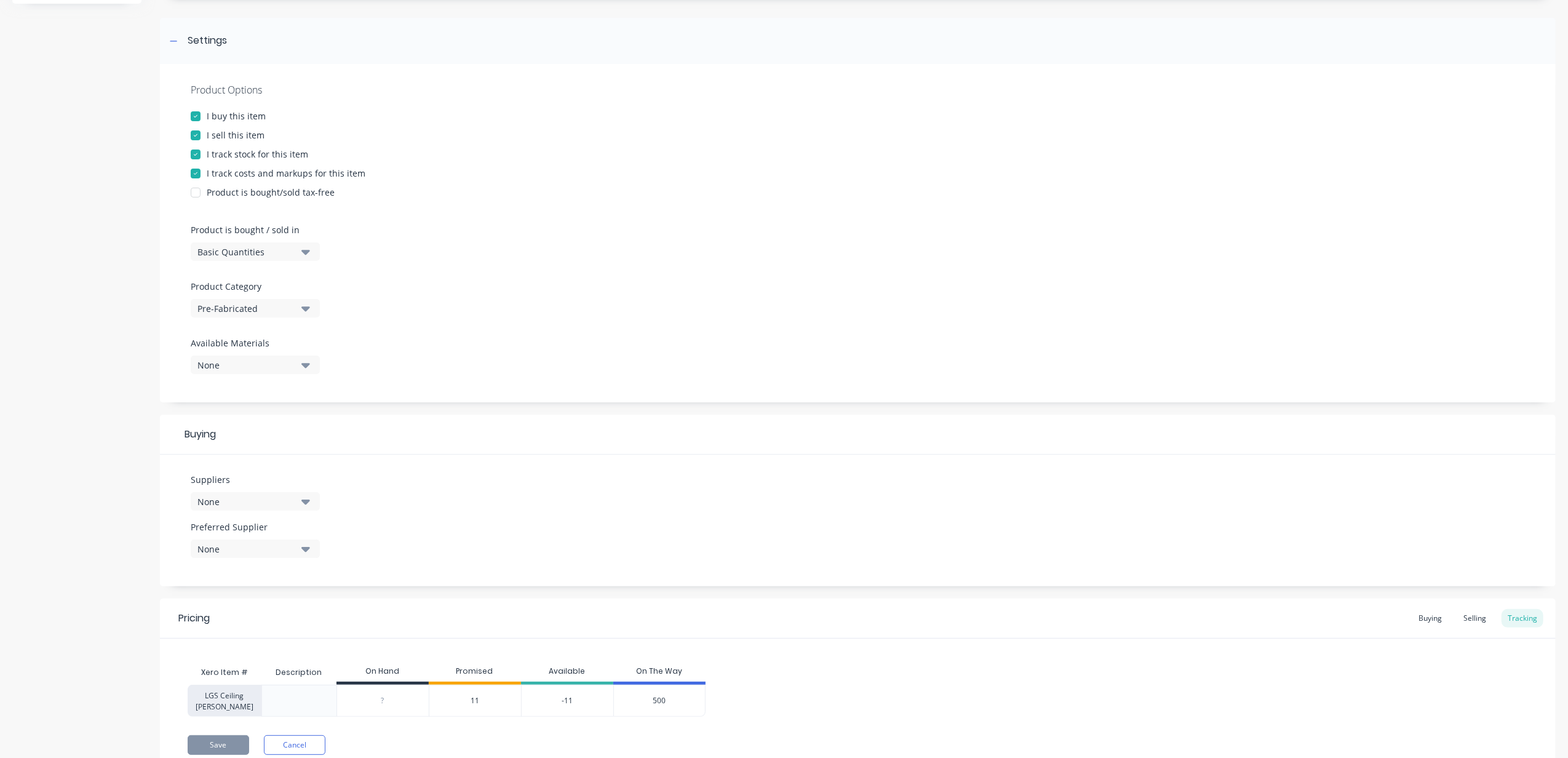
click at [270, 311] on div "Pre-Fabricated" at bounding box center [247, 308] width 98 height 13
click at [445, 276] on div at bounding box center [857, 275] width 1334 height 10
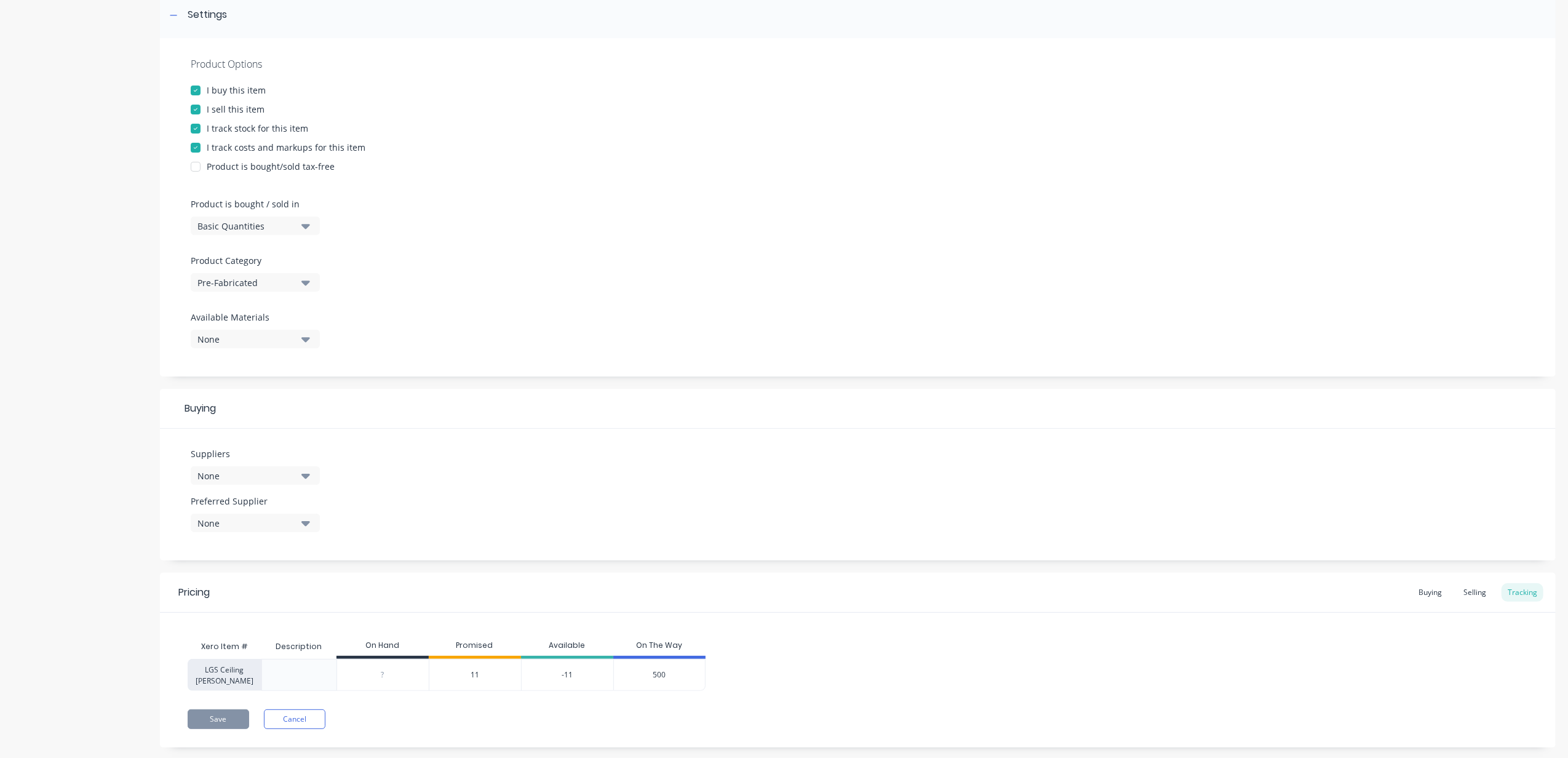
scroll to position [214, 0]
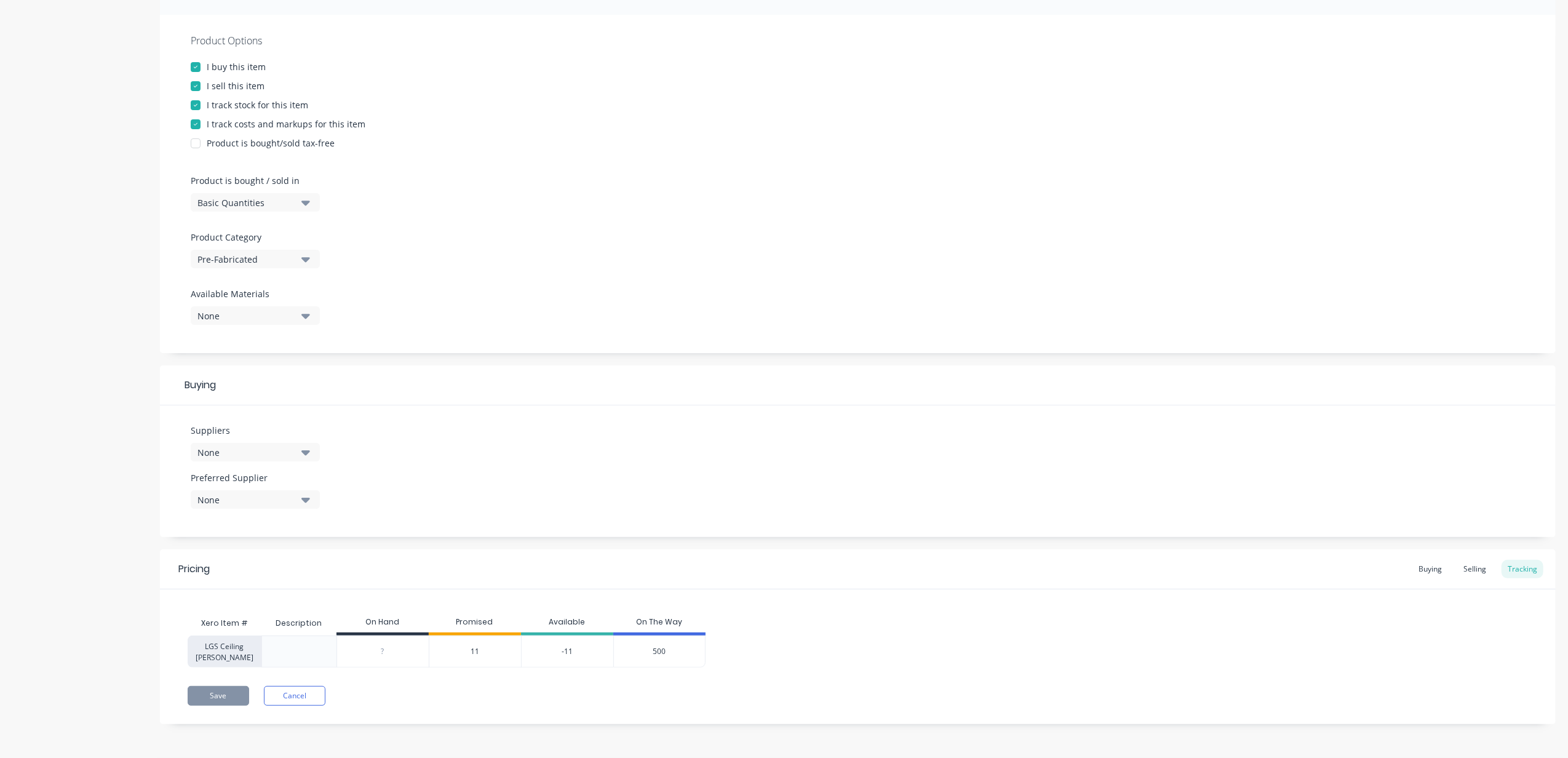
click at [260, 446] on div "None" at bounding box center [247, 452] width 98 height 13
click at [285, 488] on input "text" at bounding box center [291, 489] width 130 height 25
type input "red"
click at [203, 539] on div "button" at bounding box center [211, 544] width 25 height 25
type textarea "x"
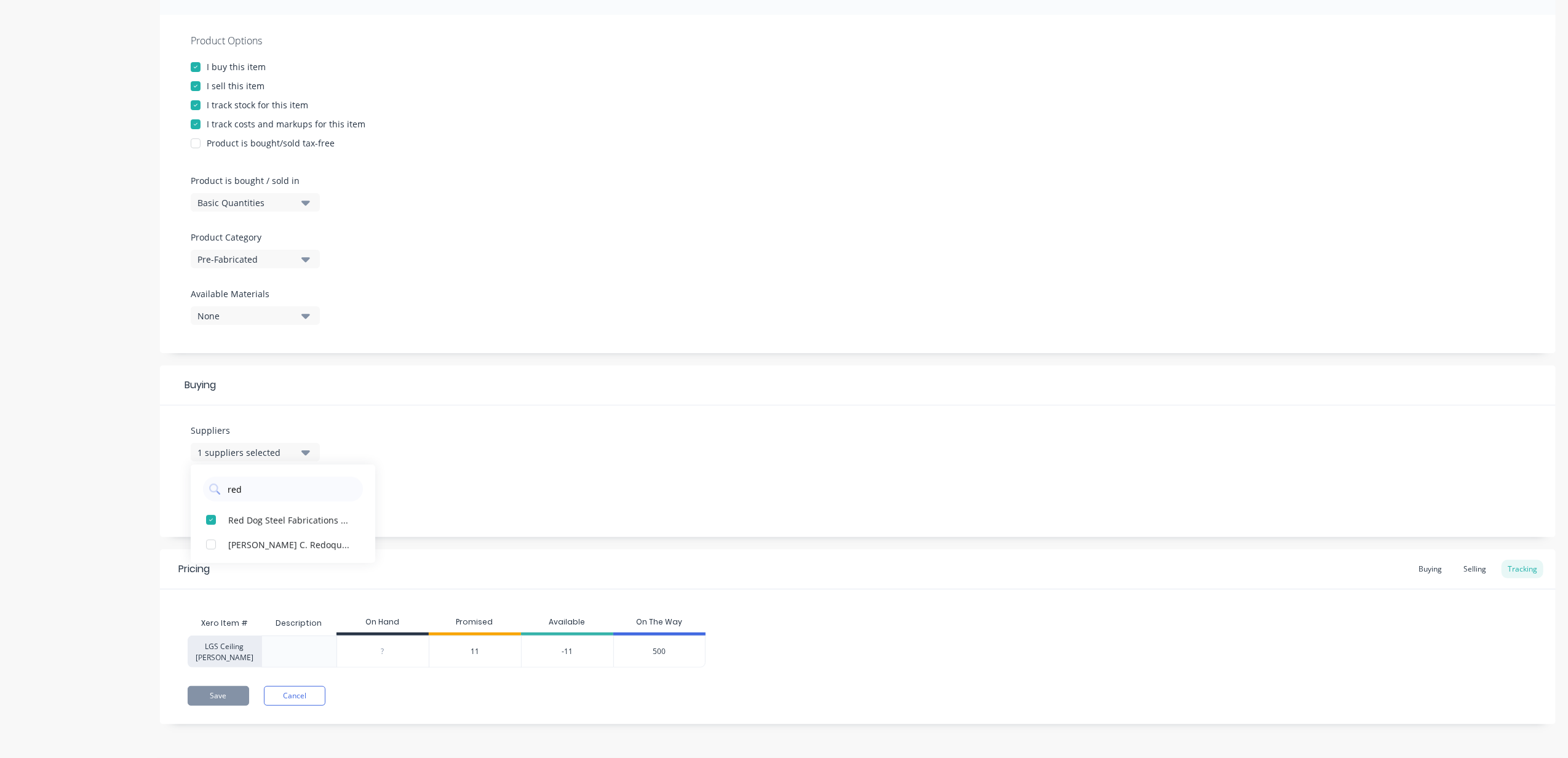
type input "red"
click at [585, 488] on div "Suppliers 1 suppliers selected red Red Dog Steel Fabrications Pty Ltd [PERSON_N…" at bounding box center [857, 471] width 1396 height 132
click at [284, 500] on div "None" at bounding box center [247, 499] width 98 height 13
click at [217, 566] on div "button" at bounding box center [211, 567] width 25 height 25
type textarea "x"
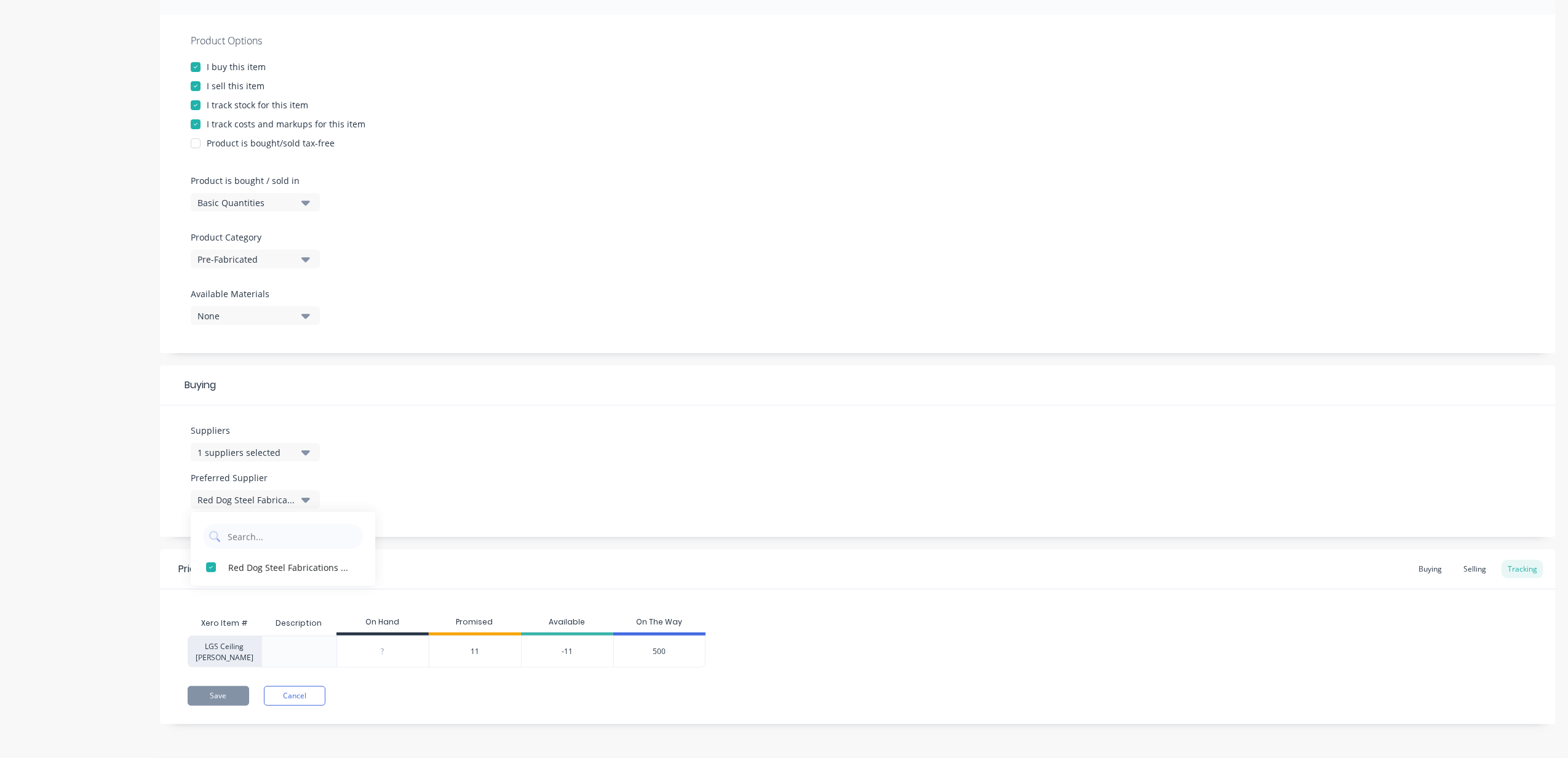
click at [458, 451] on div "Suppliers 1 suppliers selected red Preferred Supplier Red Dog Steel Fabrication…" at bounding box center [857, 471] width 1396 height 132
click at [1175, 566] on div "Buying" at bounding box center [1429, 568] width 36 height 18
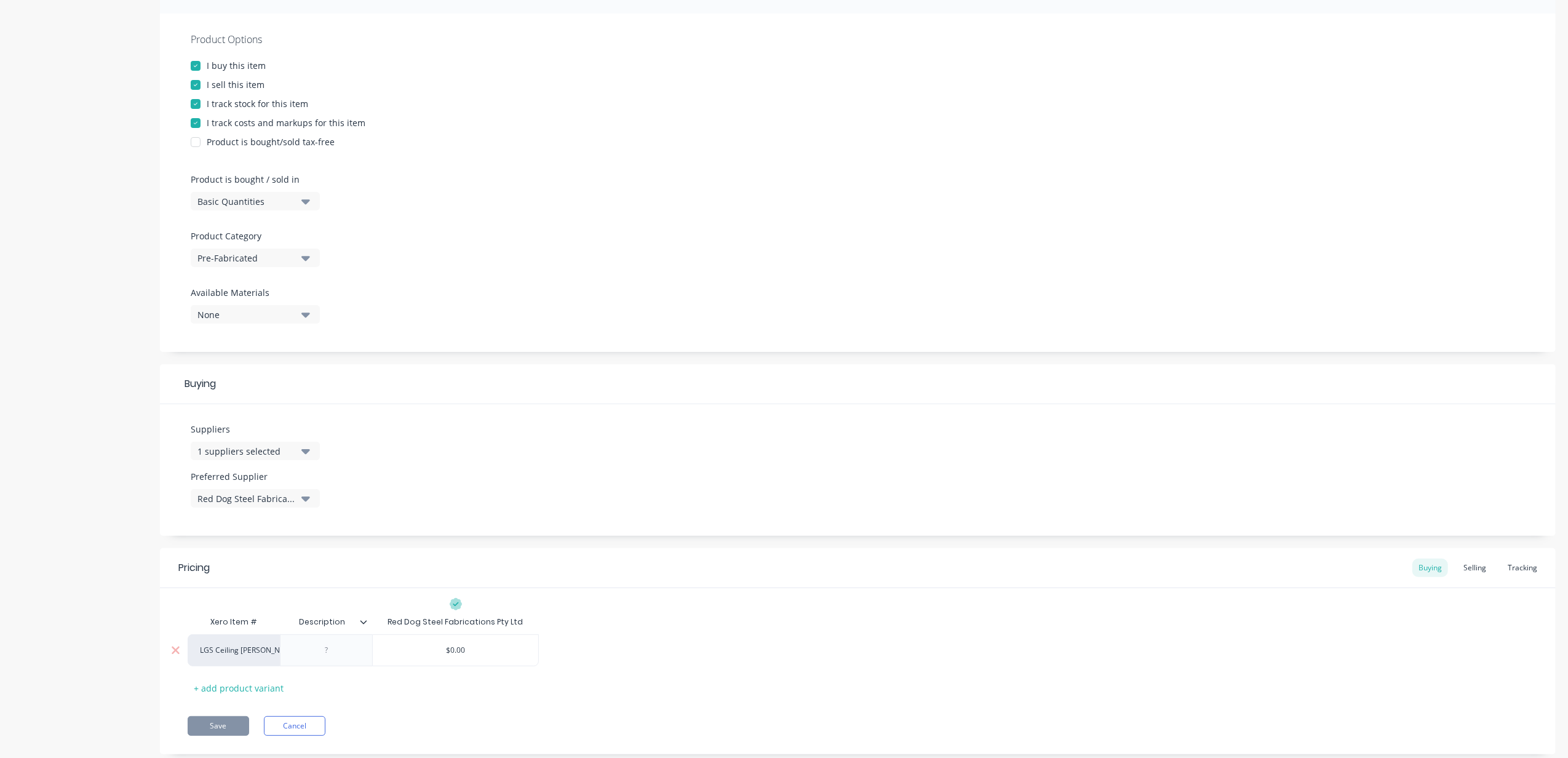
type input "$0.00"
click at [483, 567] on input "$0.00" at bounding box center [456, 649] width 166 height 11
drag, startPoint x: 483, startPoint y: 653, endPoint x: 291, endPoint y: 653, distance: 192.0
click at [291, 567] on div "LGS Ceiling [PERSON_NAME] $0.00 $0.00" at bounding box center [363, 649] width 352 height 32
type textarea "x"
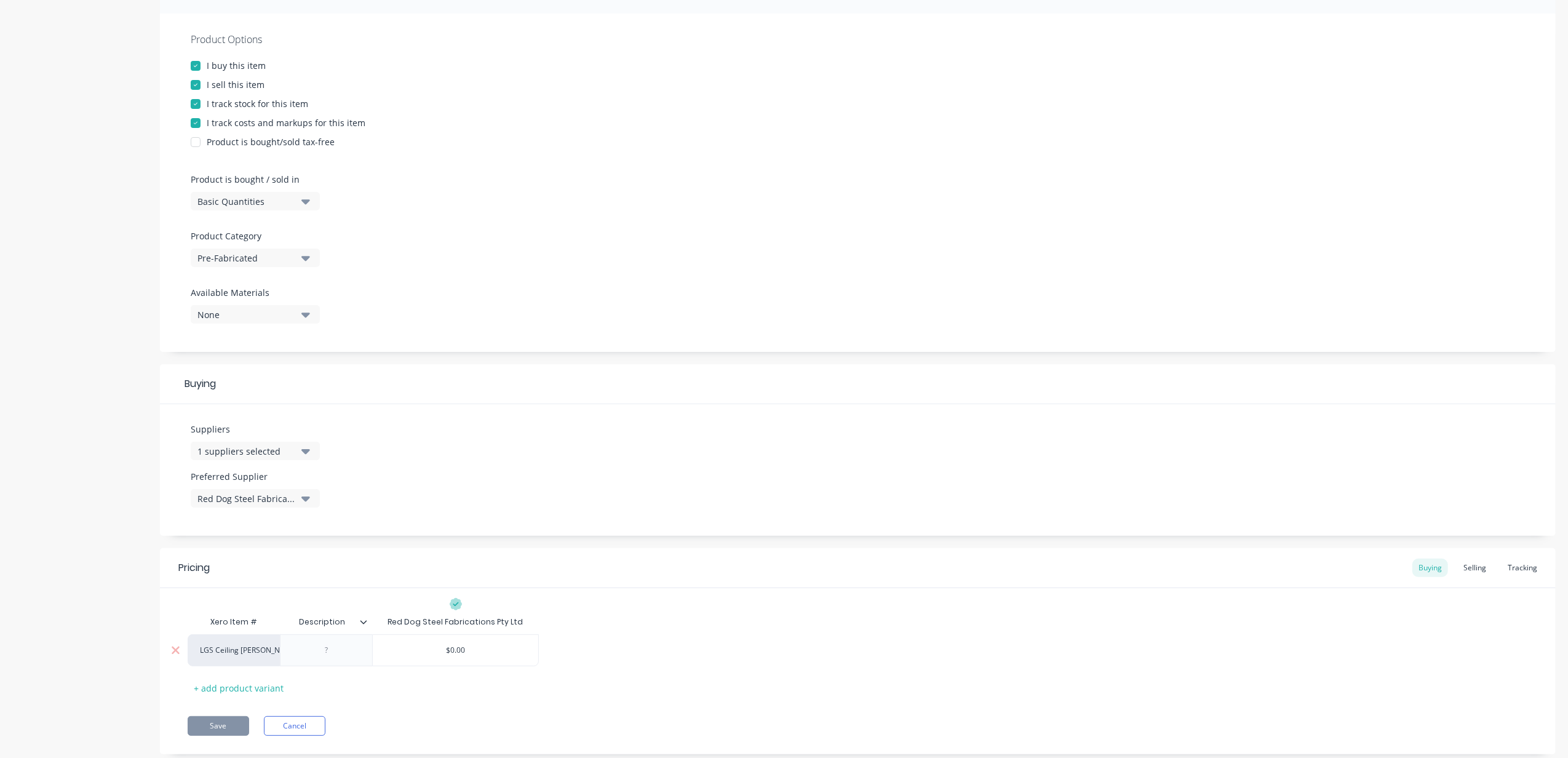
type input "5"
type textarea "x"
type input "5."
type textarea "x"
type input "5.6"
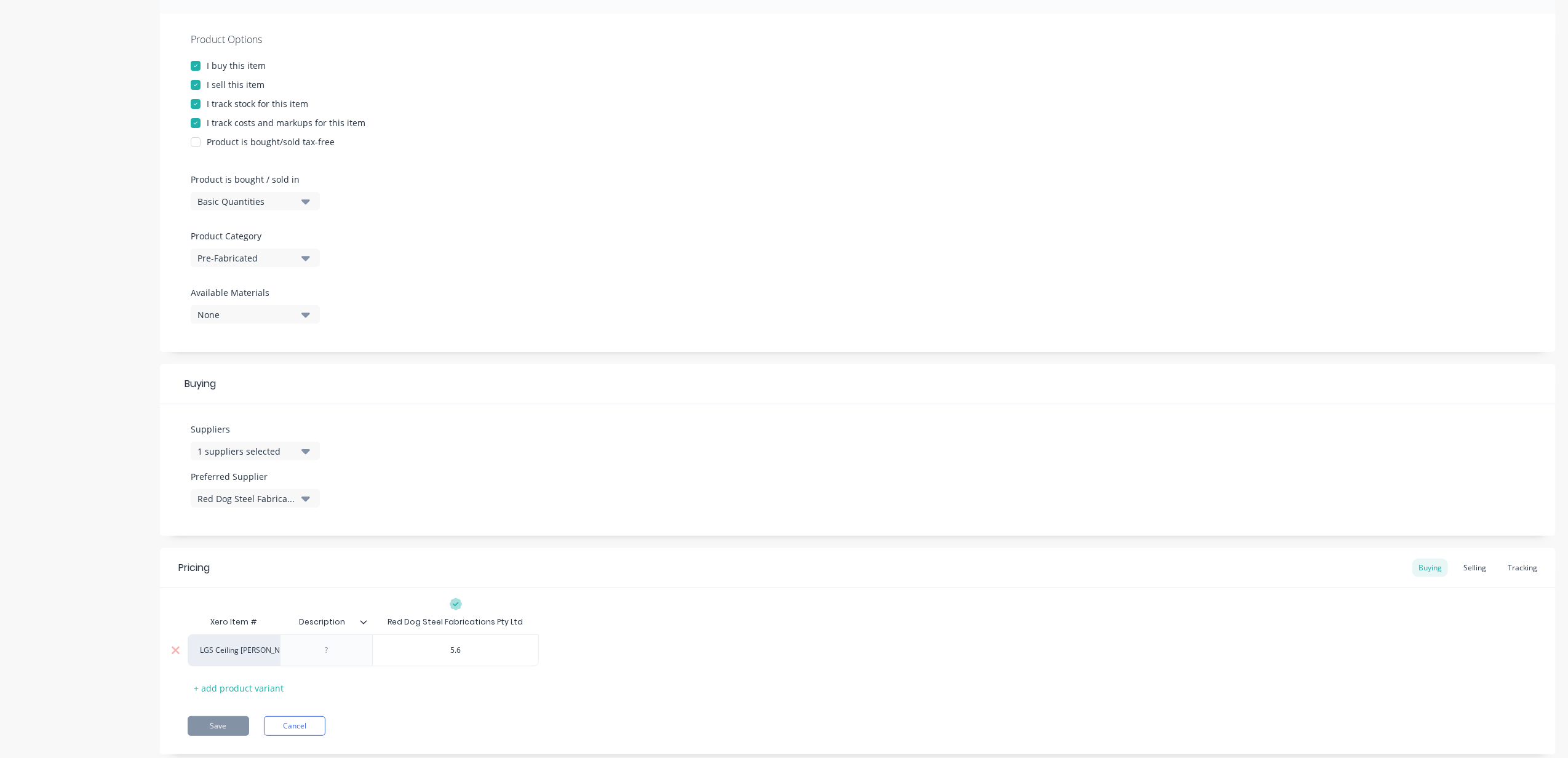
type textarea "x"
type input "5.60"
click at [324, 567] on div at bounding box center [327, 650] width 62 height 16
click at [328, 567] on div at bounding box center [327, 650] width 62 height 16
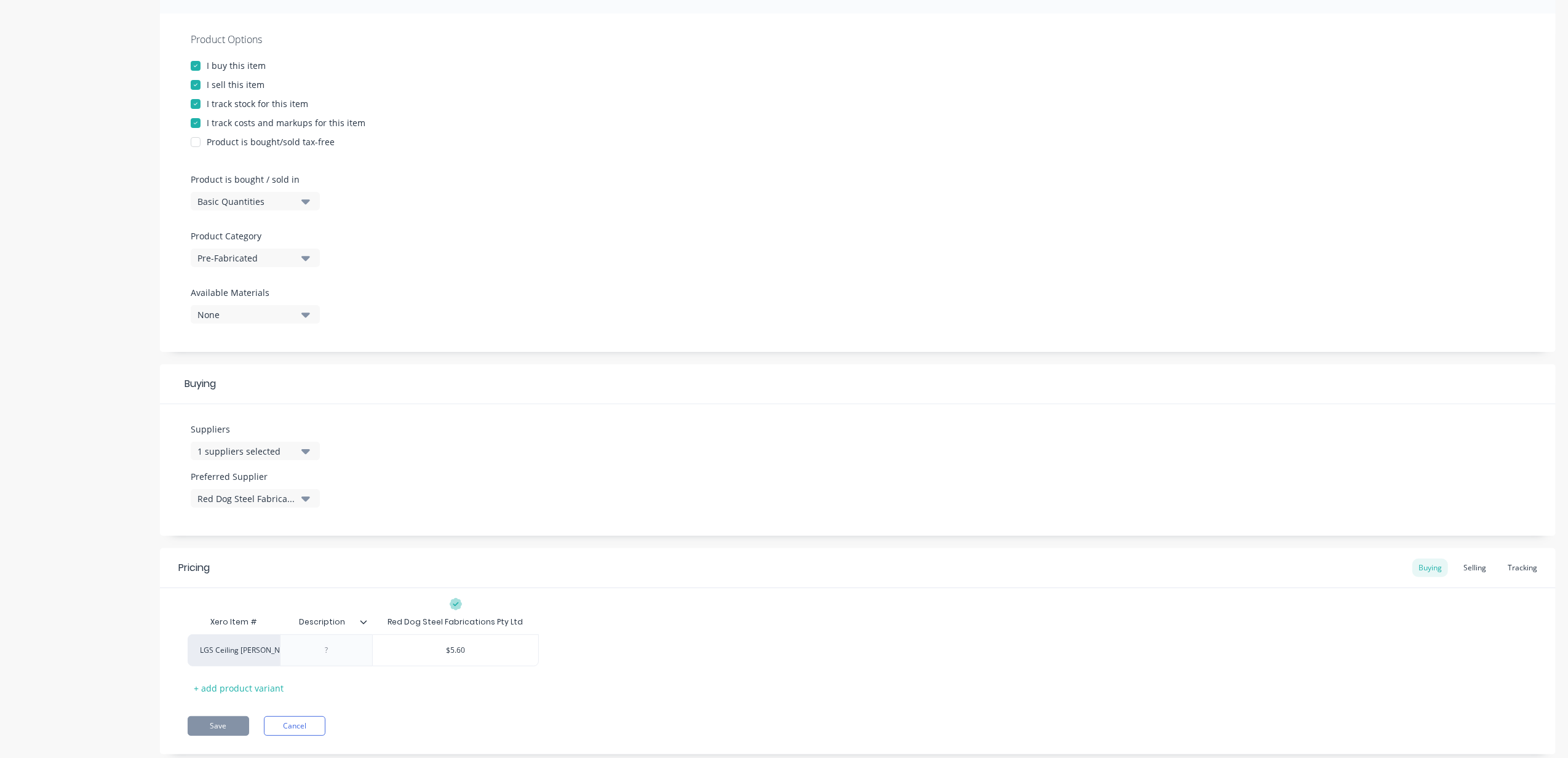
click at [369, 567] on div at bounding box center [369, 621] width 8 height 11
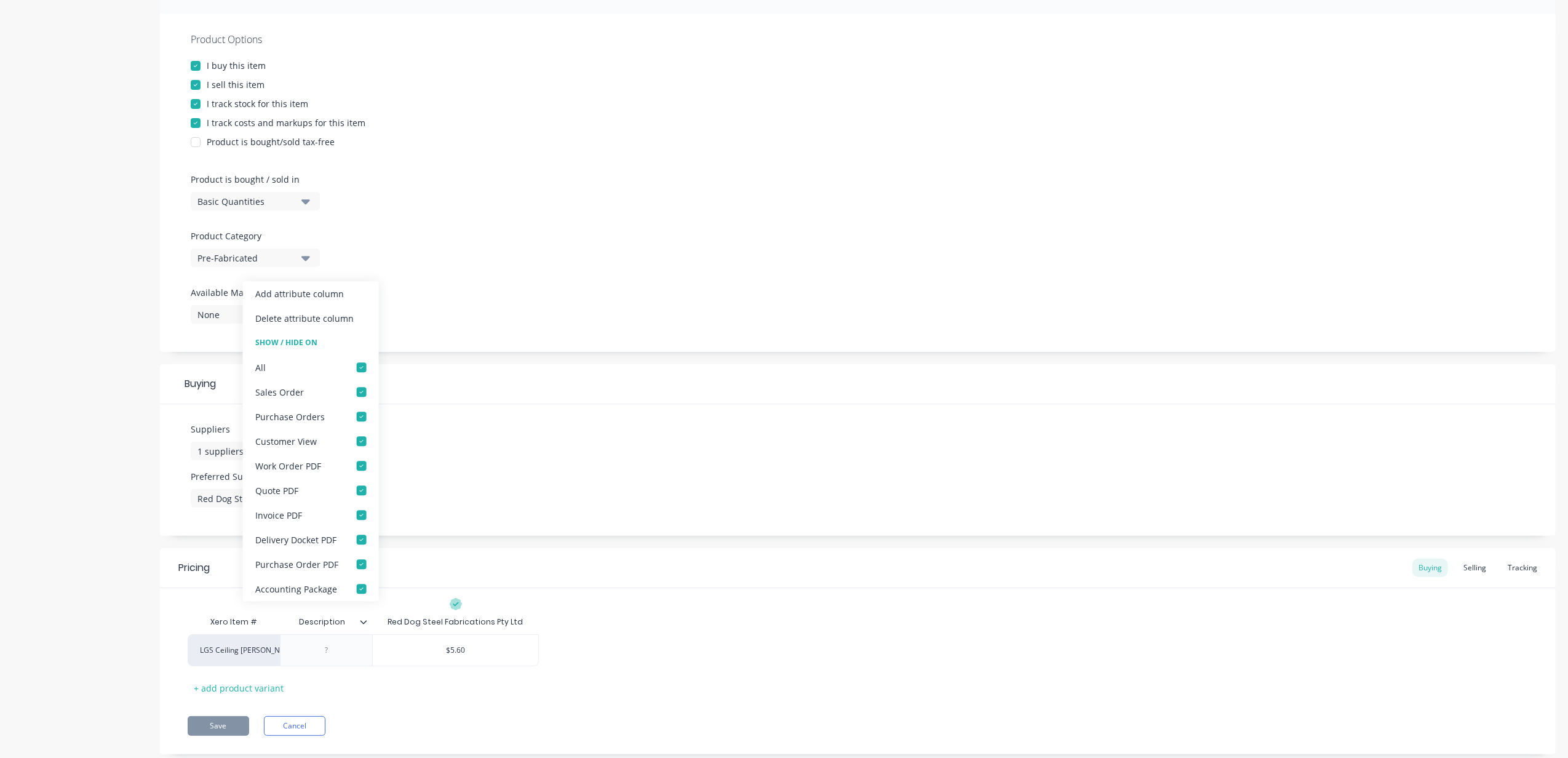
click at [369, 567] on div at bounding box center [369, 621] width 8 height 11
type textarea "x"
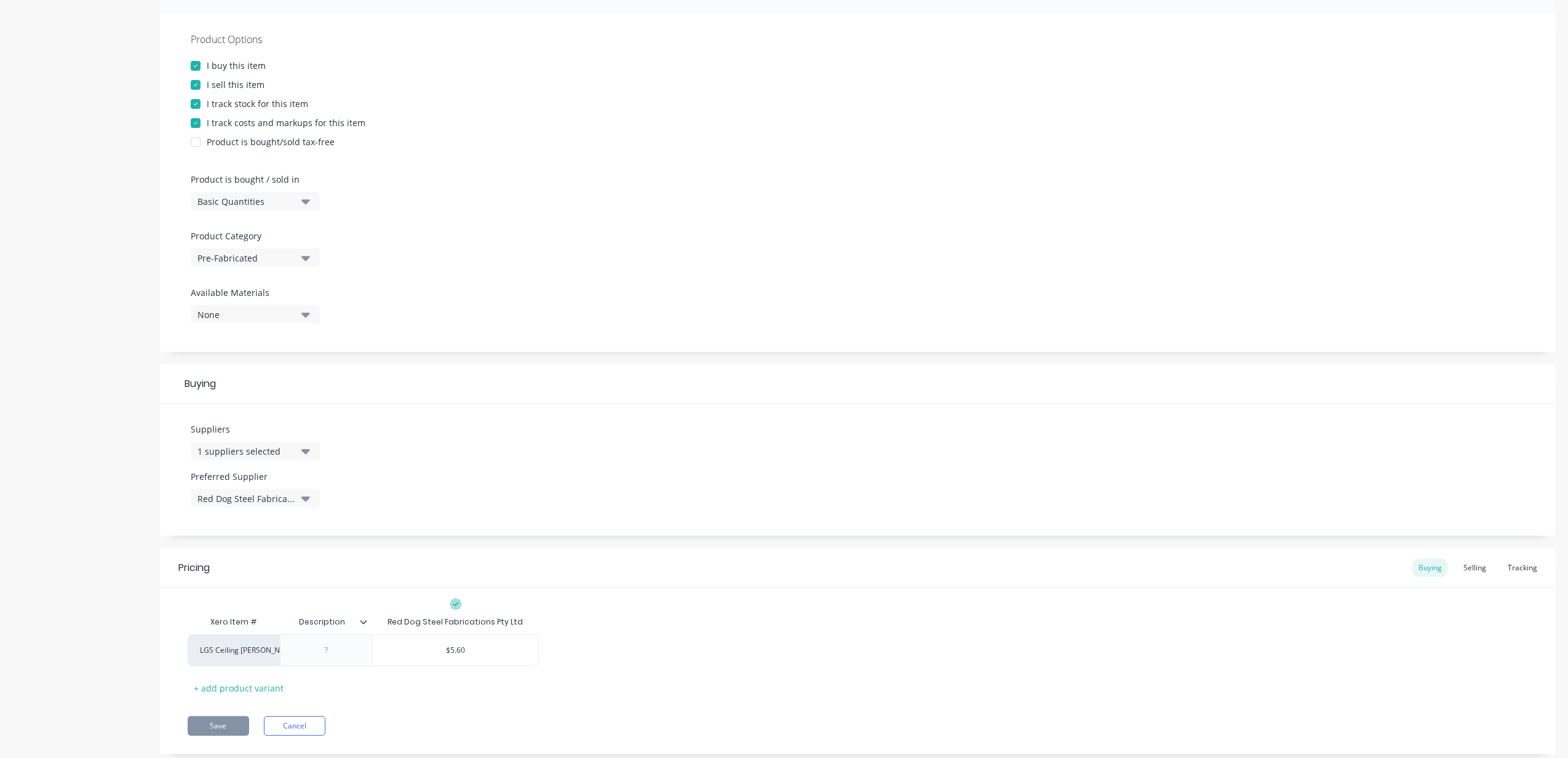
click at [369, 567] on div at bounding box center [369, 621] width 8 height 11
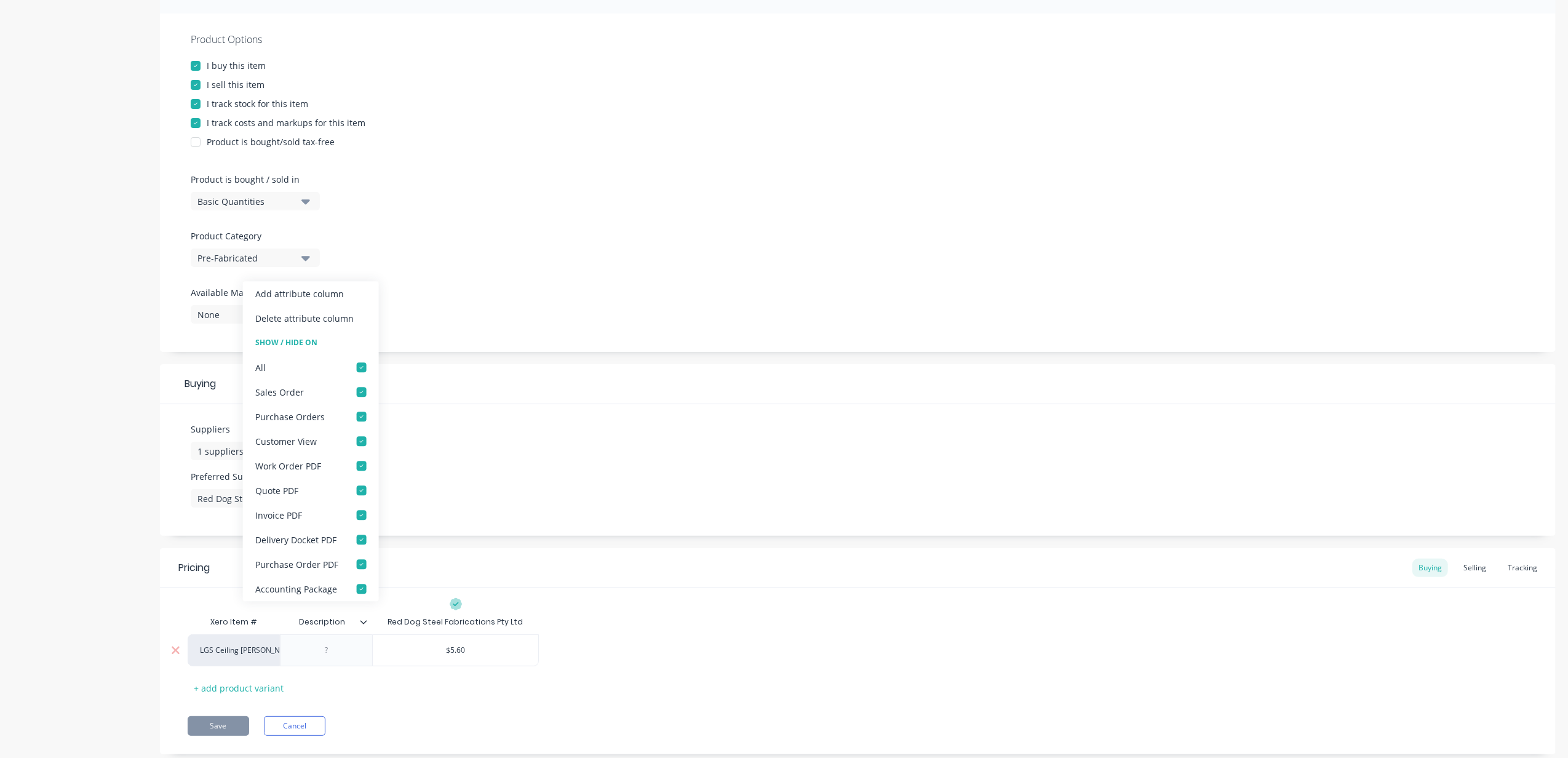
paste div
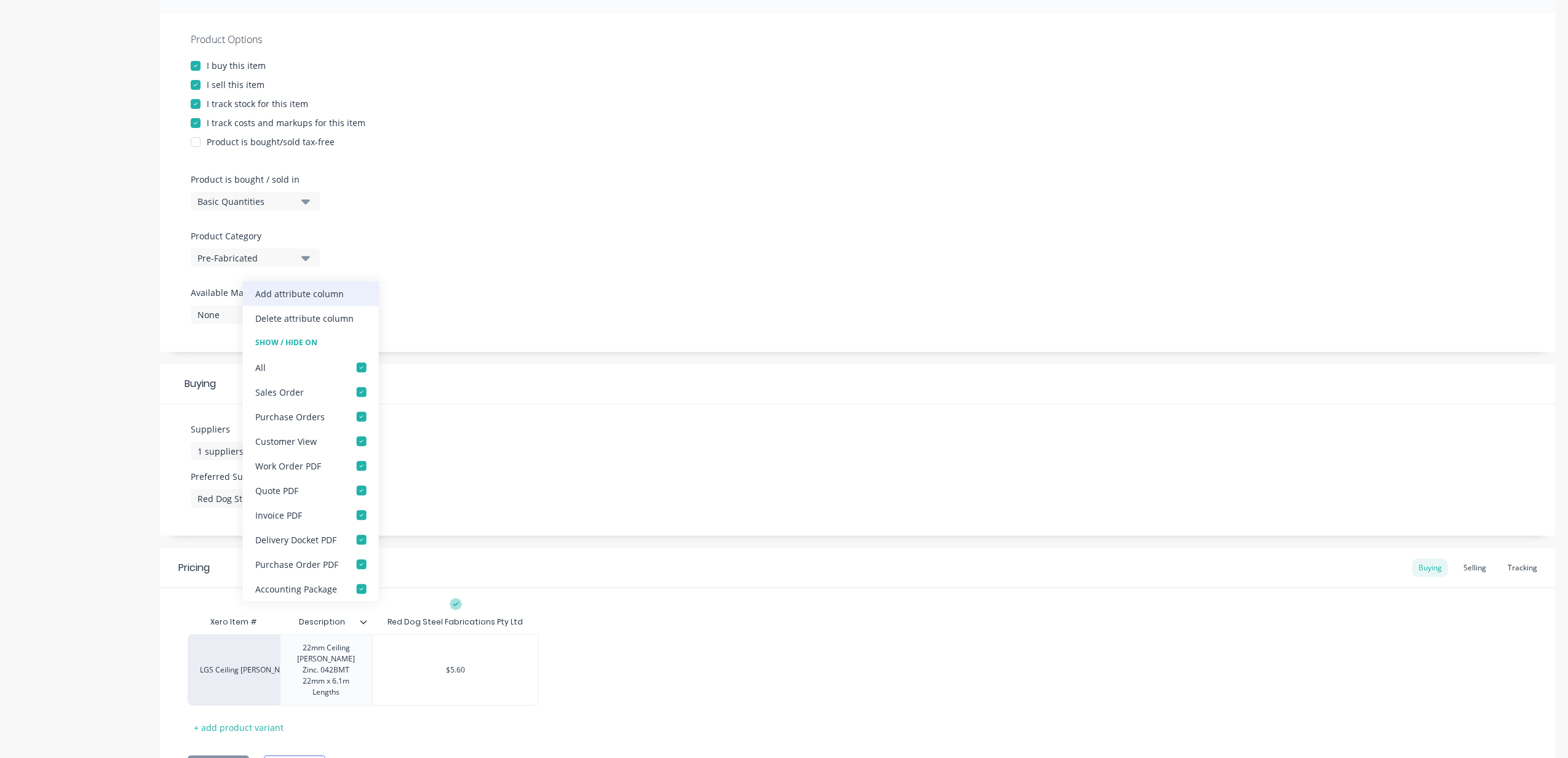
click at [336, 298] on div "Add attribute column" at bounding box center [300, 293] width 89 height 13
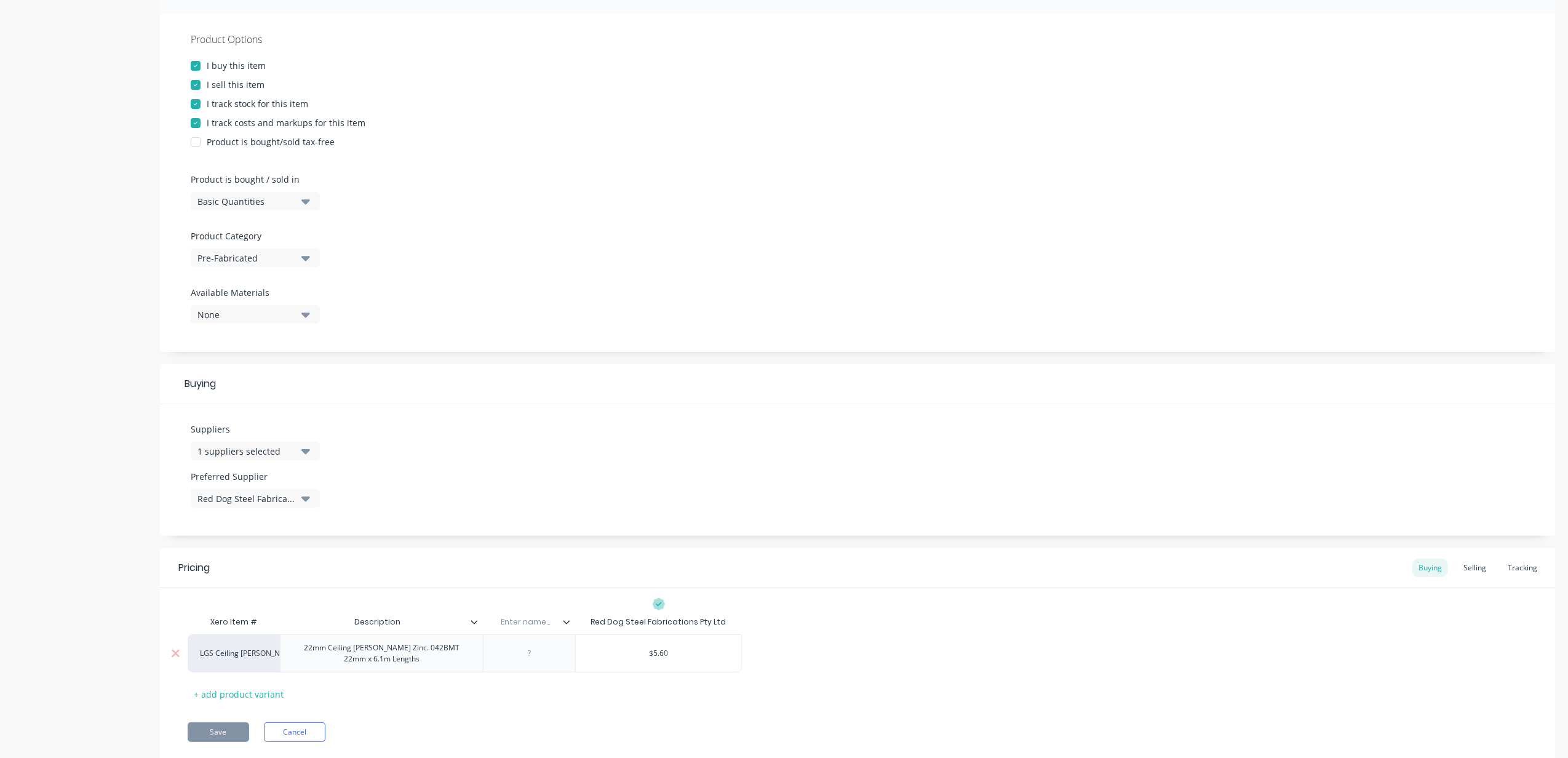
click at [420, 567] on div "LGS Ceiling [PERSON_NAME] 22mm Ceiling [PERSON_NAME] Zinc. 042BMT 22mm x 6.1m L…" at bounding box center [464, 653] width 554 height 39
click at [568, 567] on icon at bounding box center [566, 622] width 8 height 8
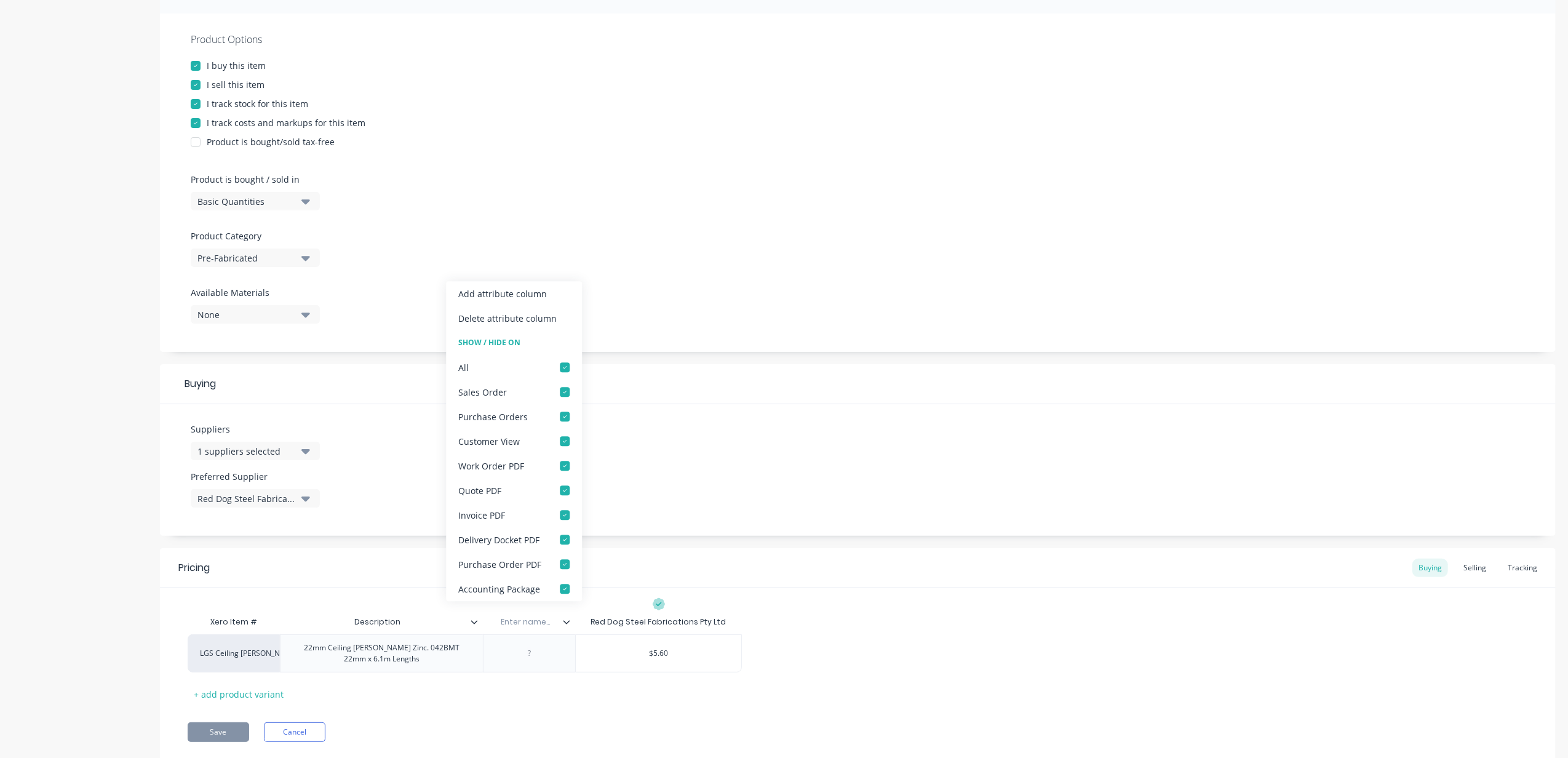
type textarea "x"
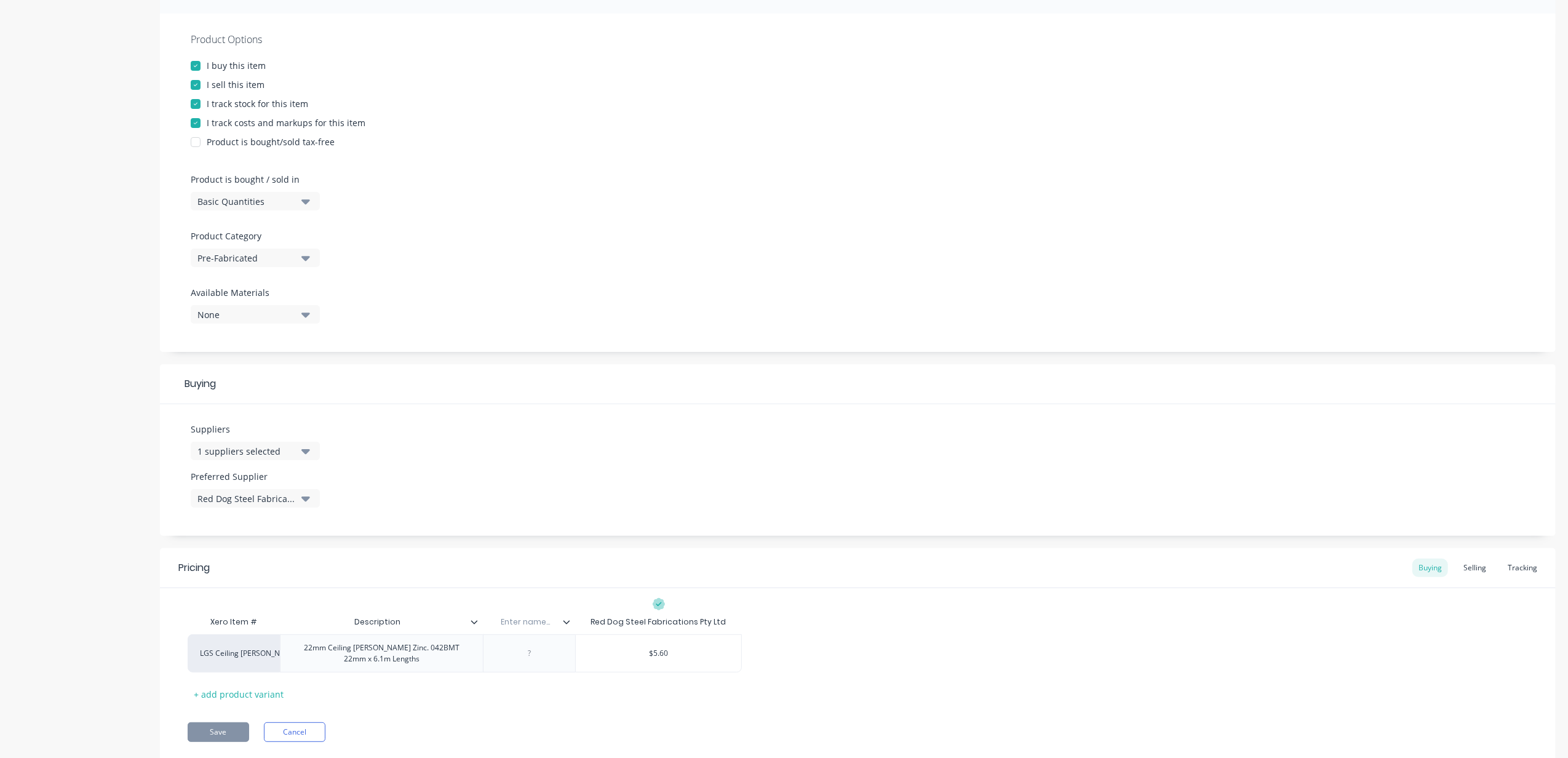
click at [536, 567] on input "text" at bounding box center [525, 621] width 85 height 11
type input "Supplier Code"
type textarea "x"
click at [536, 567] on div at bounding box center [530, 653] width 62 height 16
paste div
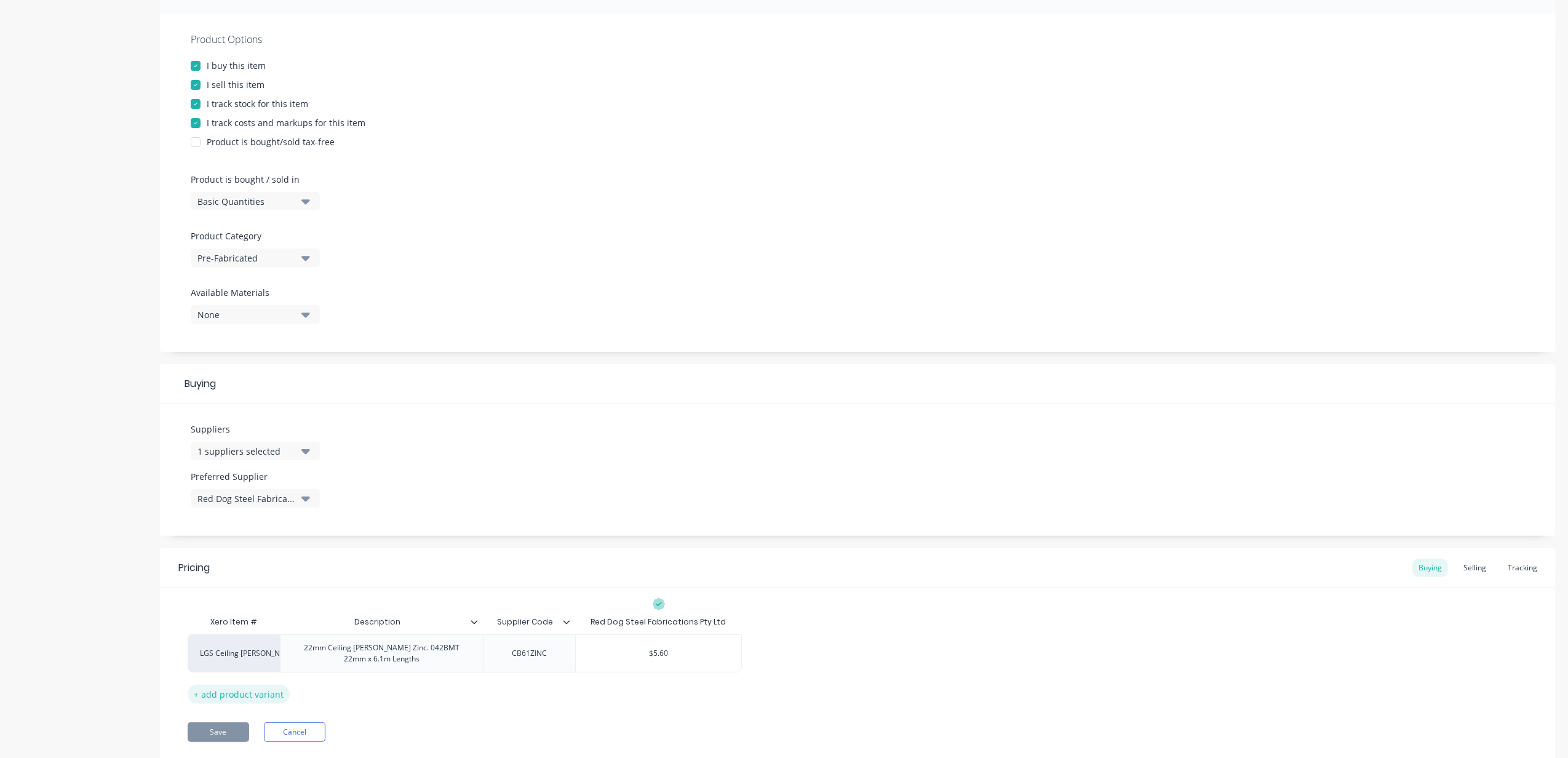
click at [210, 567] on div "+ add product variant" at bounding box center [239, 694] width 102 height 19
type textarea "x"
click at [401, 567] on div at bounding box center [382, 688] width 62 height 16
paste div
type textarea "x"
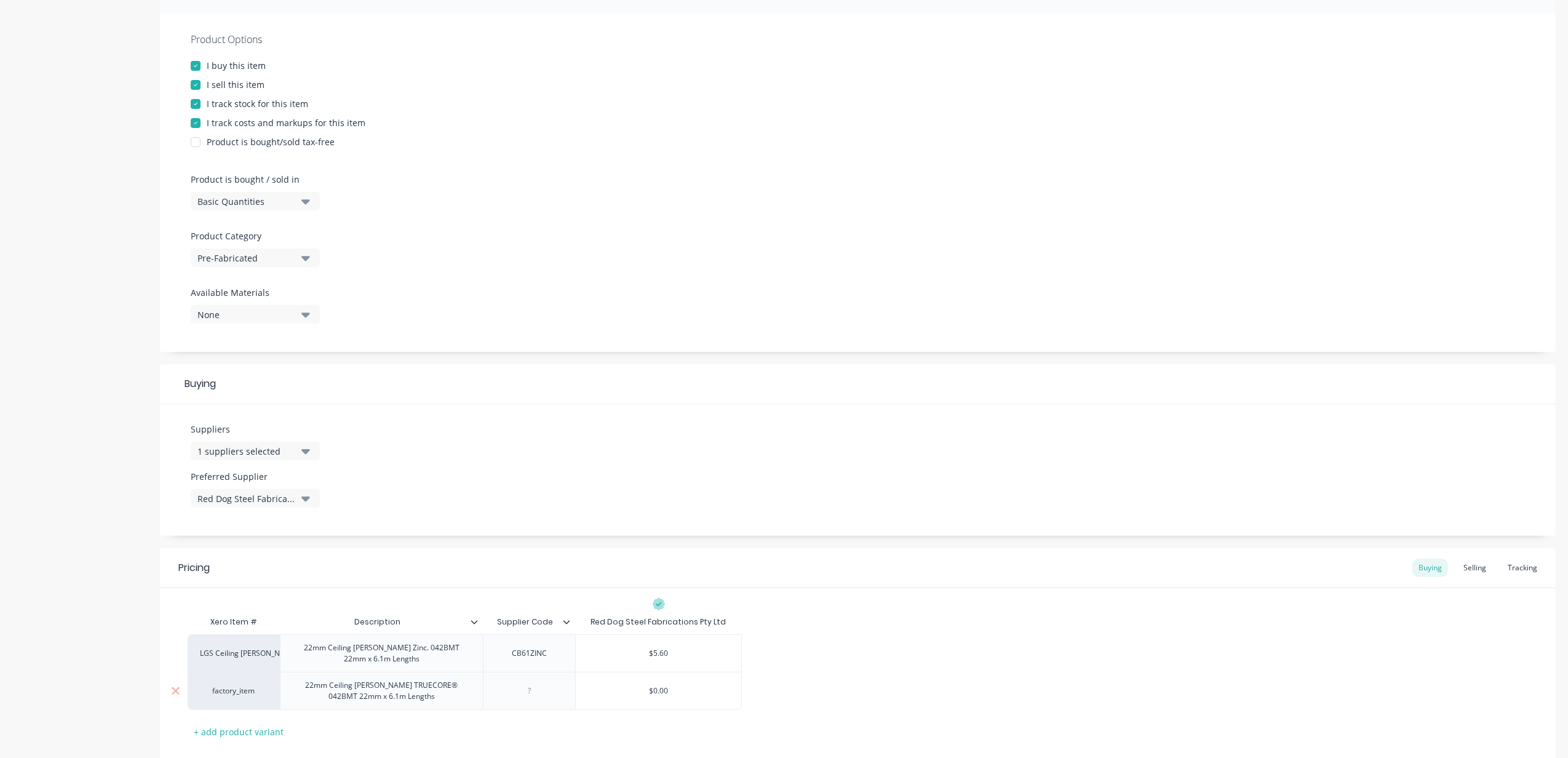
type input "$0.00"
click at [666, 567] on input "$0.00" at bounding box center [659, 690] width 166 height 11
type textarea "x"
type input "5"
type textarea "x"
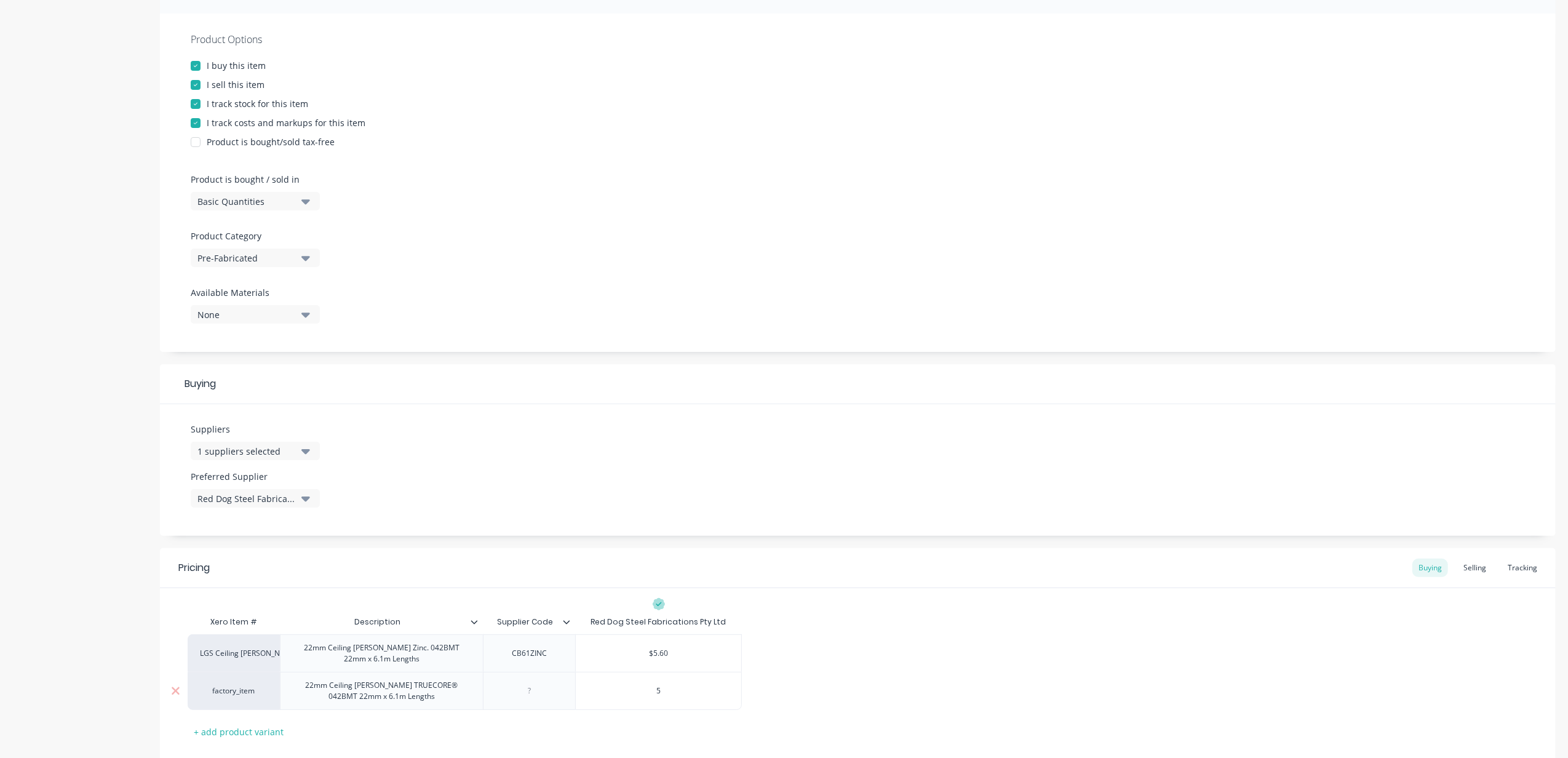
type input "5."
type textarea "x"
type input "5.8"
type textarea "x"
type input "5.85"
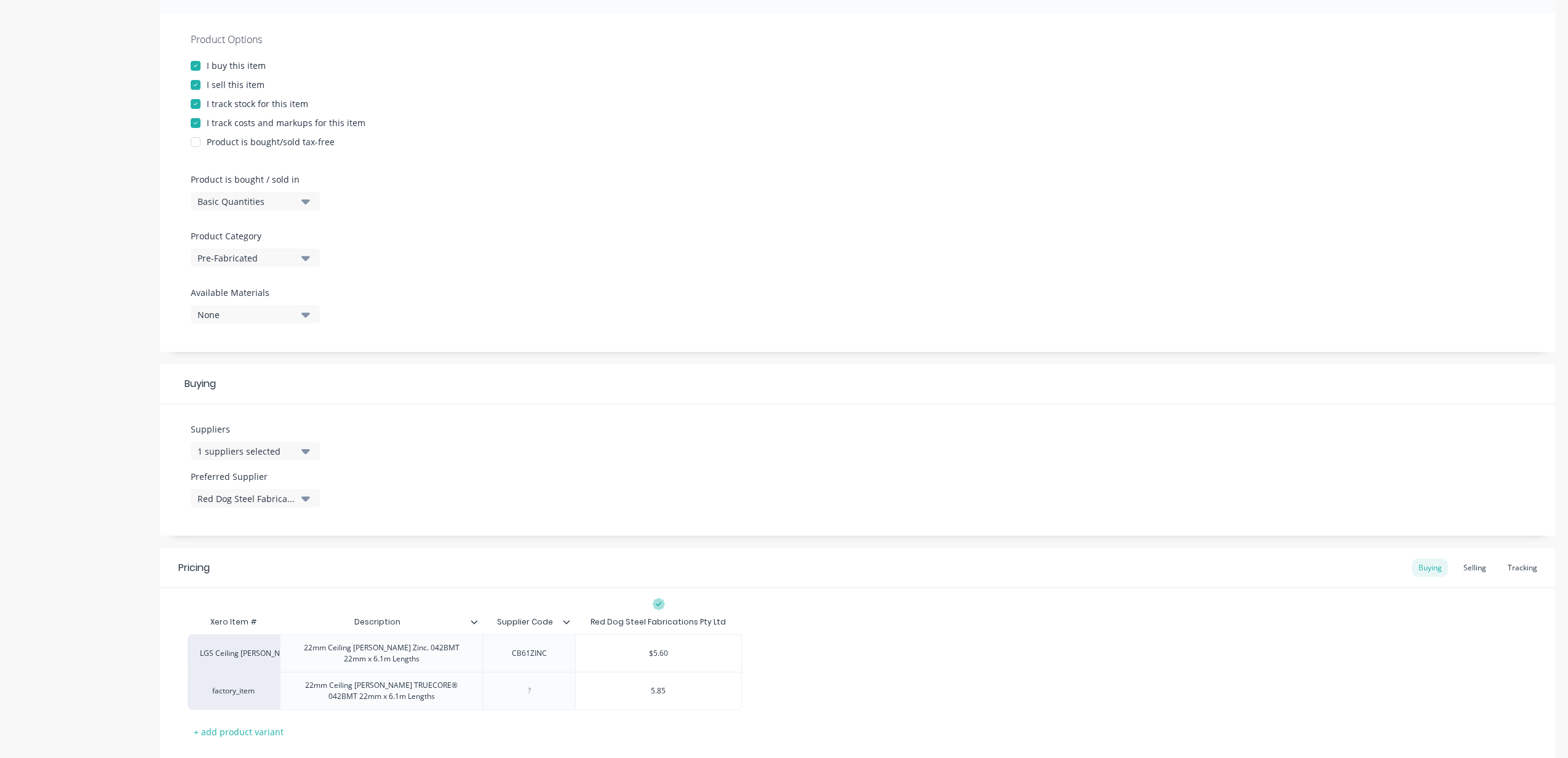
click at [762, 567] on div "LGS Ceiling [PERSON_NAME] 22mm Ceiling [PERSON_NAME] Zinc. 042BMT 22mm x 6.1m L…" at bounding box center [858, 671] width 1341 height 76
click at [550, 567] on div "CB61ZINC" at bounding box center [530, 653] width 62 height 16
type textarea "x"
type input "Supplier Code"
click at [566, 567] on icon at bounding box center [566, 622] width 7 height 4
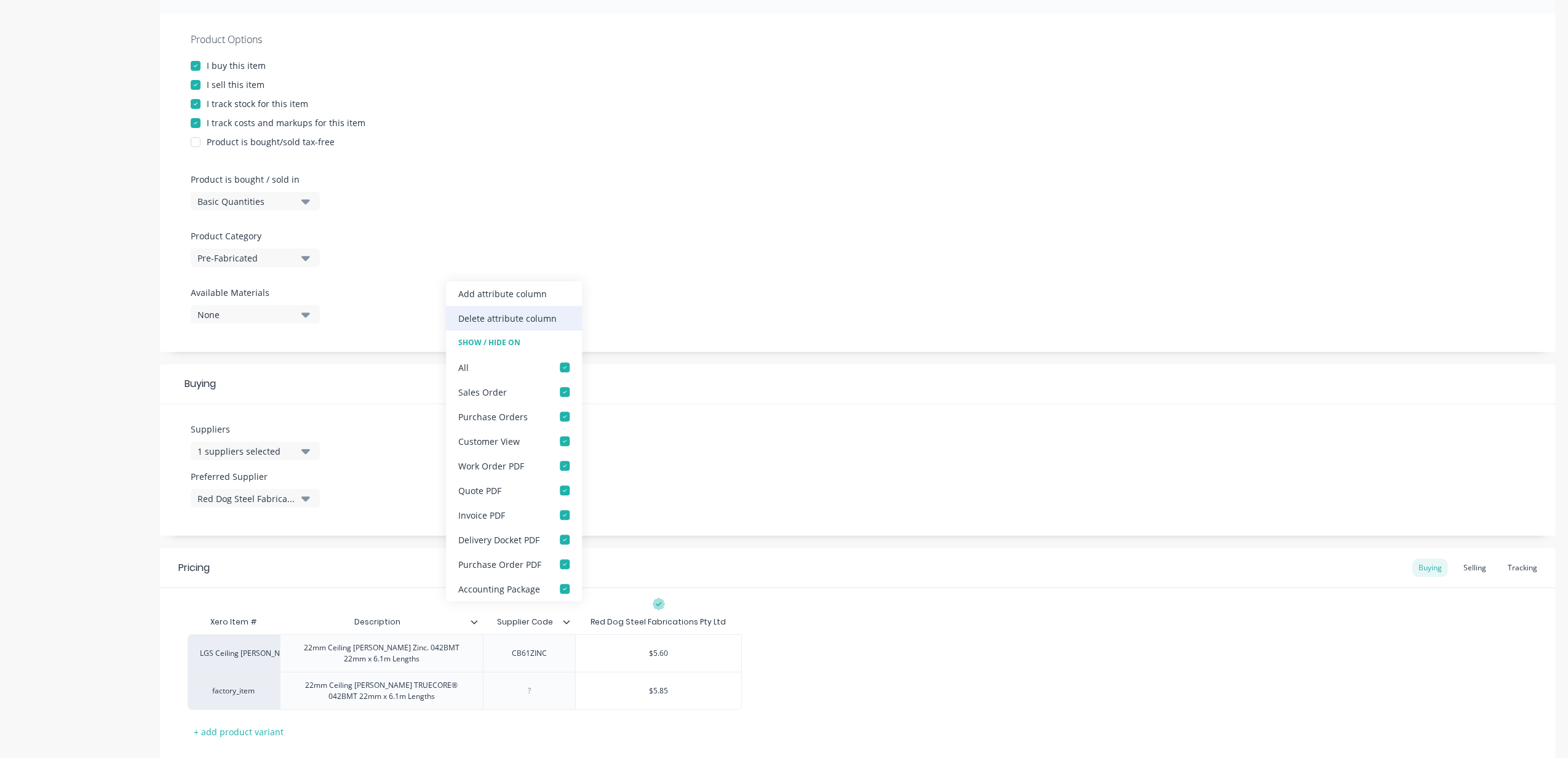
click at [528, 310] on div "Delete attribute column" at bounding box center [513, 318] width 136 height 25
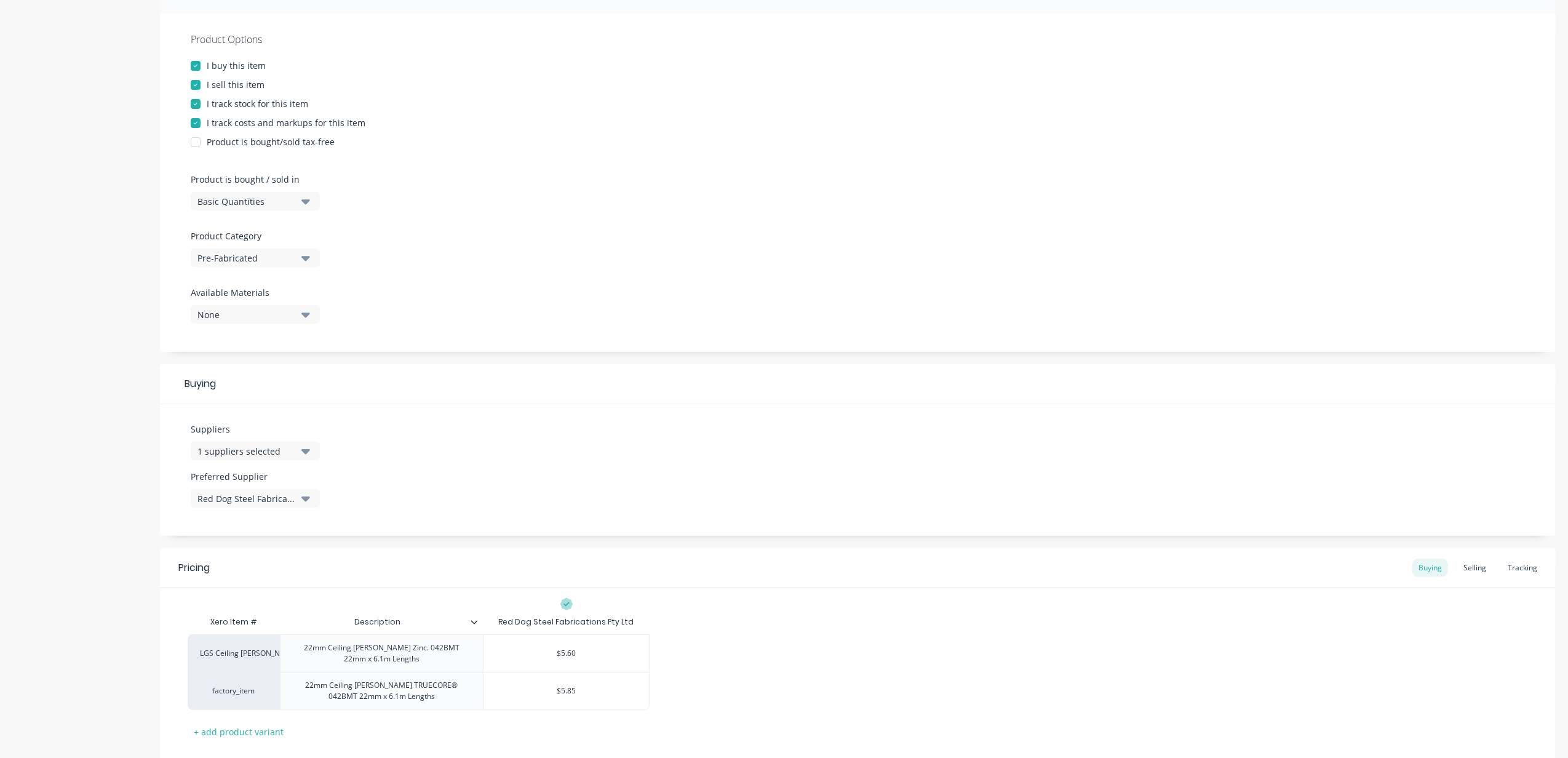
click at [782, 567] on div "LGS Ceiling [PERSON_NAME] 22mm Ceiling [PERSON_NAME] Zinc. 042BMT 22mm x 6.1m L…" at bounding box center [858, 671] width 1341 height 76
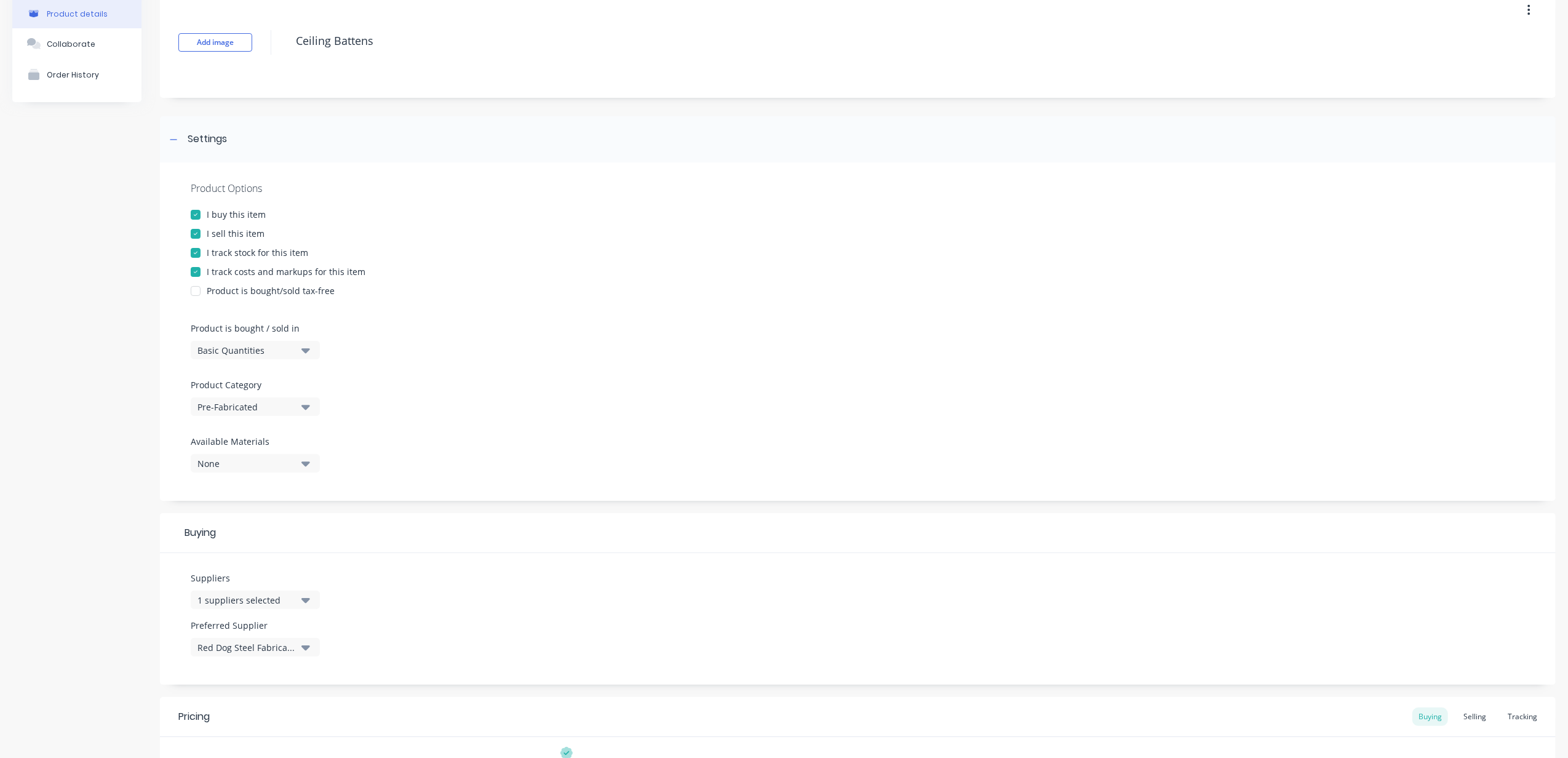
scroll to position [0, 0]
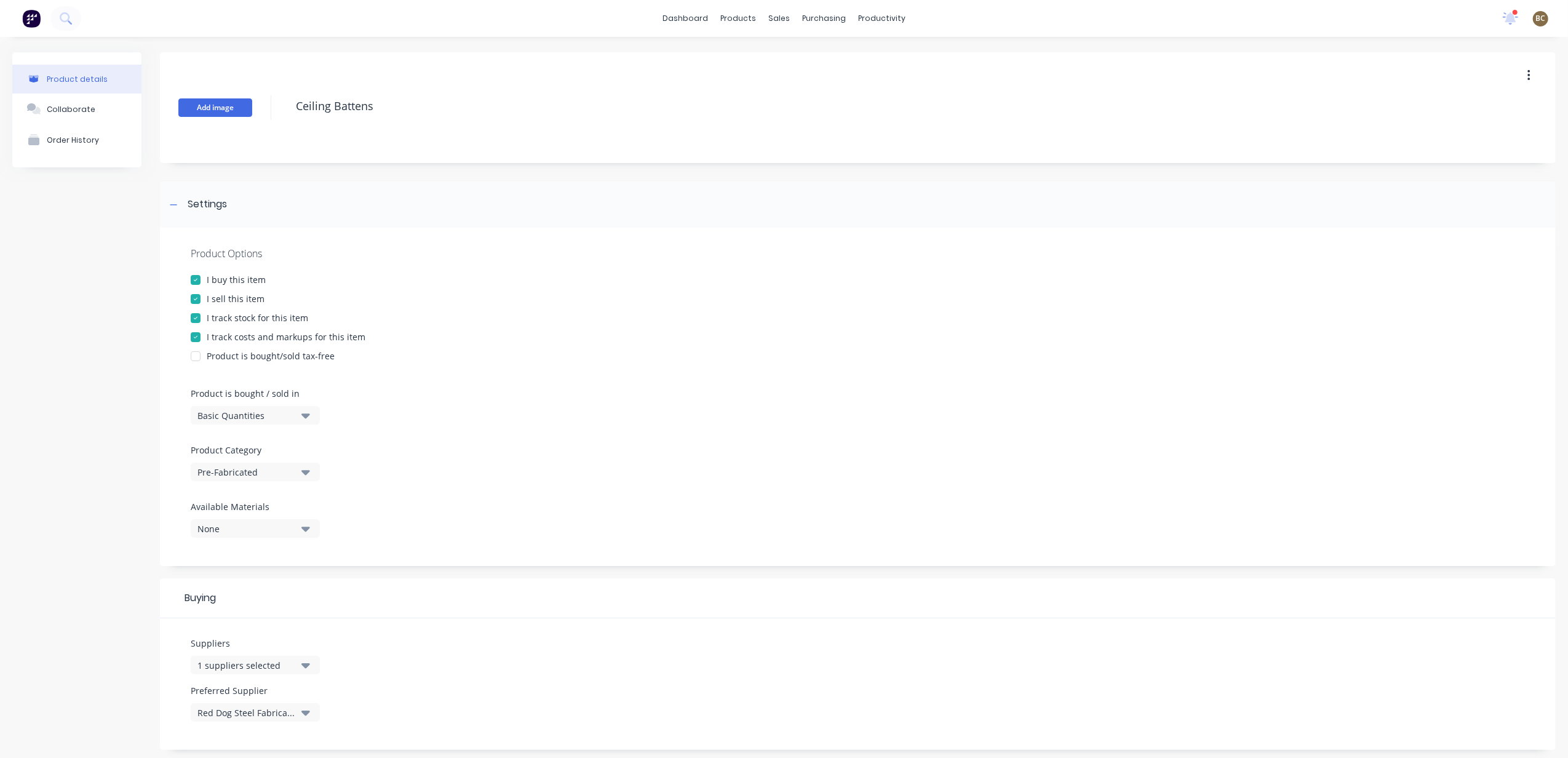
click at [229, 106] on button "Add image" at bounding box center [215, 107] width 74 height 18
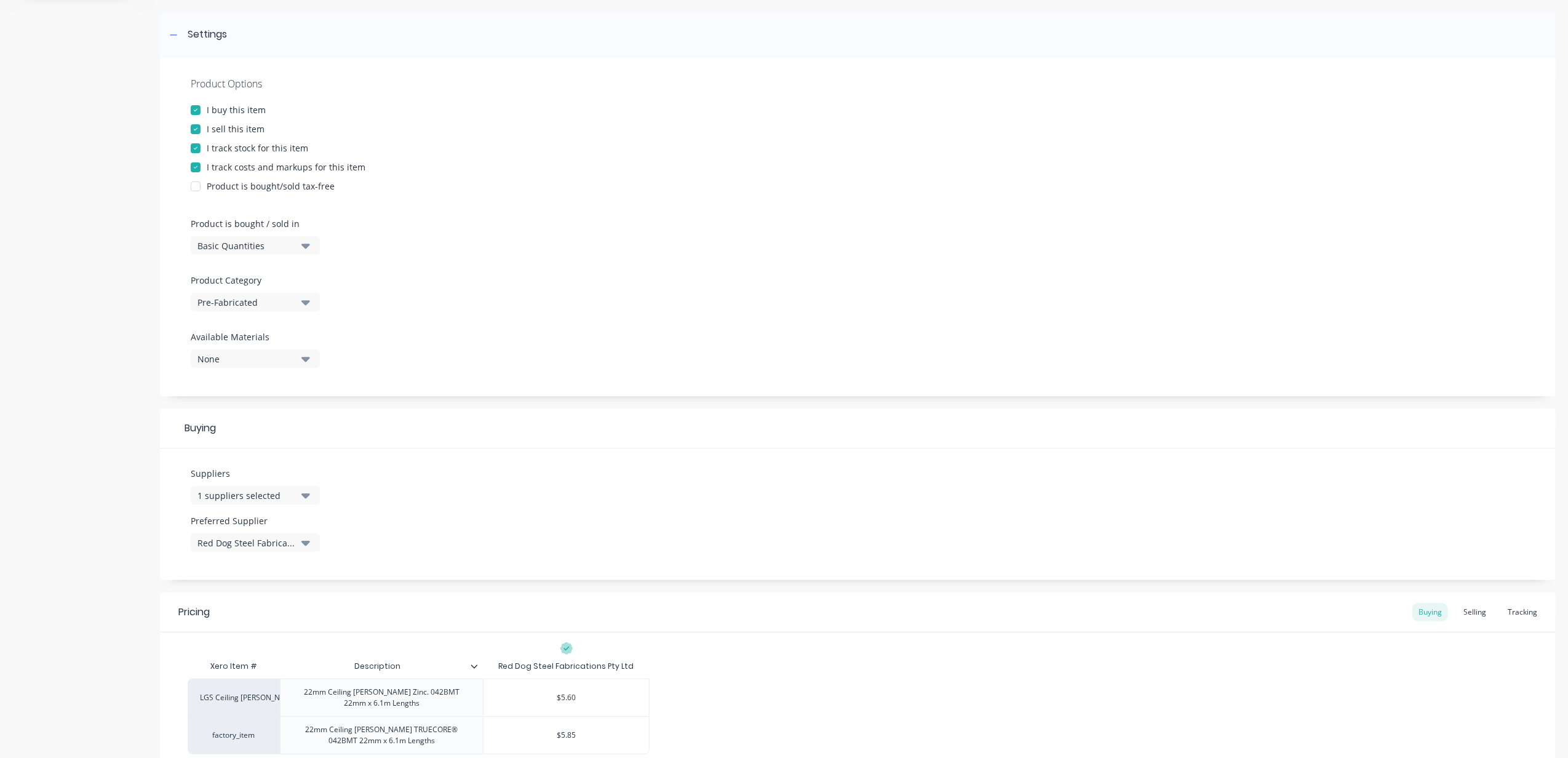
scroll to position [289, 0]
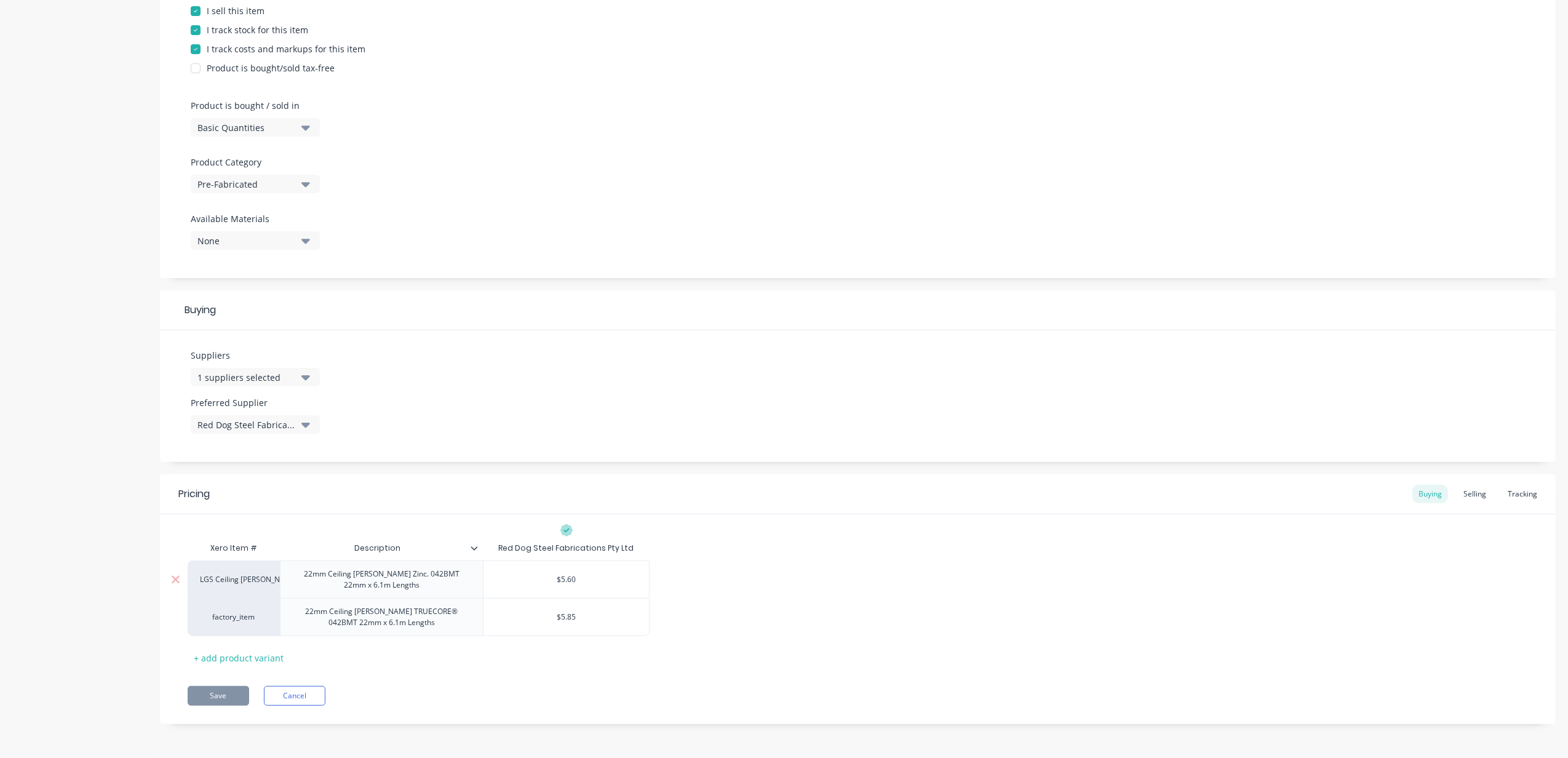
click at [348, 567] on div "22mm Ceiling [PERSON_NAME] Zinc. 042BMT 22mm x 6.1m Lengths" at bounding box center [381, 580] width 193 height 27
click at [372, 567] on div "22mm Ceiling [PERSON_NAME] Zinc. 042BMT 22mm x 6.1m Lengths" at bounding box center [381, 580] width 193 height 27
click at [362, 567] on div "22mm Ceiling [PERSON_NAME] Zinc. 042BMT 22mm x 6.1m Lengths" at bounding box center [381, 580] width 193 height 27
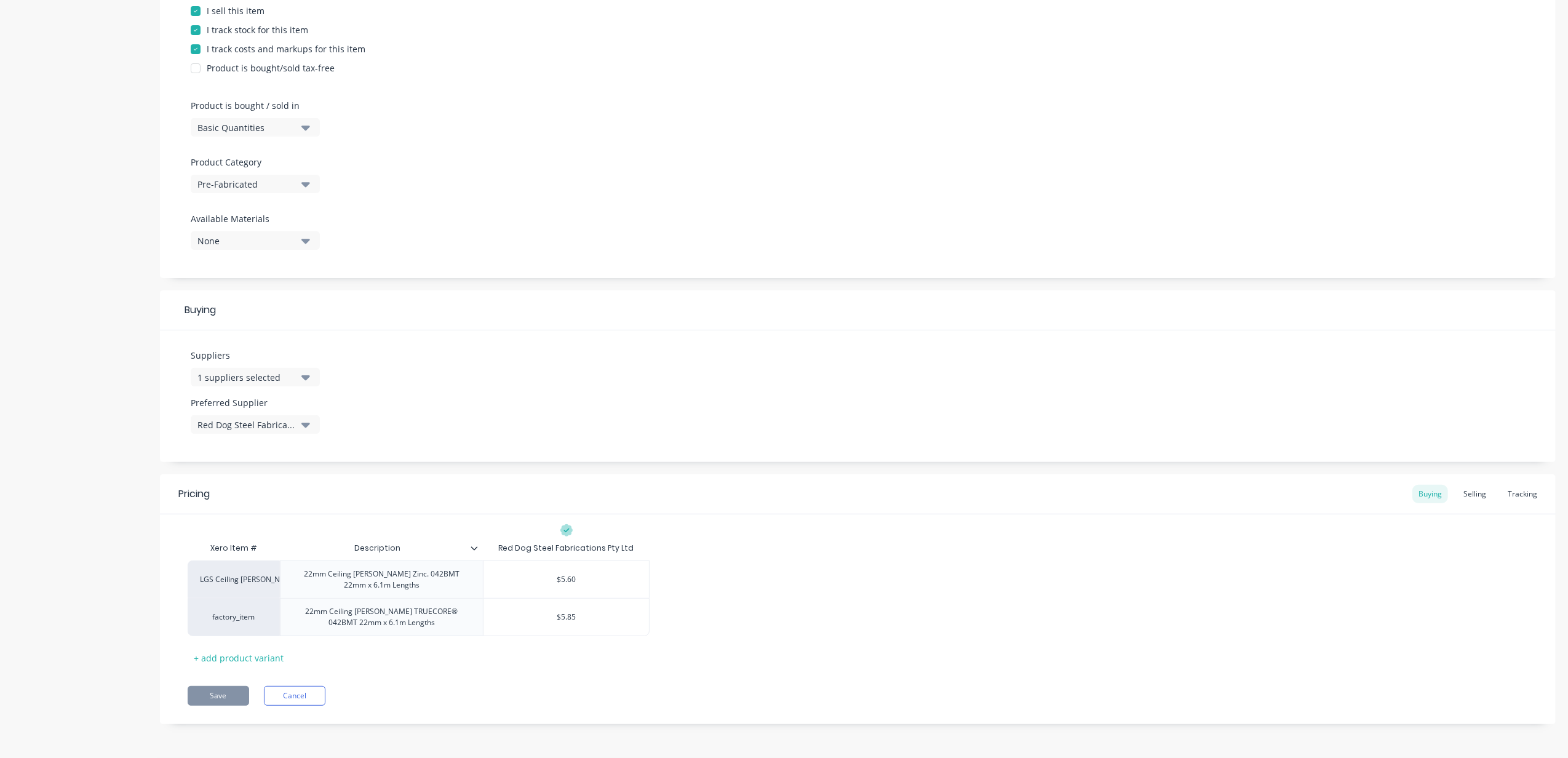
click at [1039, 567] on div "LGS Ceiling [PERSON_NAME] 22mm Ceiling [PERSON_NAME] Zinc. 042BMT 22mm x 6.1m L…" at bounding box center [858, 598] width 1341 height 76
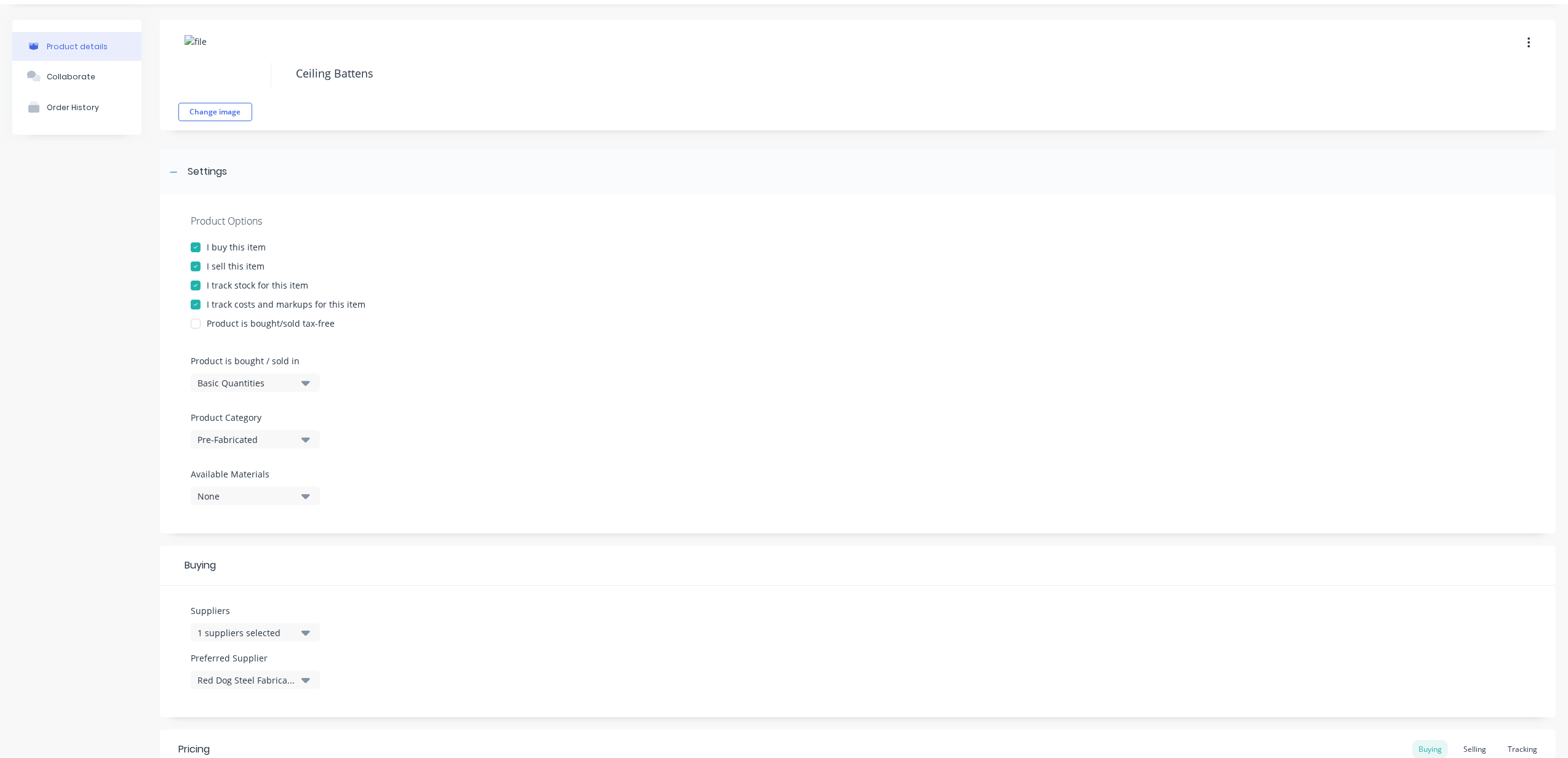
scroll to position [0, 0]
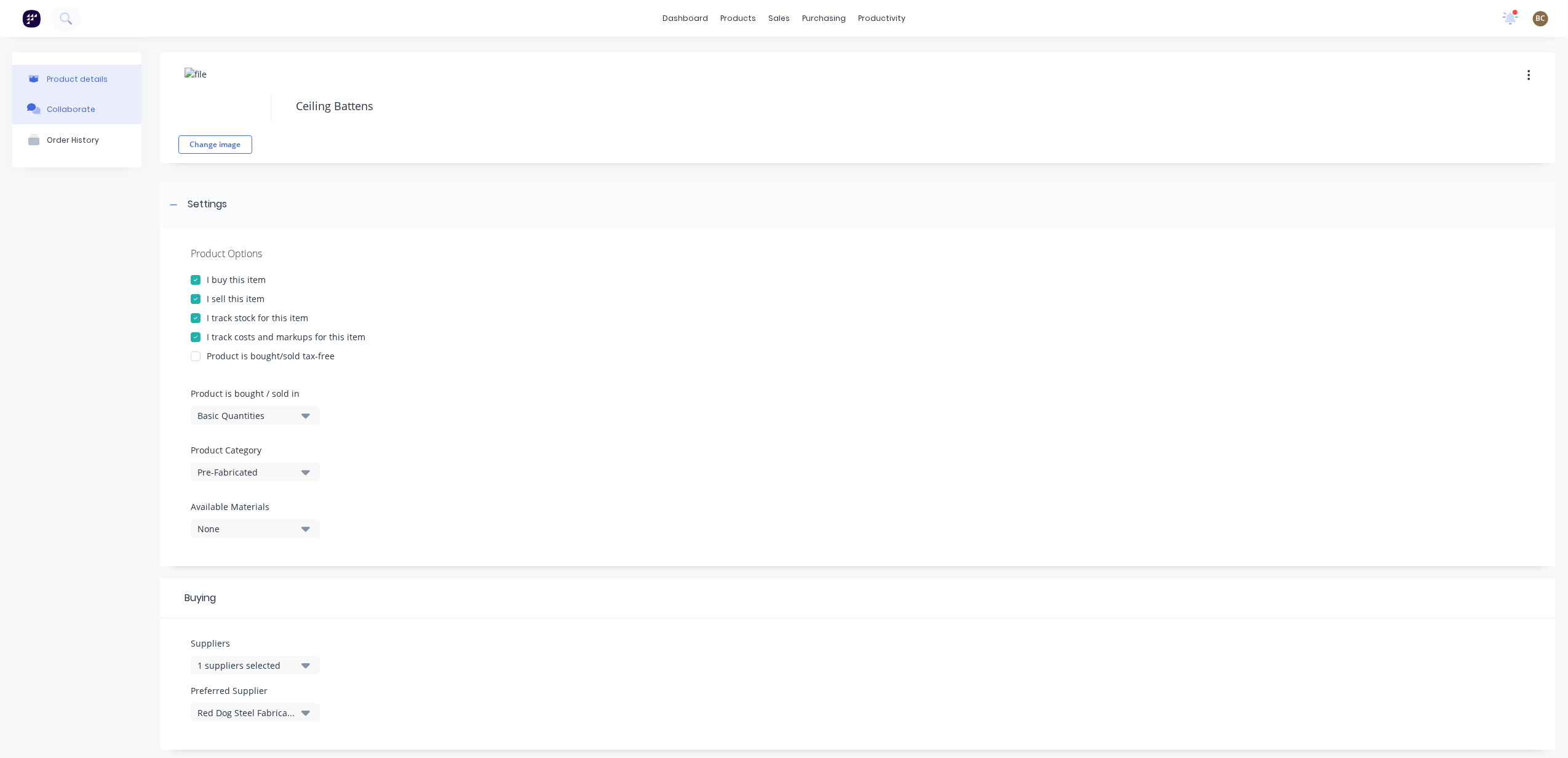
click at [94, 107] on button "Collaborate" at bounding box center [77, 109] width 129 height 31
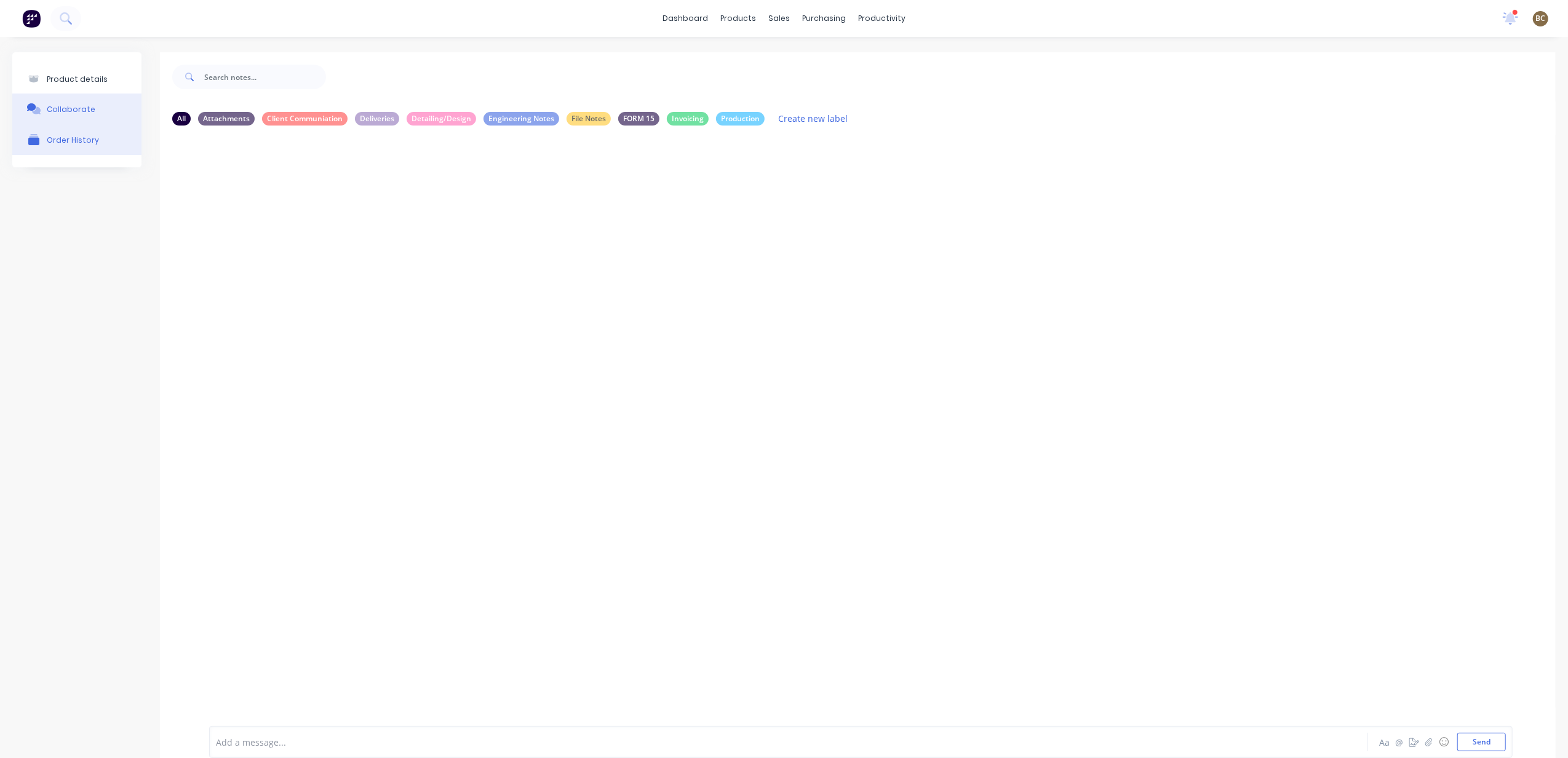
click at [97, 136] on button "Order History" at bounding box center [77, 140] width 129 height 31
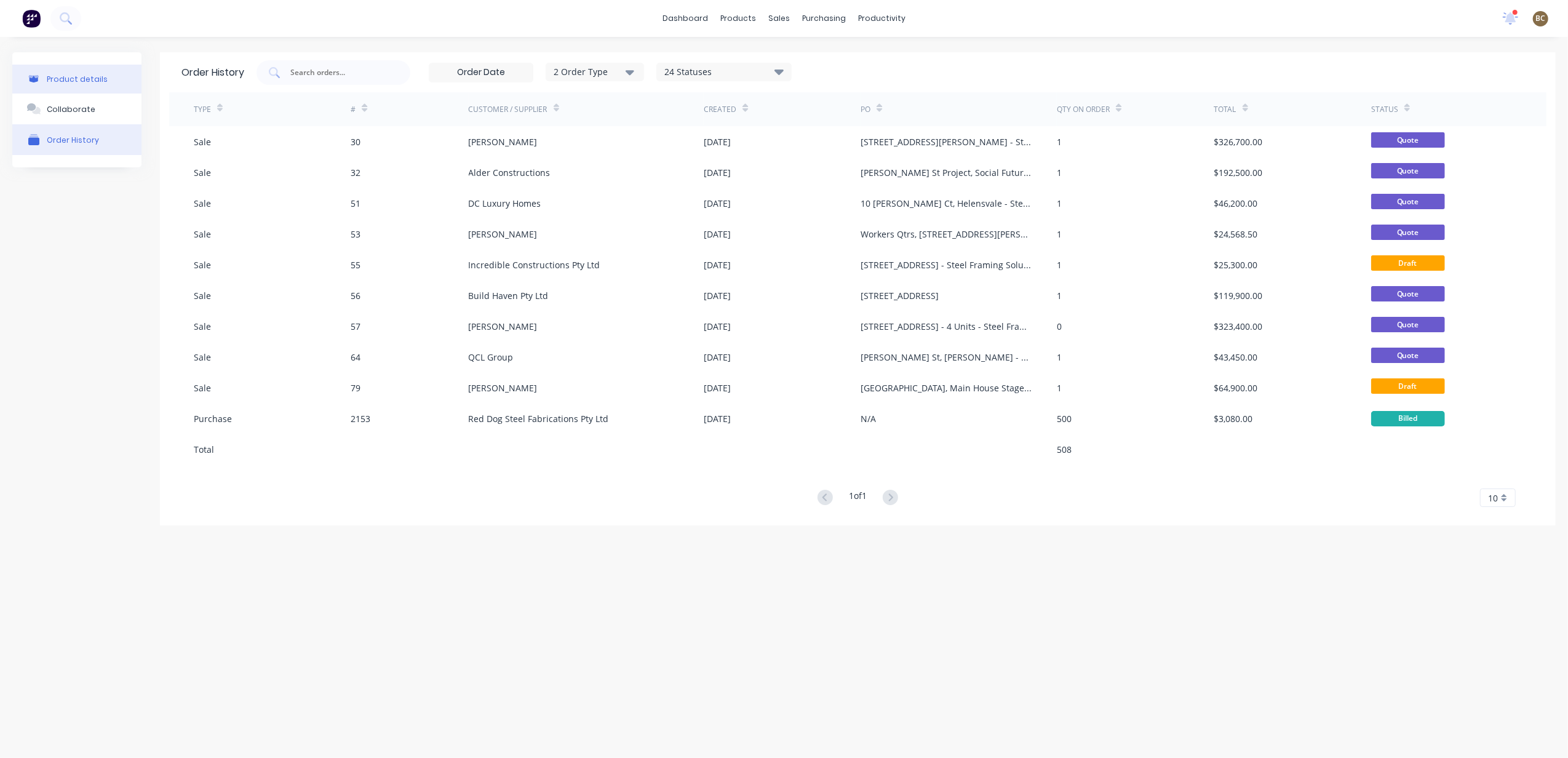
click at [93, 83] on div "Product details" at bounding box center [77, 79] width 61 height 10
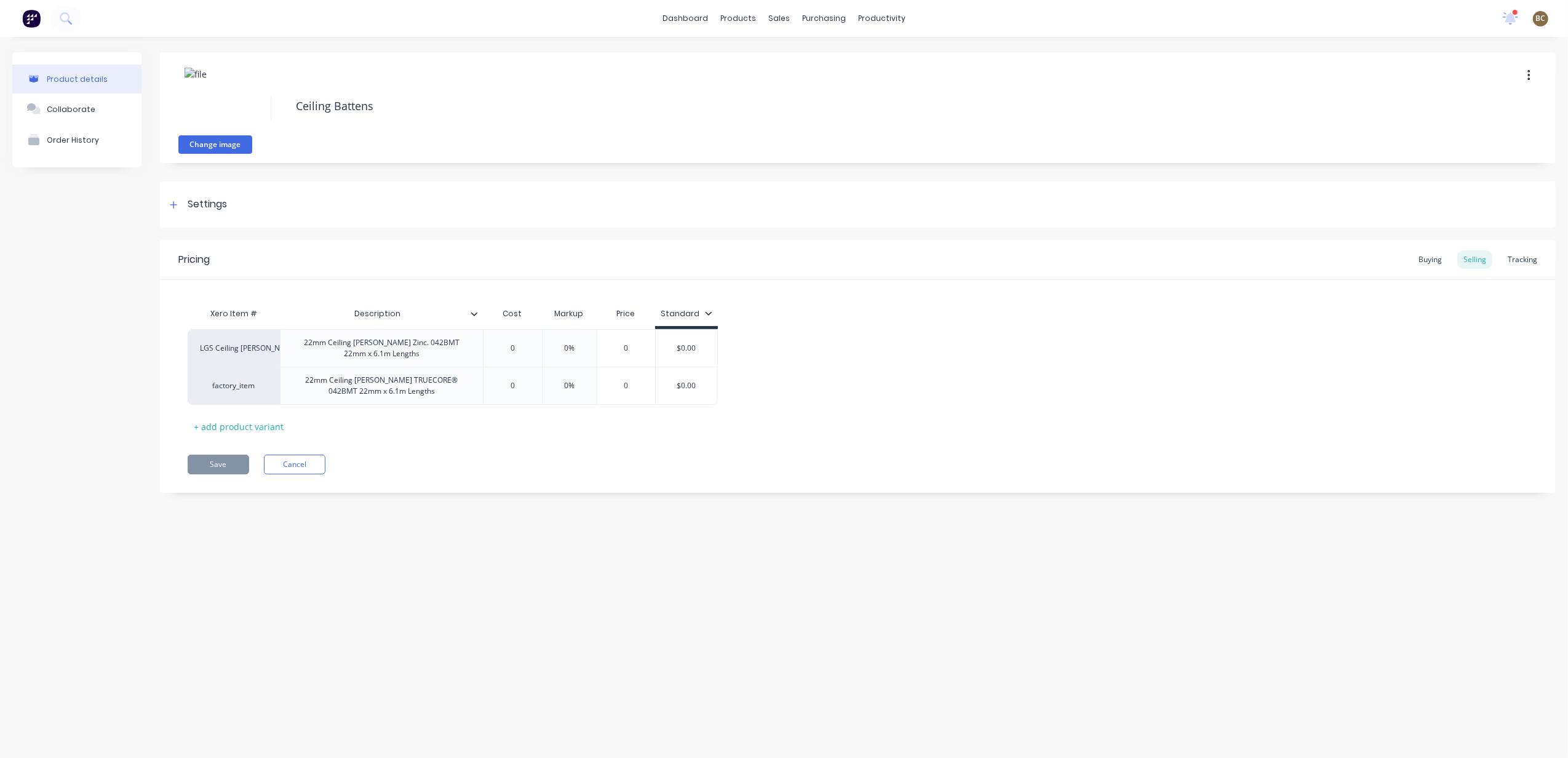
click at [201, 145] on button "Change image" at bounding box center [215, 144] width 74 height 18
type textarea "x"
click at [431, 200] on div "Settings" at bounding box center [857, 204] width 1396 height 46
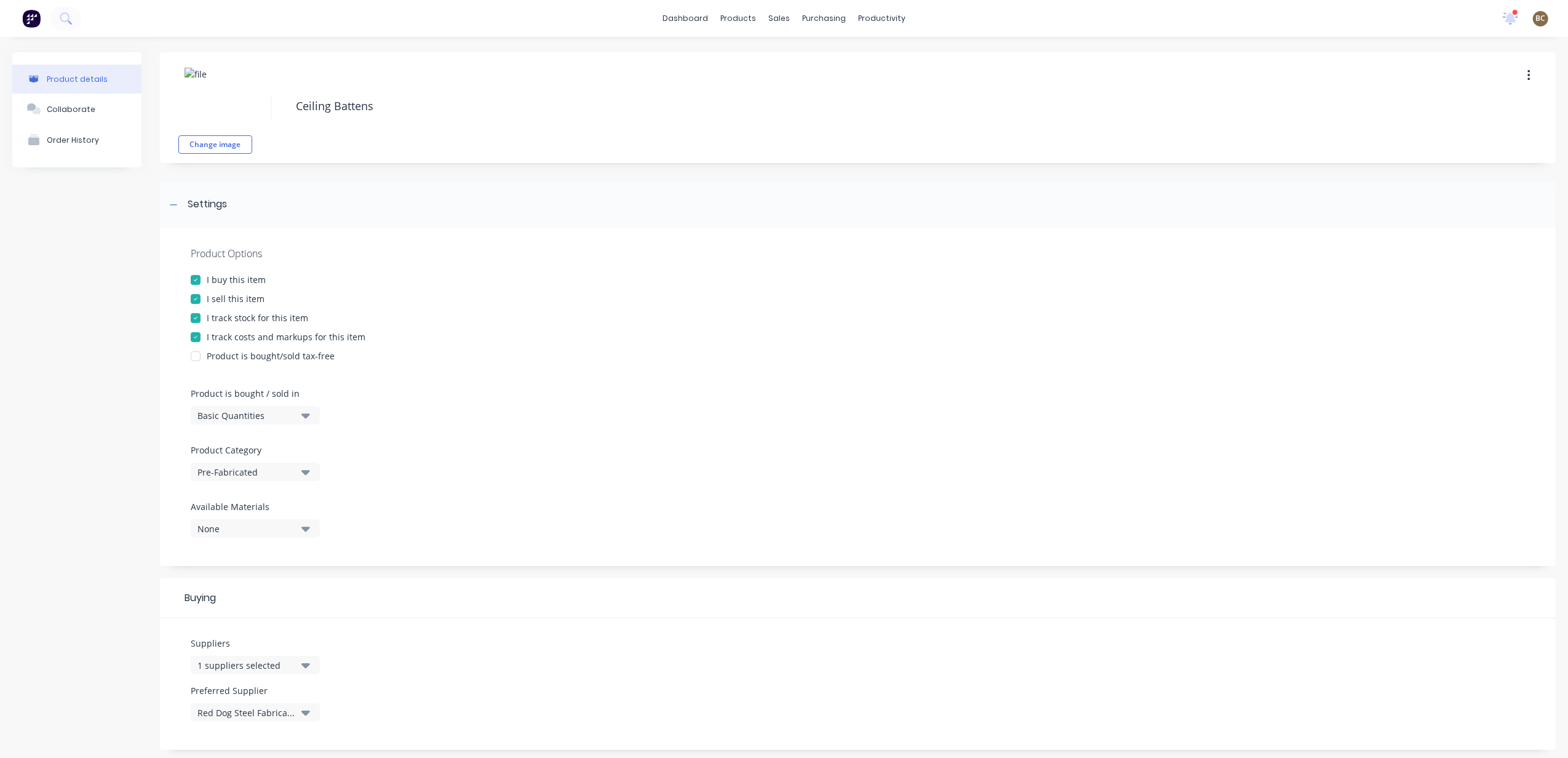
scroll to position [292, 0]
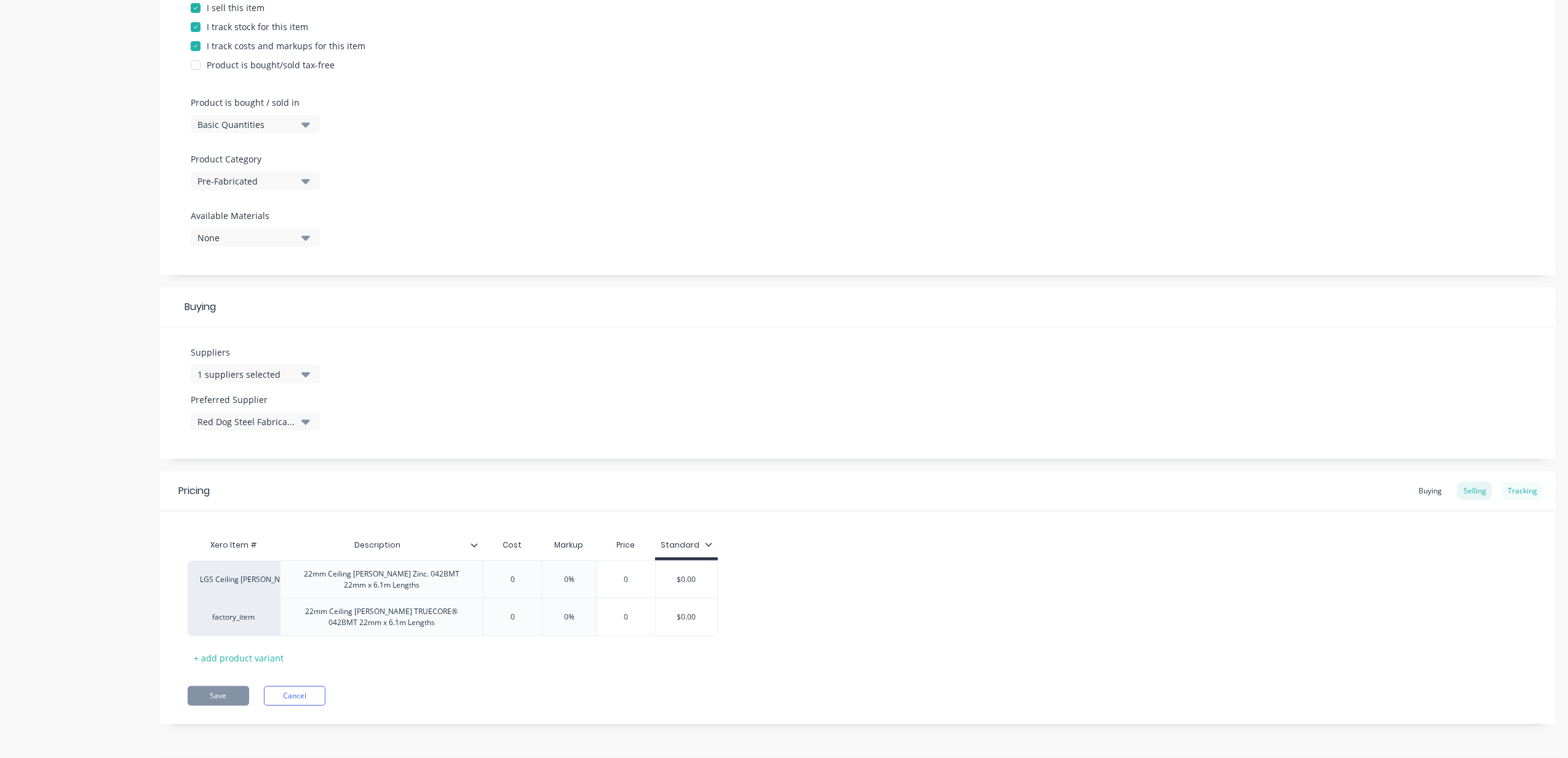
click at [1175, 487] on div "Tracking" at bounding box center [1522, 490] width 41 height 18
